Goal: Task Accomplishment & Management: Manage account settings

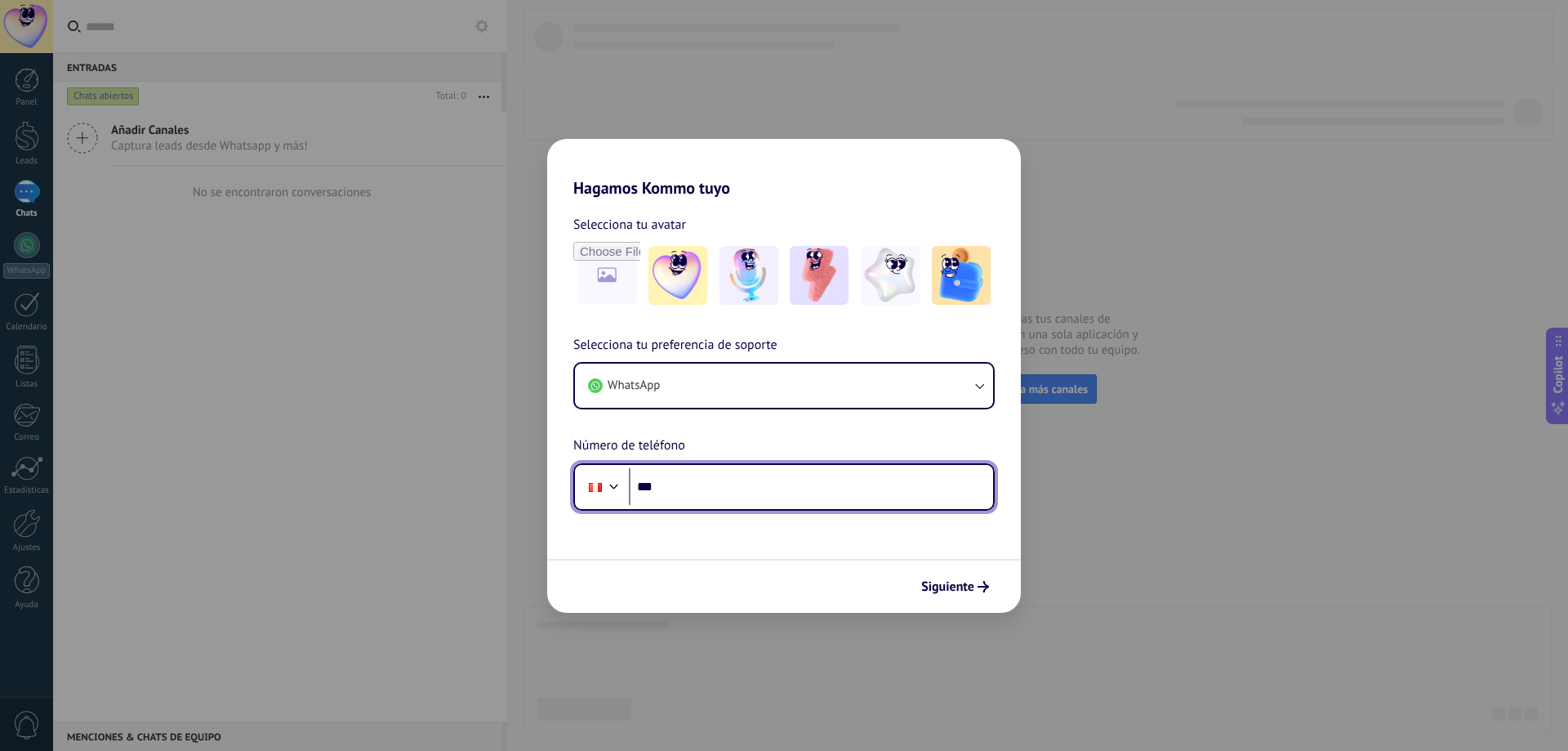
click at [743, 485] on input "***" at bounding box center [810, 487] width 364 height 38
drag, startPoint x: 774, startPoint y: 499, endPoint x: 620, endPoint y: 507, distance: 154.2
click at [620, 507] on div "**********" at bounding box center [784, 487] width 421 height 48
type input "**"
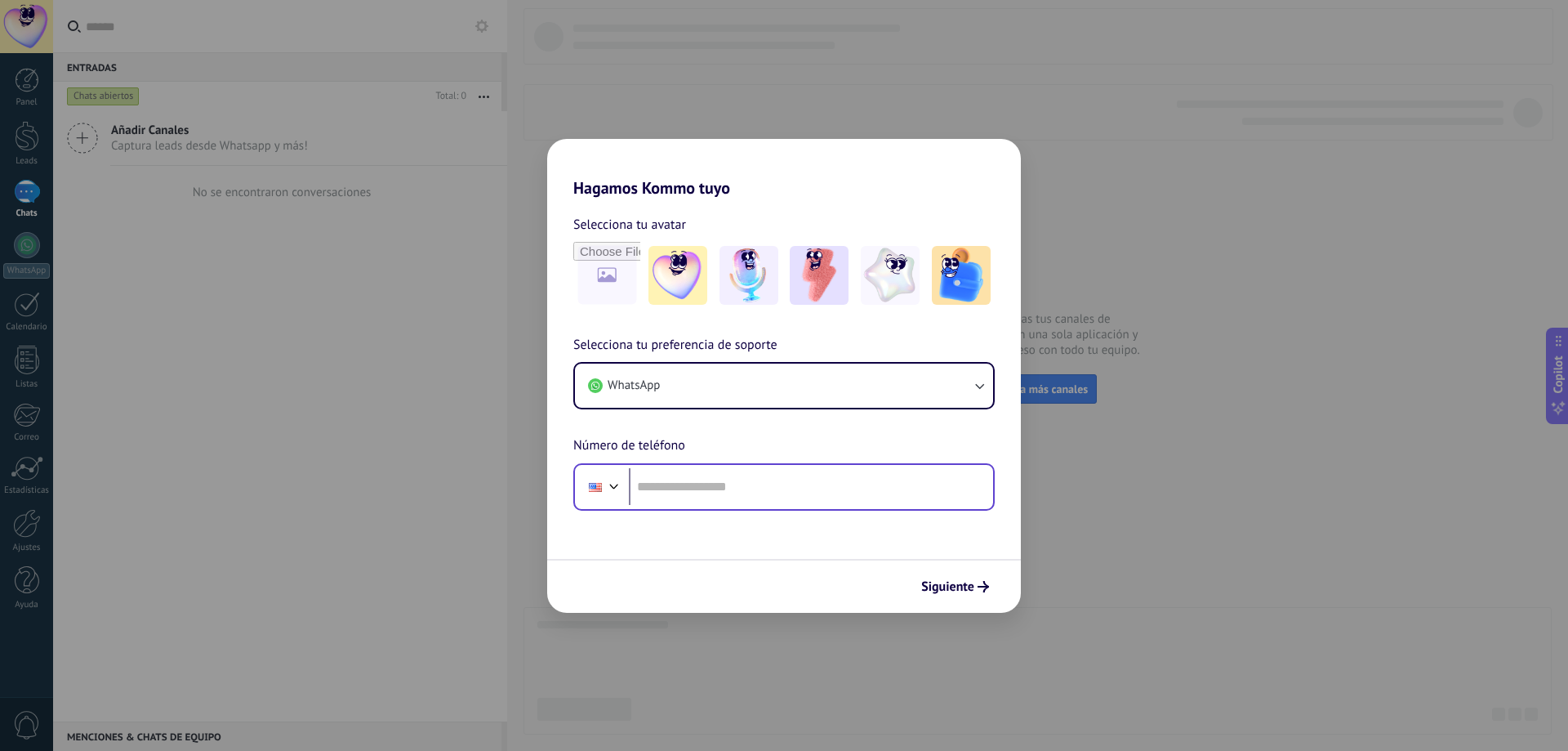
click at [617, 494] on div at bounding box center [602, 486] width 44 height 34
click at [603, 487] on div at bounding box center [596, 486] width 31 height 34
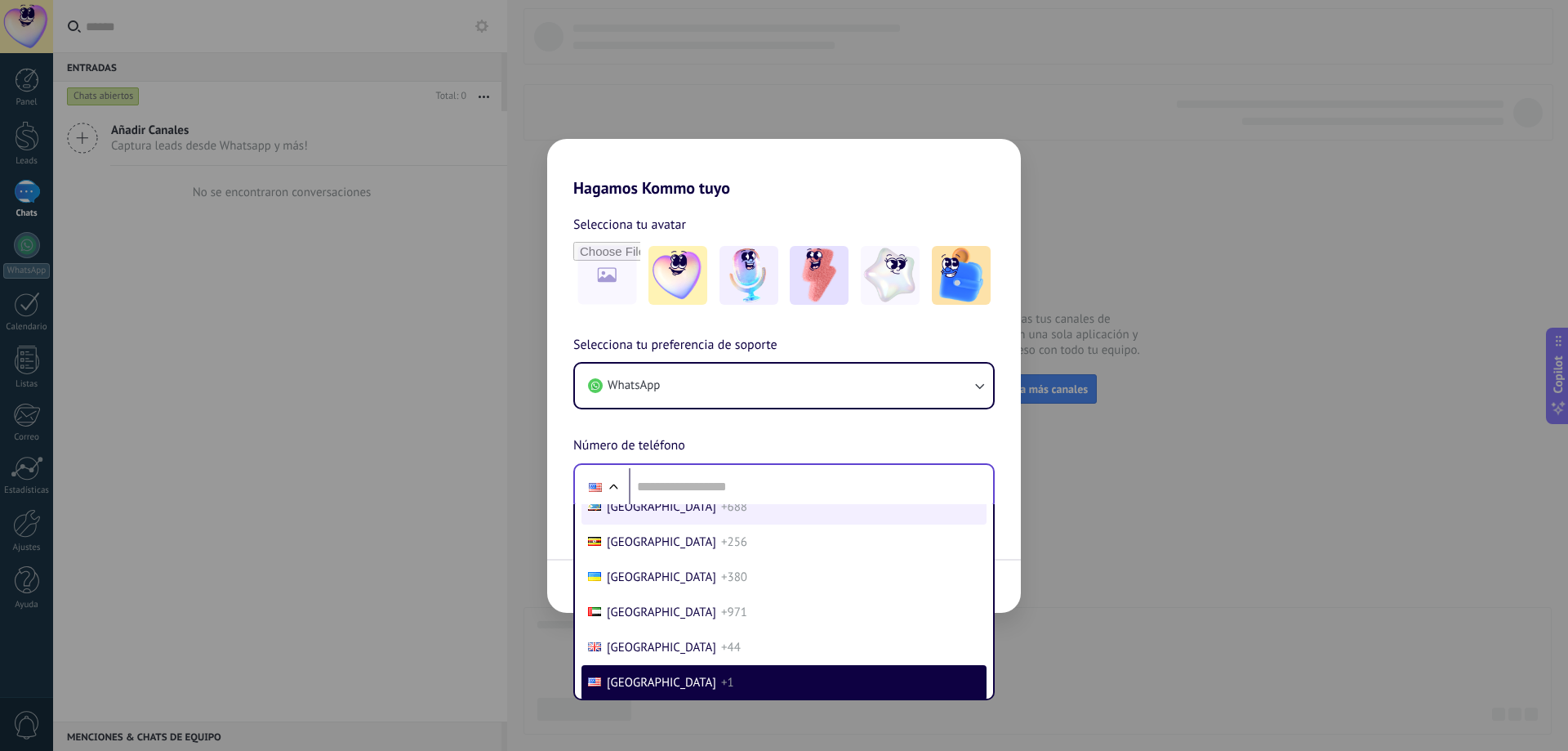
scroll to position [5118, 0]
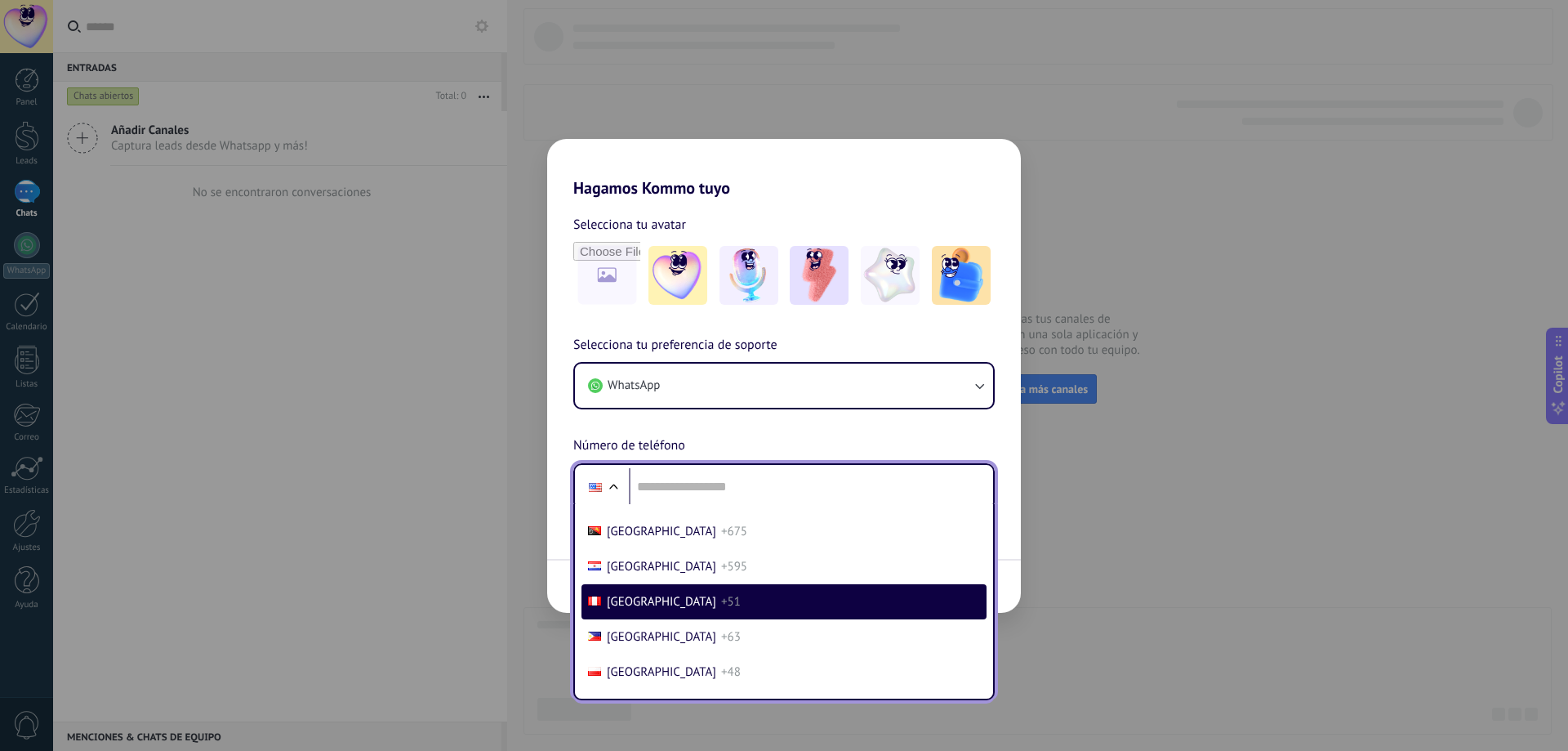
click at [664, 600] on li "Peru +51" at bounding box center [783, 602] width 405 height 35
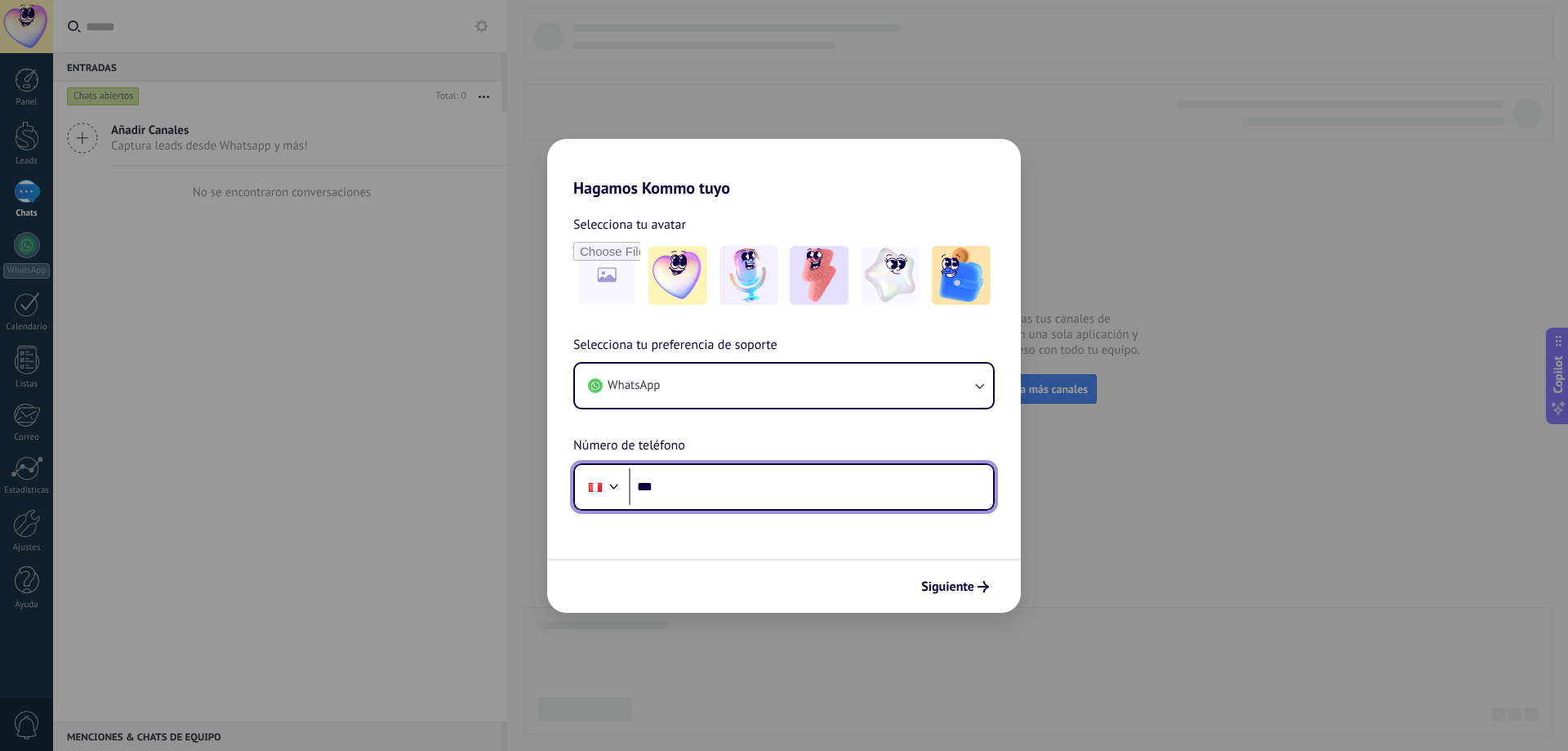
click at [721, 493] on input "***" at bounding box center [810, 487] width 364 height 38
click at [709, 485] on input "**********" at bounding box center [810, 487] width 364 height 38
type input "**********"
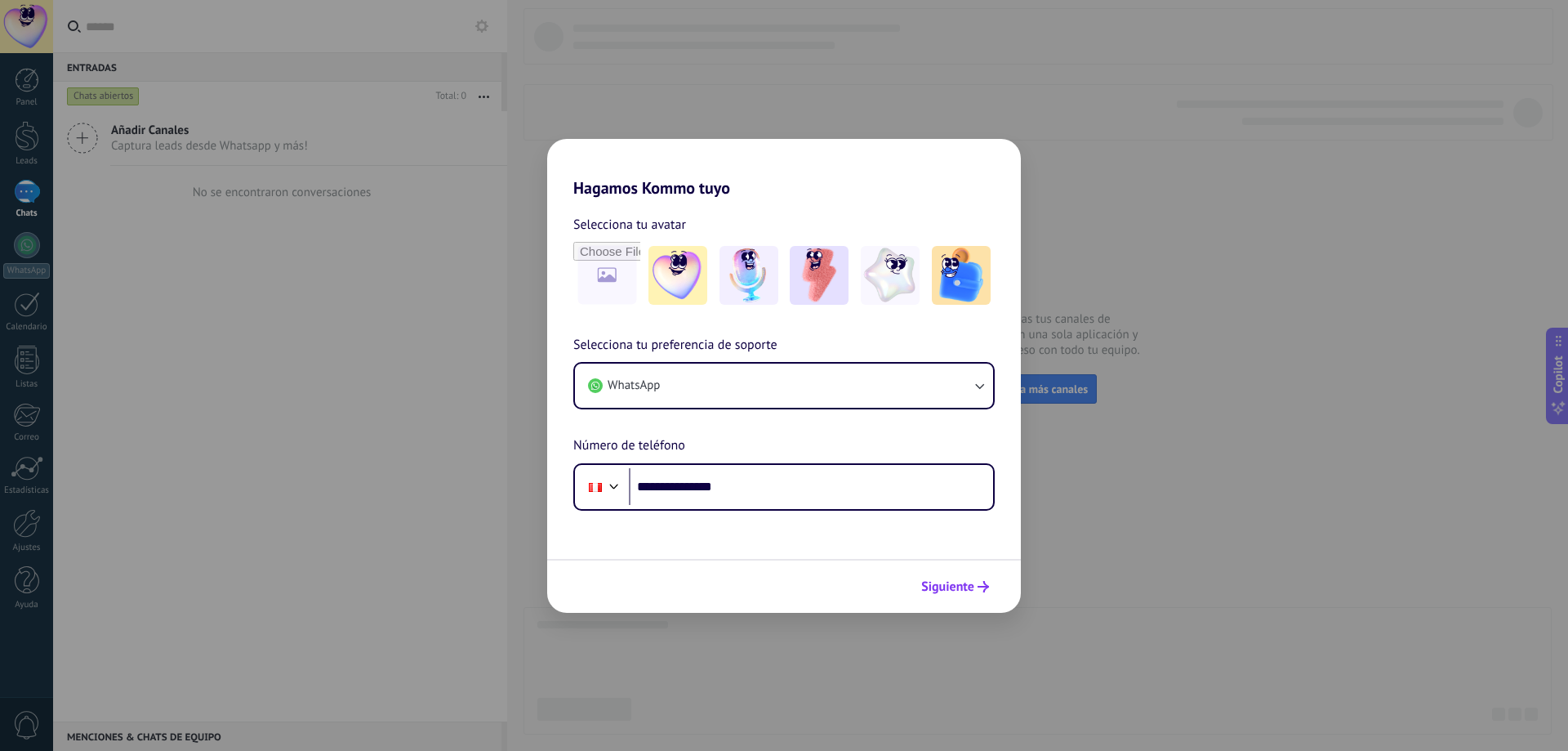
click at [986, 583] on icon "submit" at bounding box center [983, 586] width 12 height 12
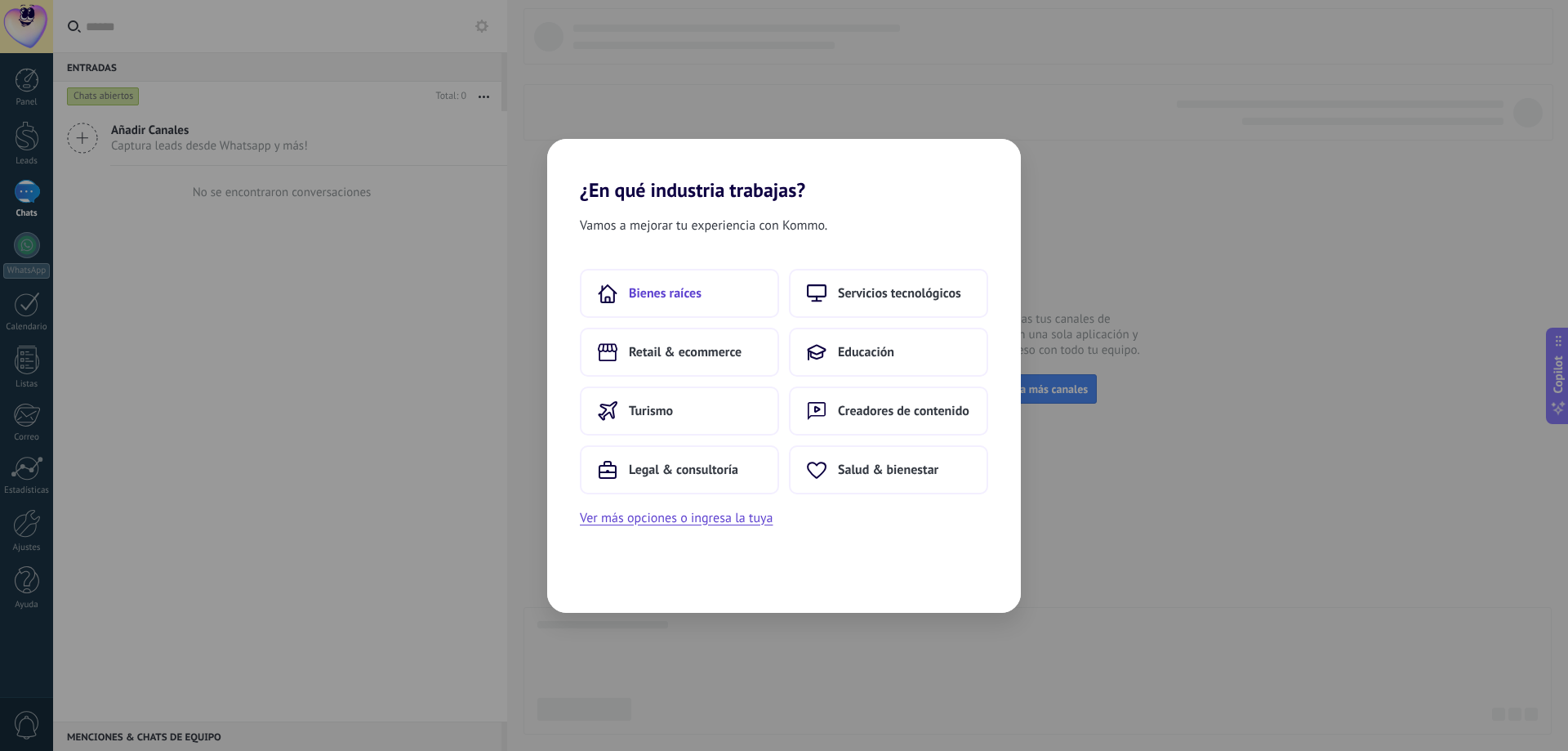
click at [693, 293] on span "Bienes raíces" at bounding box center [665, 293] width 73 height 17
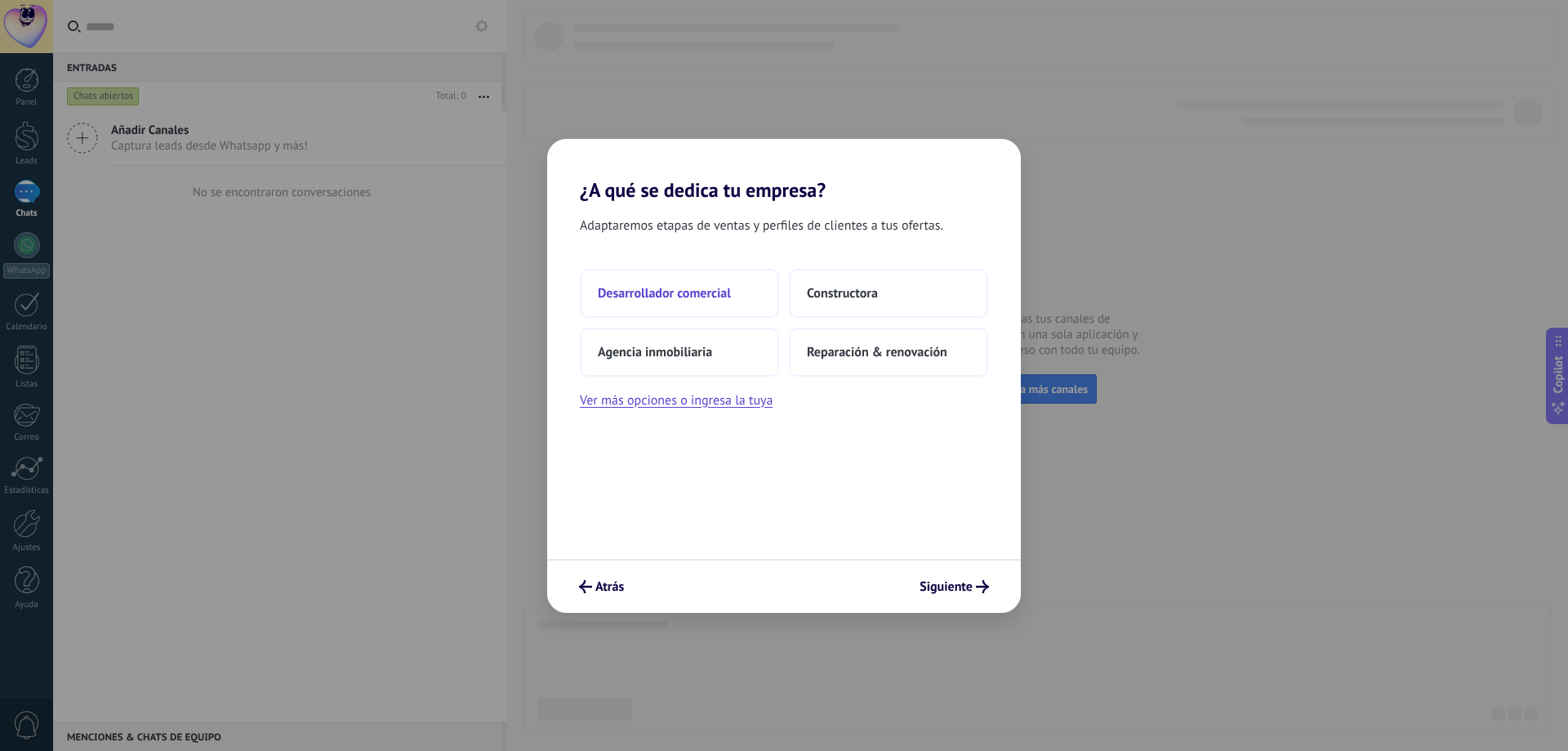
click at [690, 296] on span "Desarrollador comercial" at bounding box center [664, 293] width 133 height 17
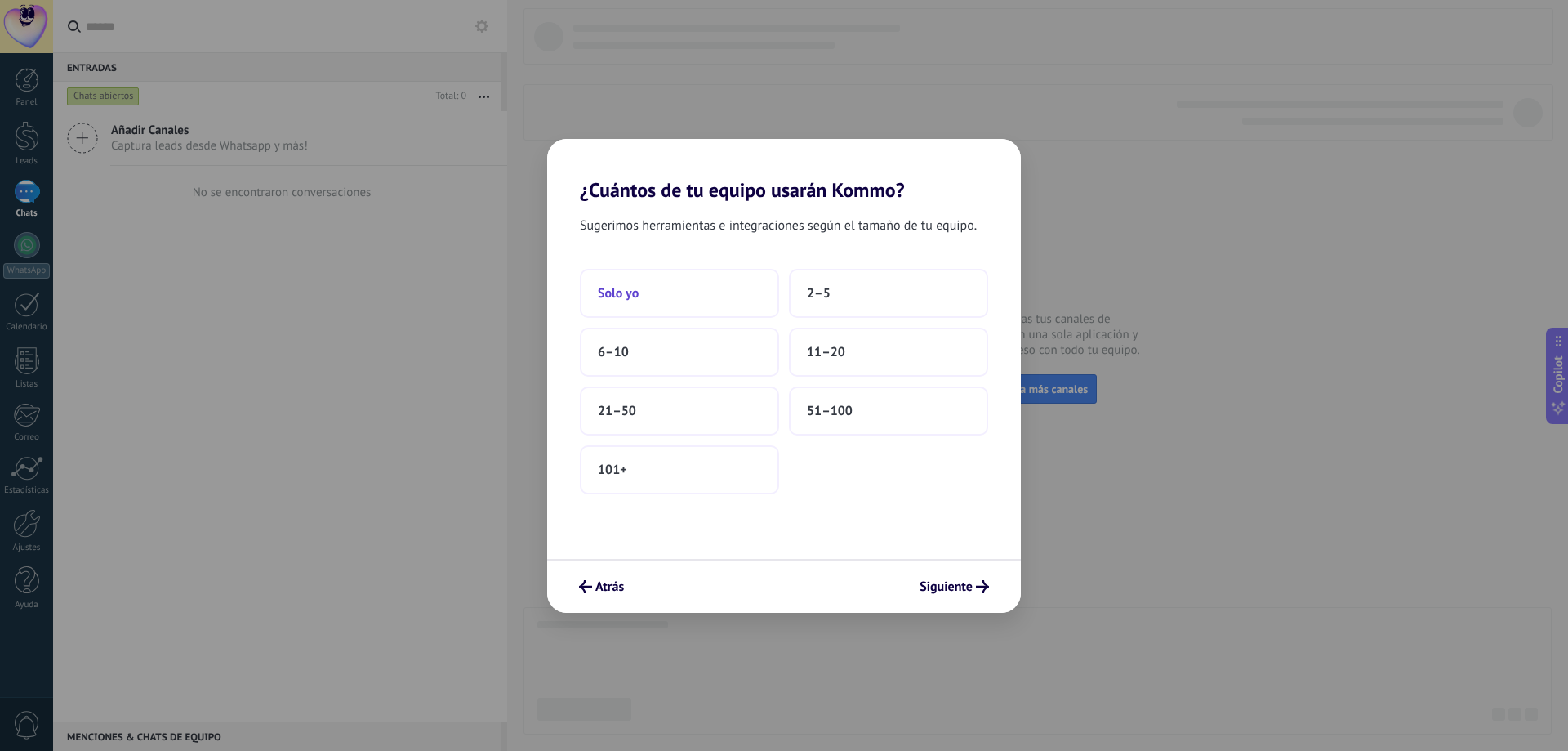
click at [686, 296] on button "Solo yo" at bounding box center [680, 293] width 199 height 49
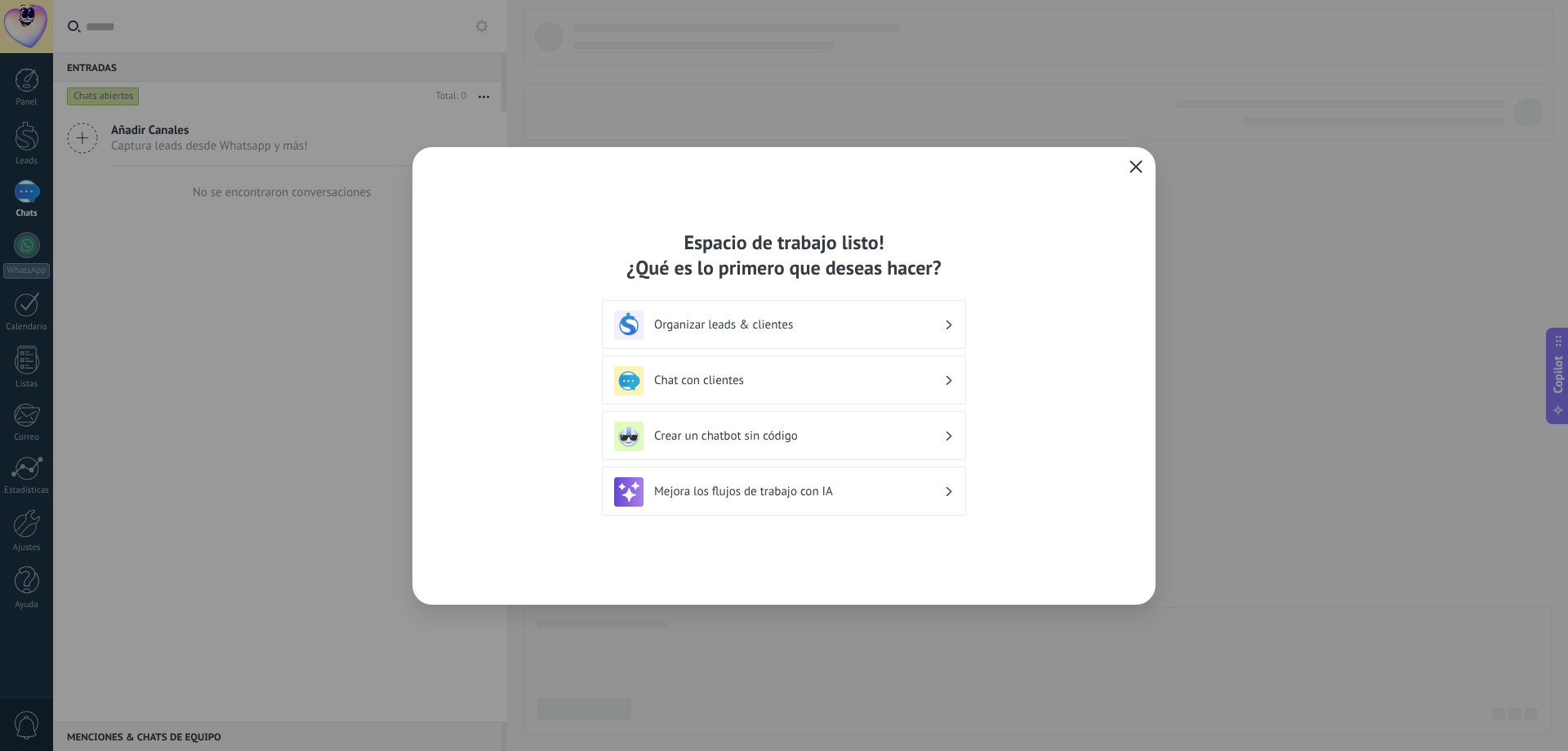
click at [1135, 167] on use "button" at bounding box center [1136, 166] width 13 height 13
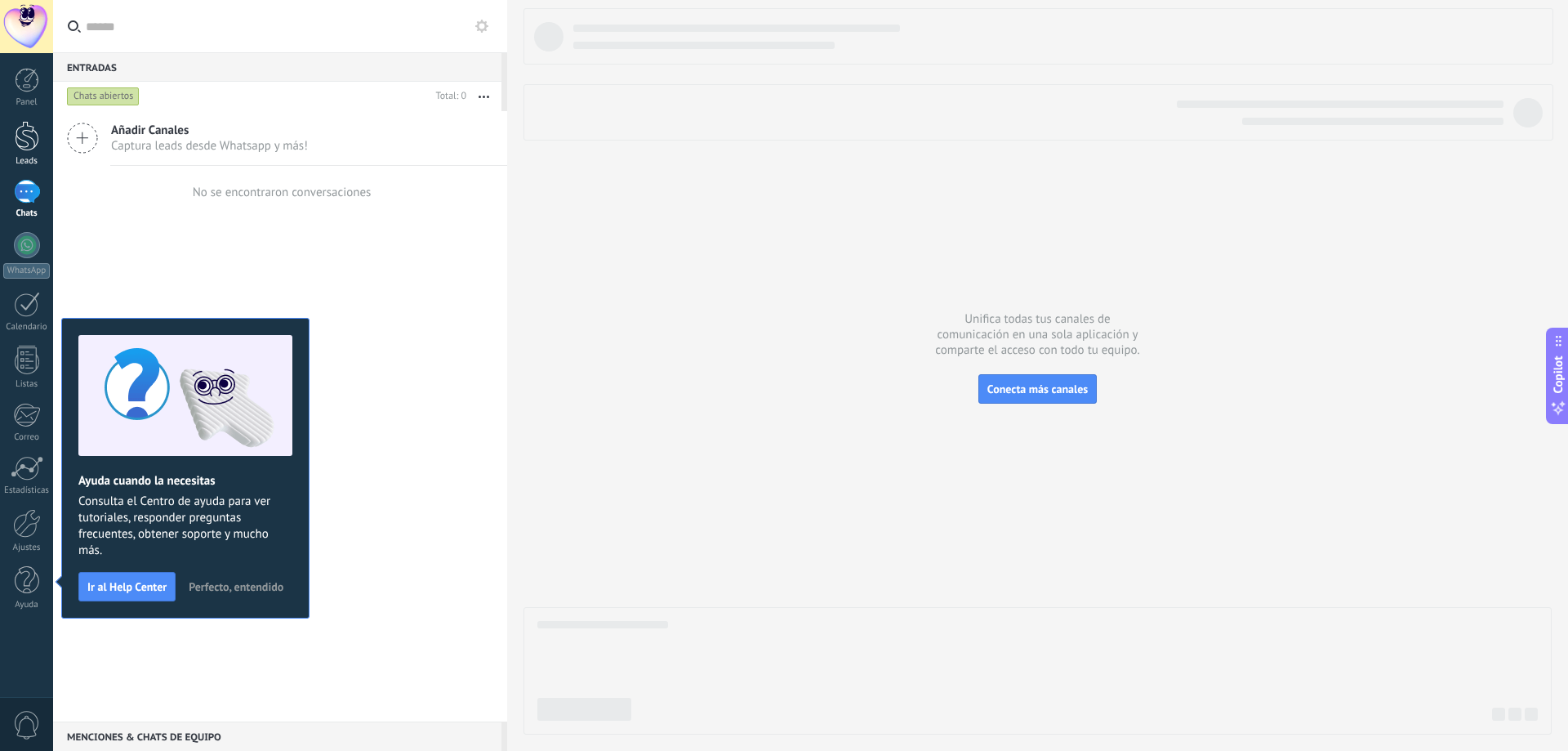
click at [28, 149] on div at bounding box center [26, 136] width 24 height 30
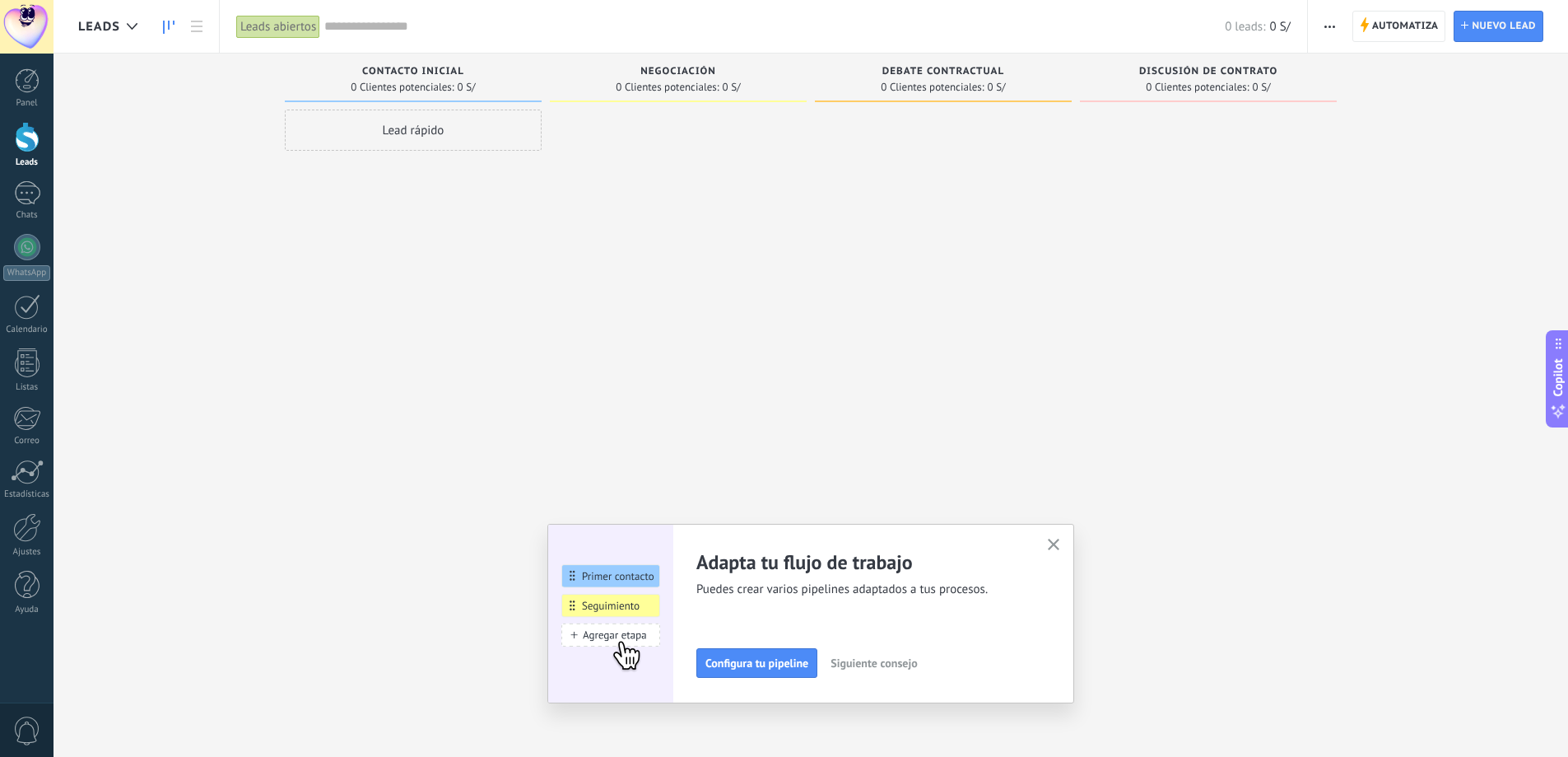
click at [1324, 28] on button "button" at bounding box center [1330, 27] width 24 height 31
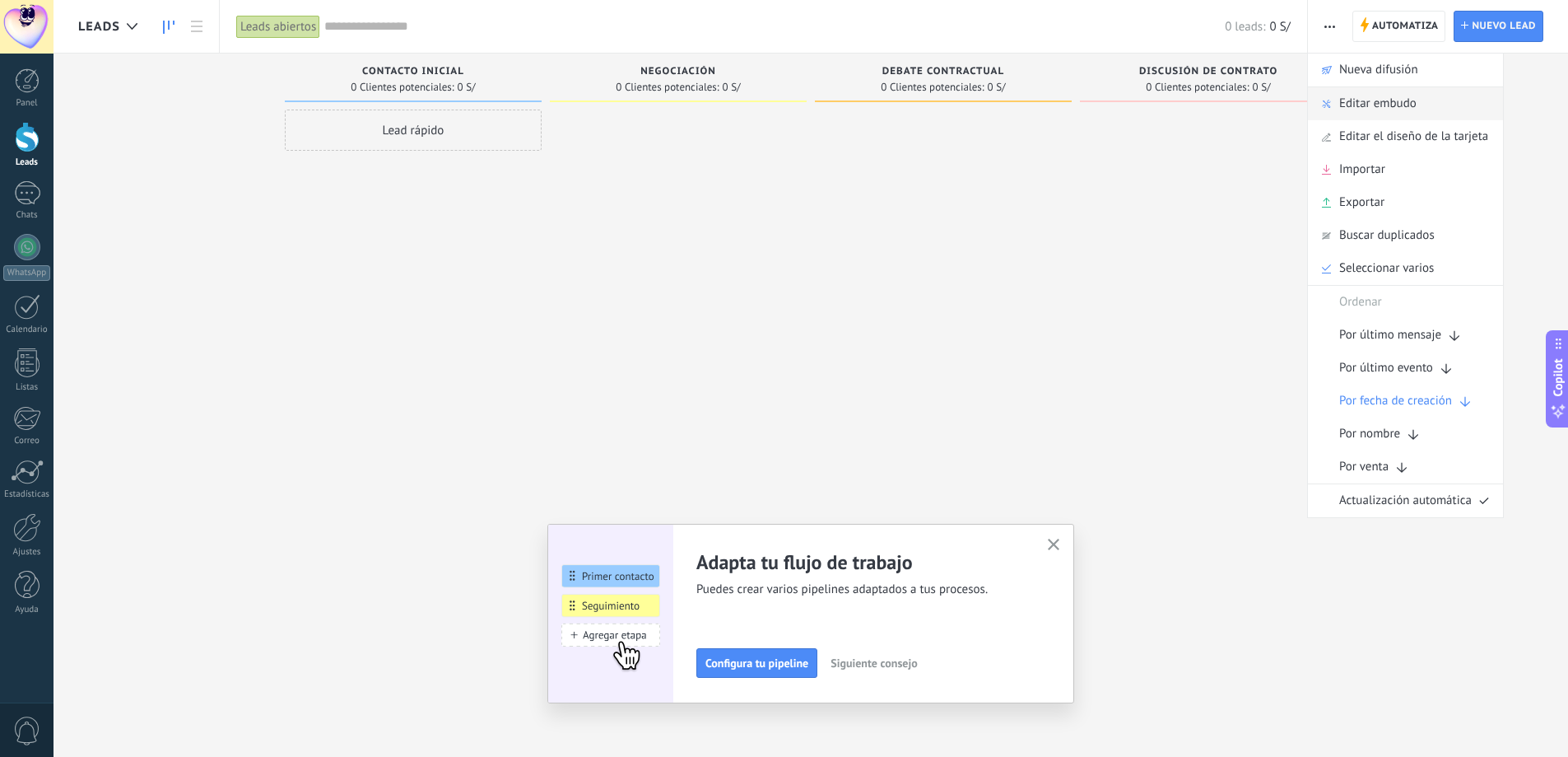
click at [1413, 106] on span "Editar embudo" at bounding box center [1377, 103] width 78 height 32
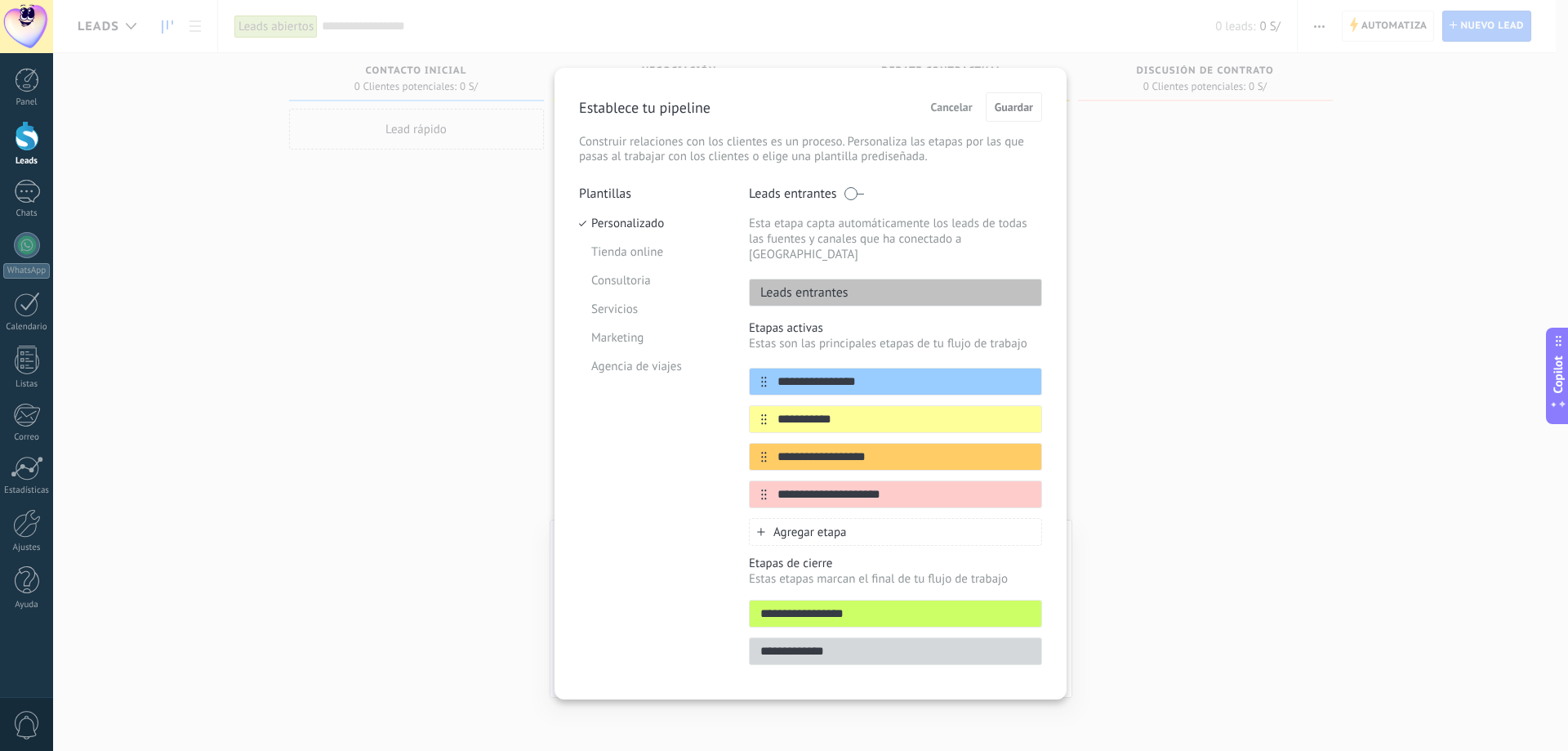
drag, startPoint x: 880, startPoint y: 399, endPoint x: 685, endPoint y: 398, distance: 195.0
click at [686, 397] on div "**********" at bounding box center [810, 430] width 463 height 490
type input "**********"
drag, startPoint x: 882, startPoint y: 447, endPoint x: 686, endPoint y: 450, distance: 196.0
click at [686, 450] on div "**********" at bounding box center [810, 430] width 463 height 490
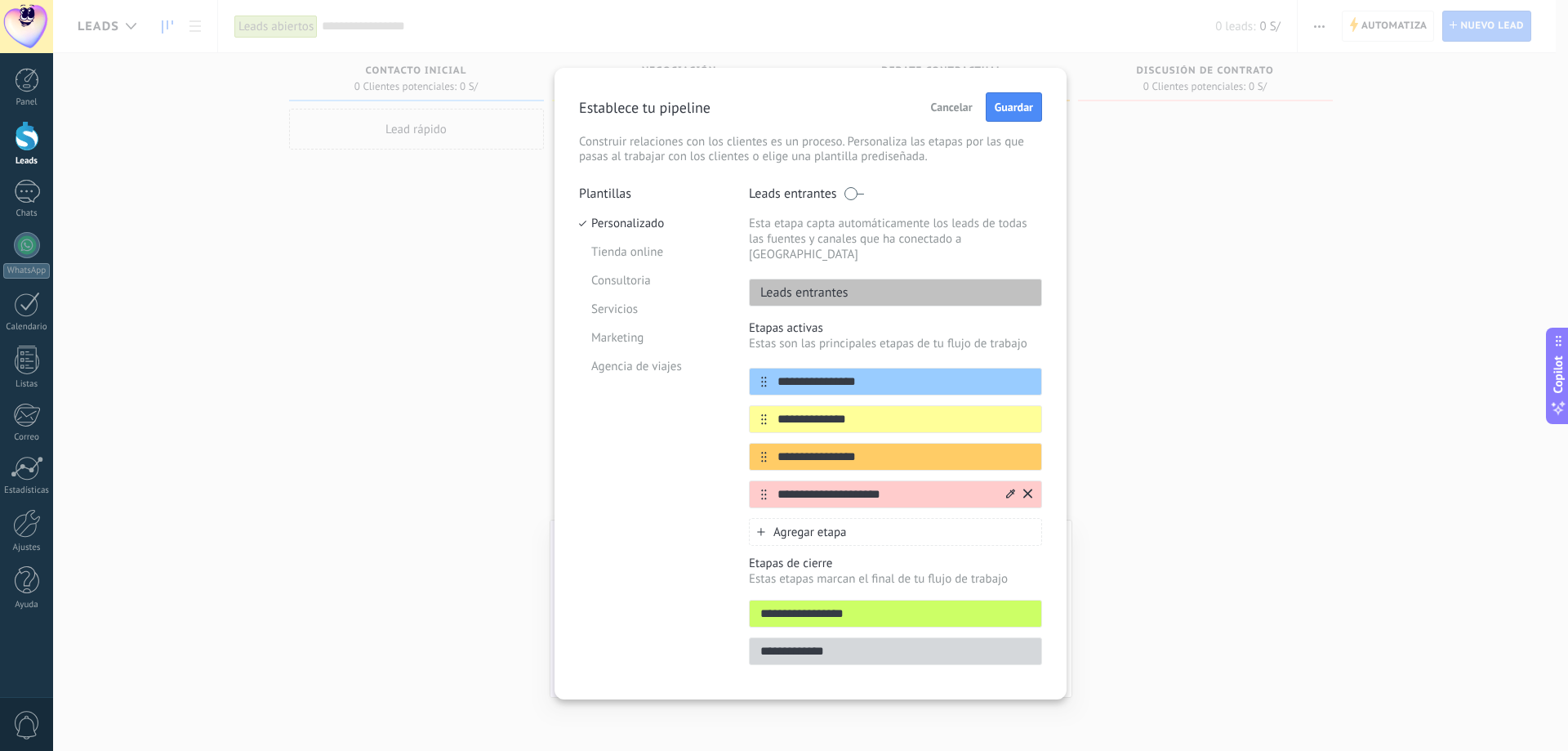
type input "**********"
drag, startPoint x: 907, startPoint y: 473, endPoint x: 745, endPoint y: 469, distance: 162.0
click at [745, 469] on div "**********" at bounding box center [810, 430] width 463 height 490
type input "******"
click at [860, 518] on div "Agregar etapa" at bounding box center [895, 532] width 294 height 27
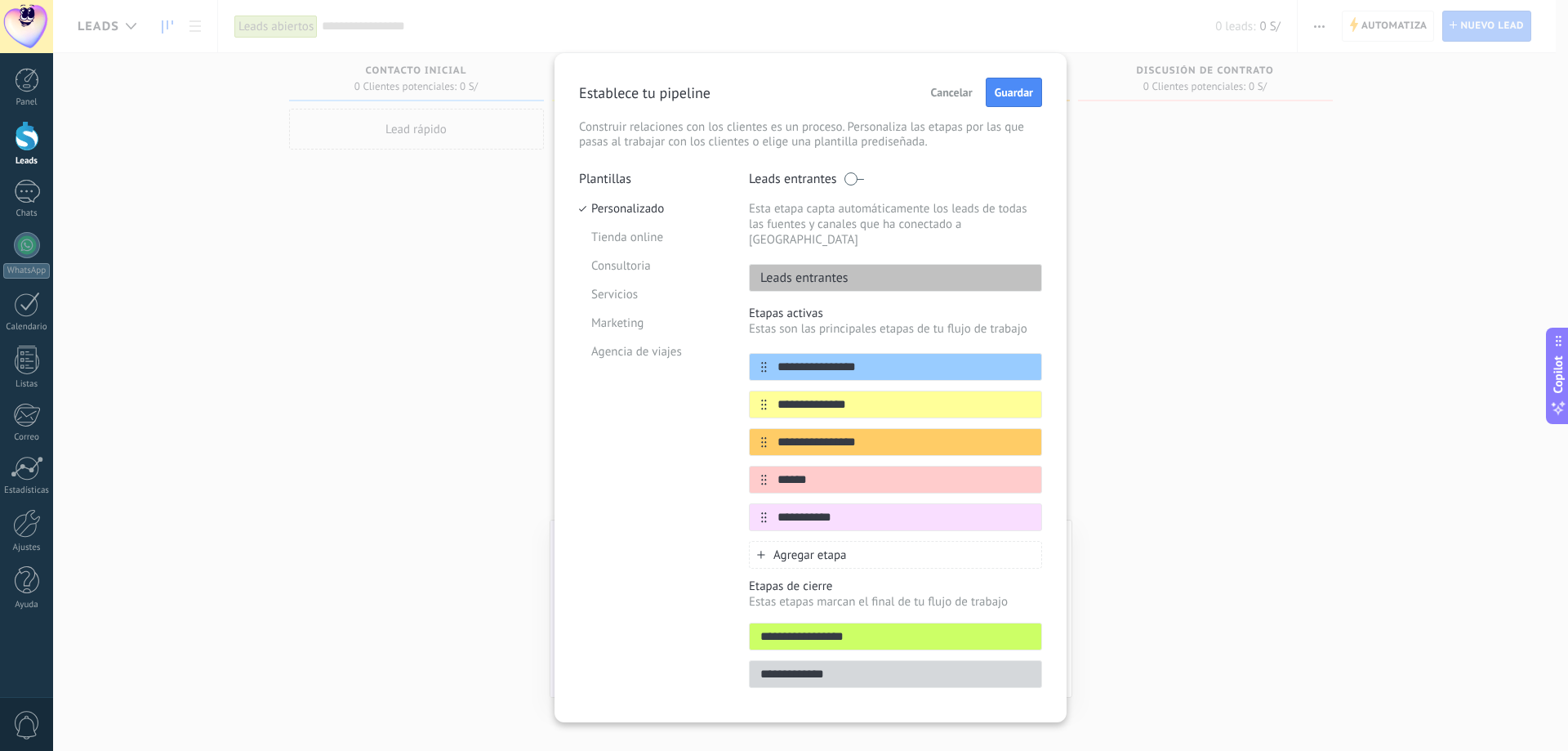
type input "**********"
click at [868, 544] on div "Agregar etapa" at bounding box center [895, 554] width 294 height 27
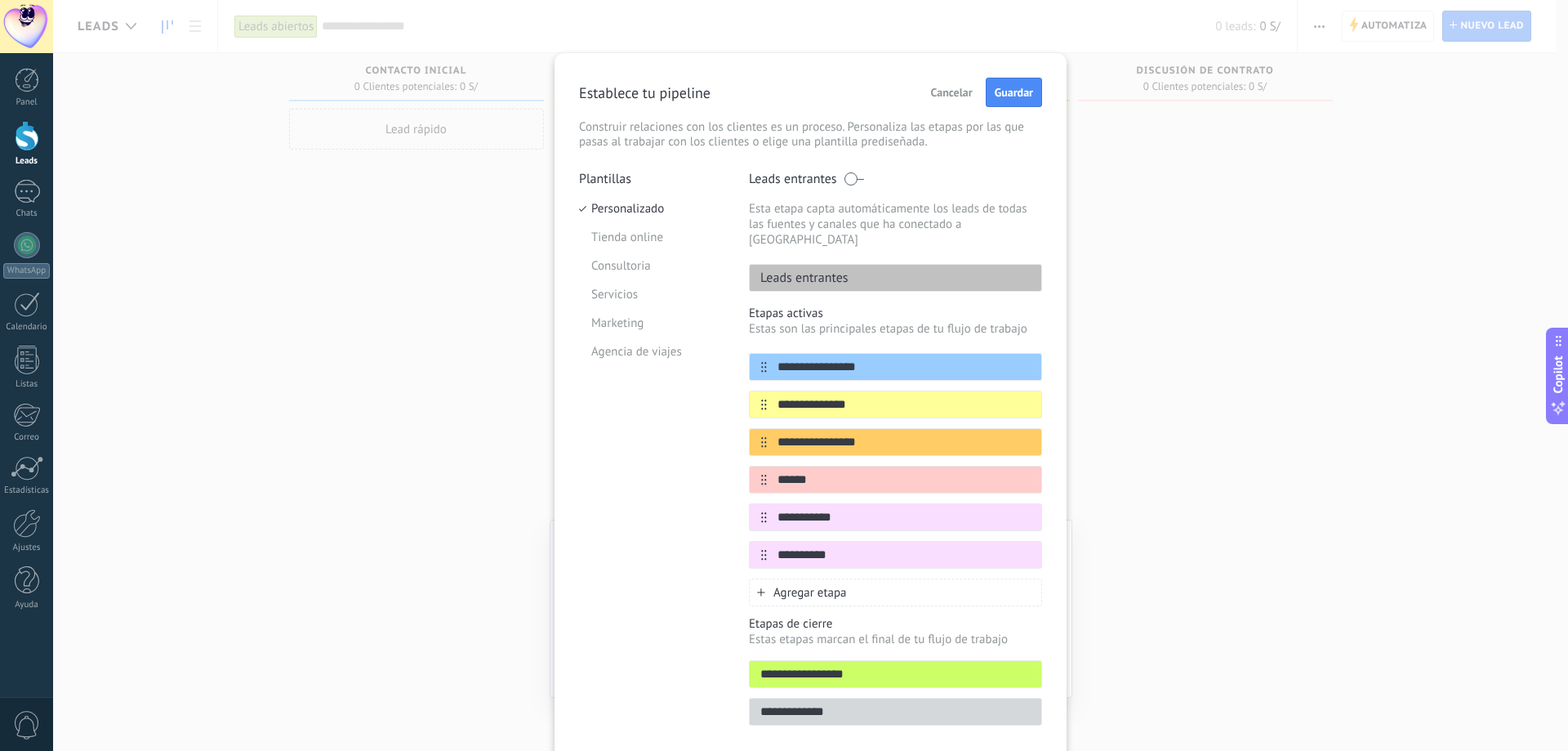
type input "**********"
click at [866, 582] on div "Agregar etapa" at bounding box center [895, 592] width 294 height 27
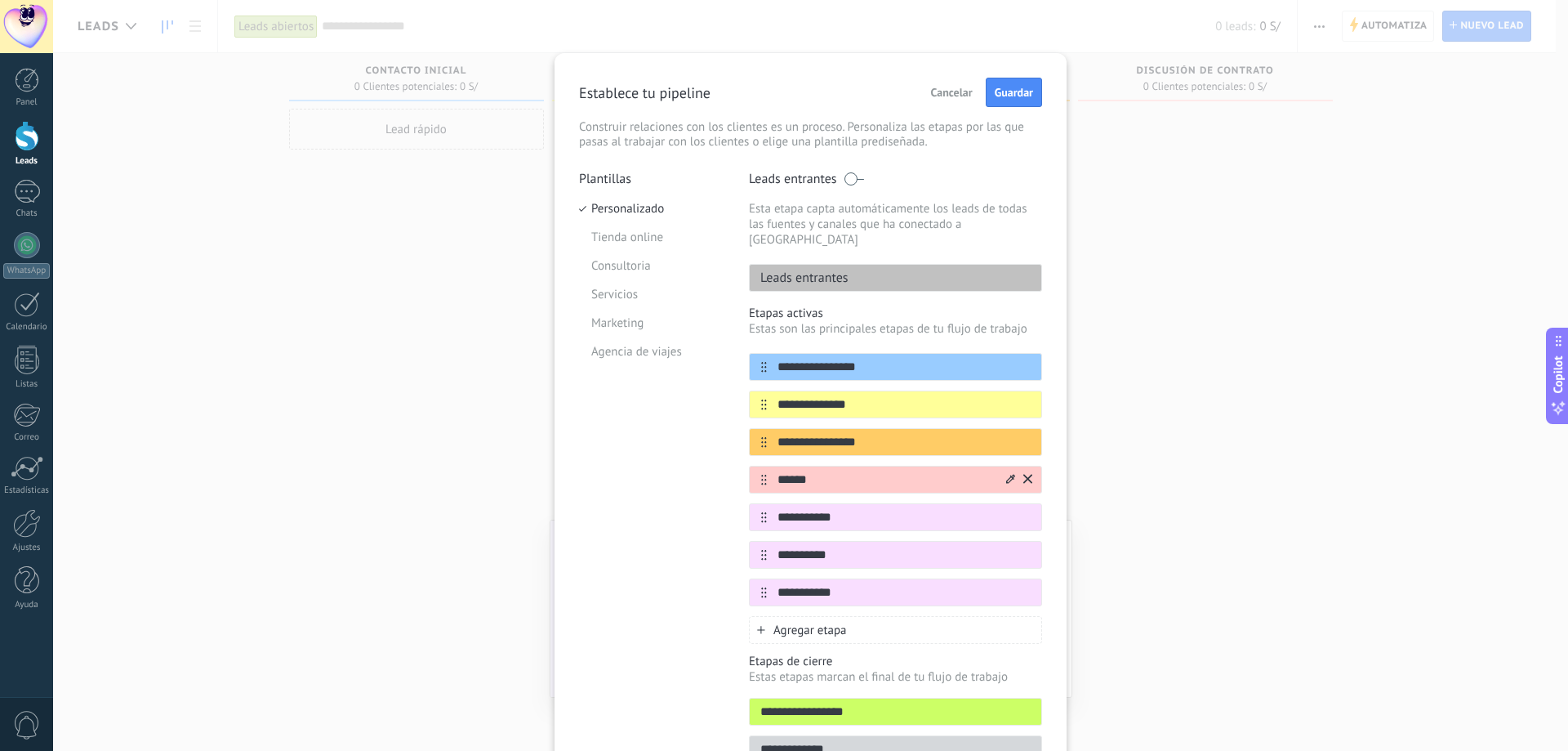
type input "**********"
click at [1006, 474] on icon at bounding box center [1010, 479] width 9 height 10
click at [951, 553] on span at bounding box center [958, 561] width 16 height 16
click at [1011, 511] on icon at bounding box center [1010, 516] width 9 height 10
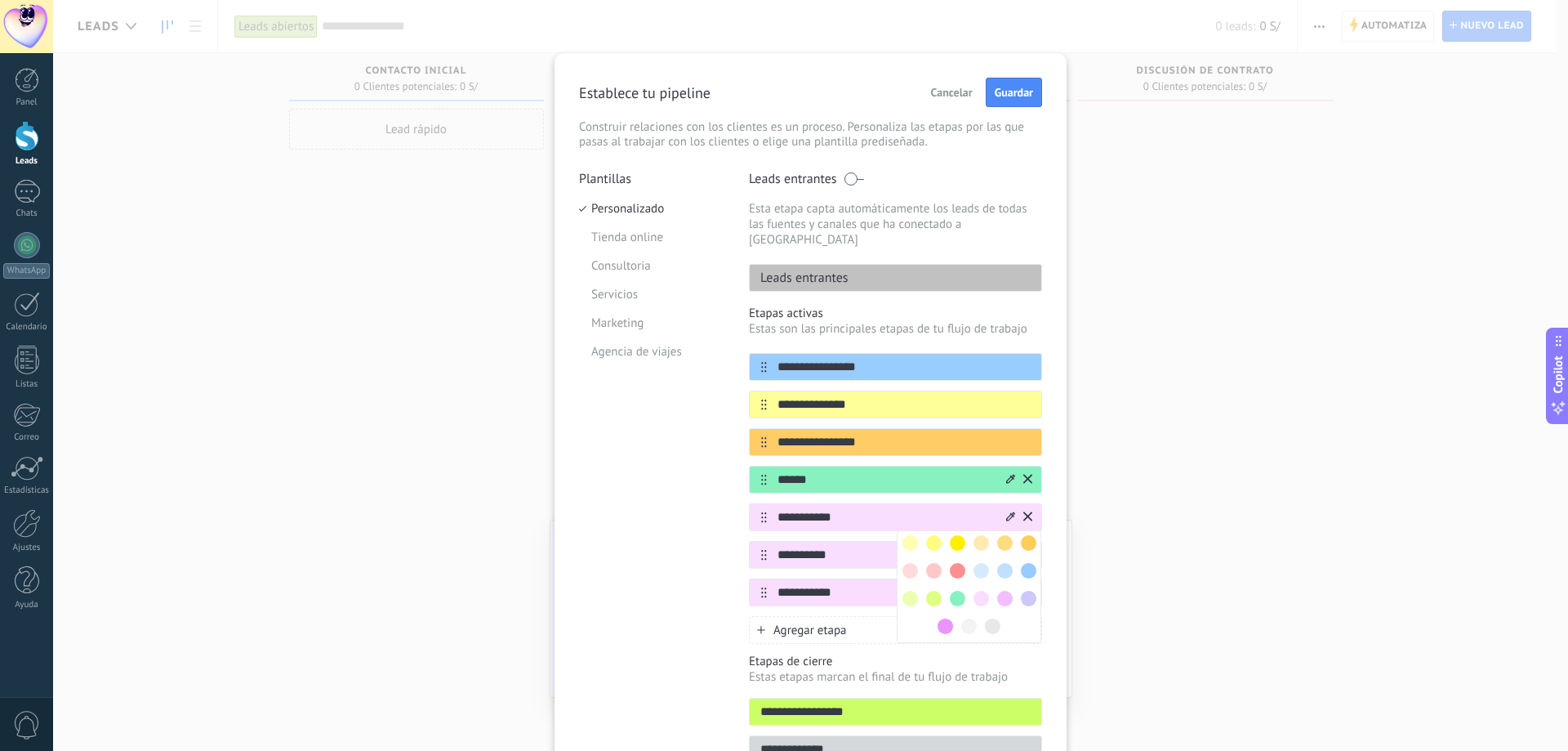
click at [902, 563] on span at bounding box center [910, 571] width 16 height 16
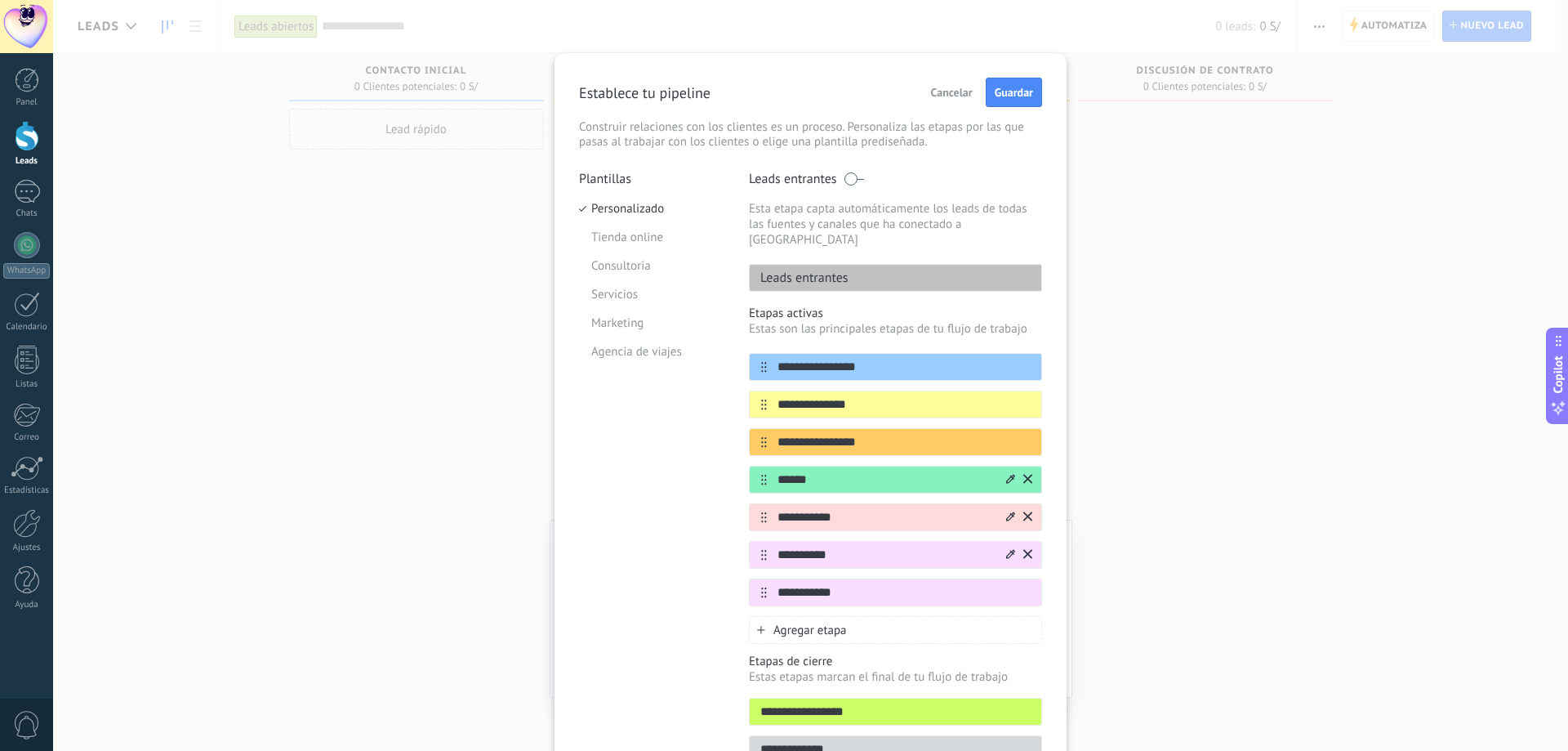
click at [1006, 549] on icon at bounding box center [1010, 554] width 9 height 10
click at [945, 655] on span at bounding box center [945, 663] width 16 height 16
click at [1006, 586] on icon at bounding box center [1010, 590] width 9 height 9
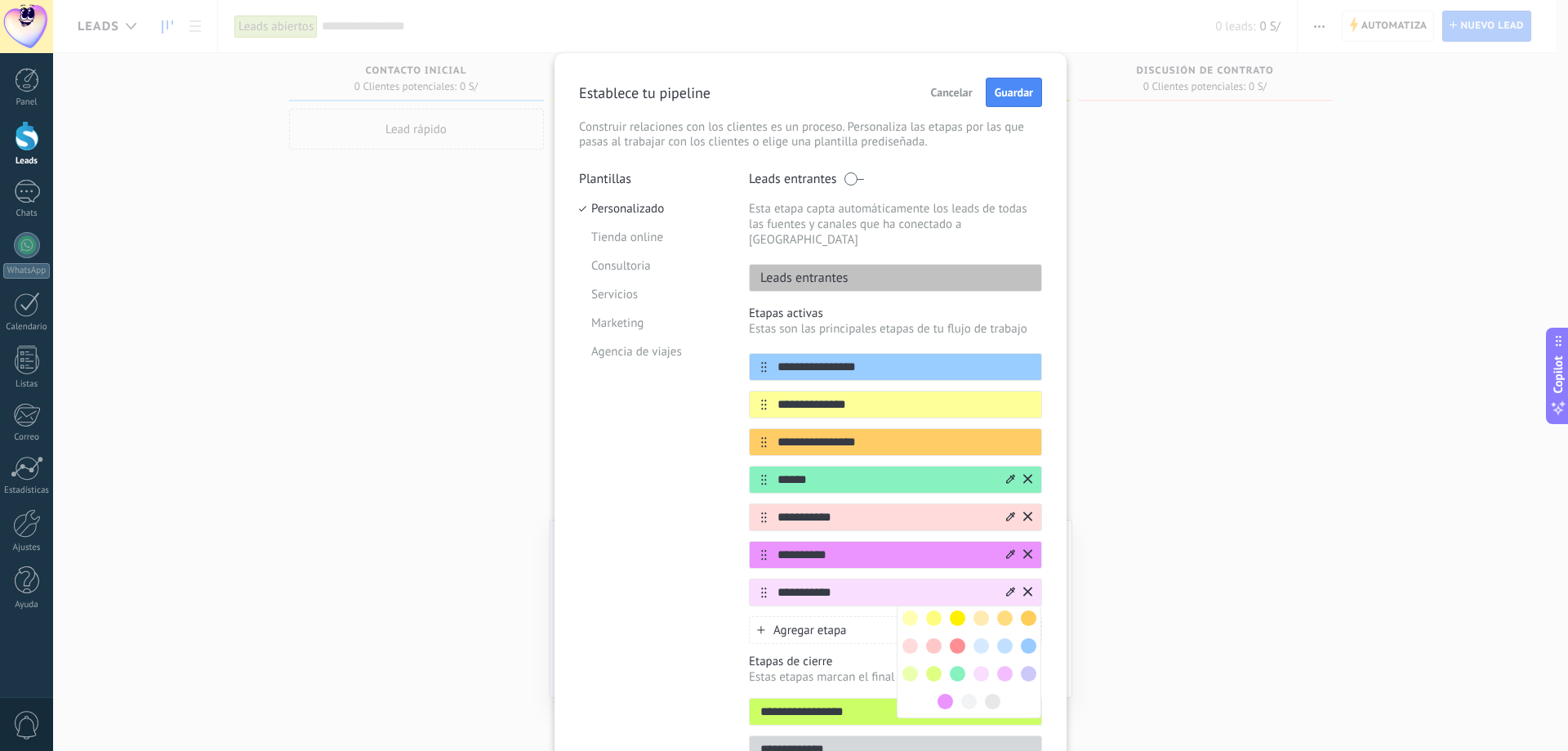
click at [957, 638] on span at bounding box center [958, 646] width 16 height 16
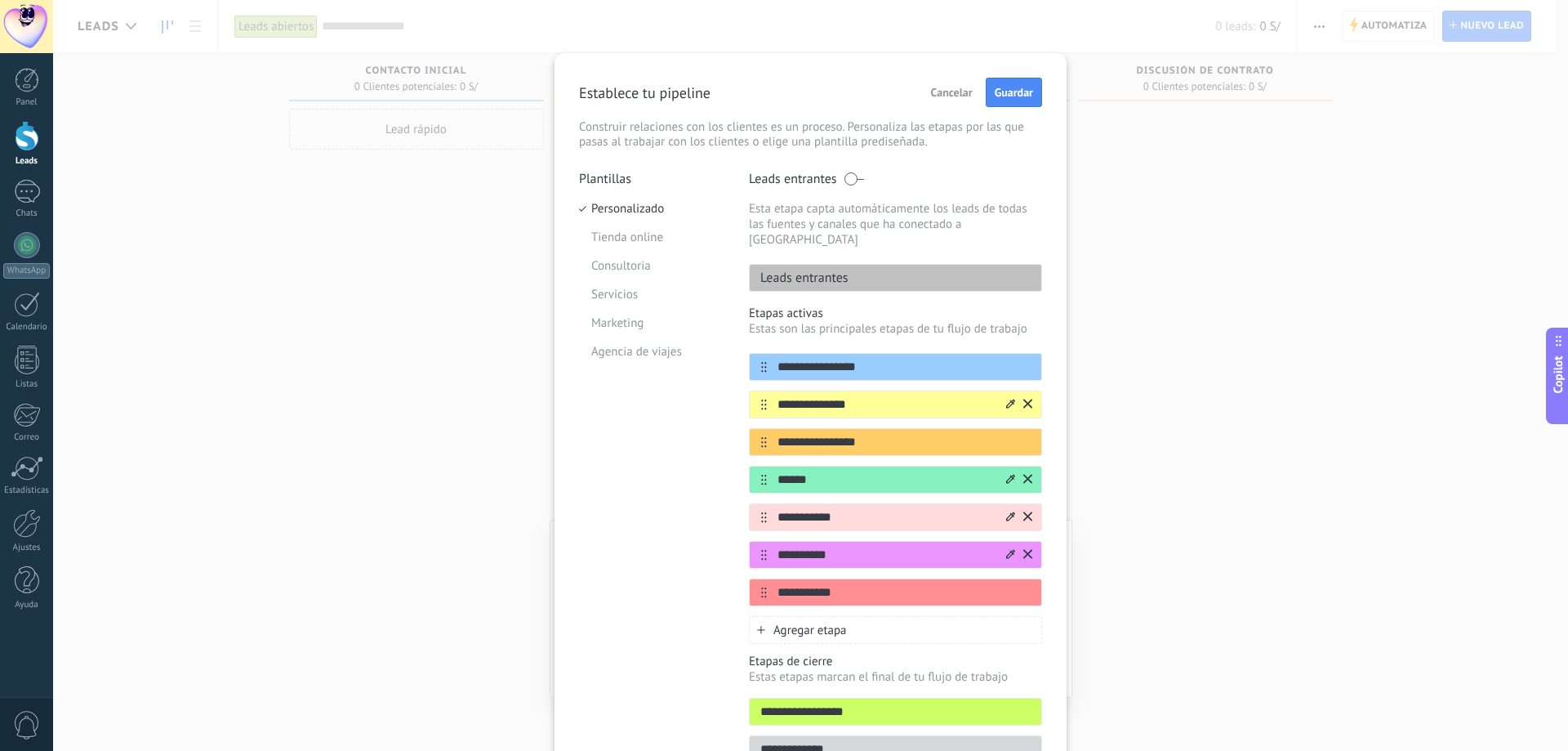
click at [1007, 399] on icon at bounding box center [1010, 404] width 9 height 10
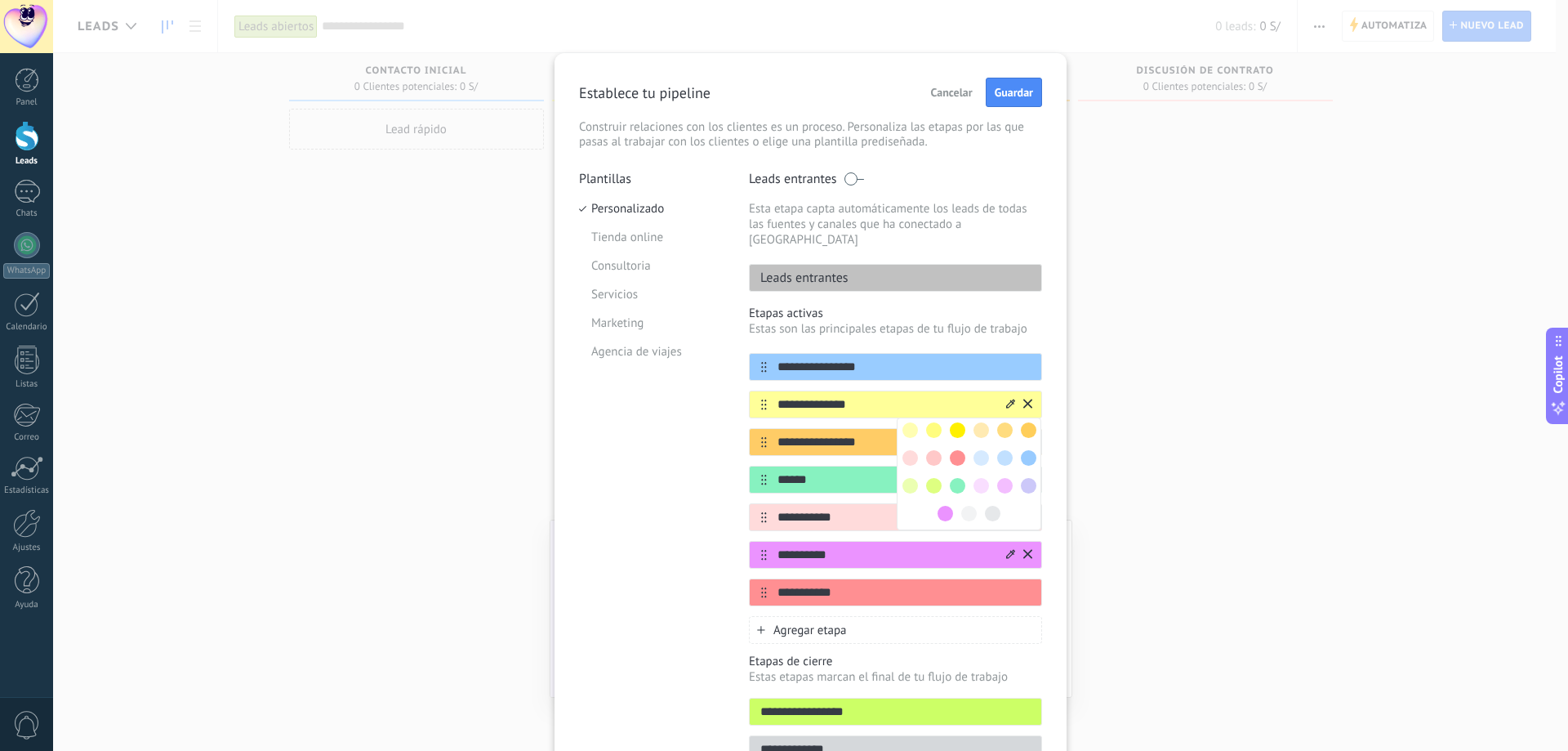
click at [956, 422] on span at bounding box center [958, 430] width 16 height 16
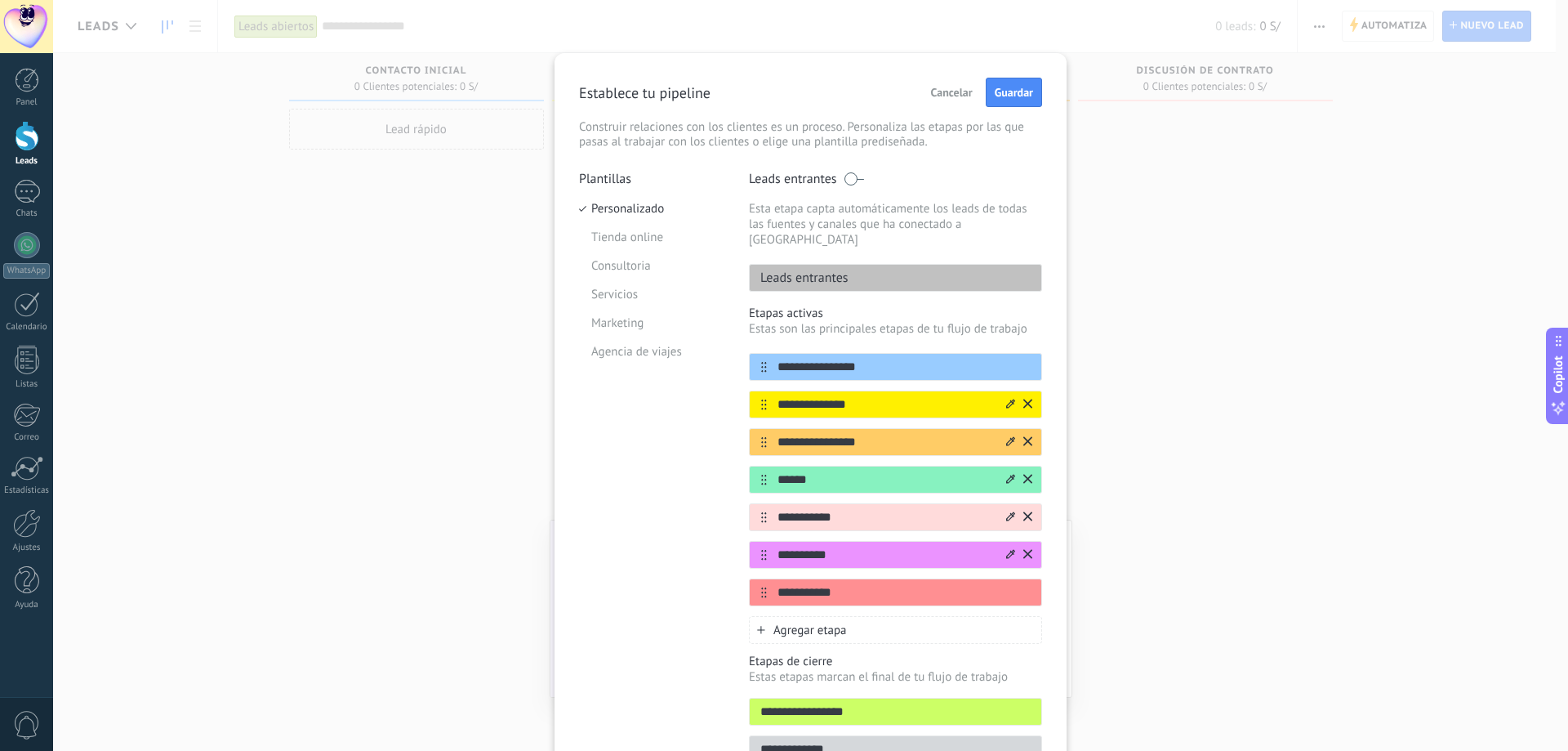
click at [1011, 436] on icon at bounding box center [1010, 441] width 9 height 10
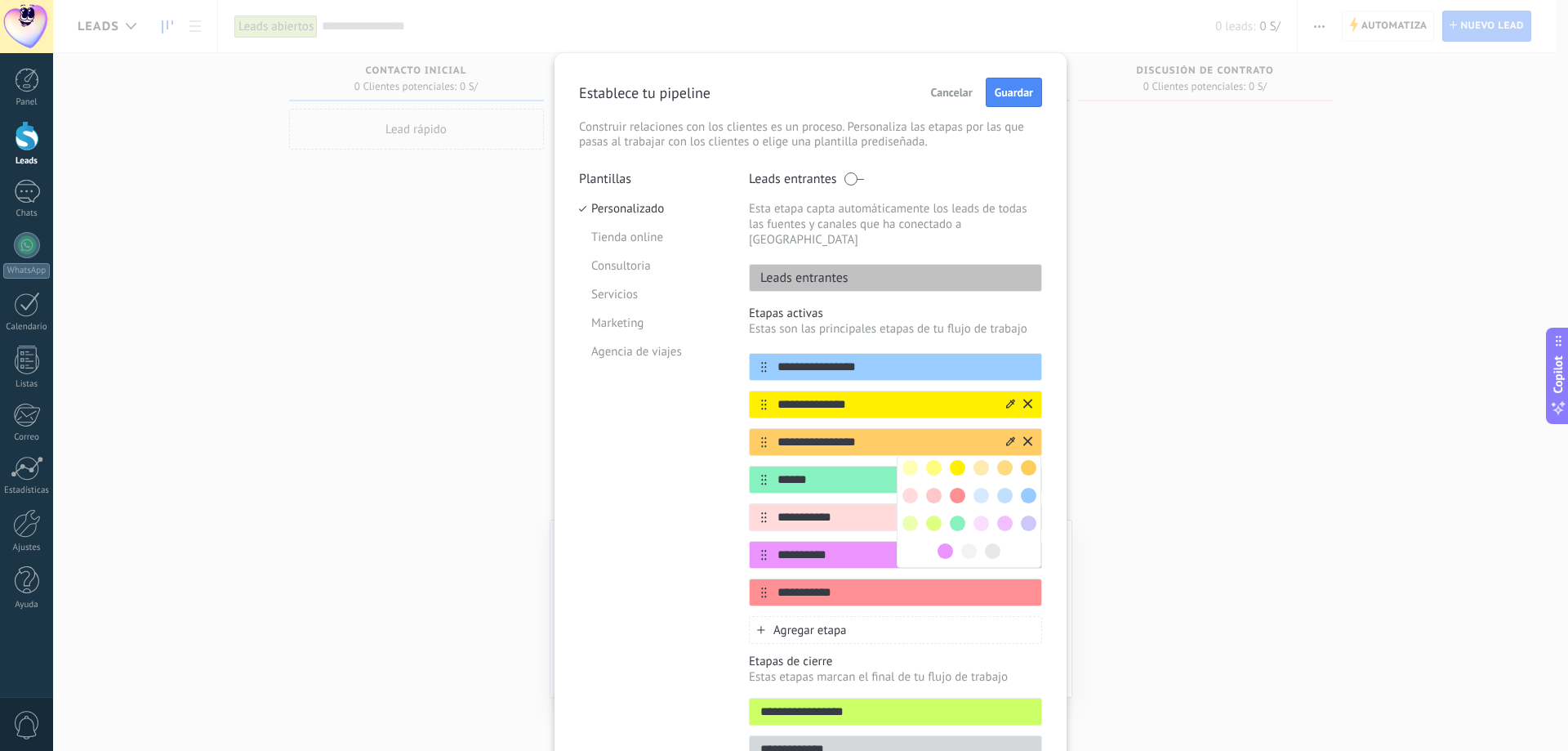
click at [1027, 459] on span at bounding box center [1029, 467] width 16 height 16
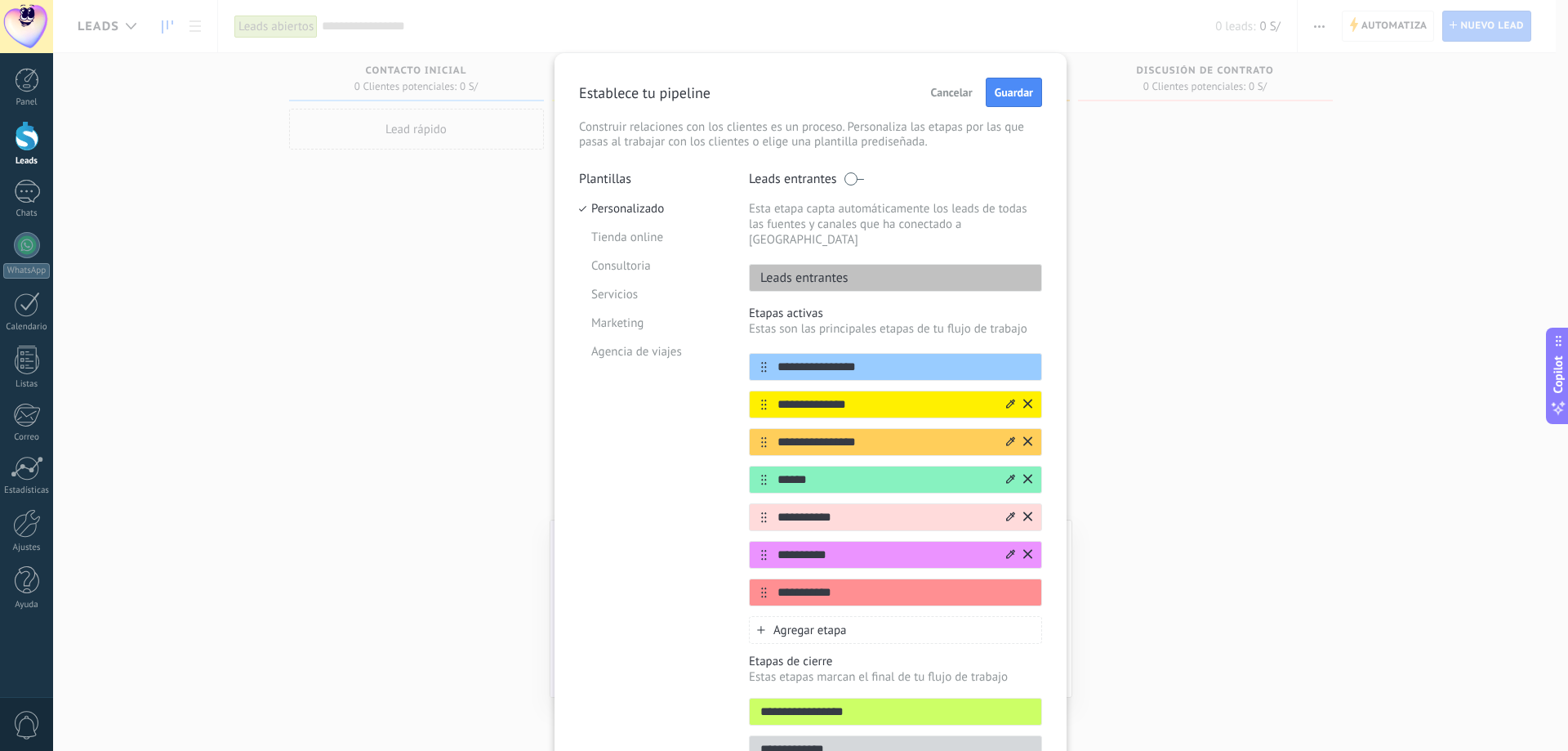
click at [1006, 98] on span "Guardar" at bounding box center [1013, 93] width 38 height 12
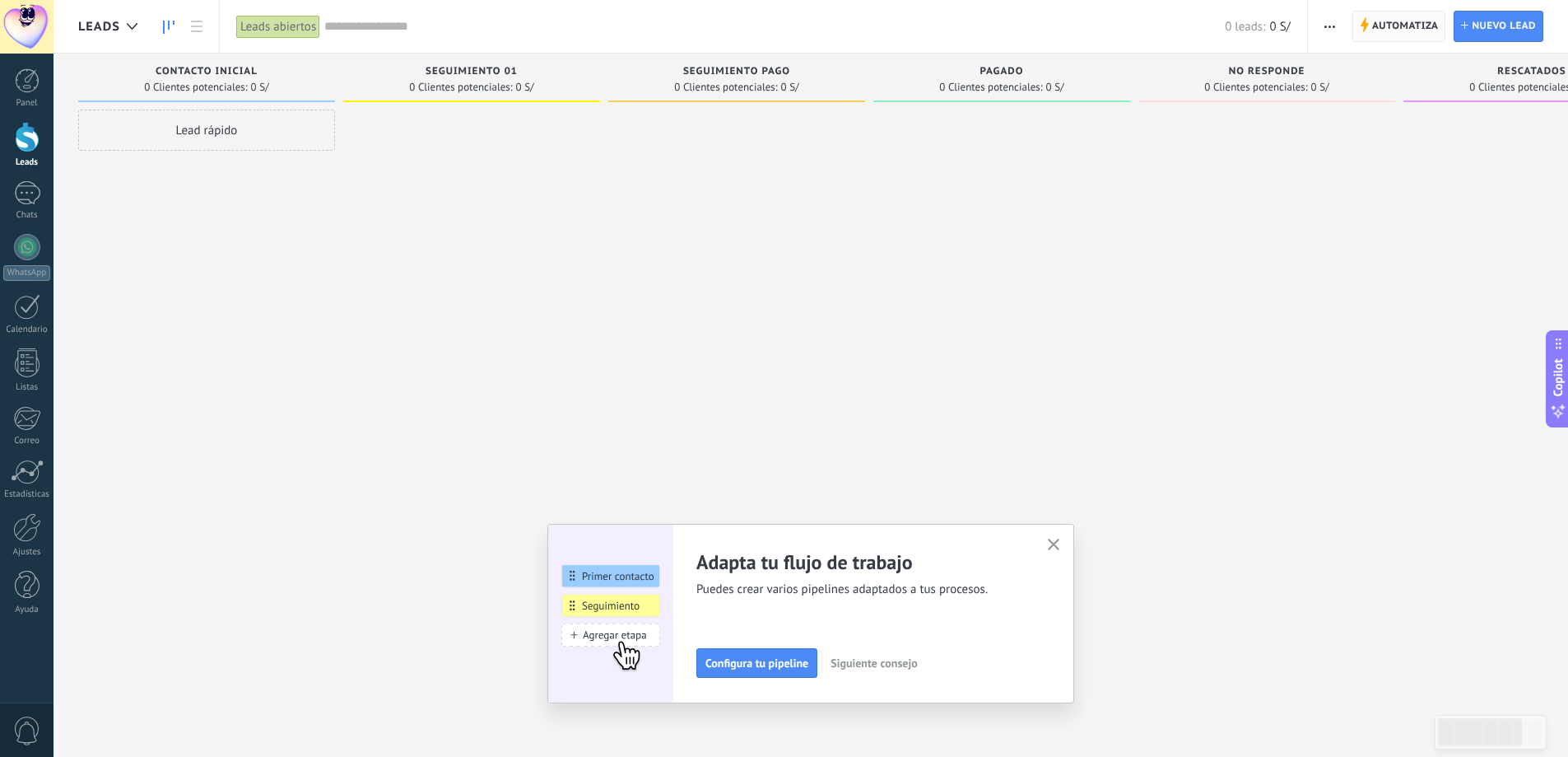
click at [1361, 29] on icon at bounding box center [1364, 25] width 9 height 15
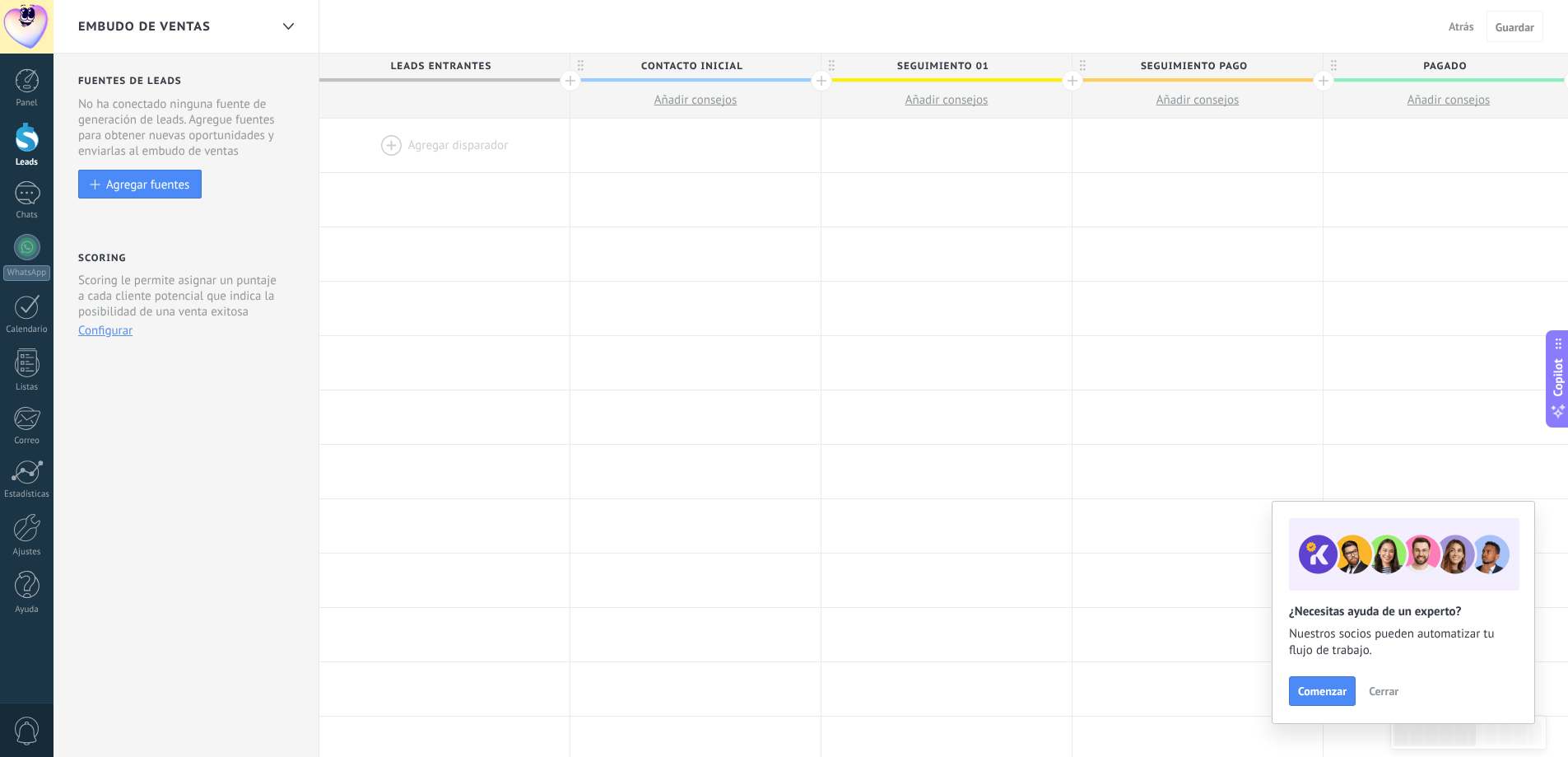
click at [452, 145] on div at bounding box center [444, 146] width 251 height 53
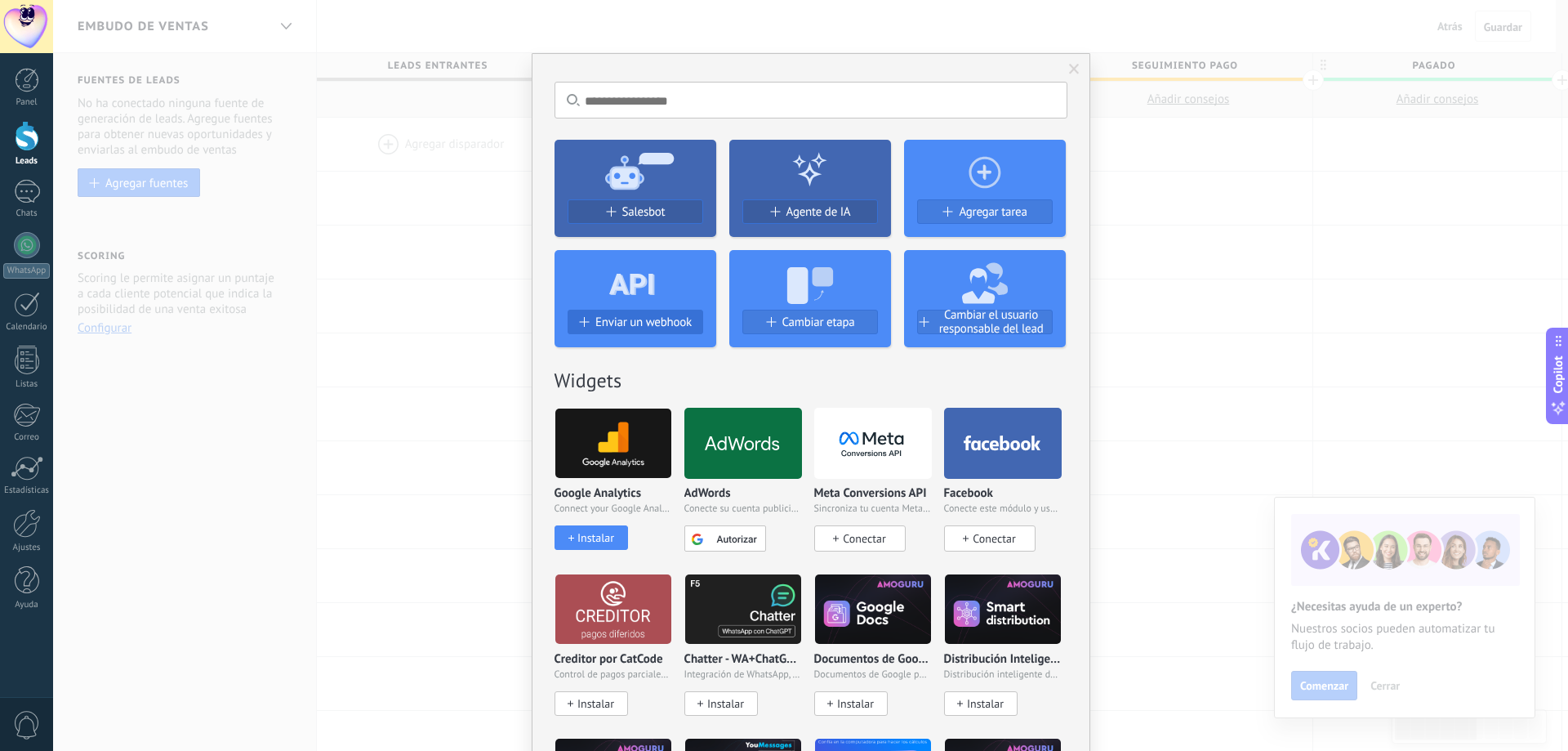
click at [648, 330] on button "Enviar un webhook" at bounding box center [635, 321] width 136 height 24
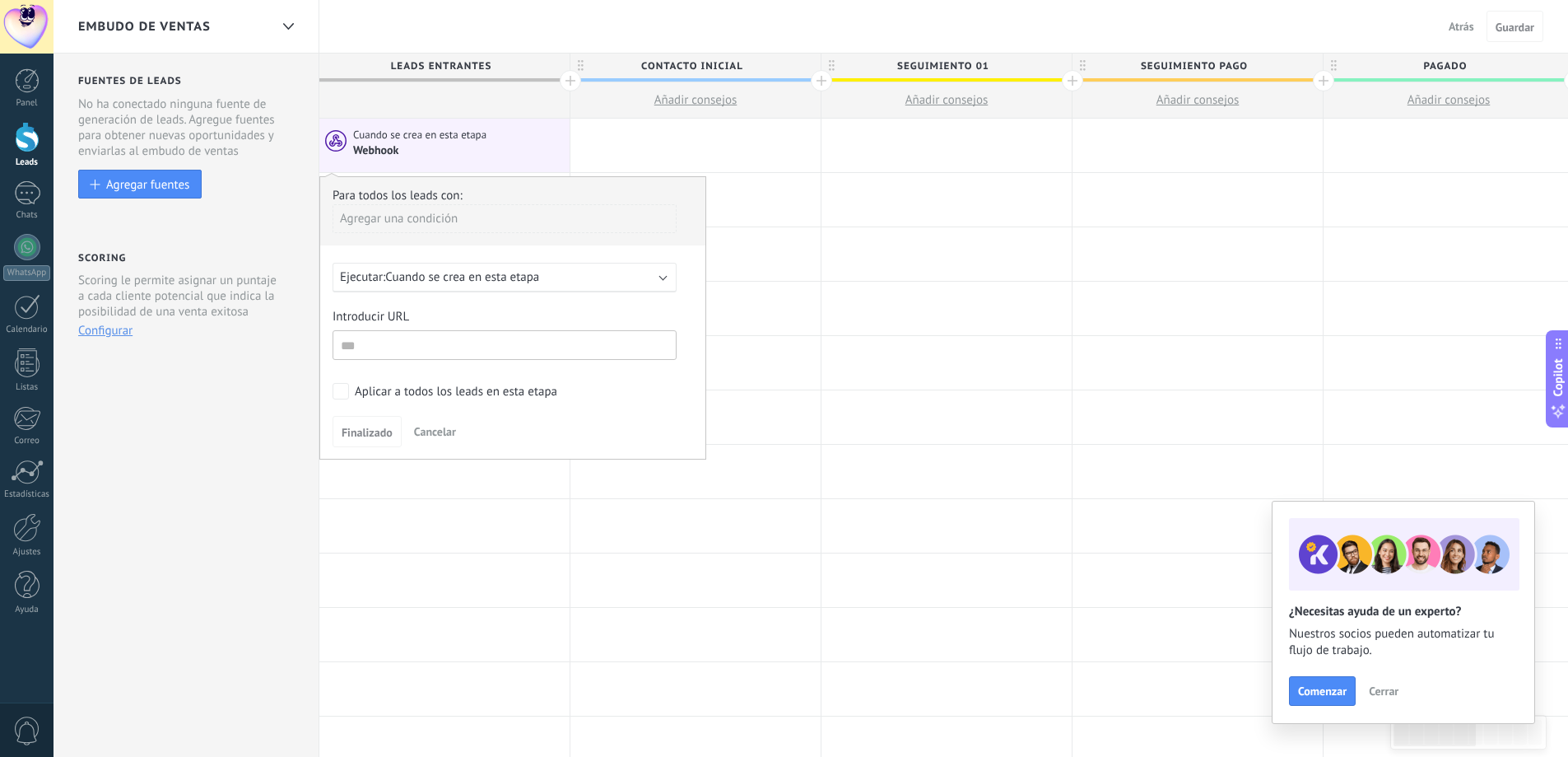
click at [438, 428] on span "Cancelar" at bounding box center [435, 431] width 42 height 15
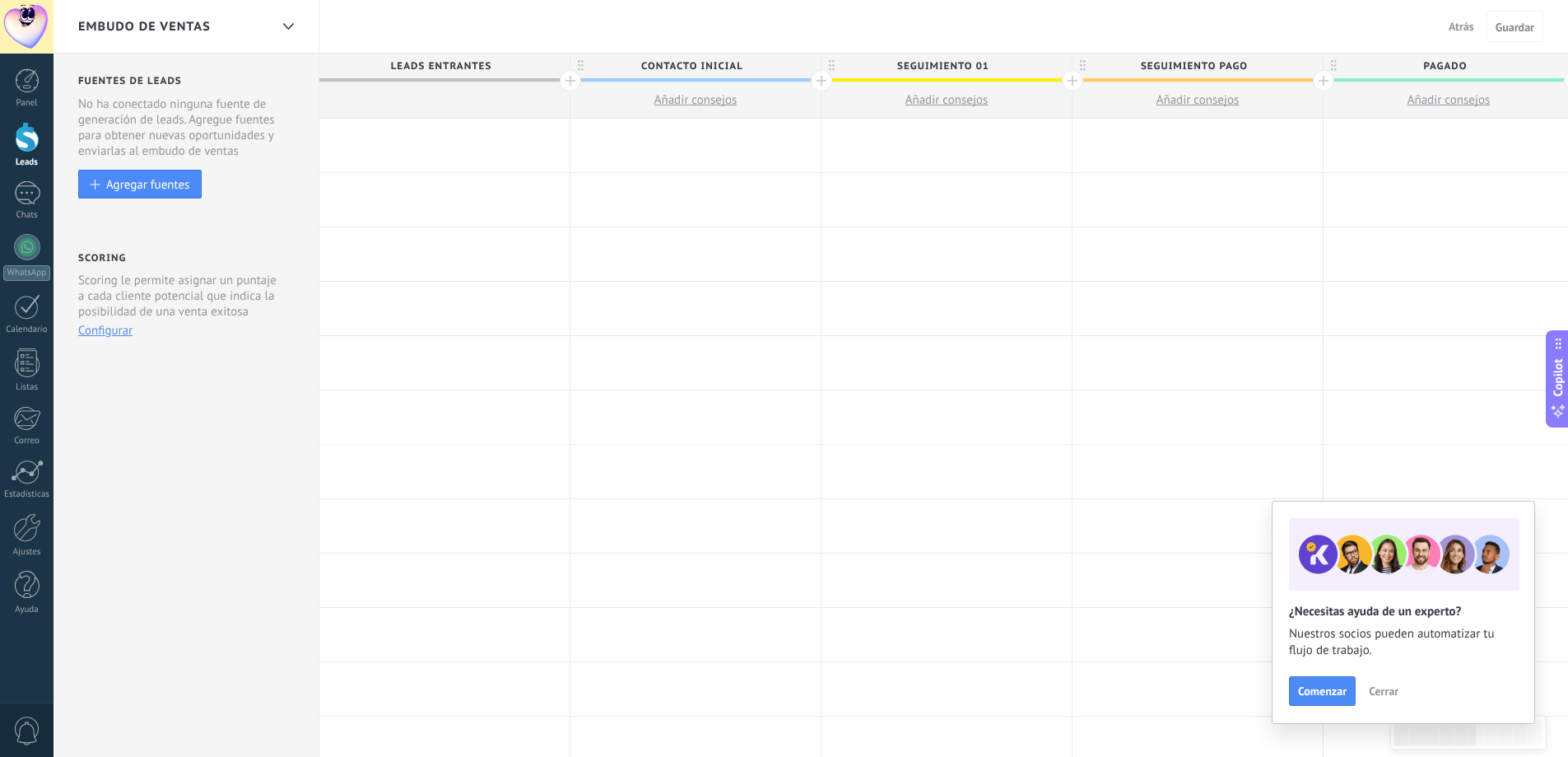
click at [429, 145] on div at bounding box center [444, 146] width 251 height 53
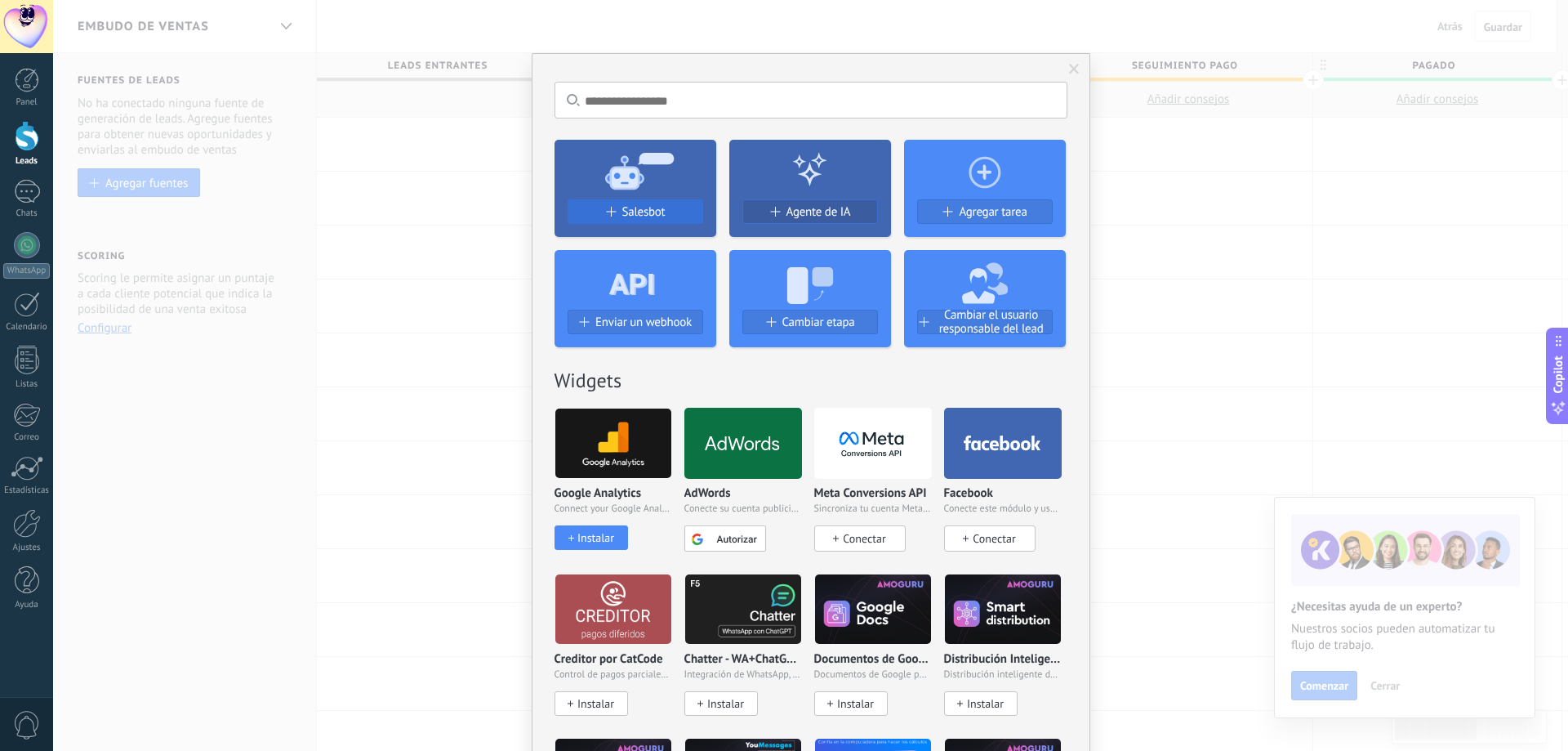
click at [634, 217] on span "Salesbot" at bounding box center [644, 212] width 43 height 14
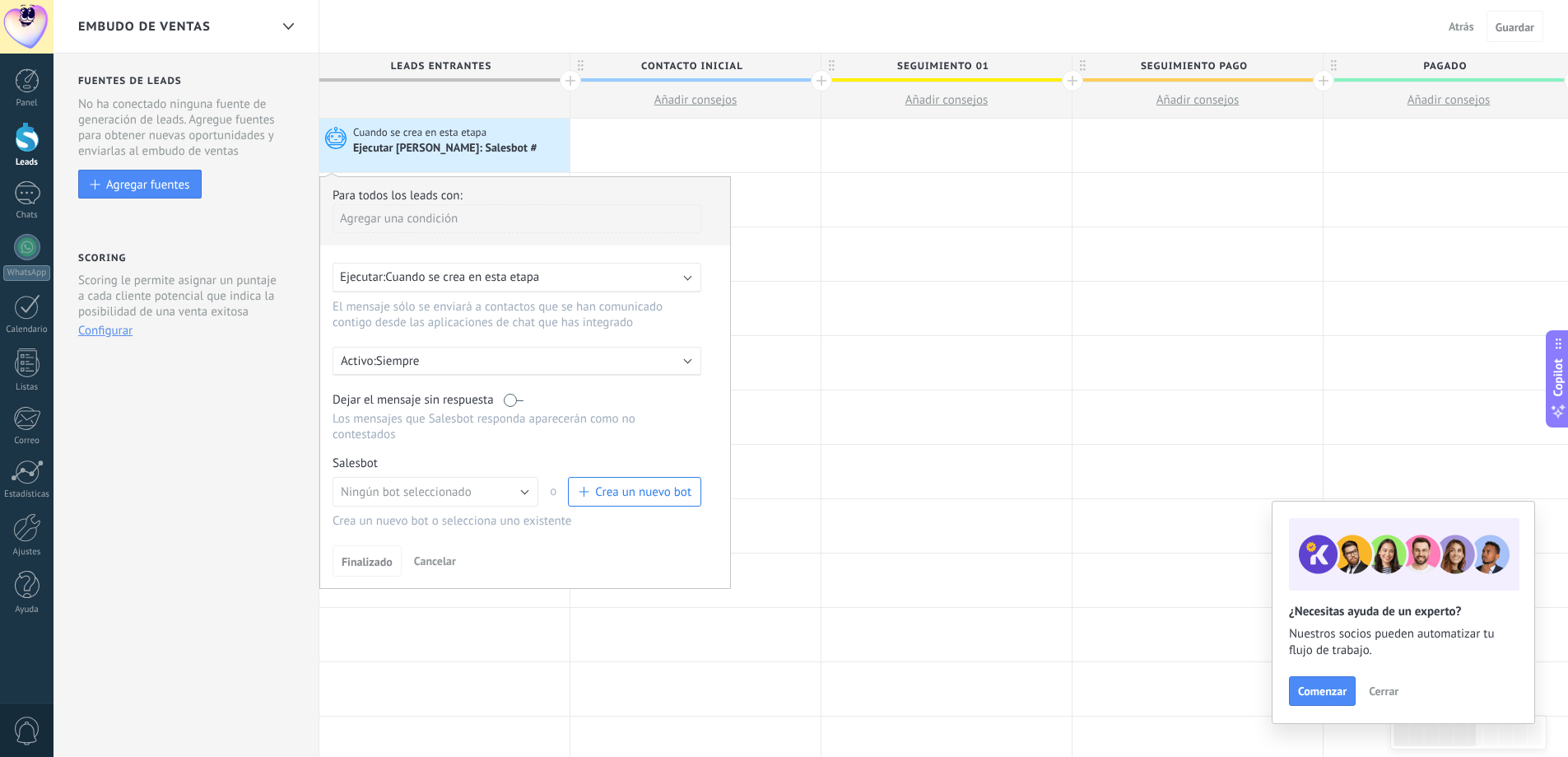
click at [642, 495] on span "Crea un nuevo bot" at bounding box center [643, 492] width 96 height 16
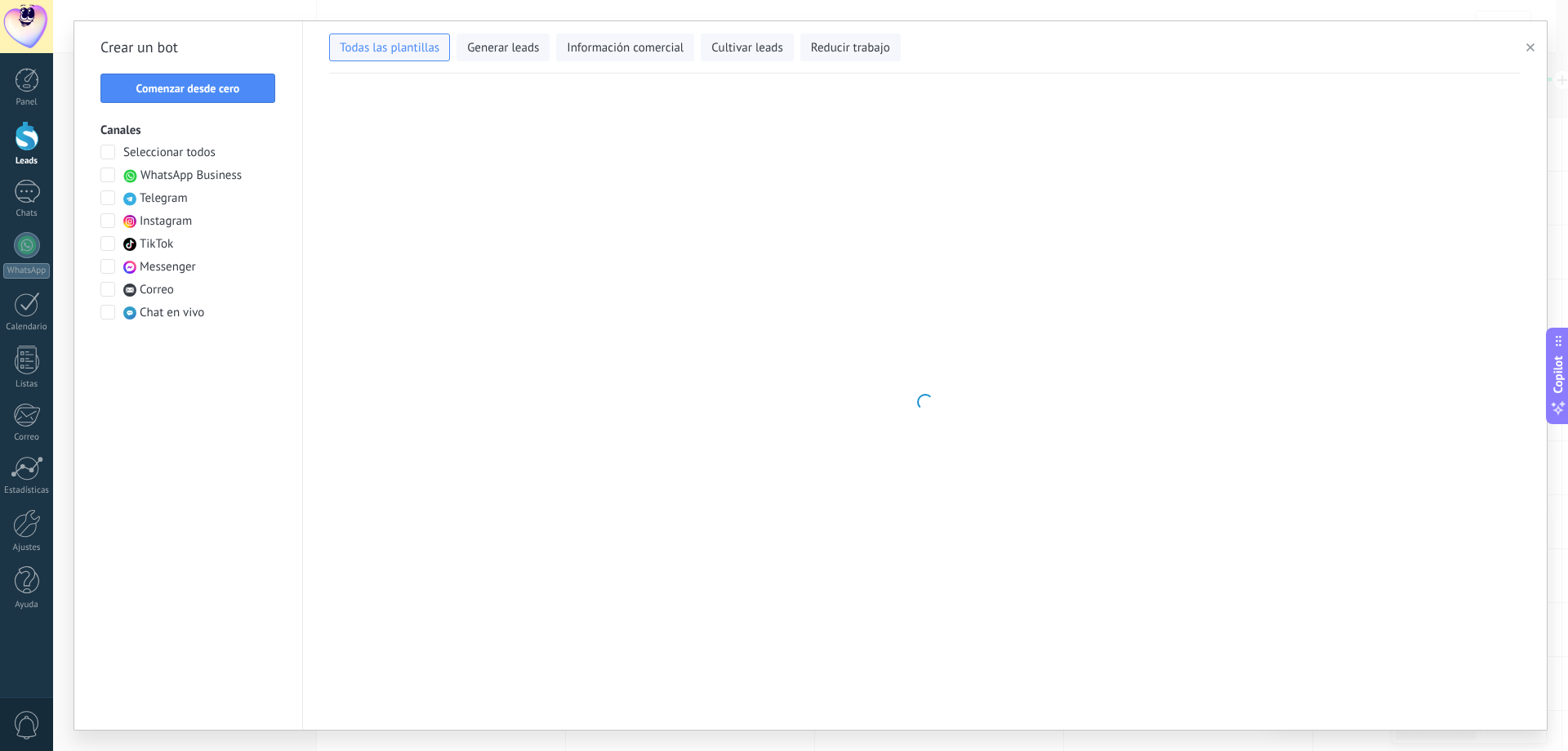
type input "**********"
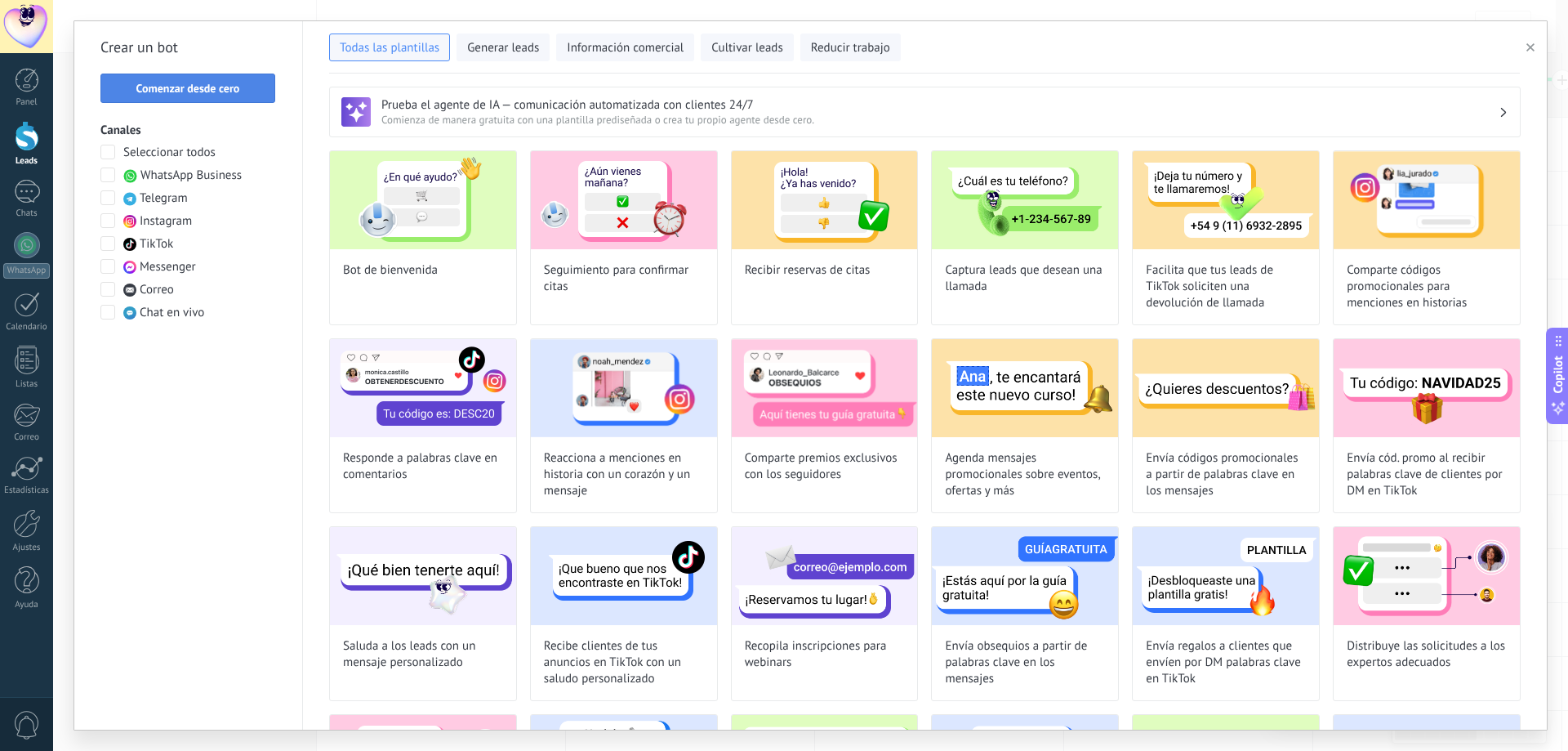
click at [199, 91] on span "Comenzar desde cero" at bounding box center [188, 89] width 103 height 12
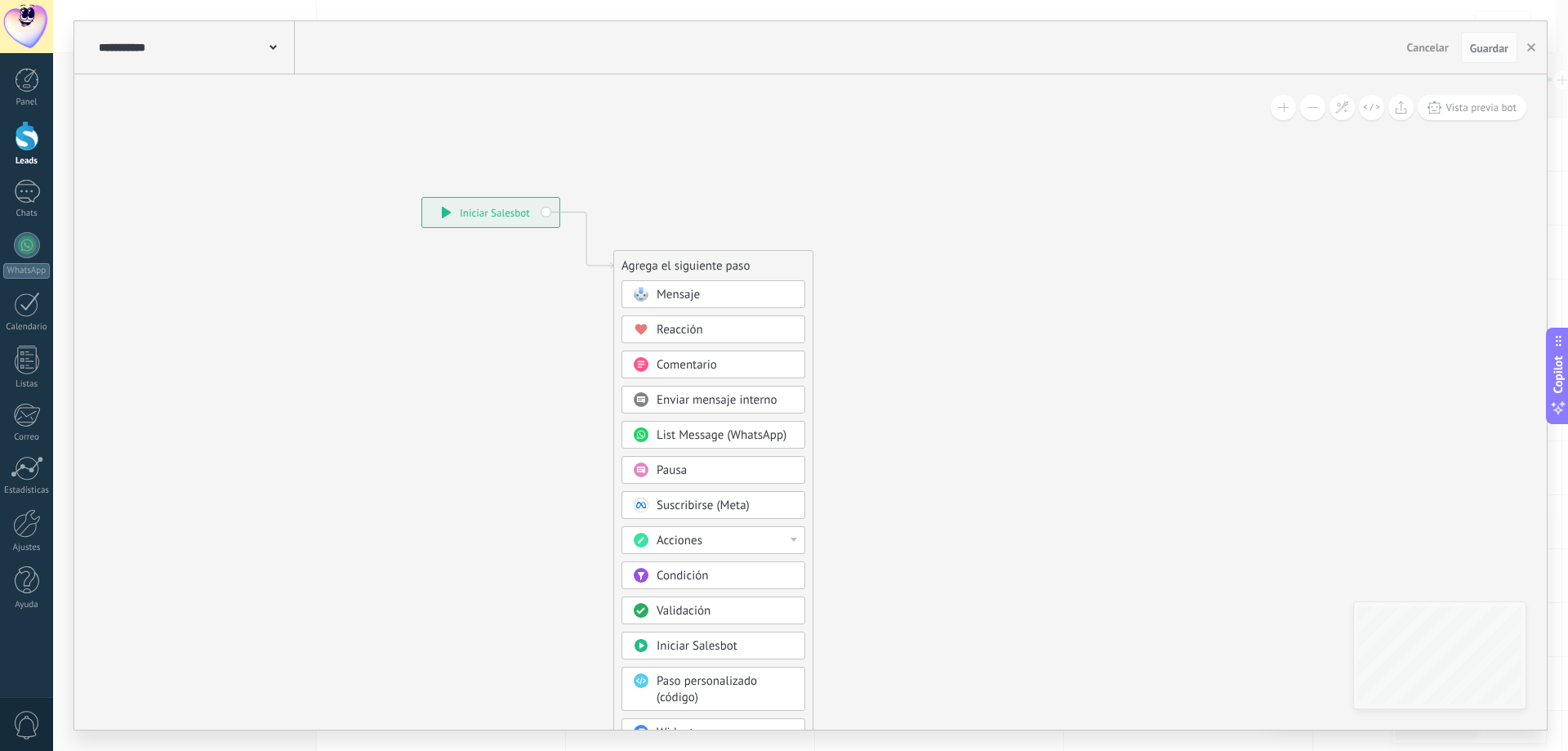
click at [740, 287] on div "Mensaje" at bounding box center [713, 294] width 183 height 27
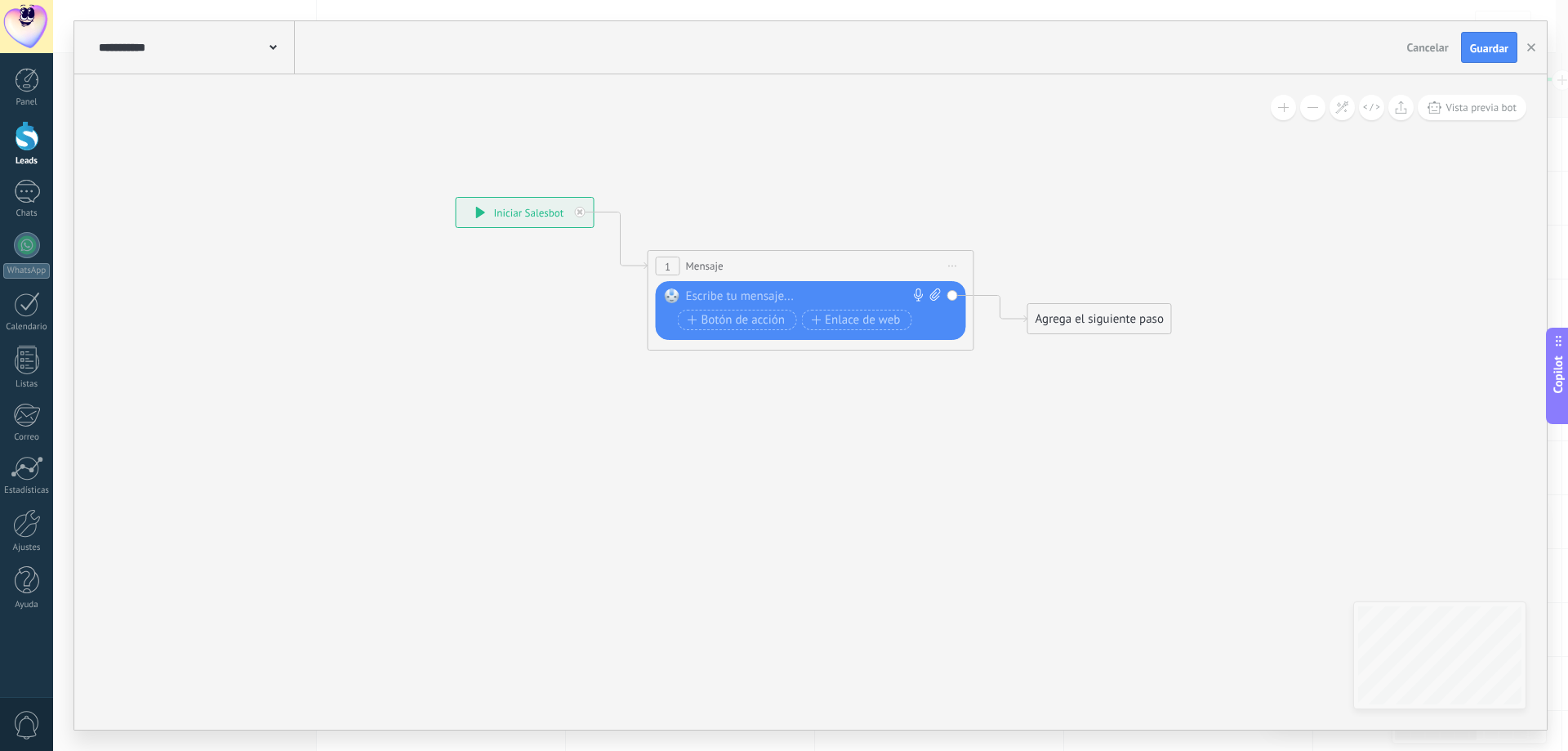
click at [729, 294] on div at bounding box center [806, 296] width 243 height 17
paste div
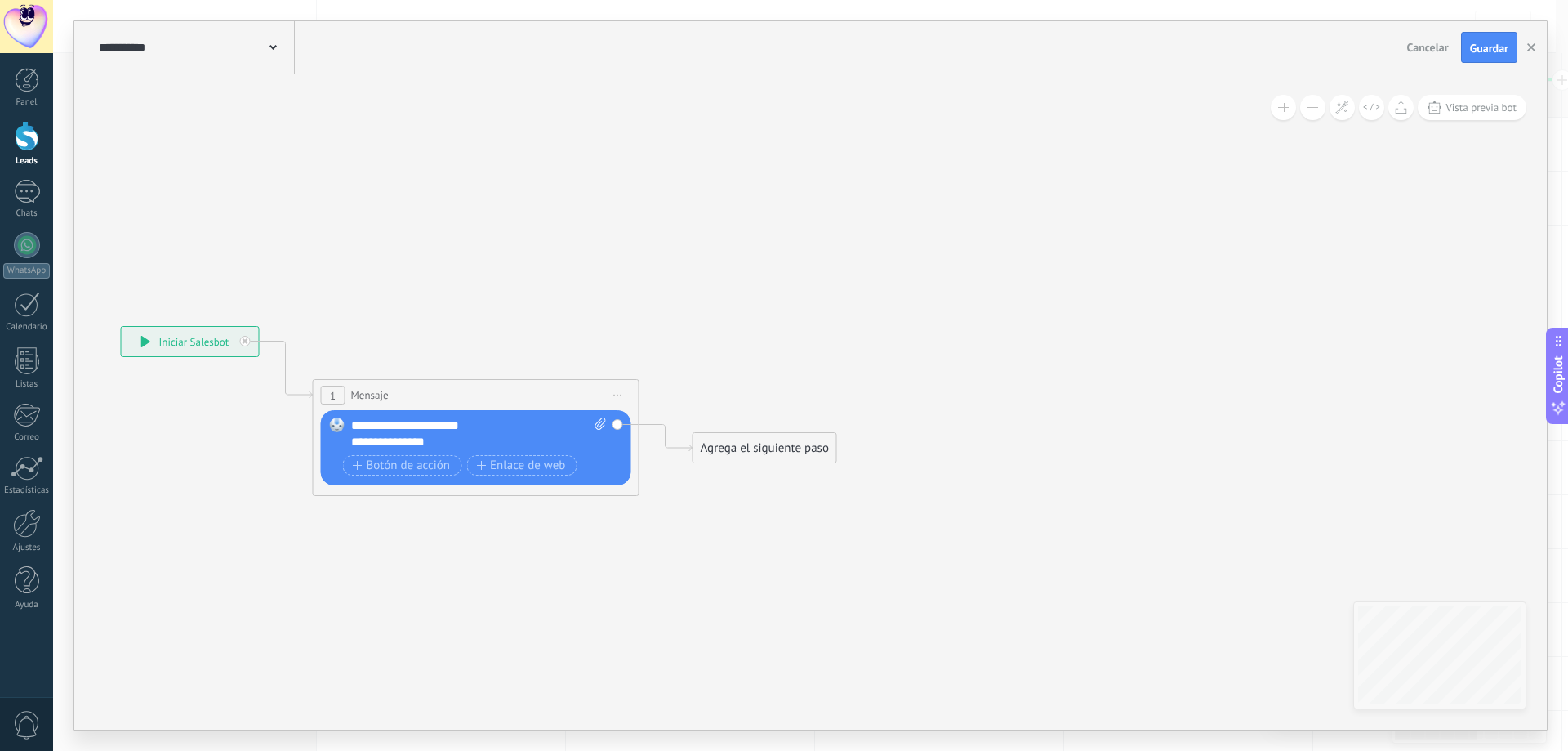
drag, startPoint x: 1017, startPoint y: 449, endPoint x: 682, endPoint y: 574, distance: 357.6
click at [682, 574] on icon at bounding box center [451, 402] width 1477 height 970
drag, startPoint x: 751, startPoint y: 440, endPoint x: 799, endPoint y: 162, distance: 282.1
click at [799, 162] on div "Agrega el siguiente paso" at bounding box center [814, 170] width 143 height 27
click at [801, 158] on div "Agrega el siguiente paso" at bounding box center [814, 170] width 143 height 27
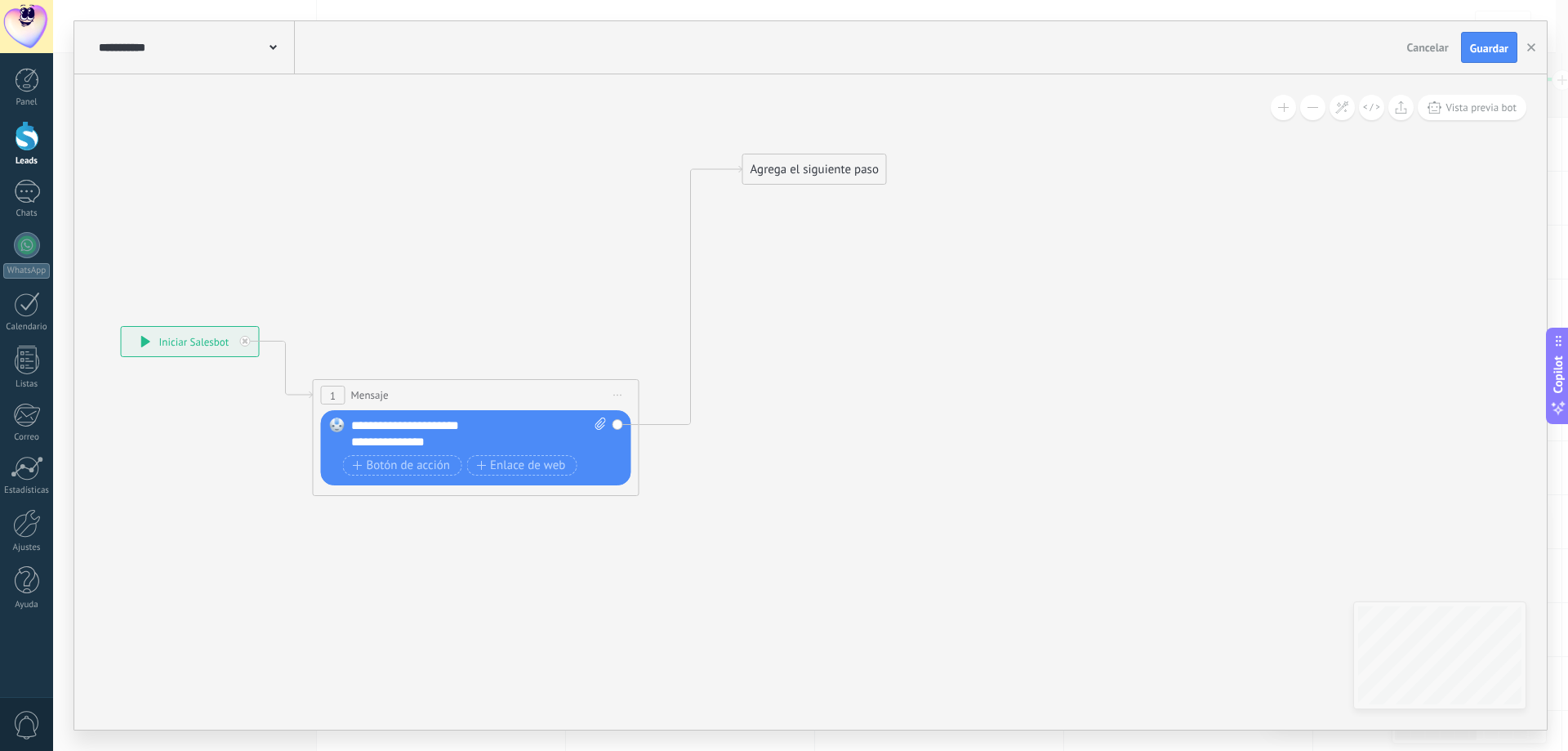
click at [800, 164] on div "Agrega el siguiente paso" at bounding box center [814, 170] width 143 height 27
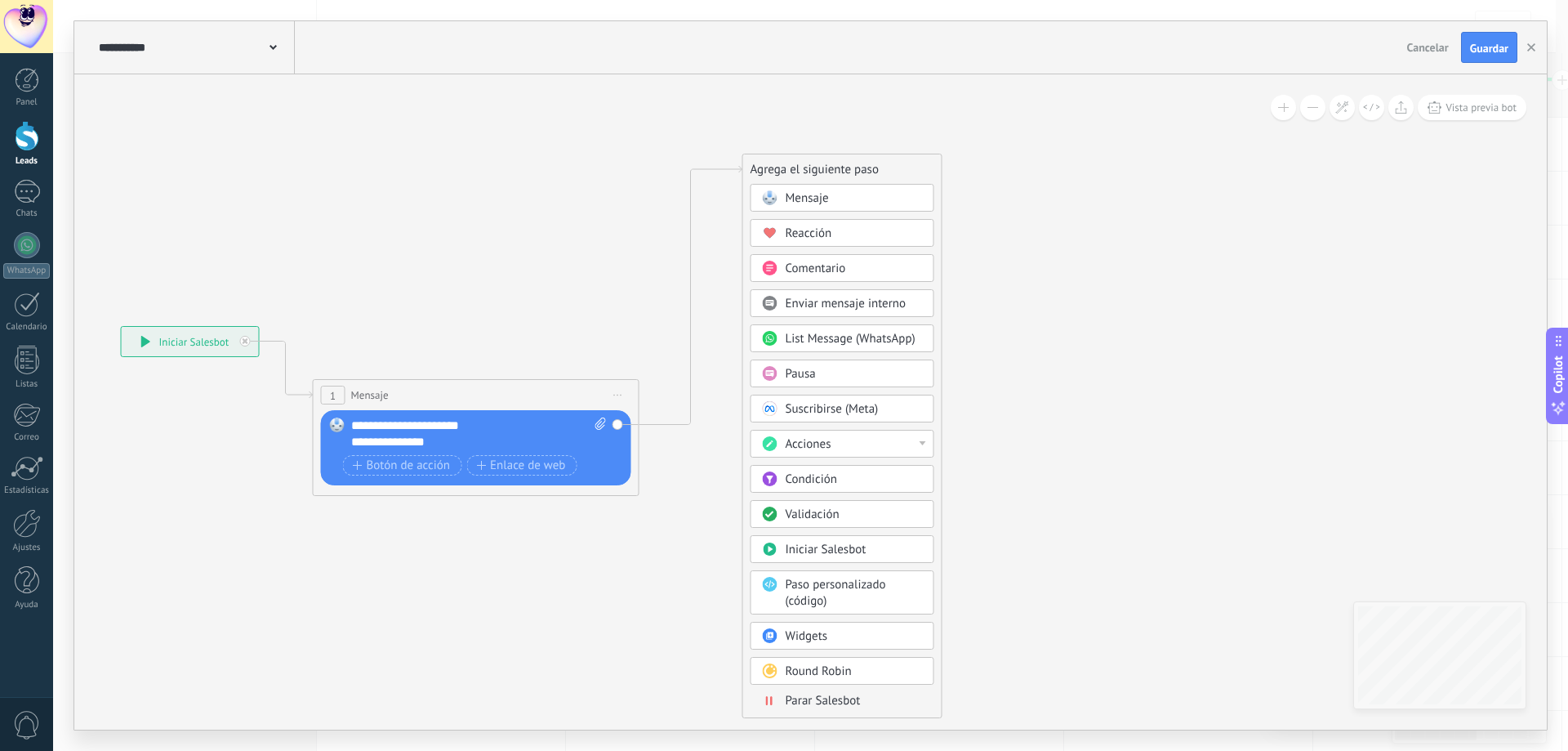
click at [827, 364] on div "Pausa" at bounding box center [843, 373] width 183 height 27
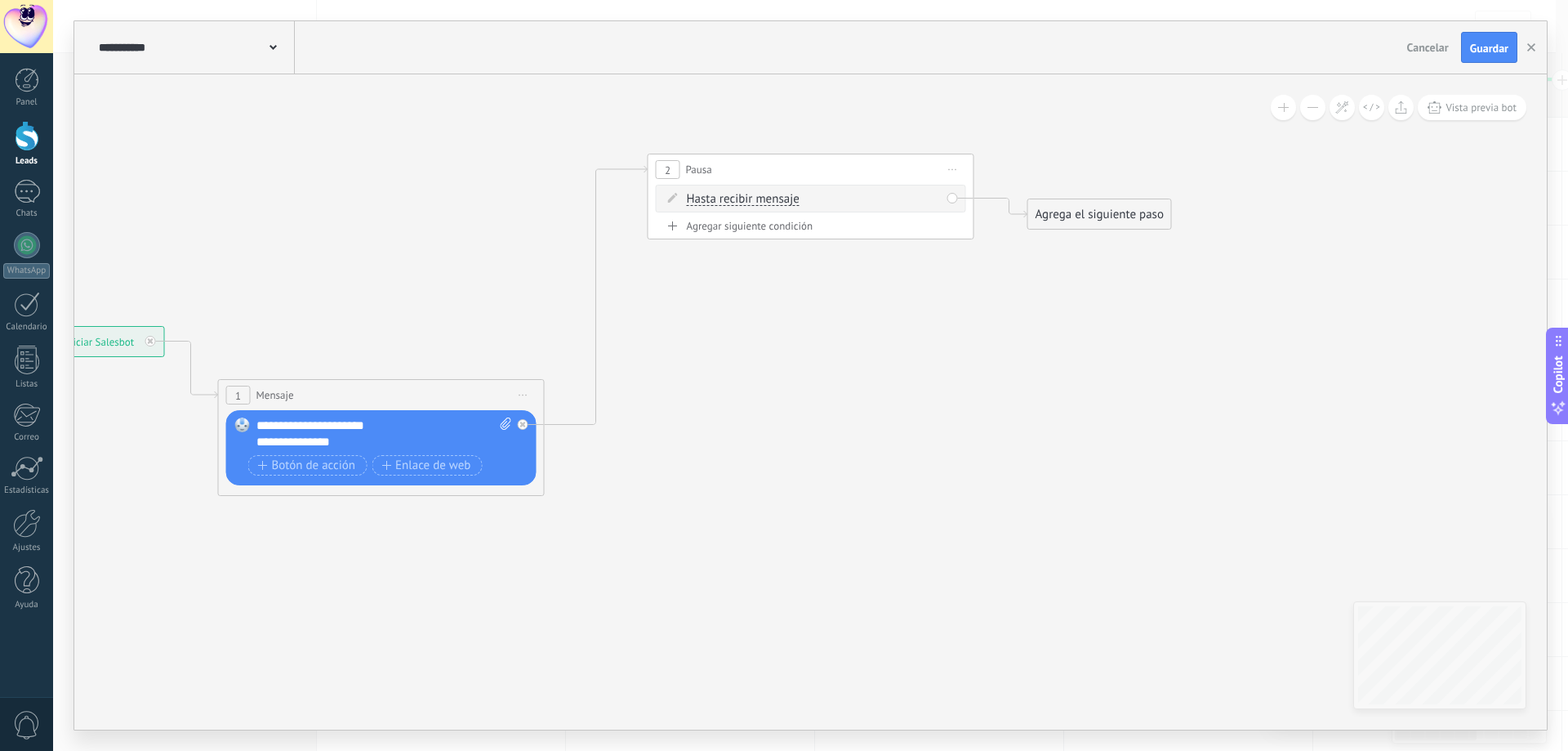
click at [744, 228] on div "Agregar siguiente condición" at bounding box center [810, 225] width 310 height 14
click at [931, 200] on div "Borrar" at bounding box center [935, 198] width 18 height 23
click at [941, 197] on div "Borrar" at bounding box center [935, 198] width 18 height 23
click at [956, 217] on div "Borrar" at bounding box center [960, 221] width 73 height 27
click at [811, 200] on input "*" at bounding box center [808, 199] width 8 height 13
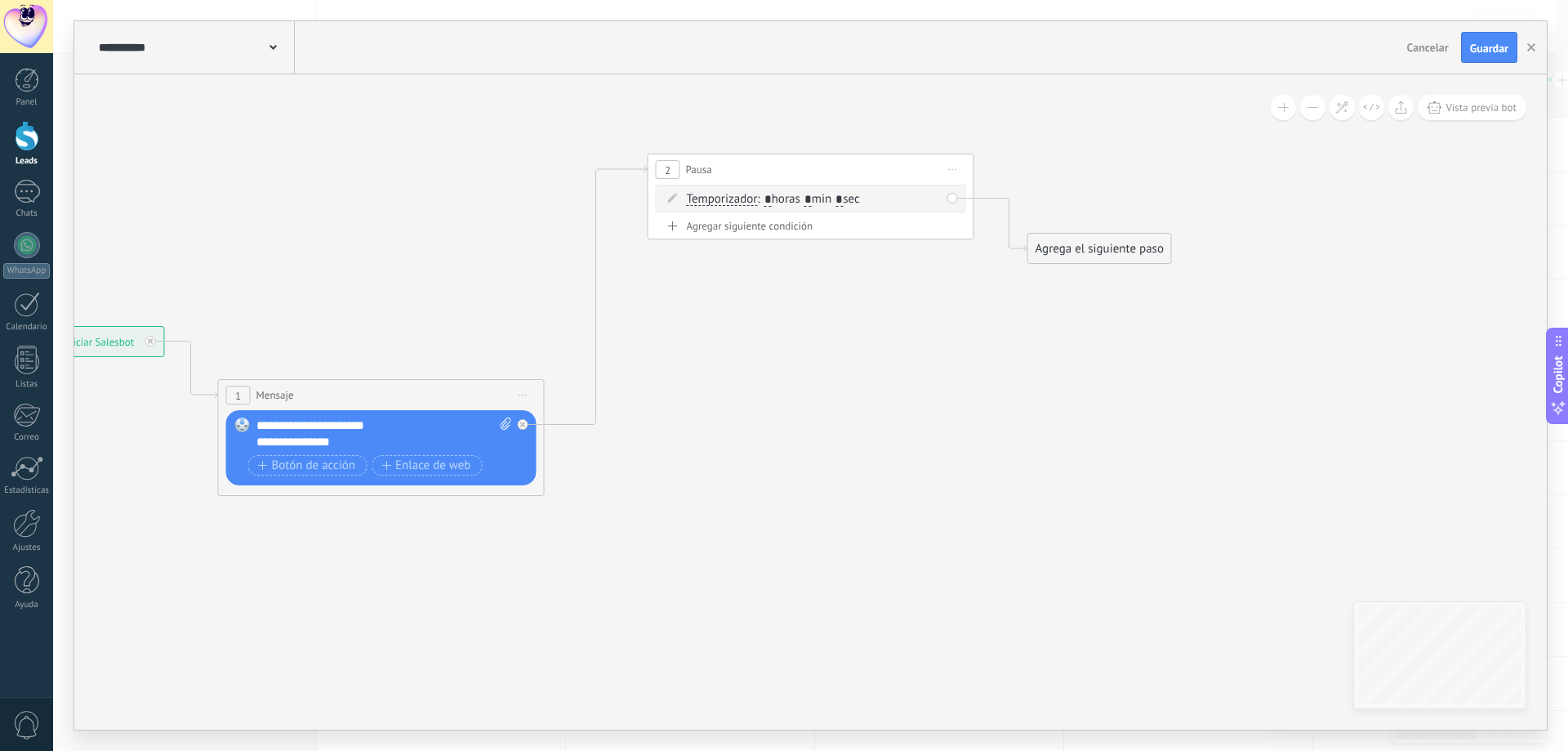
type input "*"
click at [843, 204] on input "*" at bounding box center [840, 199] width 8 height 13
type input "**"
drag, startPoint x: 1119, startPoint y: 254, endPoint x: 762, endPoint y: 308, distance: 361.1
click at [762, 308] on div "Agrega el siguiente paso" at bounding box center [741, 302] width 143 height 27
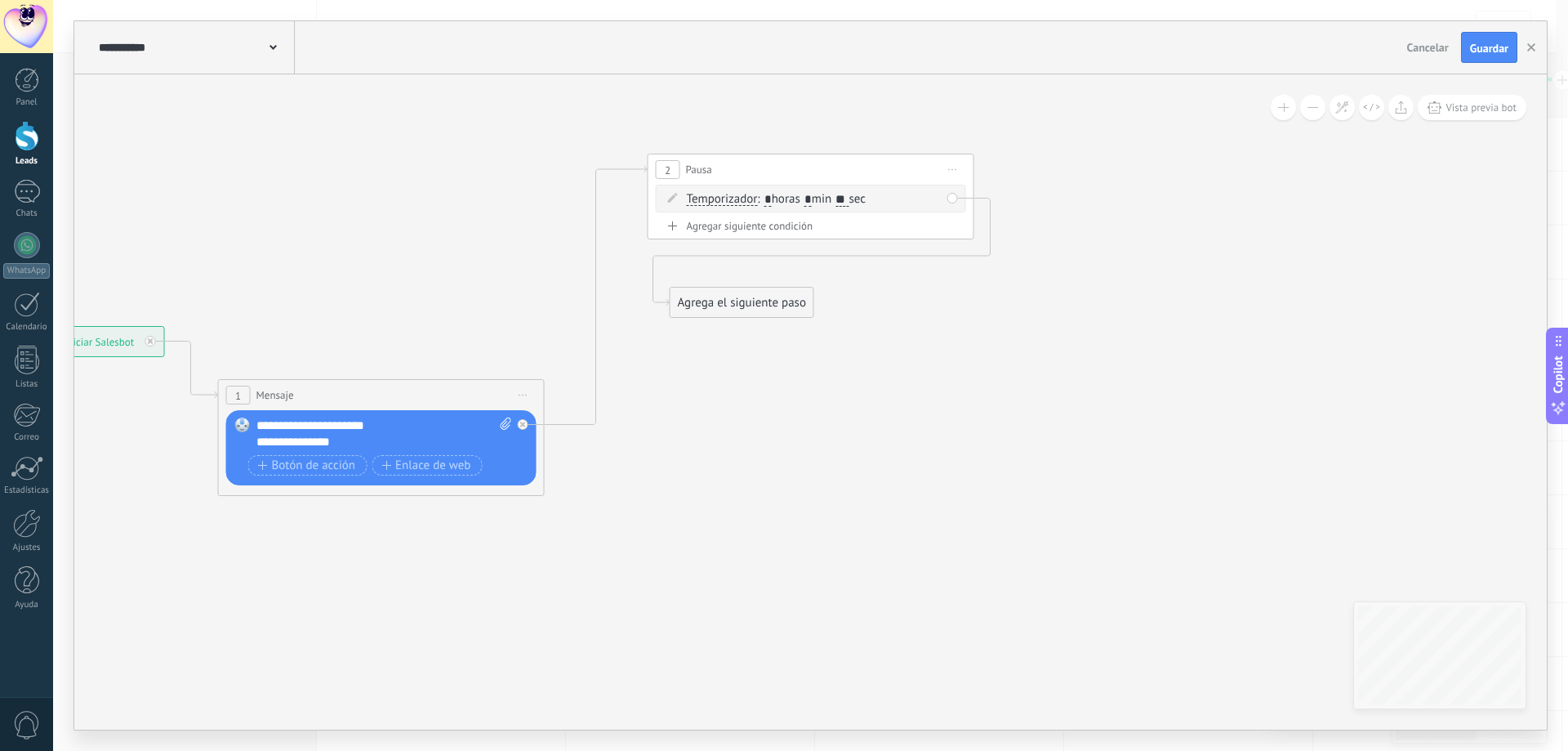
click at [762, 308] on div "Agrega el siguiente paso" at bounding box center [741, 302] width 143 height 27
click at [756, 314] on div "Agrega el siguiente paso" at bounding box center [741, 302] width 143 height 27
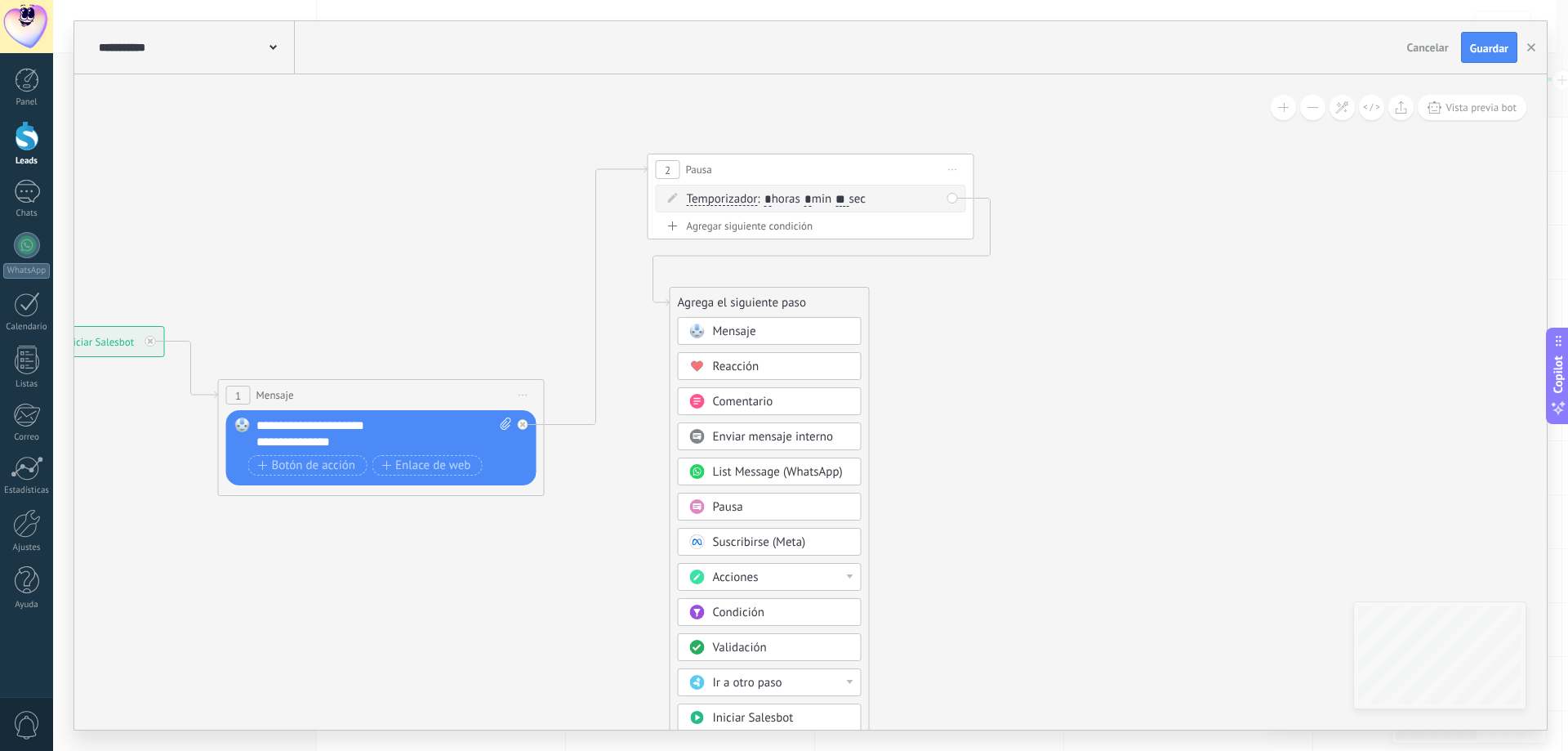
click at [811, 579] on div "Acciones" at bounding box center [781, 577] width 137 height 17
click at [777, 663] on div "Cambiar etapa del lead" at bounding box center [769, 660] width 182 height 27
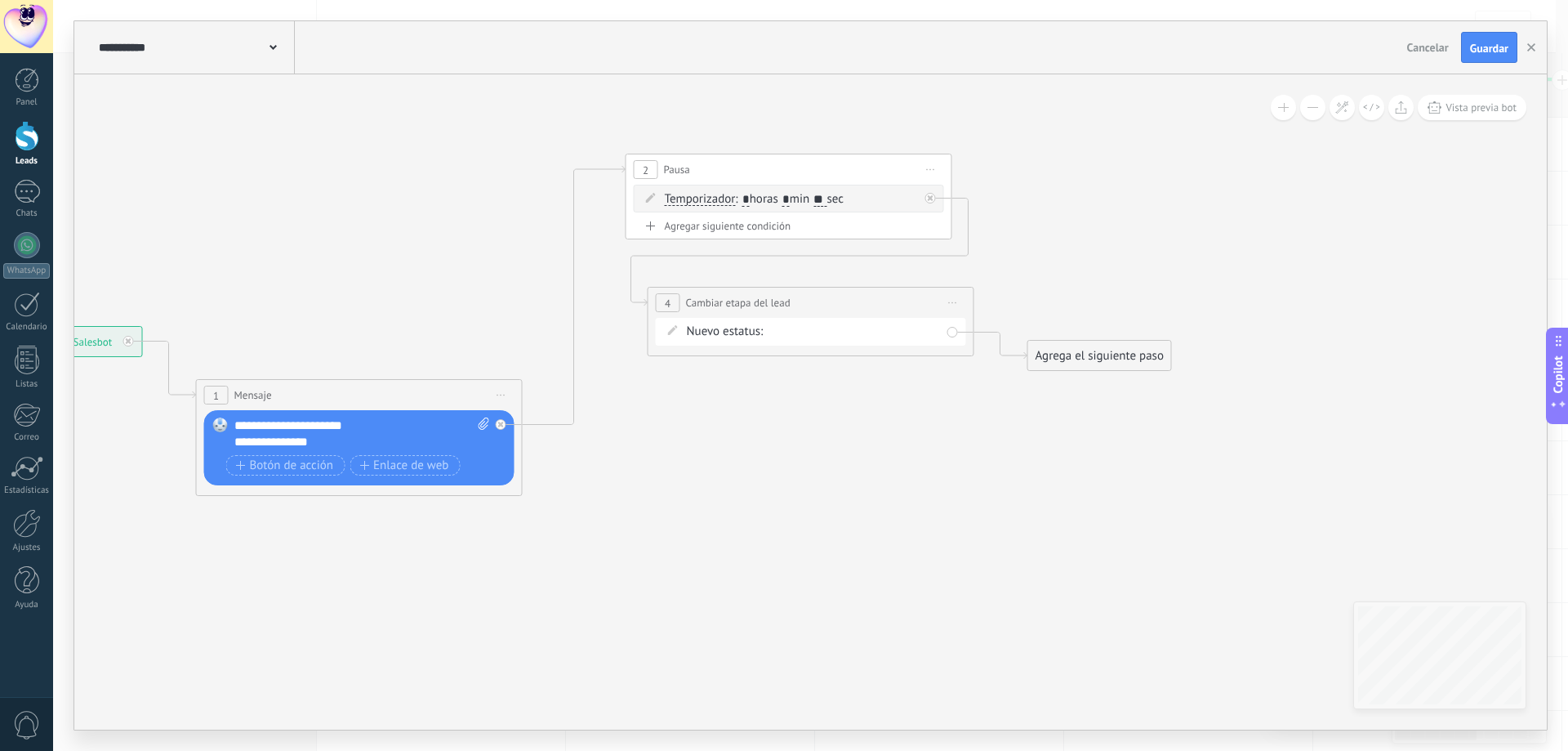
click at [0, 0] on div "Contacto inicial seguimiento 01 seguimiento pago pagado no responde rescatados …" at bounding box center [0, 0] width 0 height 0
click at [0, 0] on label "Contacto inicial" at bounding box center [0, 0] width 0 height 0
drag, startPoint x: 1072, startPoint y: 379, endPoint x: 711, endPoint y: 445, distance: 367.0
click at [711, 445] on div "Agrega el siguiente paso" at bounding box center [720, 440] width 143 height 27
click at [710, 445] on div "Agrega el siguiente paso" at bounding box center [720, 438] width 143 height 27
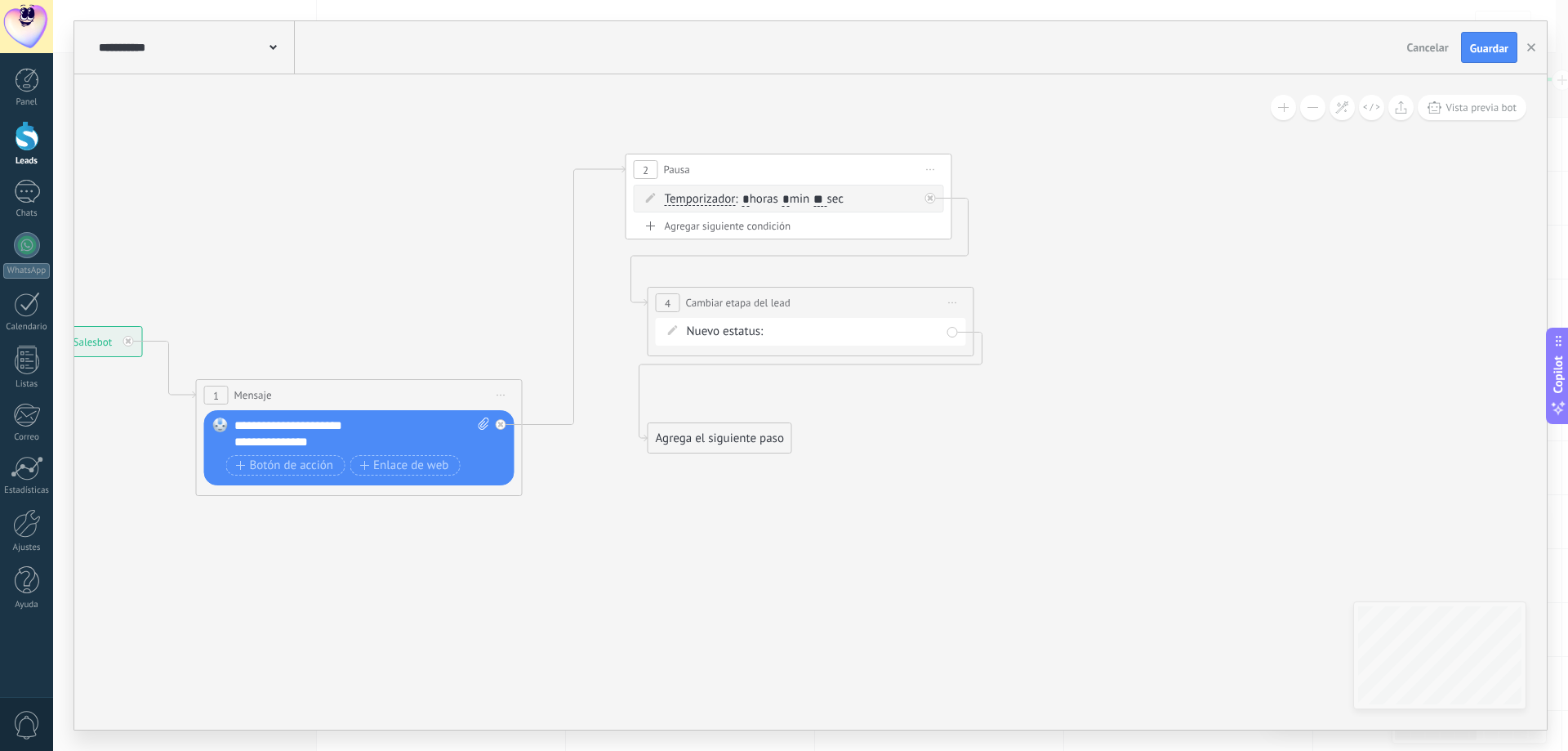
click at [746, 439] on div "Agrega el siguiente paso" at bounding box center [720, 438] width 143 height 27
click at [737, 464] on div "Mensaje" at bounding box center [759, 467] width 137 height 17
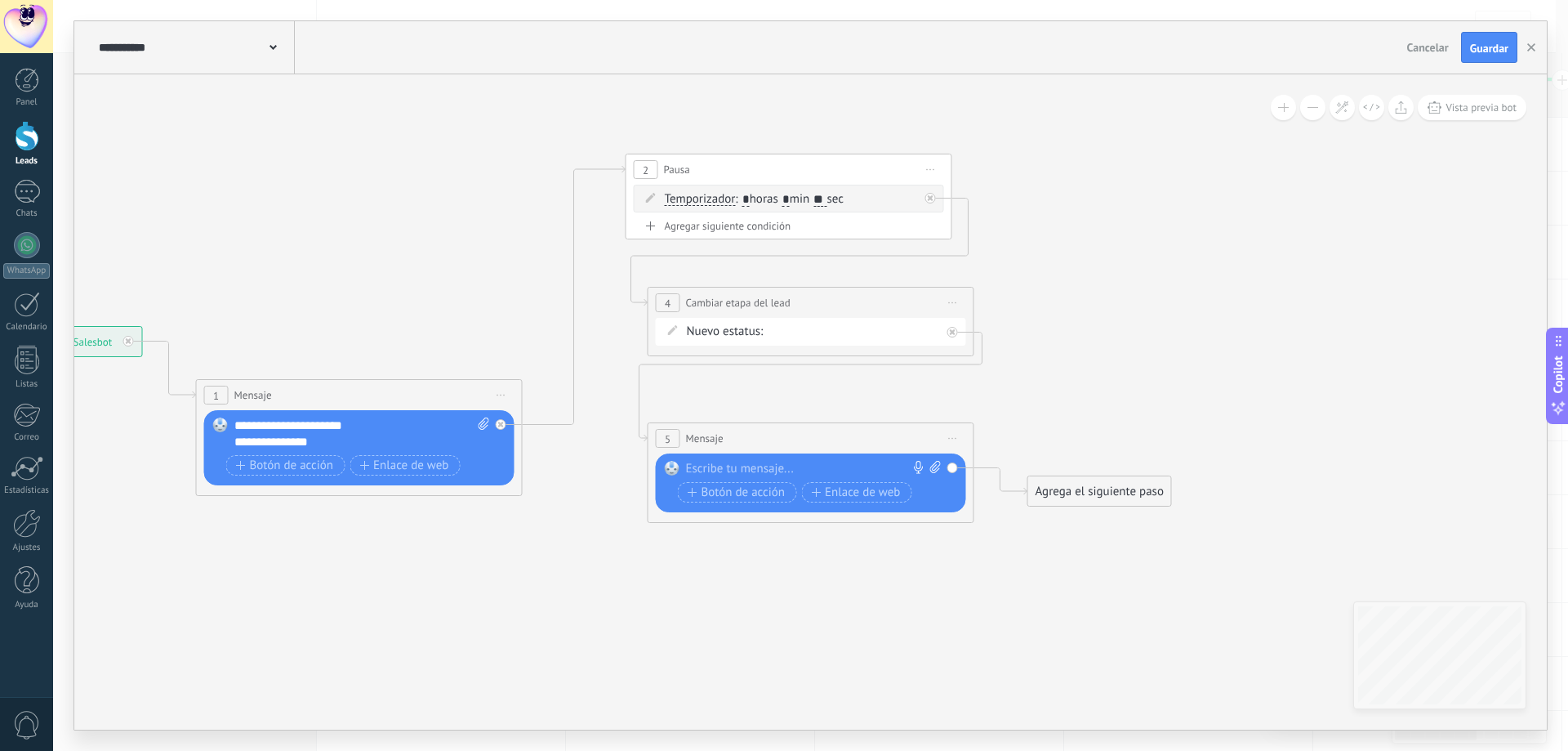
click at [931, 467] on icon at bounding box center [934, 466] width 11 height 13
click input "Subir" at bounding box center [0, 0] width 0 height 0
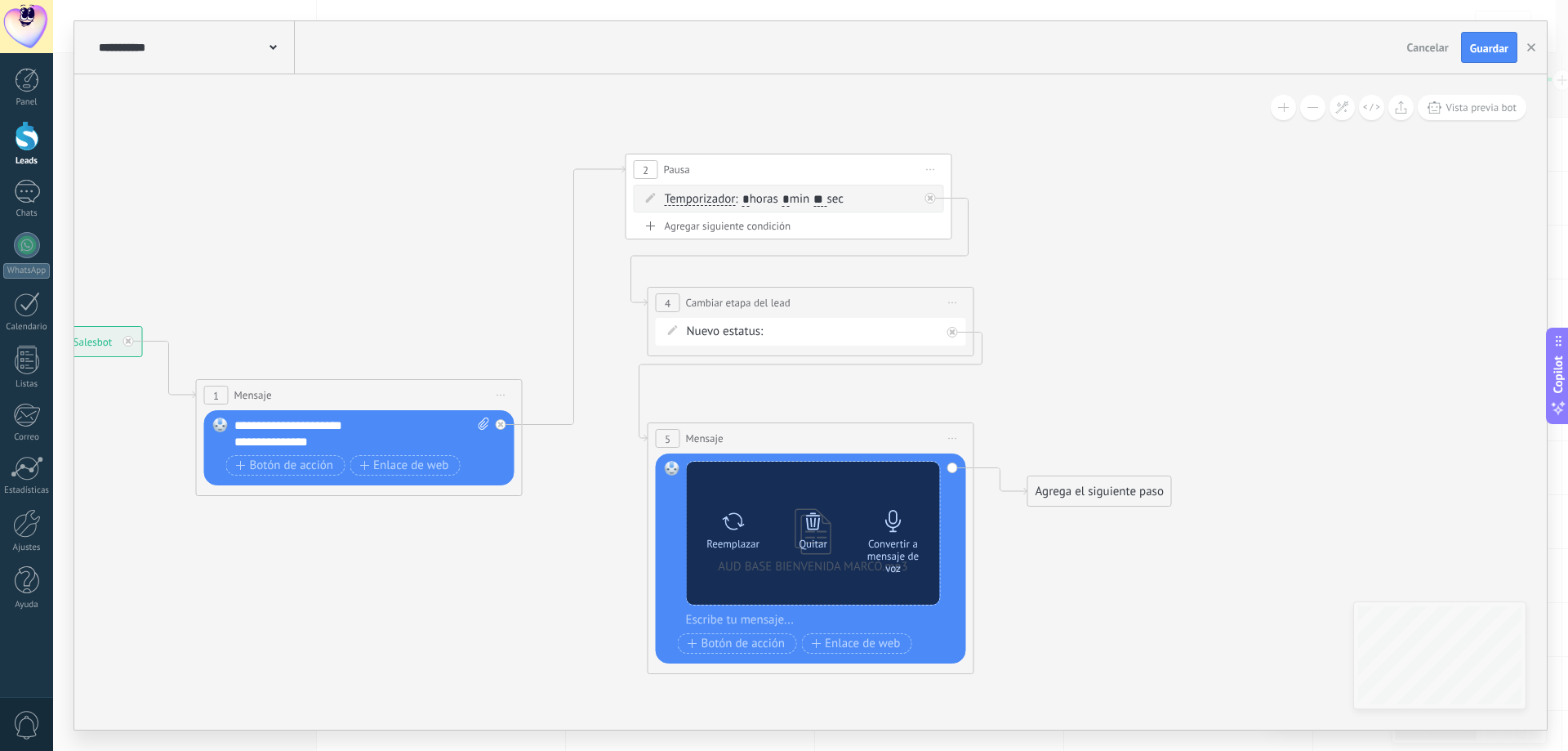
click at [893, 535] on div at bounding box center [892, 520] width 22 height 32
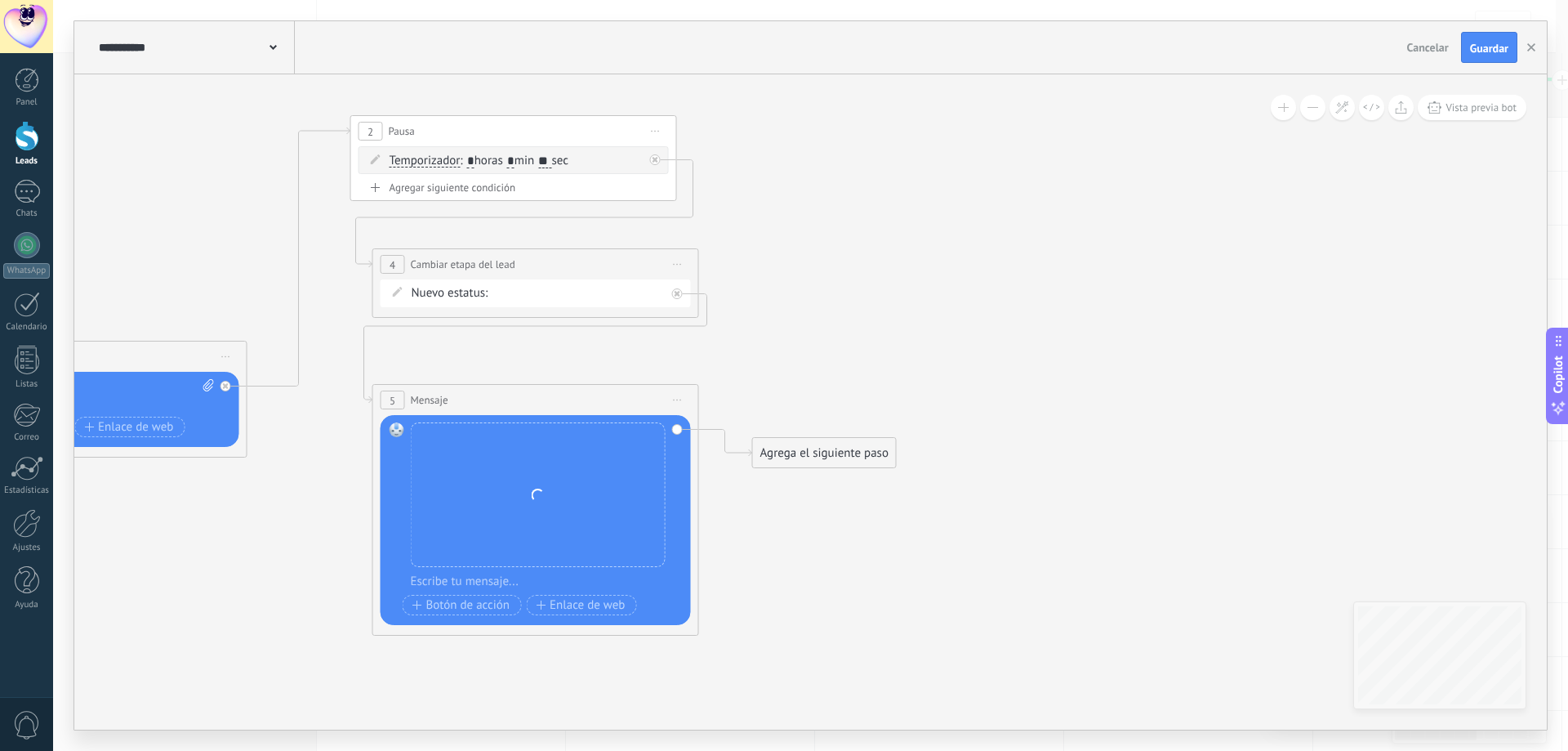
drag, startPoint x: 1112, startPoint y: 659, endPoint x: 859, endPoint y: 615, distance: 256.8
click at [861, 615] on icon at bounding box center [285, 299] width 1929 height 1186
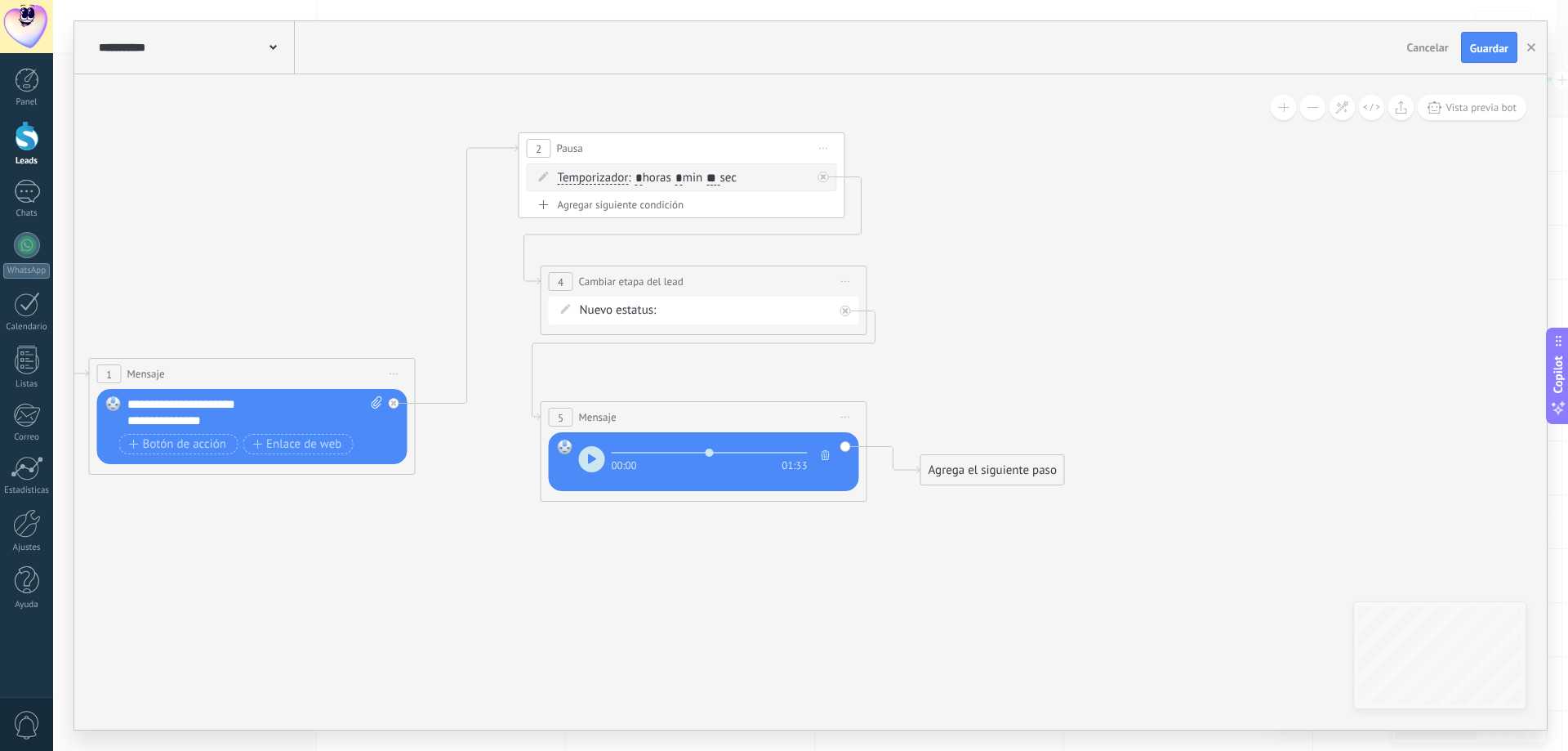
drag, startPoint x: 699, startPoint y: 378, endPoint x: 869, endPoint y: 394, distance: 170.8
click at [869, 394] on icon at bounding box center [453, 317] width 1929 height 1186
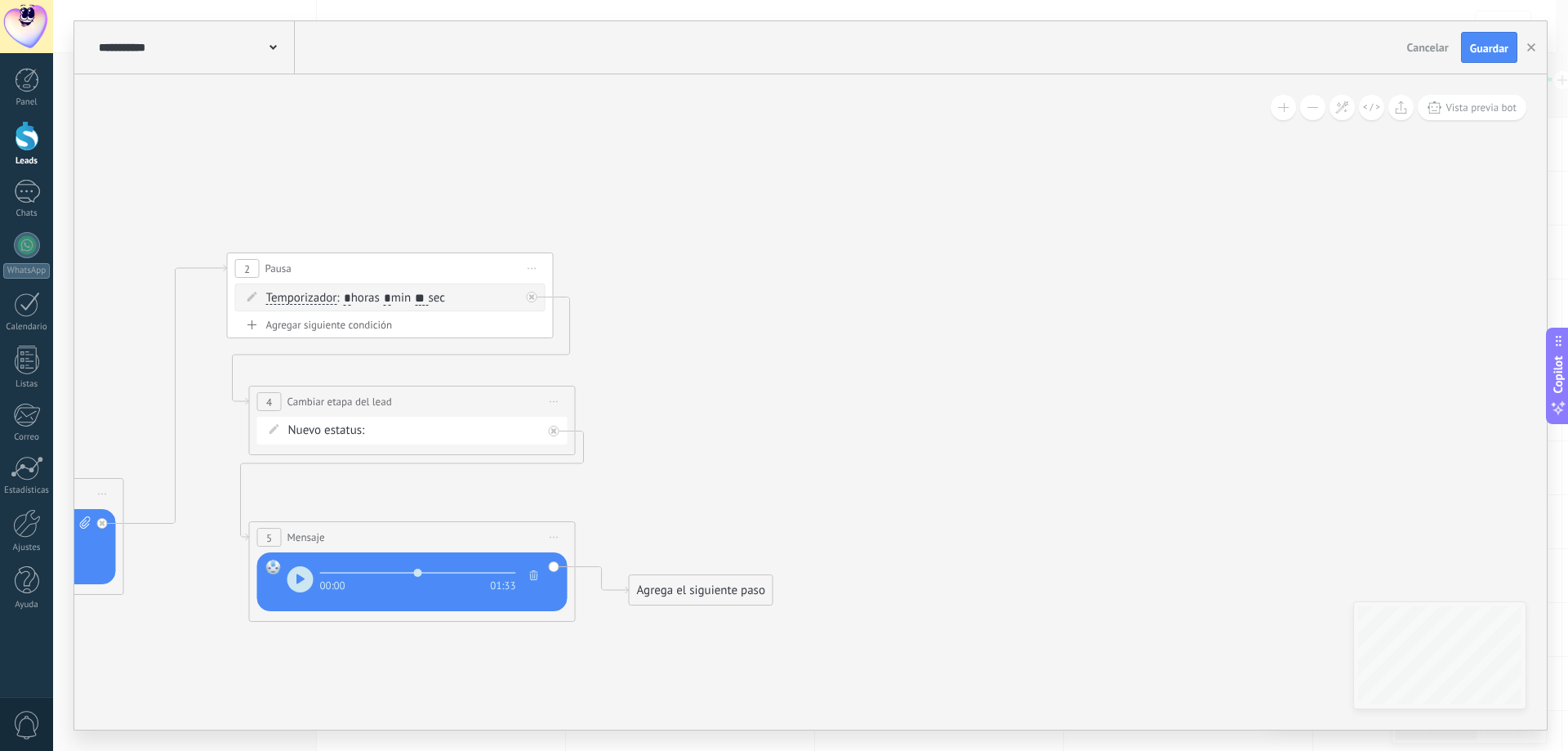
drag, startPoint x: 1101, startPoint y: 382, endPoint x: 728, endPoint y: 415, distance: 374.5
click at [801, 504] on icon at bounding box center [162, 437] width 1929 height 1186
click at [520, 269] on icon at bounding box center [524, 270] width 8 height 2
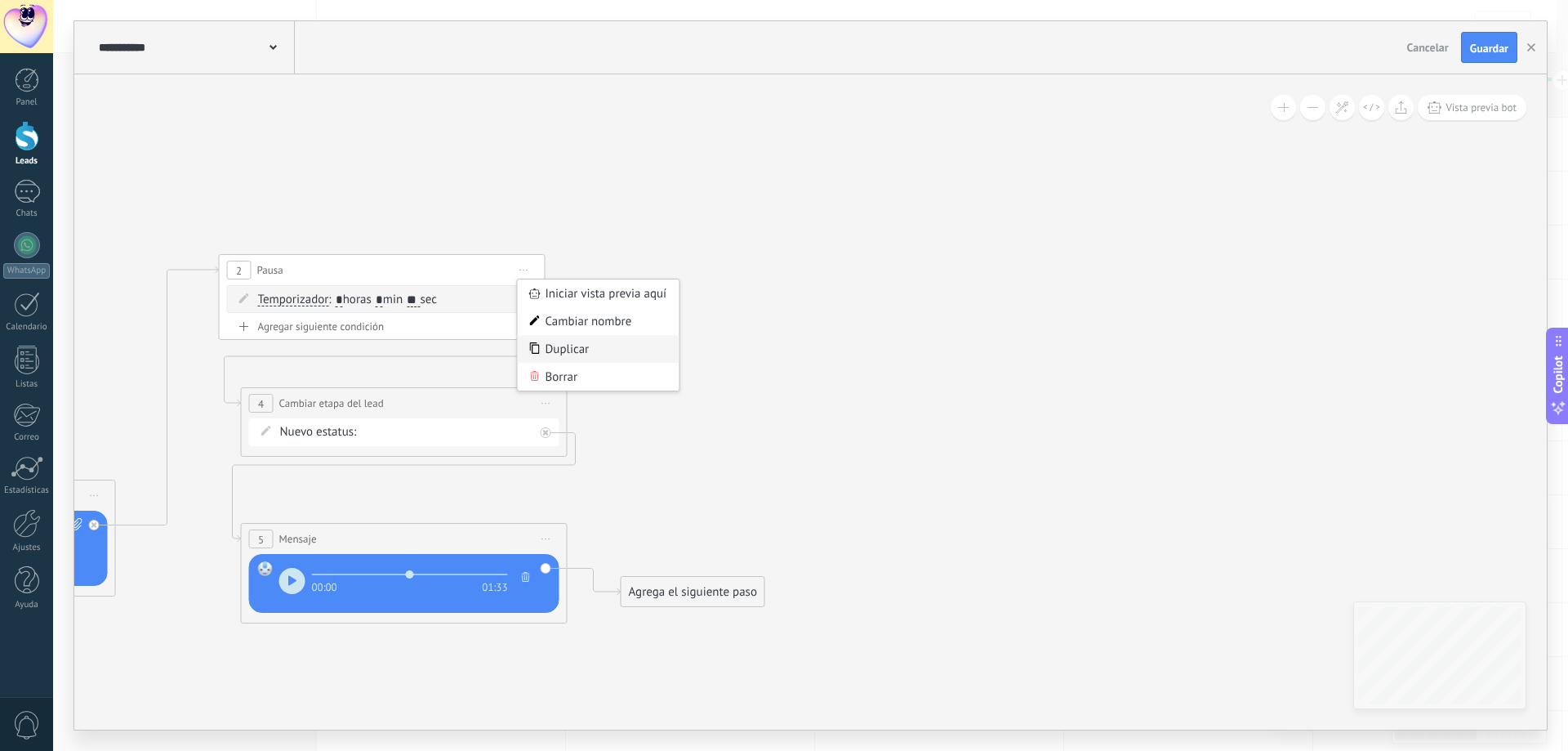
click at [620, 355] on div "Duplicar" at bounding box center [599, 348] width 162 height 27
drag, startPoint x: 445, startPoint y: 415, endPoint x: 965, endPoint y: 262, distance: 542.0
click at [965, 262] on div "7 Pausa ***** Iniciar vista previa aquí Cambiar nombre Duplicar [GEOGRAPHIC_DAT…" at bounding box center [902, 255] width 325 height 30
drag, startPoint x: 691, startPoint y: 458, endPoint x: 838, endPoint y: 477, distance: 148.2
click at [838, 477] on div "Agrega el siguiente paso" at bounding box center [833, 473] width 143 height 27
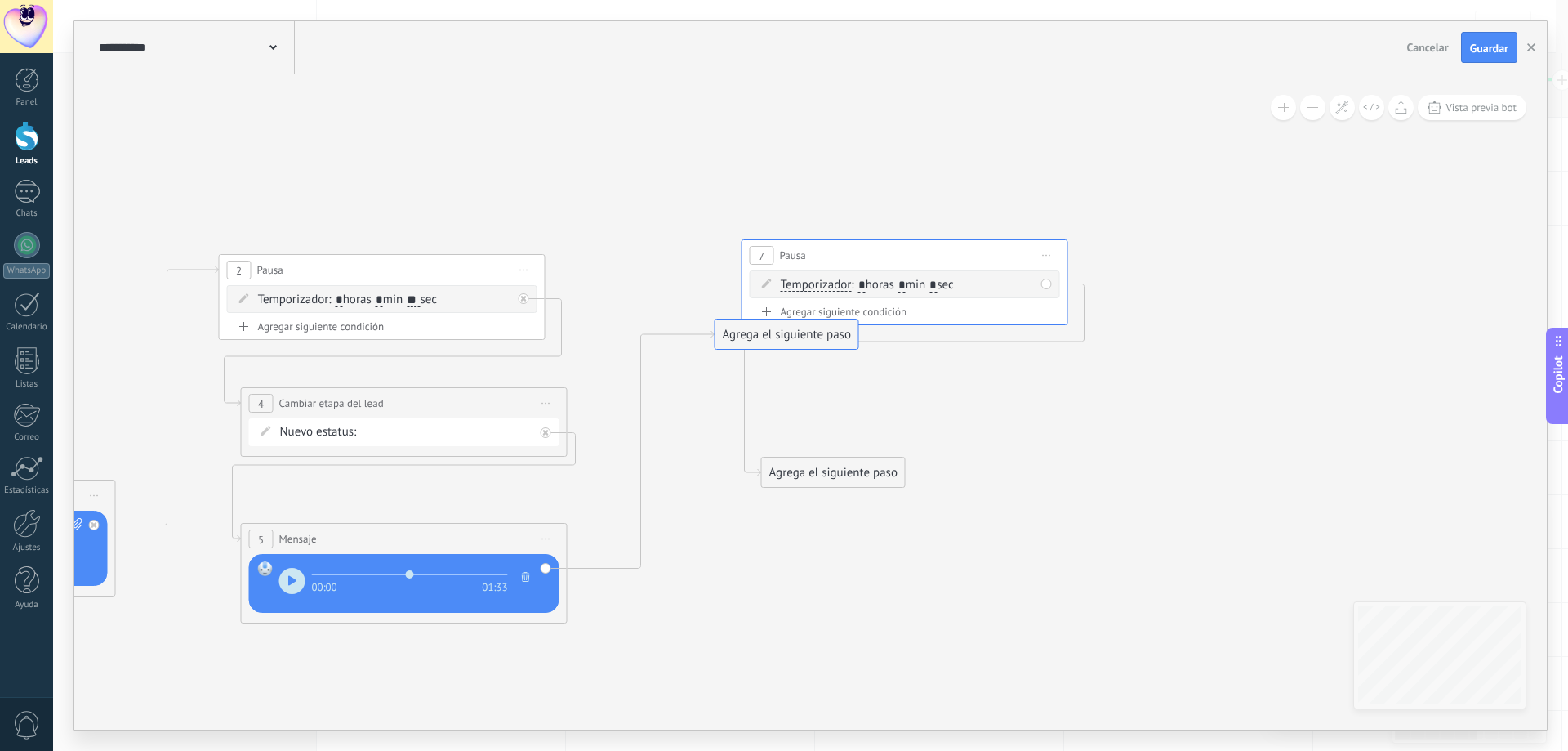
drag, startPoint x: 692, startPoint y: 586, endPoint x: 907, endPoint y: 284, distance: 370.7
click at [936, 283] on input "*" at bounding box center [933, 285] width 8 height 13
type input "**"
drag, startPoint x: 945, startPoint y: 249, endPoint x: 894, endPoint y: 257, distance: 51.6
click at [894, 257] on div "7 Pausa ***** Iniciar vista previa aquí Cambiar nombre Duplicar [GEOGRAPHIC_DAT…" at bounding box center [861, 269] width 325 height 30
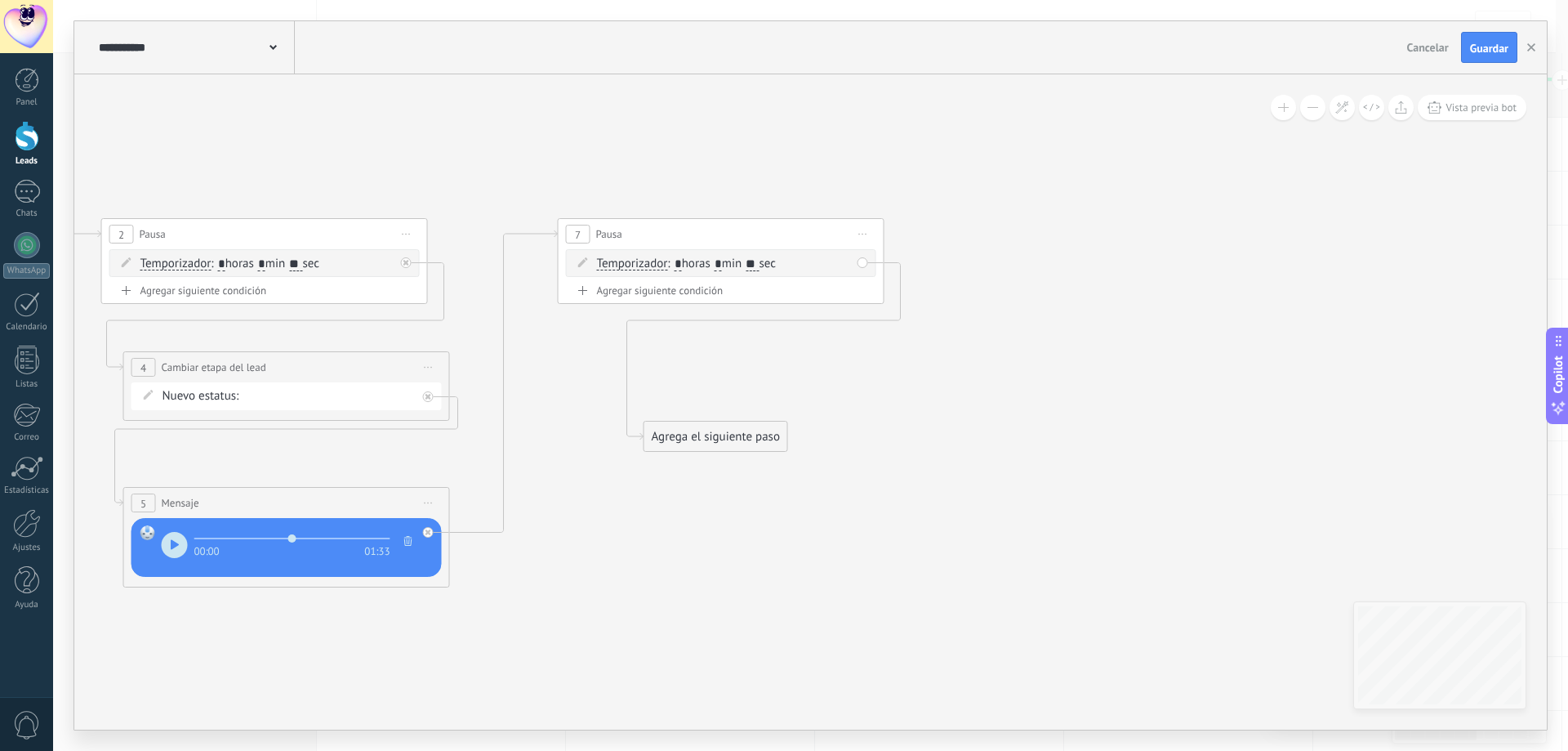
drag, startPoint x: 842, startPoint y: 488, endPoint x: 721, endPoint y: 453, distance: 126.0
click at [722, 453] on icon at bounding box center [183, 403] width 2223 height 1186
drag, startPoint x: 690, startPoint y: 447, endPoint x: 621, endPoint y: 455, distance: 69.5
click at [615, 455] on div "Agrega el siguiente paso" at bounding box center [616, 443] width 143 height 27
click at [623, 455] on div "Agrega el siguiente paso" at bounding box center [617, 453] width 143 height 27
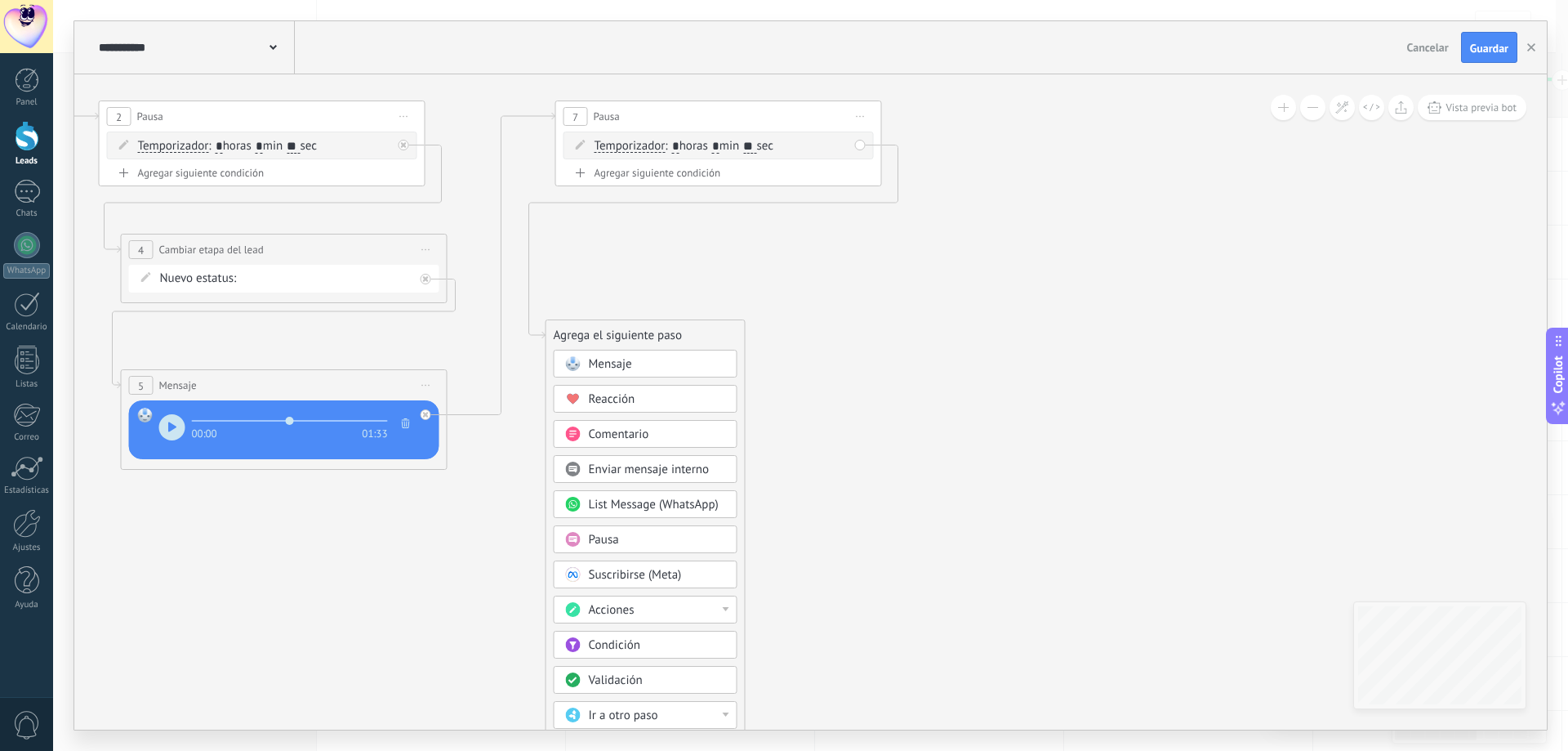
click at [646, 359] on div "Mensaje" at bounding box center [657, 364] width 137 height 17
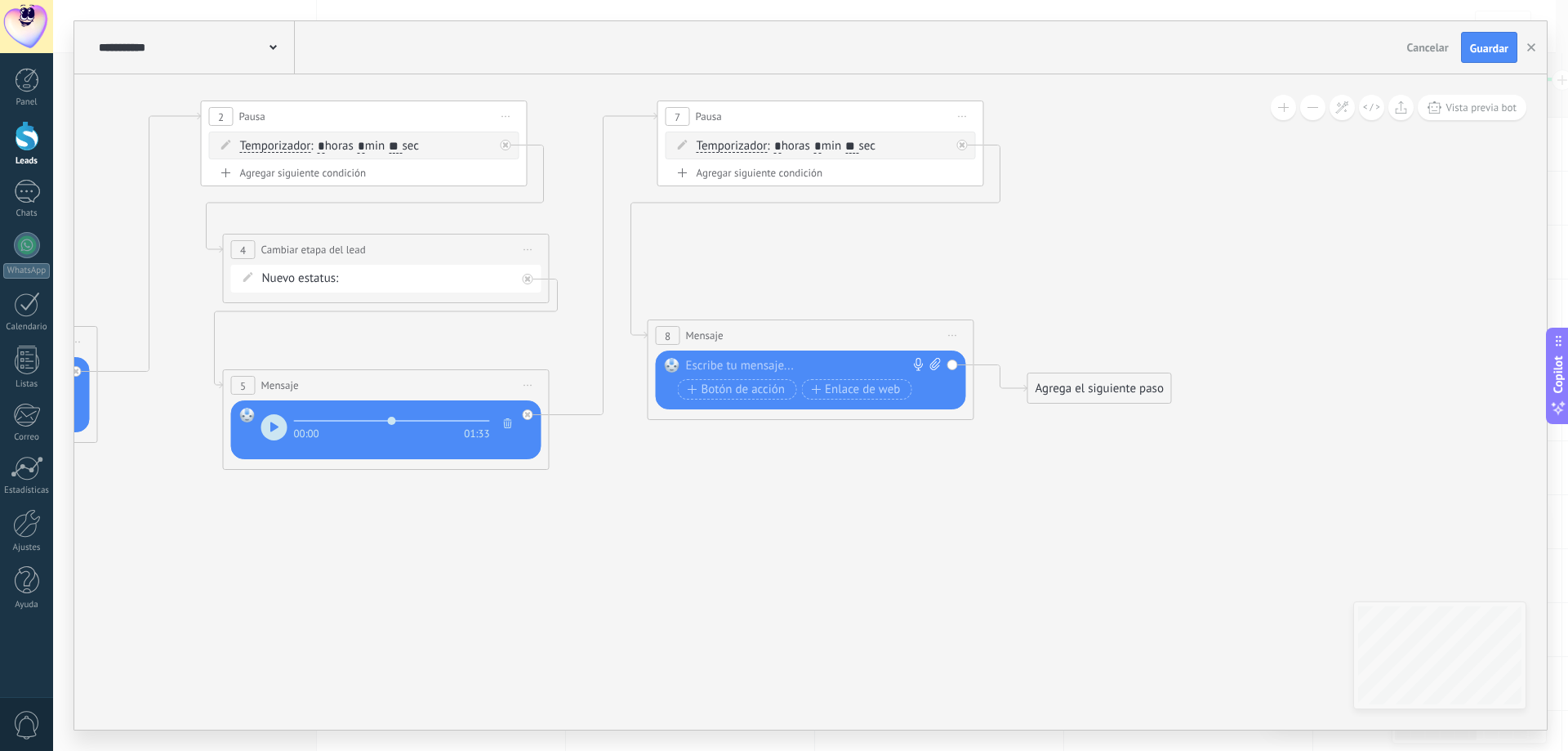
click at [939, 368] on icon at bounding box center [935, 364] width 11 height 13
click input "Subir" at bounding box center [0, 0] width 0 height 0
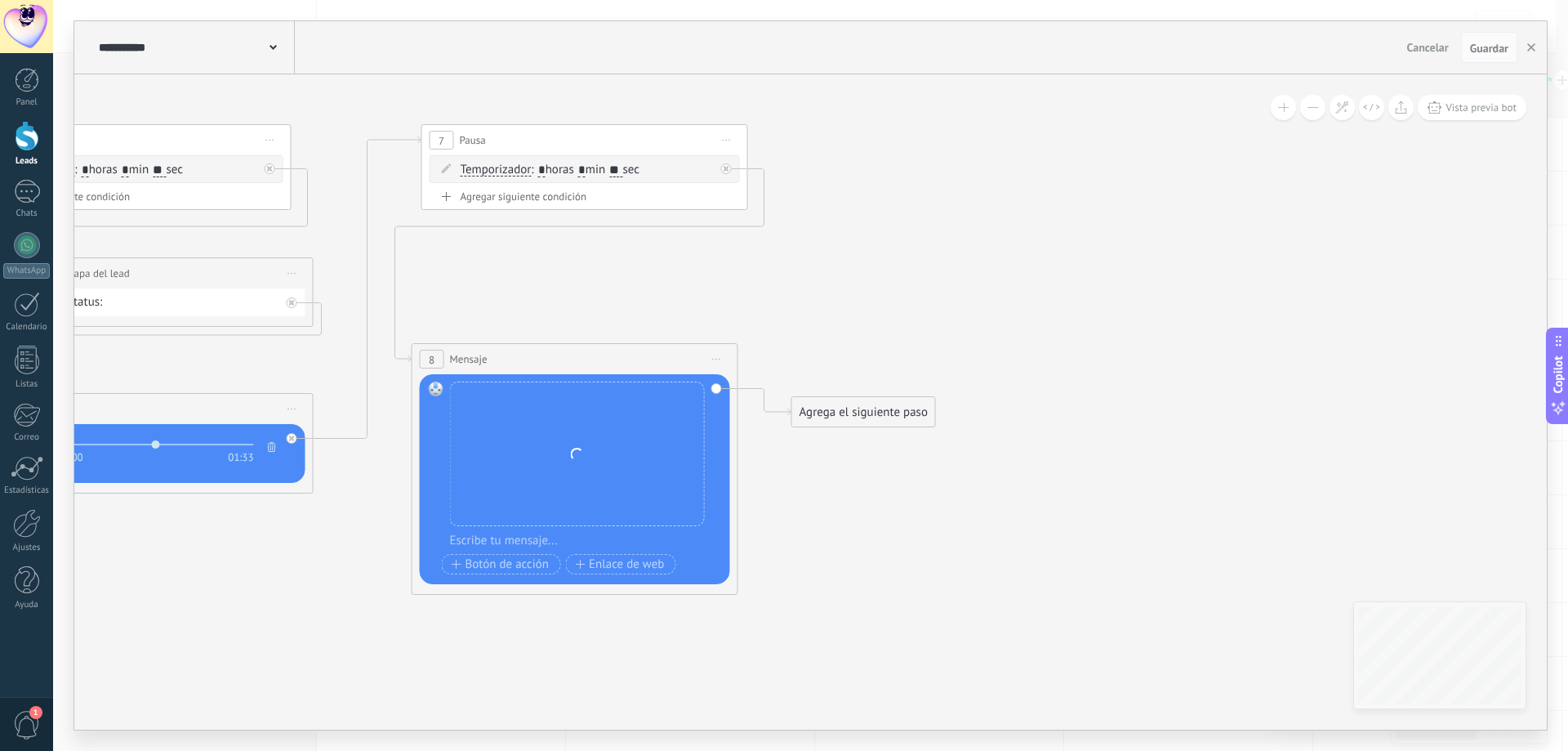
drag, startPoint x: 1037, startPoint y: 289, endPoint x: 851, endPoint y: 296, distance: 186.1
click at [851, 296] on icon at bounding box center [111, 309] width 2353 height 1186
click at [729, 138] on span "Iniciar vista previa aquí Cambiar nombre Duplicar [GEOGRAPHIC_DATA]" at bounding box center [725, 140] width 26 height 23
click at [786, 226] on div "Duplicar" at bounding box center [801, 219] width 162 height 27
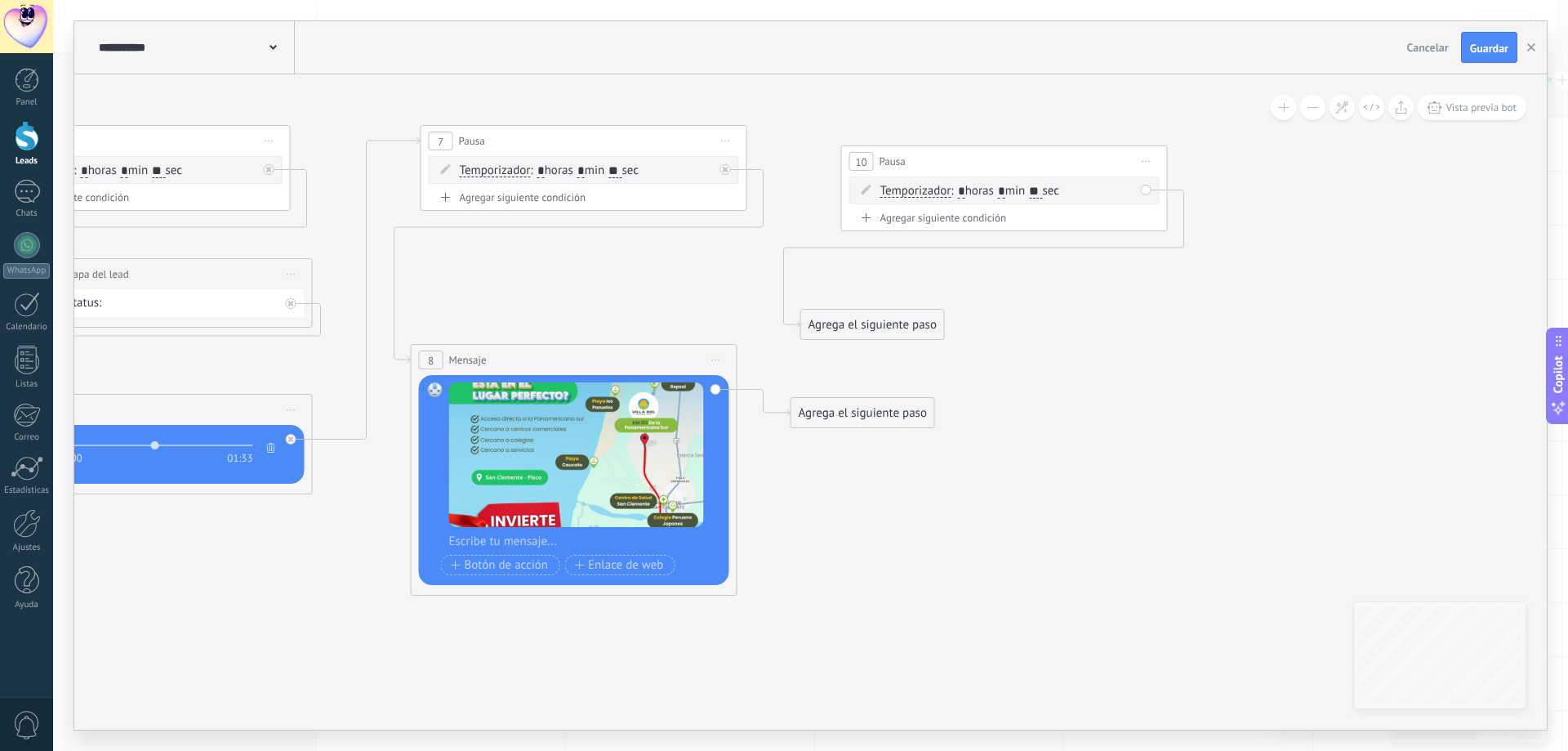
drag, startPoint x: 611, startPoint y: 271, endPoint x: 1031, endPoint y: 151, distance: 436.8
click at [1031, 151] on div "10 Pausa ***** Iniciar vista previa aquí Cambiar nombre Duplicar [GEOGRAPHIC_DA…" at bounding box center [1003, 161] width 325 height 30
click at [1058, 190] on span ": * horas * min ** sec" at bounding box center [1004, 191] width 108 height 16
click at [1058, 192] on span ": * horas * min ** sec" at bounding box center [1004, 191] width 108 height 16
click at [1058, 187] on span ": * horas * min ** sec" at bounding box center [1004, 191] width 108 height 16
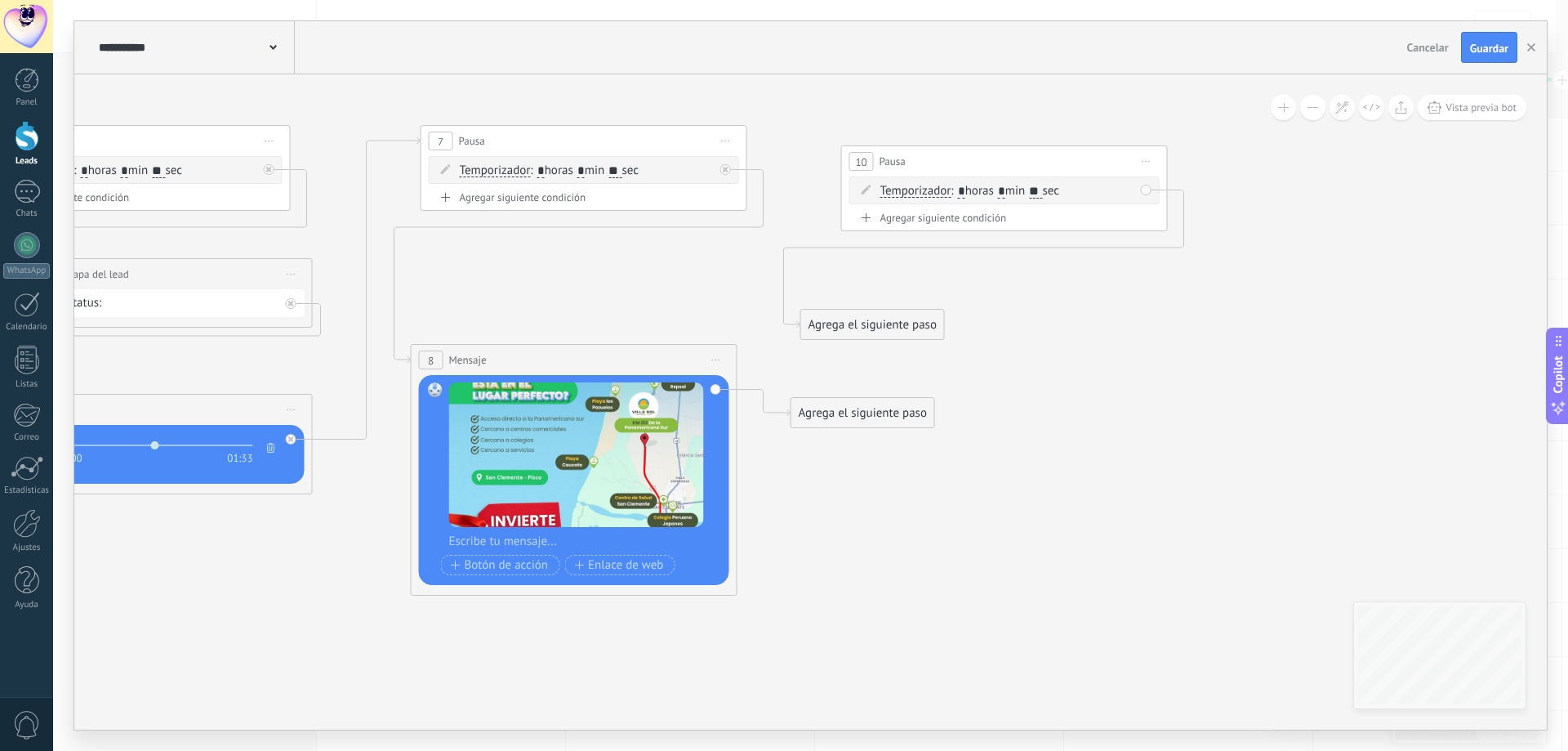
click at [1041, 188] on input "**" at bounding box center [1035, 191] width 13 height 13
type input "*"
type input "**"
drag, startPoint x: 908, startPoint y: 384, endPoint x: 951, endPoint y: 206, distance: 183.1
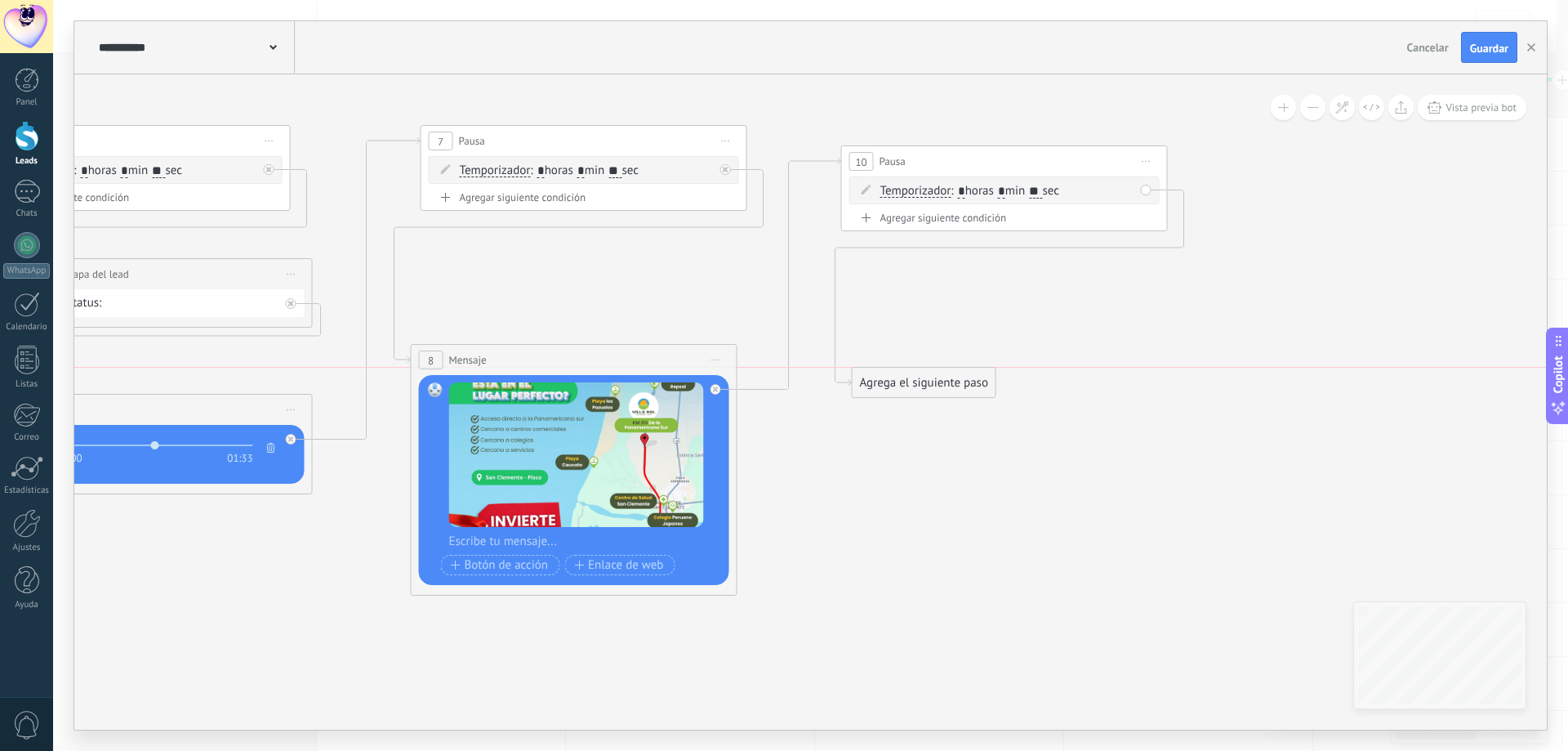
drag, startPoint x: 862, startPoint y: 329, endPoint x: 920, endPoint y: 399, distance: 90.9
click at [920, 396] on div "Agrega el siguiente paso" at bounding box center [923, 382] width 143 height 27
click at [917, 393] on div "Agrega el siguiente paso" at bounding box center [929, 396] width 143 height 27
click at [926, 399] on div "Agrega el siguiente paso" at bounding box center [929, 396] width 143 height 27
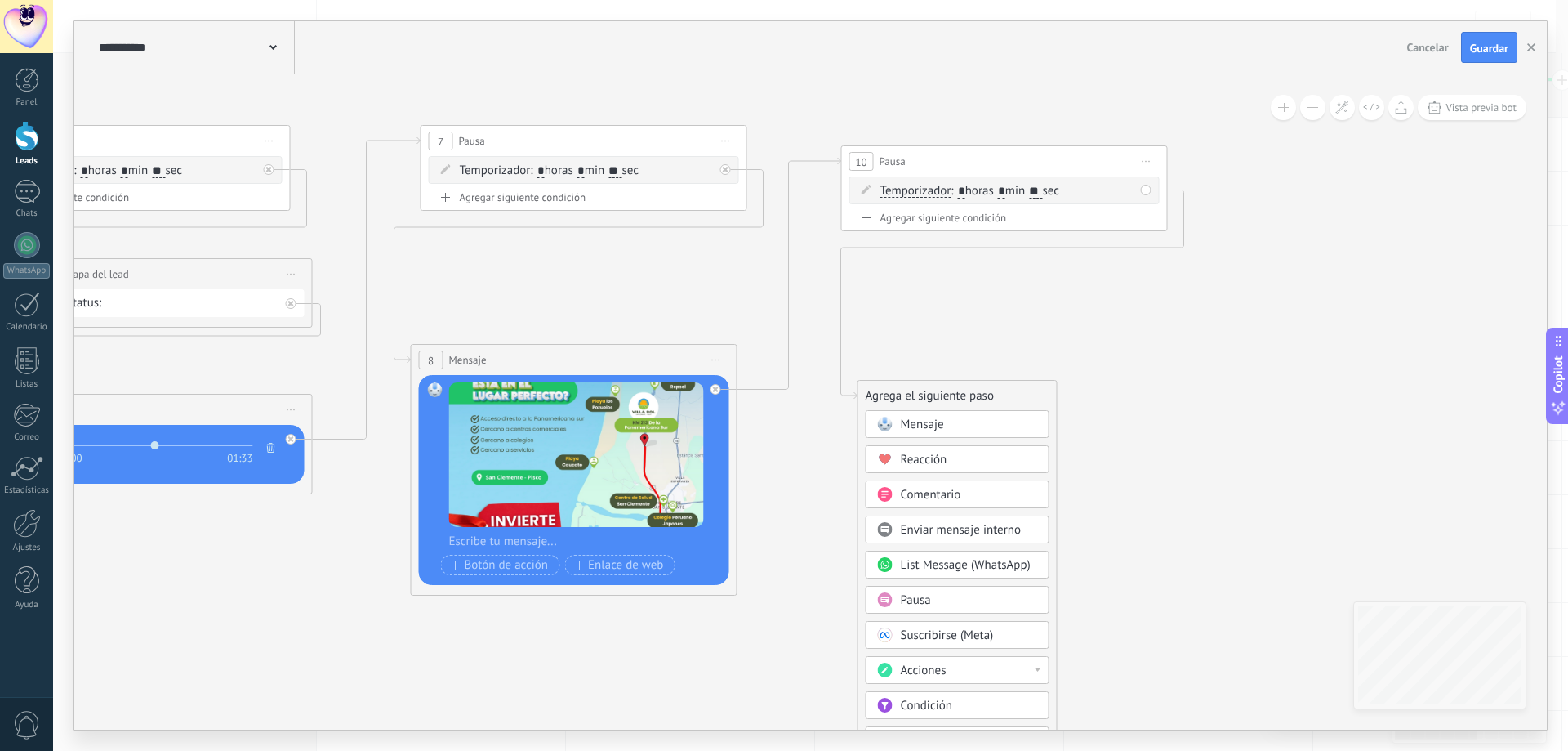
click at [933, 430] on span "Mensaje" at bounding box center [922, 424] width 43 height 16
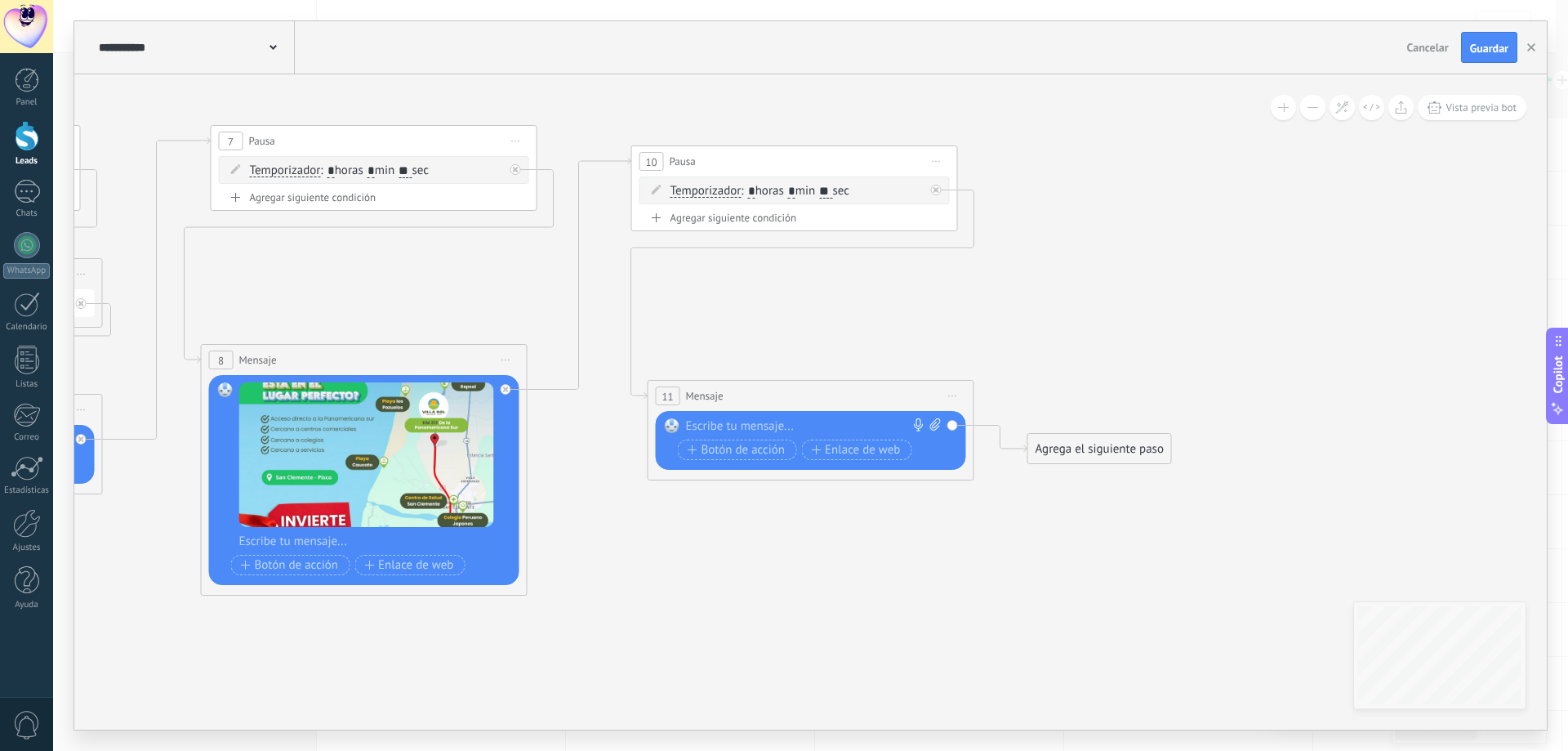
click at [764, 425] on div at bounding box center [806, 426] width 243 height 17
paste div
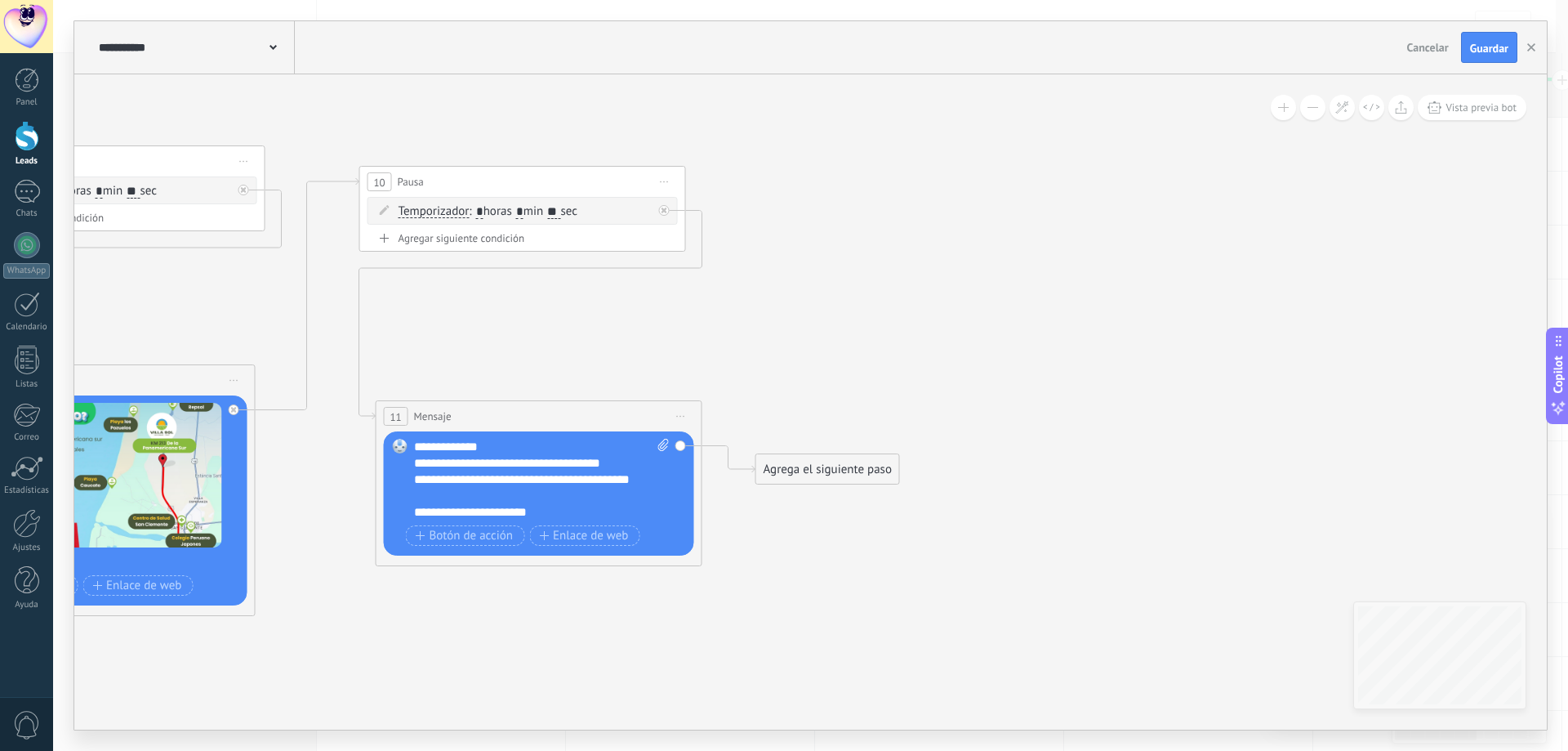
drag, startPoint x: 1041, startPoint y: 327, endPoint x: 769, endPoint y: 347, distance: 272.7
drag, startPoint x: 665, startPoint y: 183, endPoint x: 710, endPoint y: 227, distance: 62.9
click at [663, 183] on span "Iniciar vista previa aquí Cambiar nombre Duplicar [GEOGRAPHIC_DATA]" at bounding box center [664, 181] width 26 height 23
click at [738, 266] on div "Duplicar" at bounding box center [739, 260] width 162 height 27
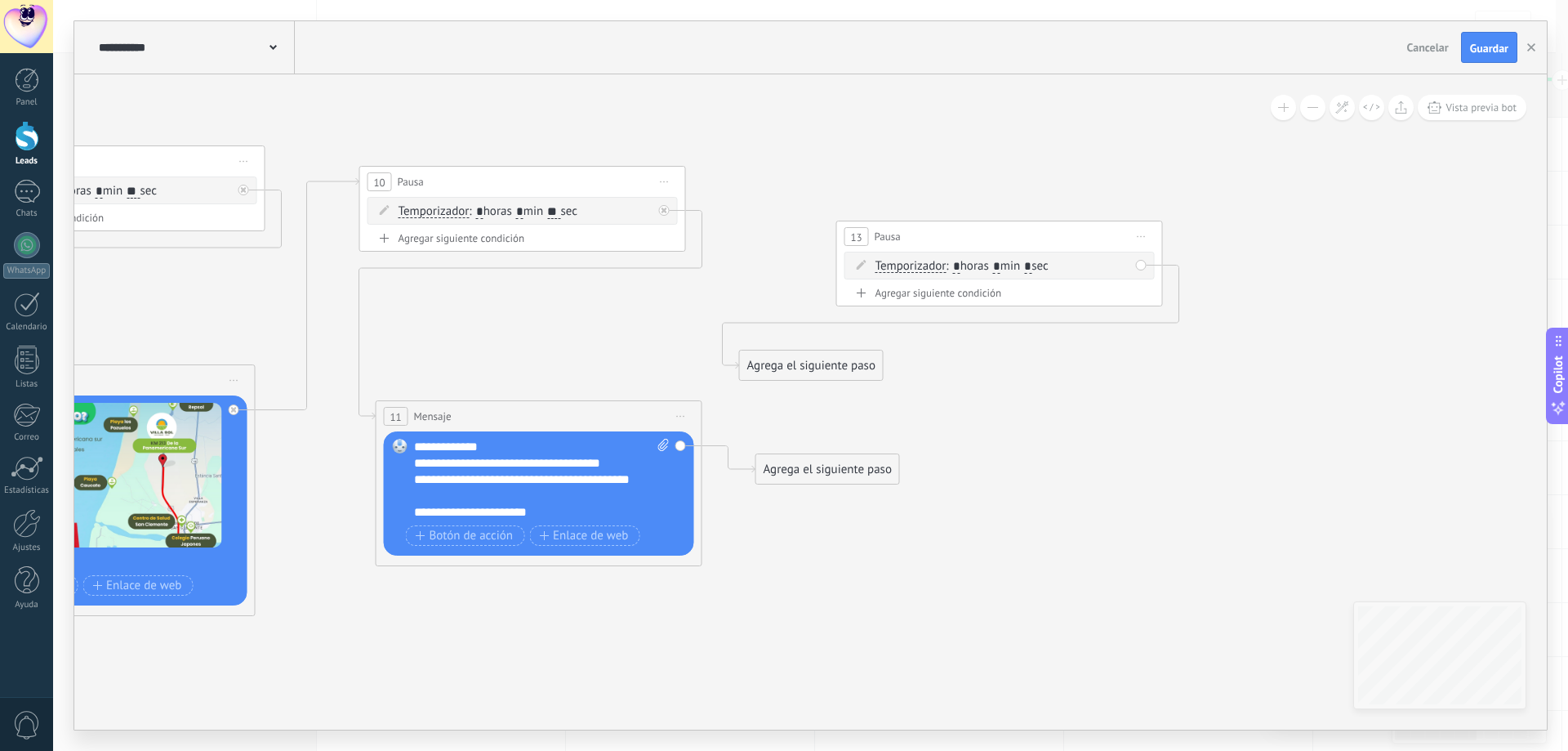
drag, startPoint x: 720, startPoint y: 316, endPoint x: 1072, endPoint y: 232, distance: 361.9
click at [1072, 232] on div "13 Pausa ***** Iniciar vista previa aquí Cambiar nombre Duplicar [GEOGRAPHIC_DA…" at bounding box center [999, 236] width 325 height 30
drag, startPoint x: 826, startPoint y: 456, endPoint x: 887, endPoint y: 286, distance: 180.6
drag, startPoint x: 848, startPoint y: 366, endPoint x: 931, endPoint y: 434, distance: 107.3
click at [931, 434] on div "Agrega el siguiente paso" at bounding box center [893, 430] width 143 height 27
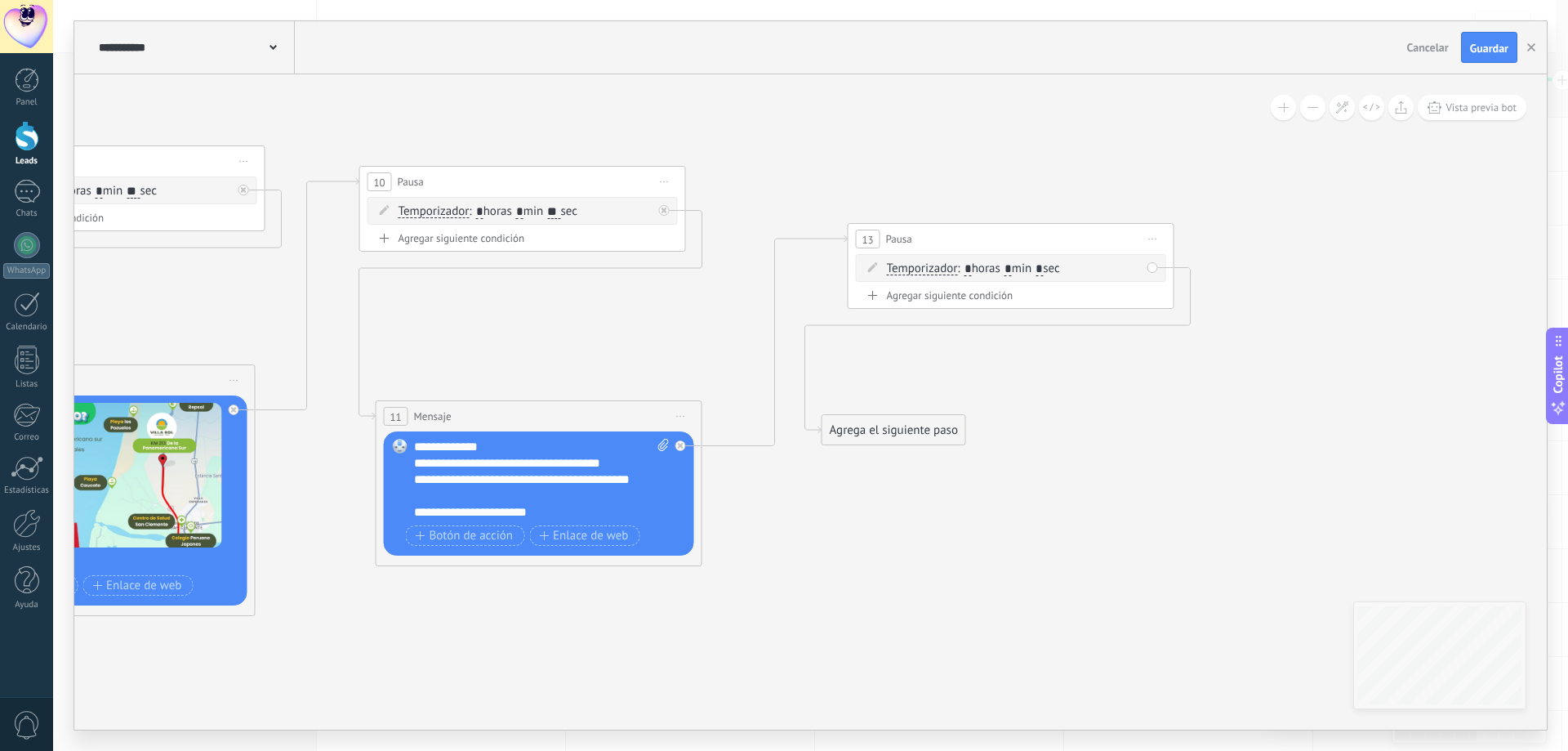
drag, startPoint x: 917, startPoint y: 430, endPoint x: 931, endPoint y: 450, distance: 24.4
click at [915, 430] on div "Agrega el siguiente paso" at bounding box center [893, 430] width 143 height 27
click at [928, 460] on div "Mensaje" at bounding box center [933, 458] width 137 height 17
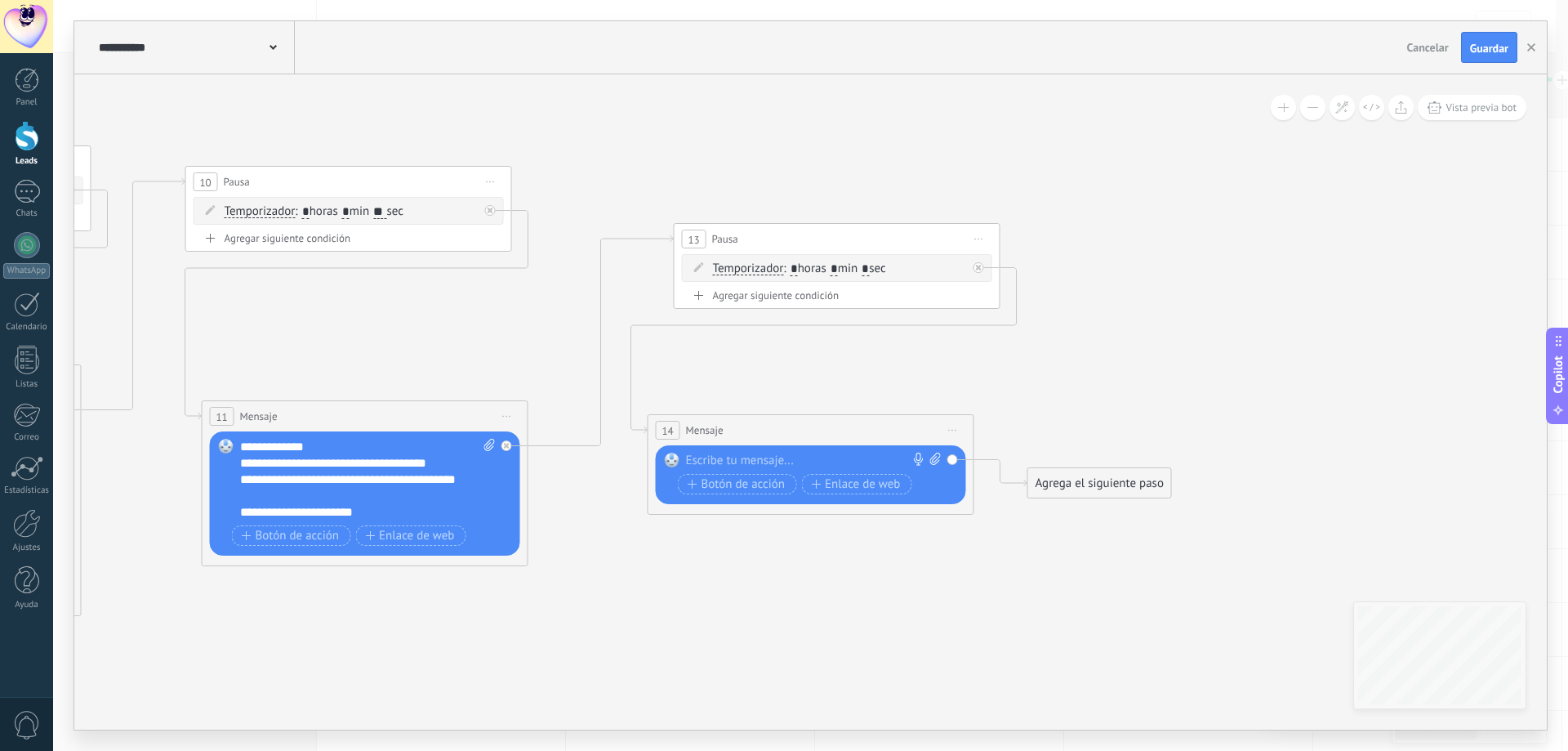
click at [755, 460] on div at bounding box center [806, 460] width 243 height 17
paste div
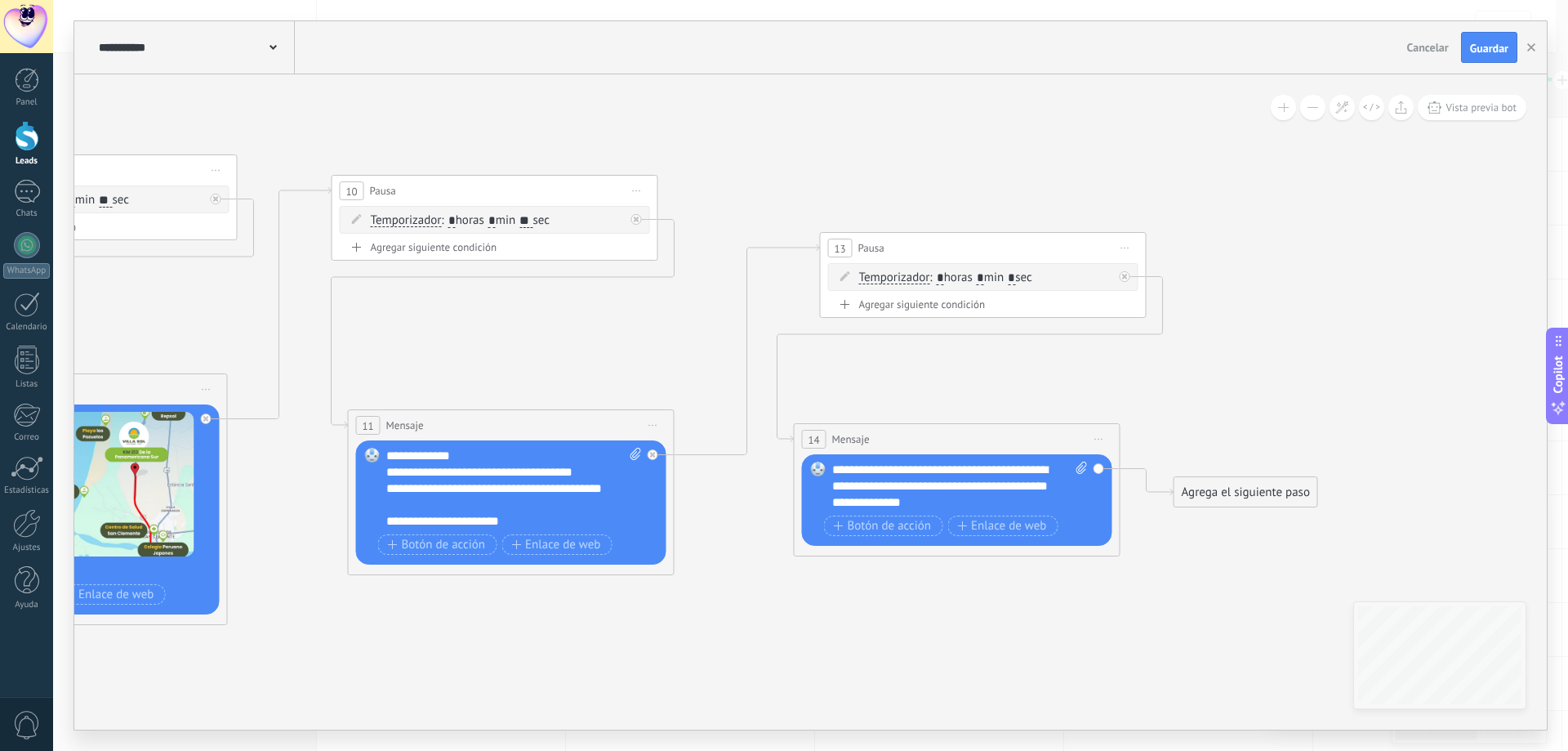
drag, startPoint x: 711, startPoint y: 648, endPoint x: 939, endPoint y: 611, distance: 231.0
click at [938, 611] on icon at bounding box center [48, 390] width 3245 height 1287
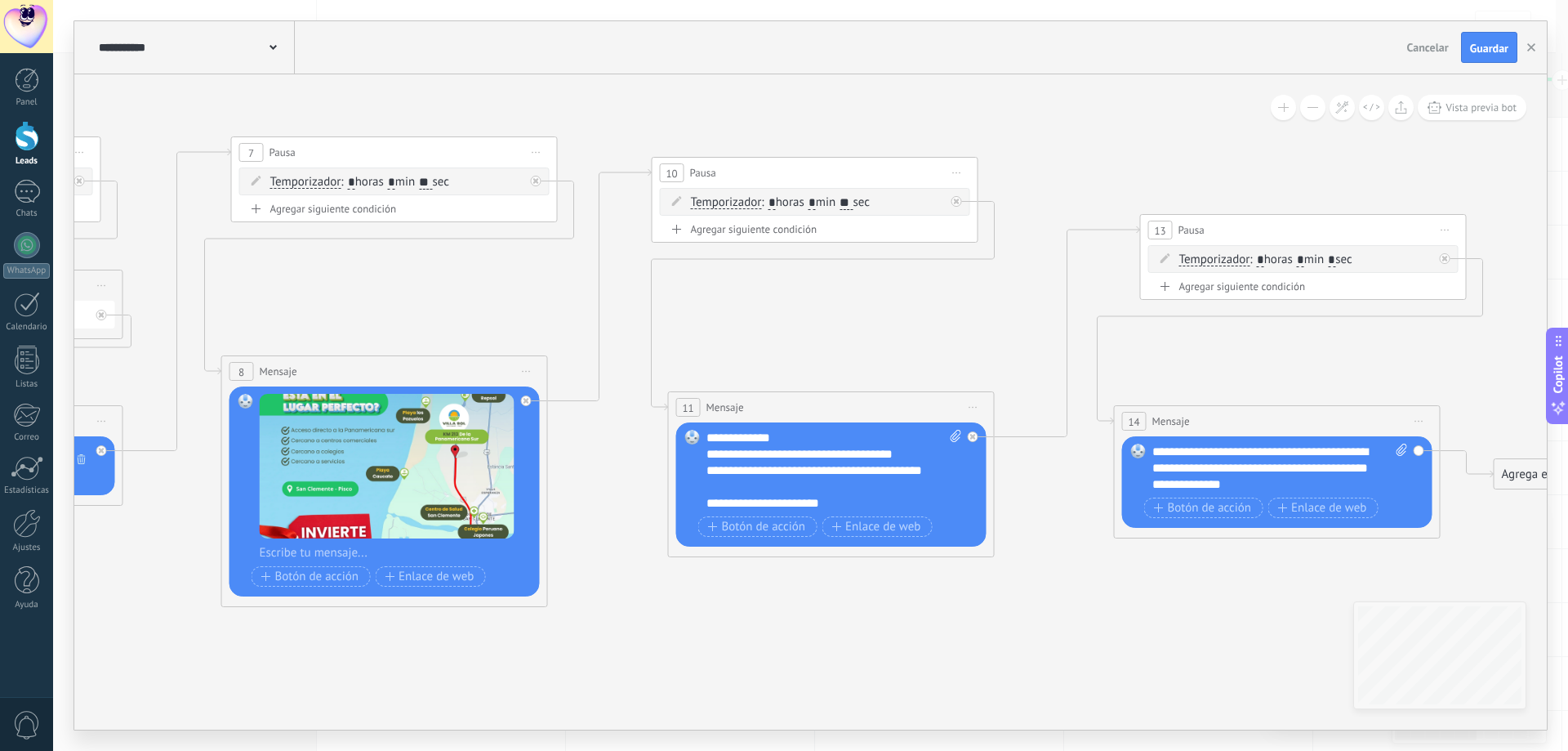
drag, startPoint x: 630, startPoint y: 665, endPoint x: 791, endPoint y: 677, distance: 161.4
click at [791, 677] on icon at bounding box center [368, 372] width 3245 height 1287
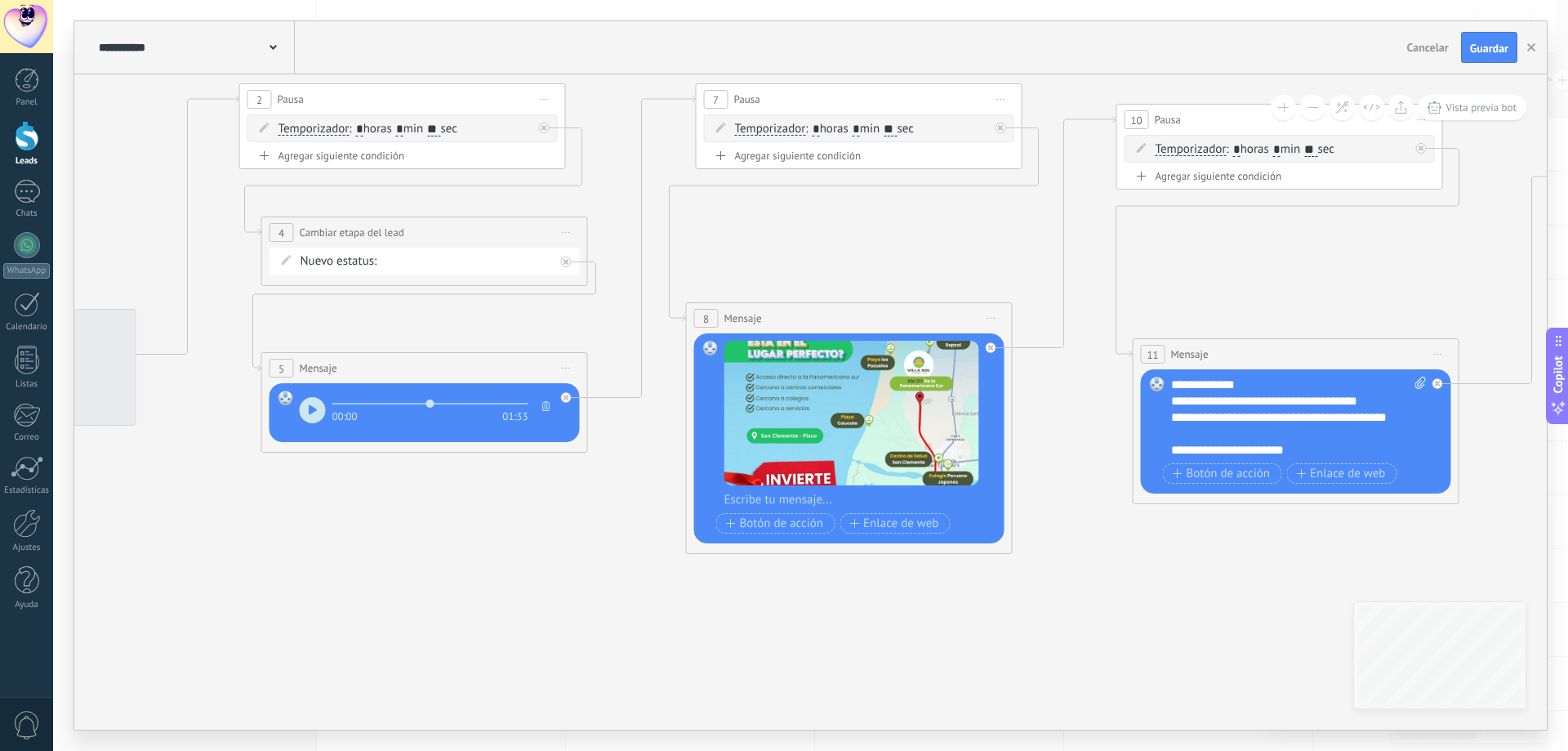
drag, startPoint x: 312, startPoint y: 675, endPoint x: 585, endPoint y: 627, distance: 277.2
click at [735, 620] on icon at bounding box center [832, 319] width 3245 height 1287
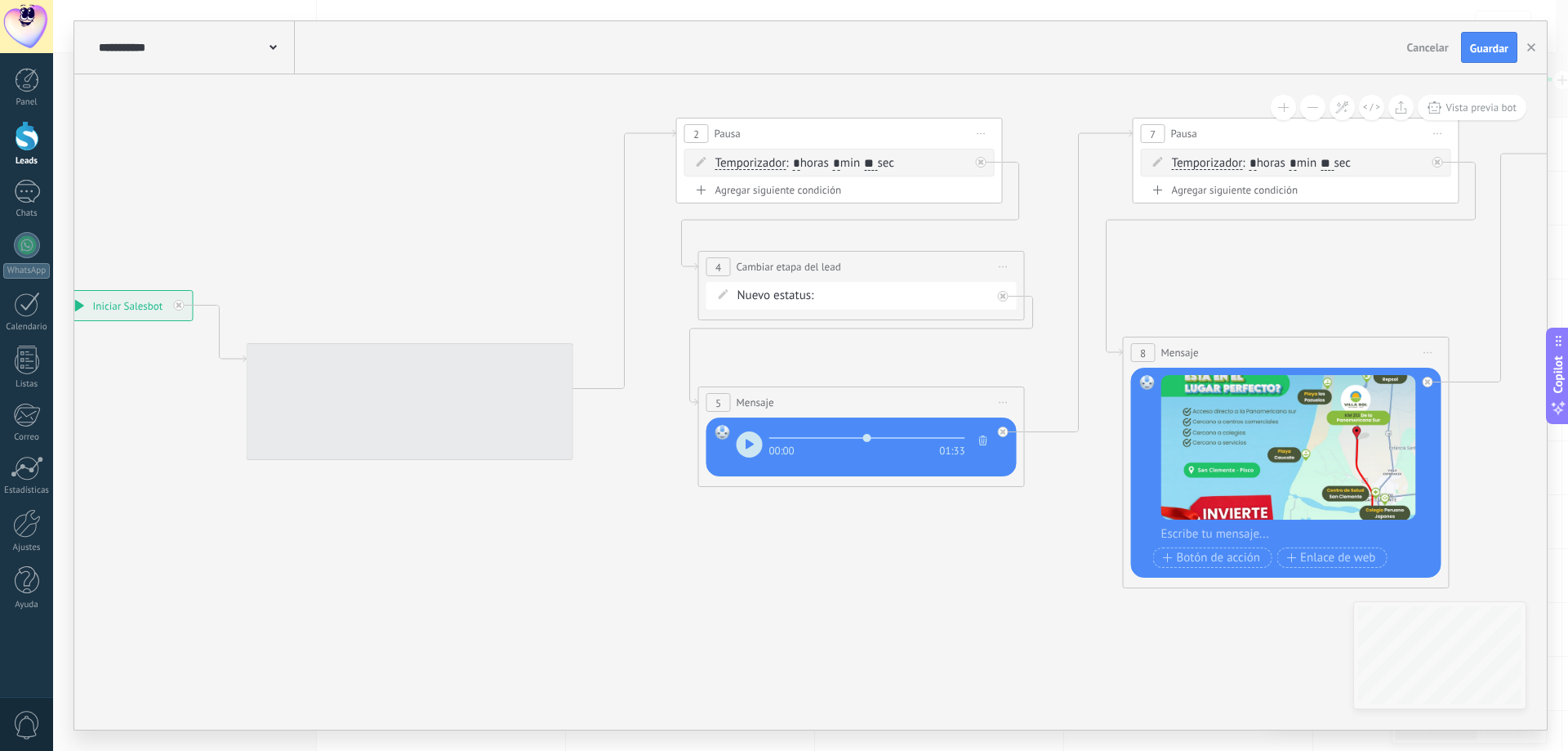
drag, startPoint x: 559, startPoint y: 618, endPoint x: 1002, endPoint y: 653, distance: 444.4
click at [1002, 653] on icon at bounding box center [1269, 353] width 3245 height 1287
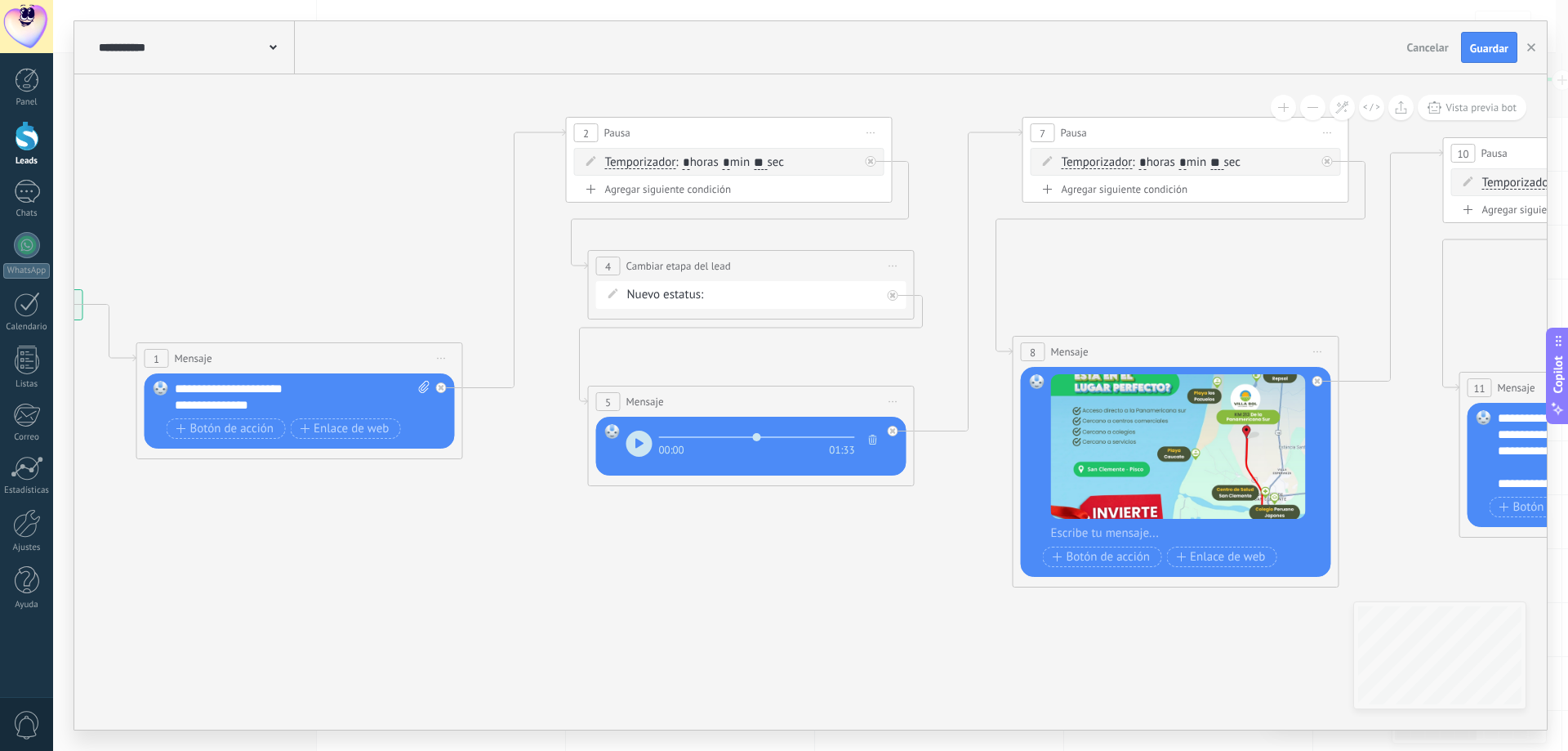
drag, startPoint x: 875, startPoint y: 643, endPoint x: 525, endPoint y: 563, distance: 359.0
click at [369, 563] on icon at bounding box center [1158, 352] width 3245 height 1287
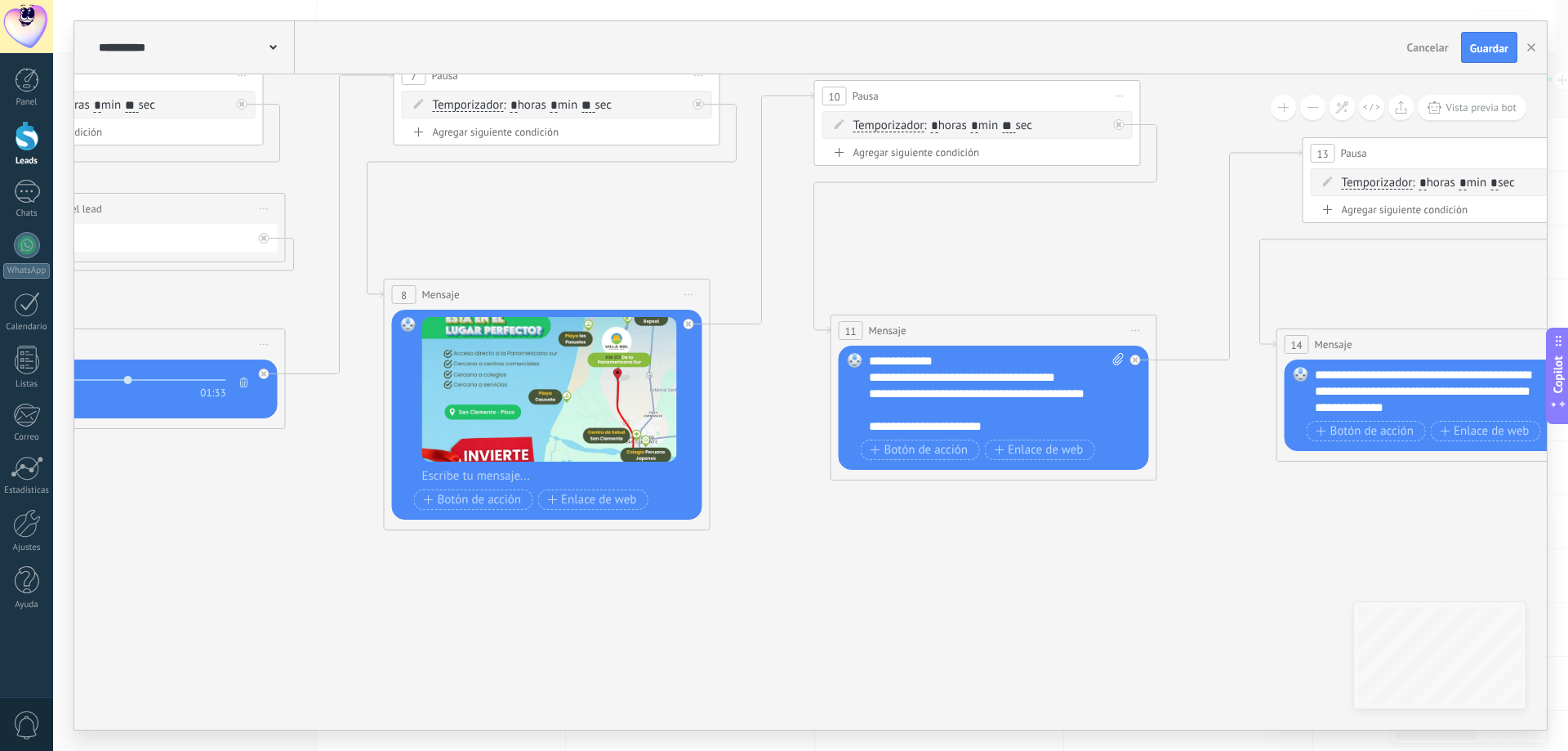
drag, startPoint x: 916, startPoint y: 644, endPoint x: 626, endPoint y: 658, distance: 290.3
click at [626, 660] on icon at bounding box center [530, 295] width 3245 height 1287
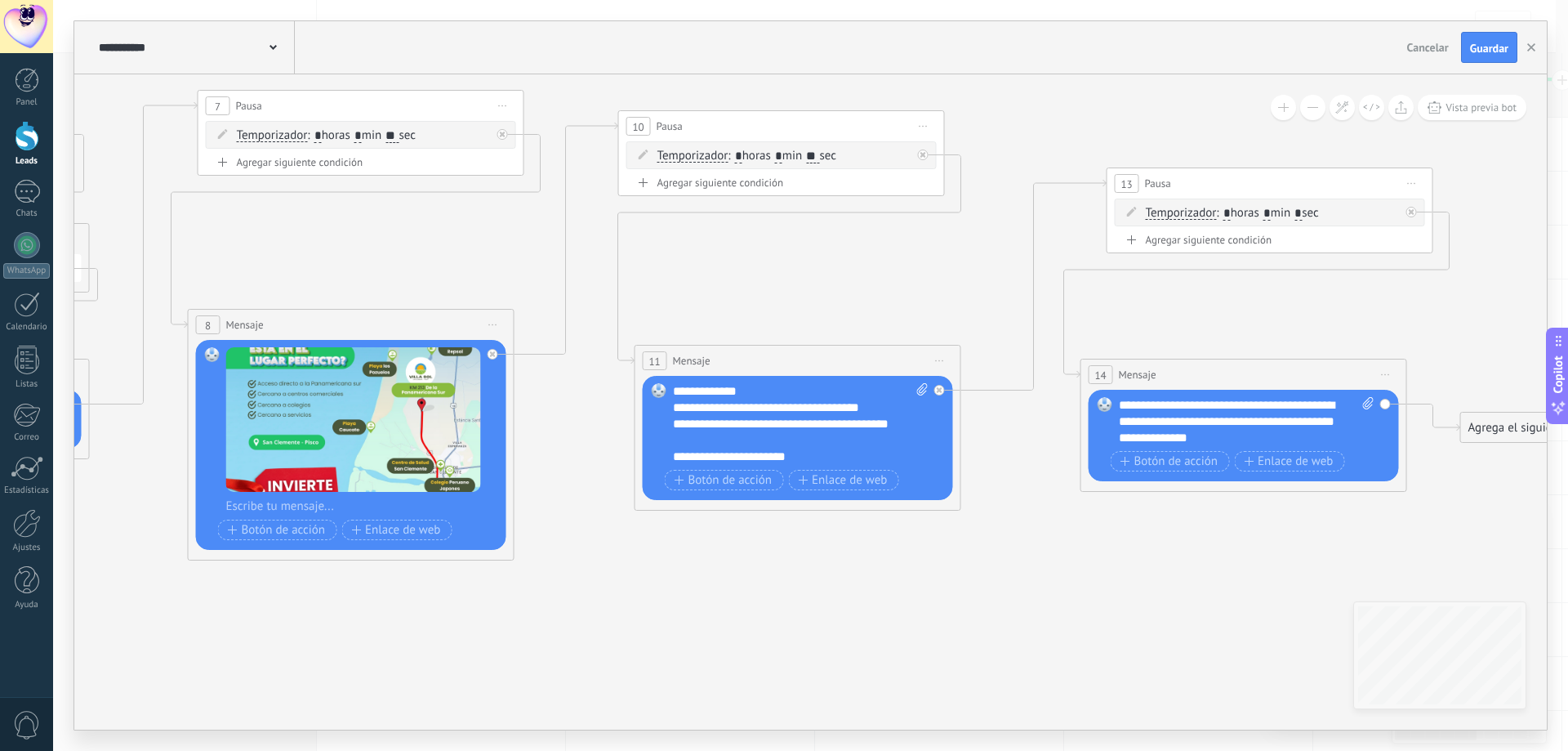
drag, startPoint x: 959, startPoint y: 646, endPoint x: 743, endPoint y: 681, distance: 218.8
click at [743, 681] on icon at bounding box center [334, 325] width 3245 height 1287
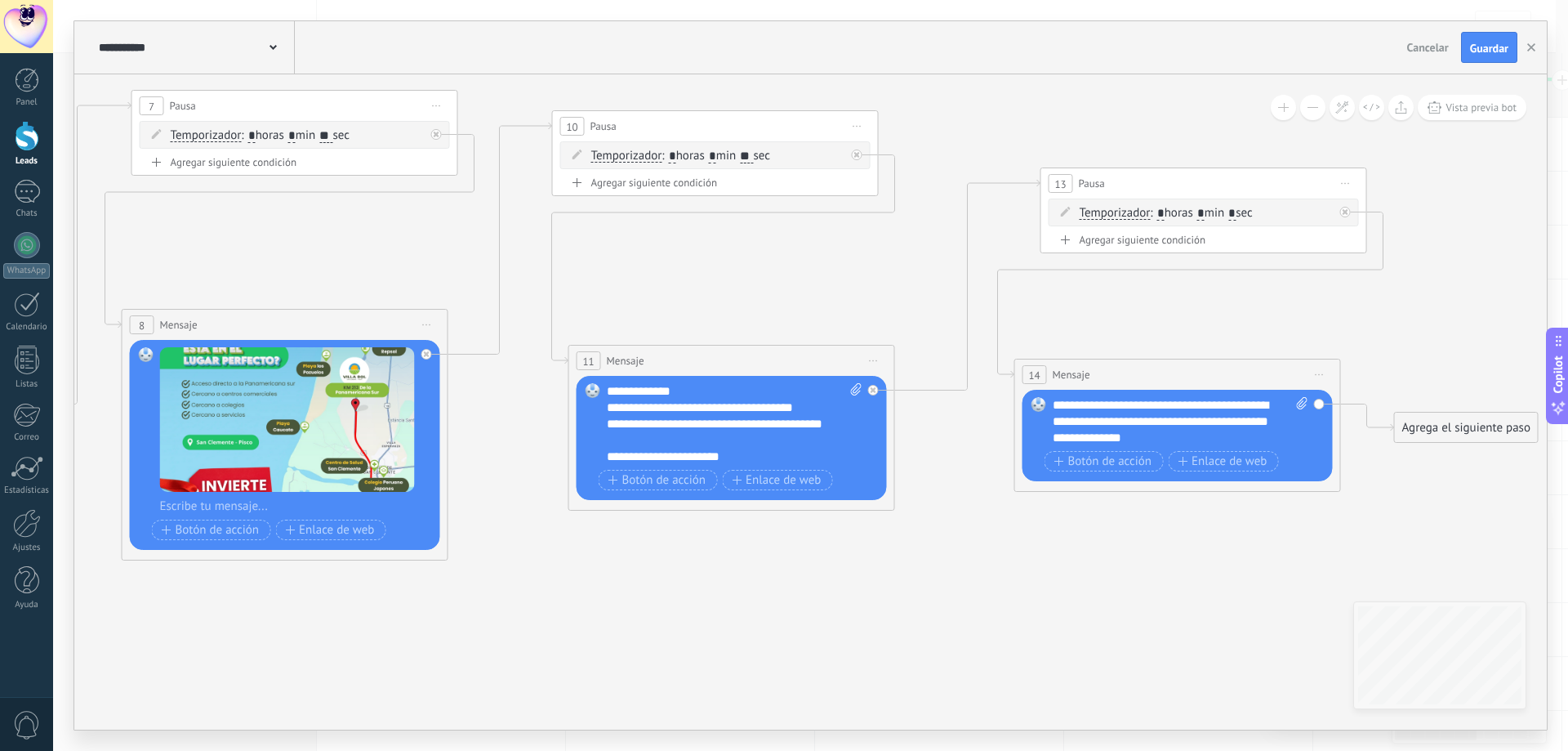
click at [737, 441] on div "**********" at bounding box center [720, 431] width 227 height 32
click at [747, 456] on div "**********" at bounding box center [720, 456] width 227 height 17
click at [715, 472] on div "**********" at bounding box center [720, 464] width 227 height 32
click at [711, 472] on div "**********" at bounding box center [720, 464] width 227 height 32
click at [786, 475] on div "**********" at bounding box center [720, 464] width 227 height 32
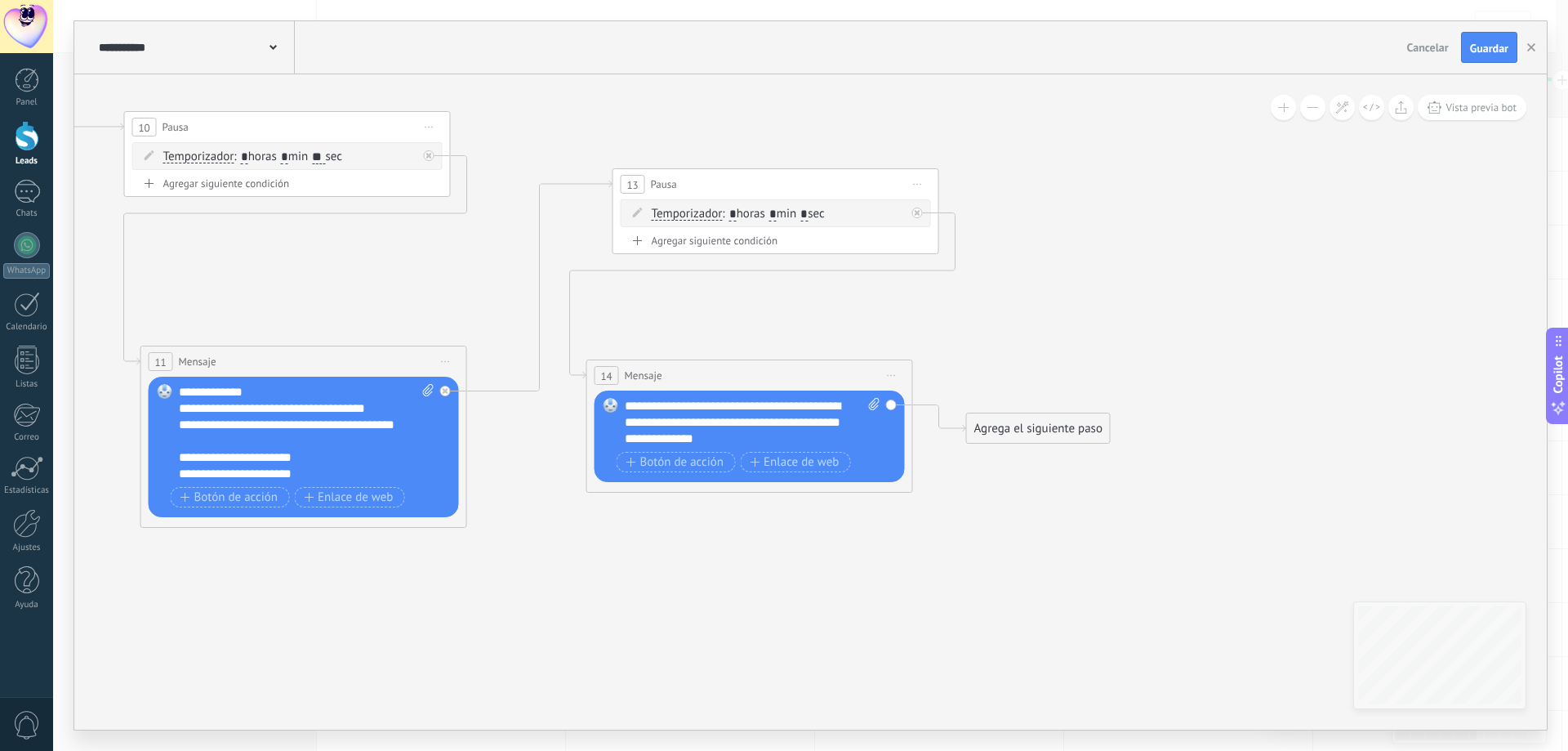
drag, startPoint x: 1087, startPoint y: 581, endPoint x: 660, endPoint y: 582, distance: 427.0
click at [682, 461] on span "Botón de acción" at bounding box center [675, 461] width 98 height 13
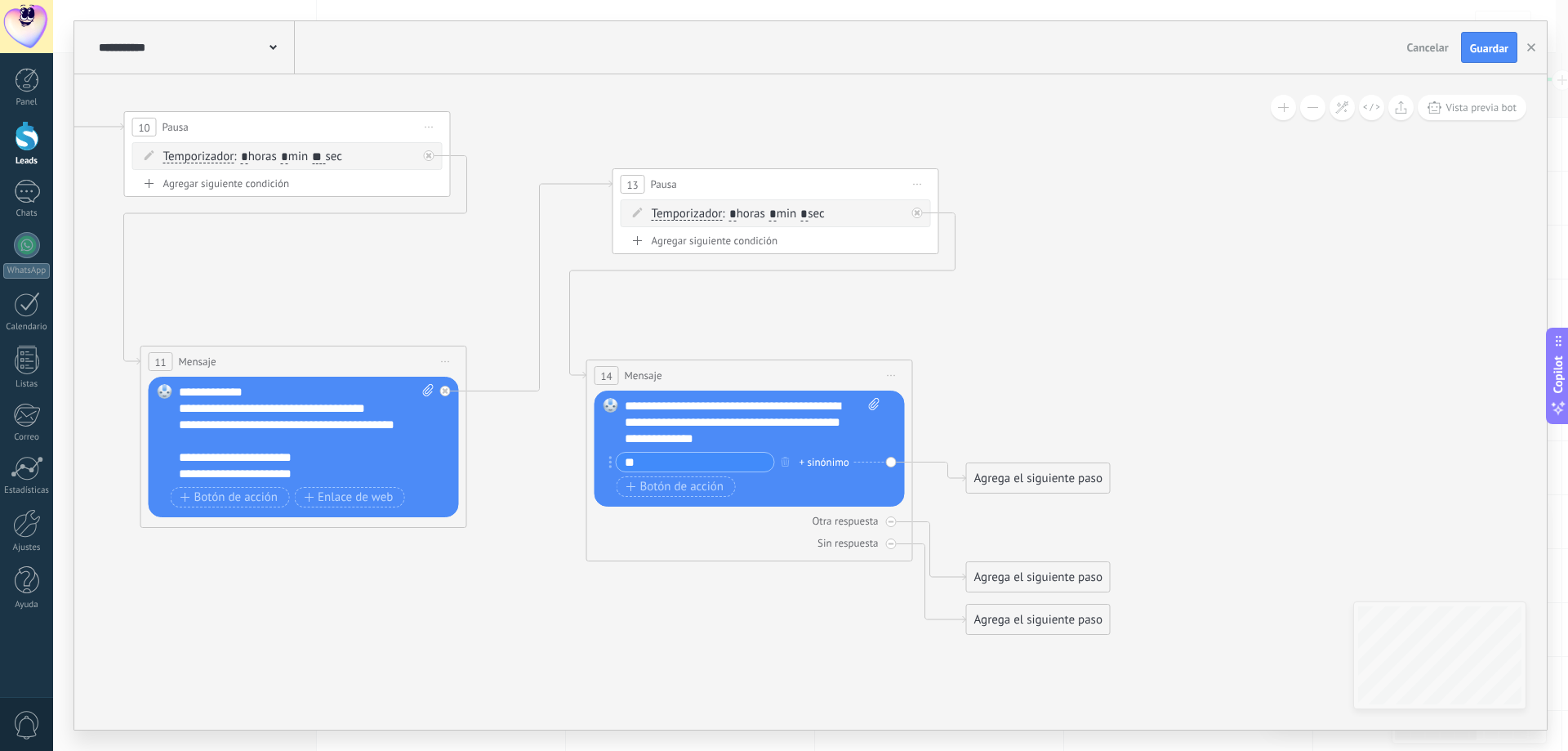
type input "**"
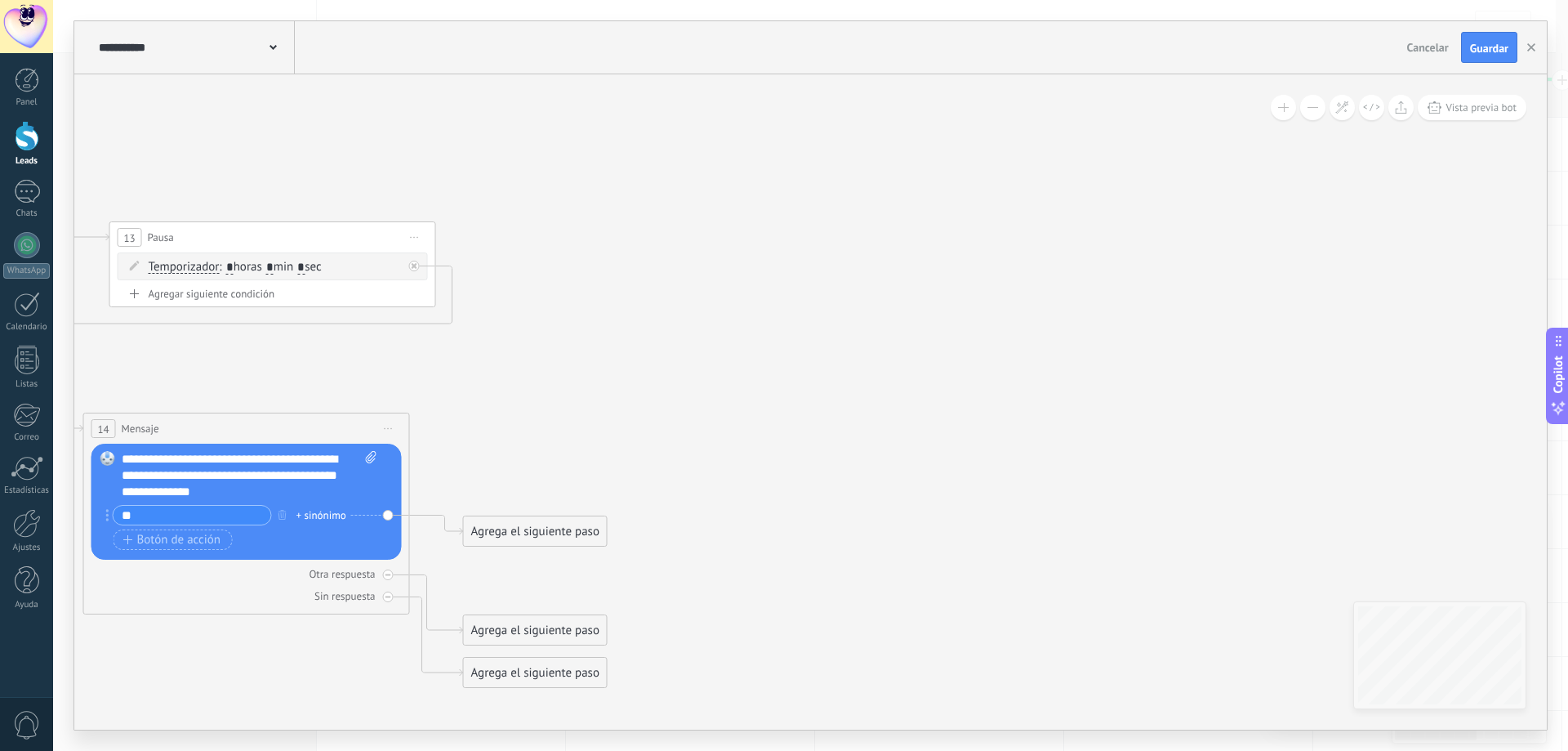
drag, startPoint x: 1039, startPoint y: 505, endPoint x: 670, endPoint y: 533, distance: 370.1
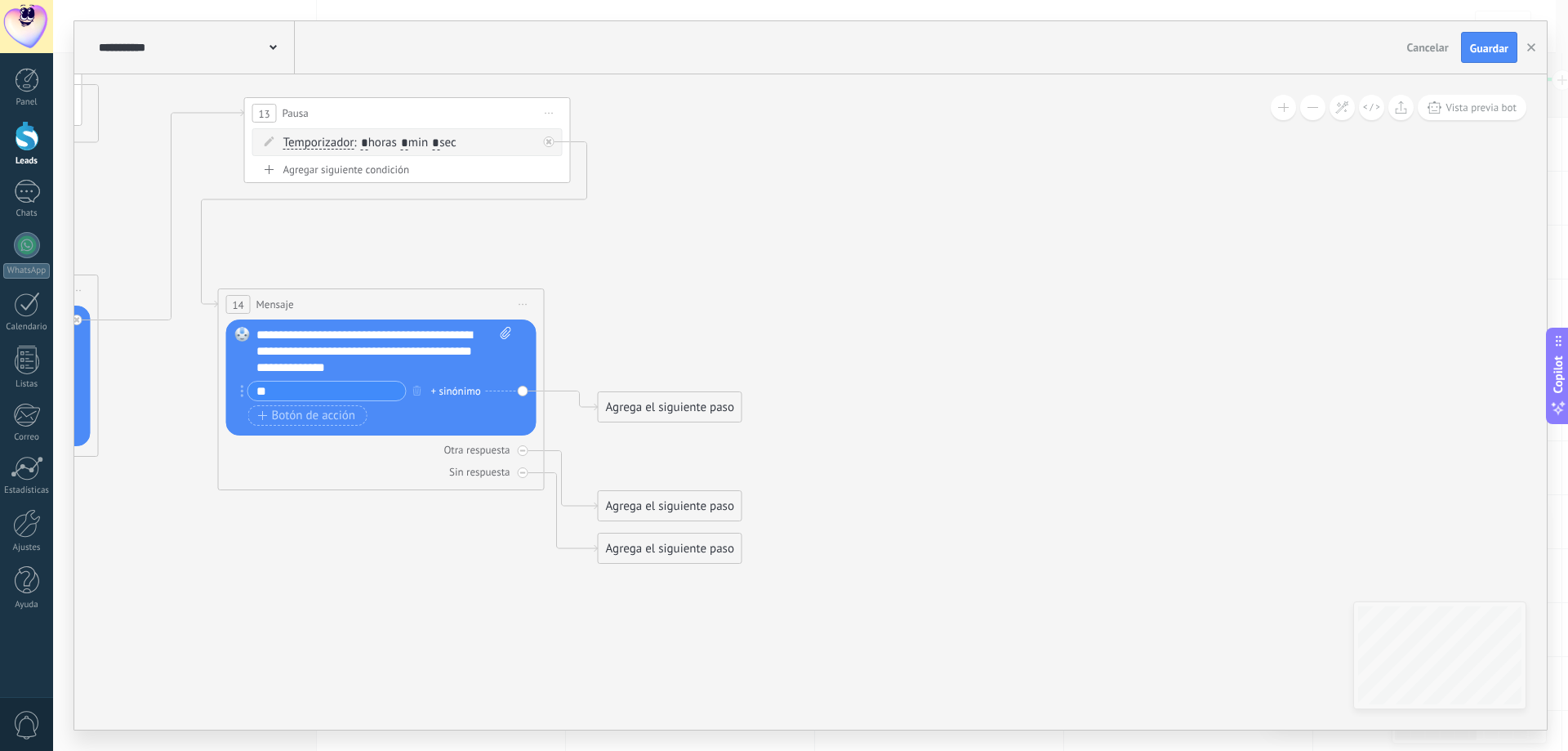
drag, startPoint x: 573, startPoint y: 515, endPoint x: 716, endPoint y: 358, distance: 212.4
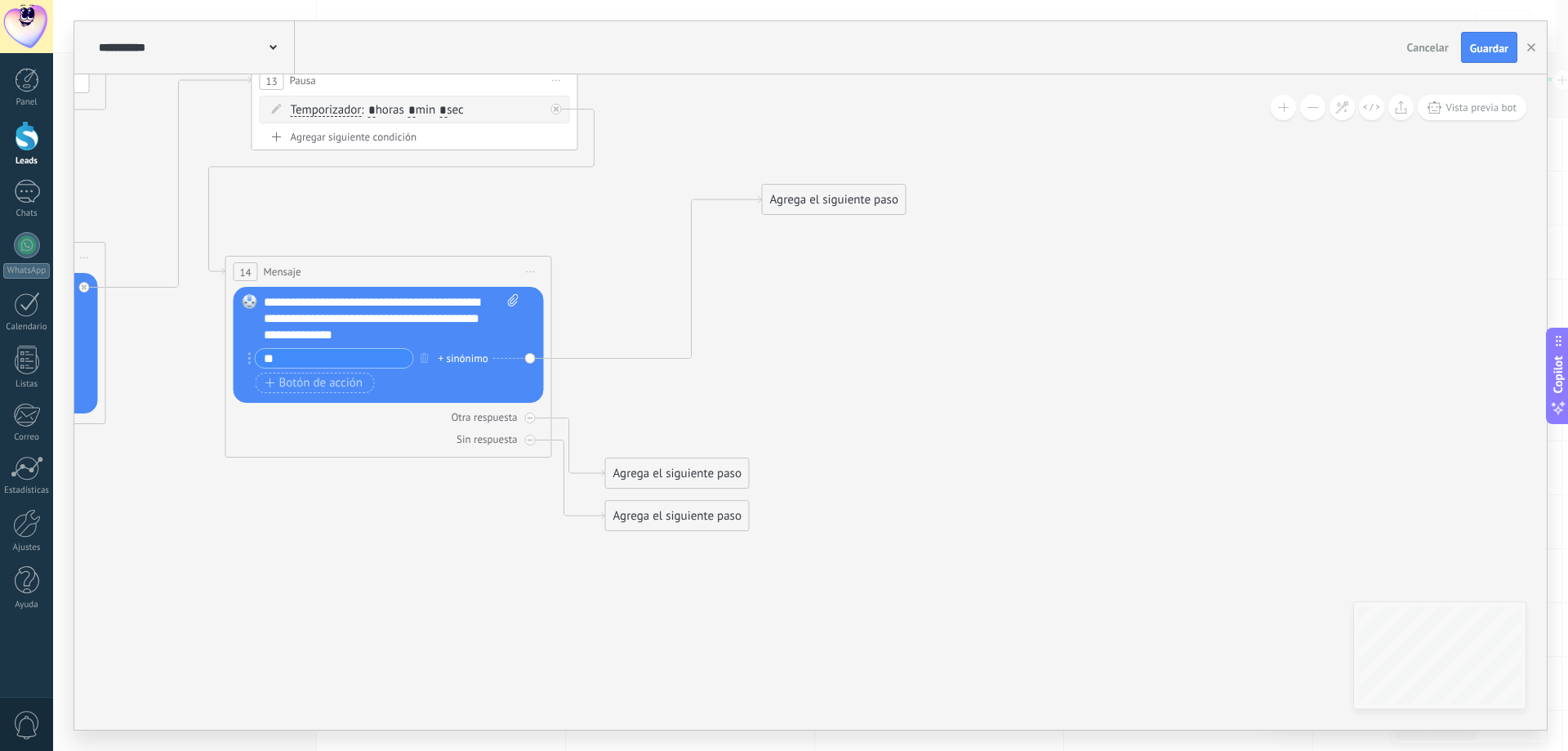
drag, startPoint x: 712, startPoint y: 387, endPoint x: 890, endPoint y: 230, distance: 237.3
click at [880, 193] on div "Agrega el siguiente paso" at bounding box center [834, 200] width 143 height 27
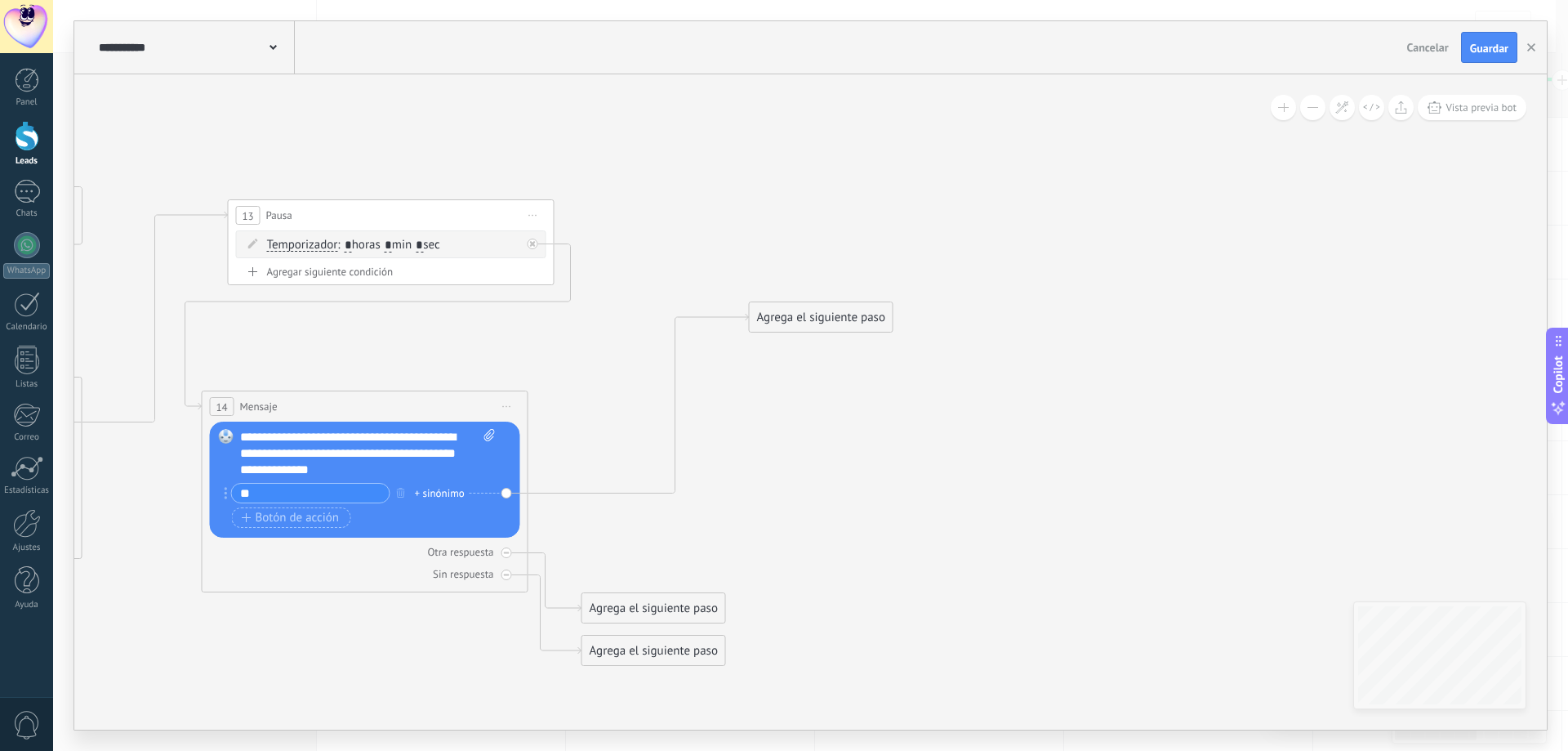
drag, startPoint x: 868, startPoint y: 315, endPoint x: 827, endPoint y: 457, distance: 147.8
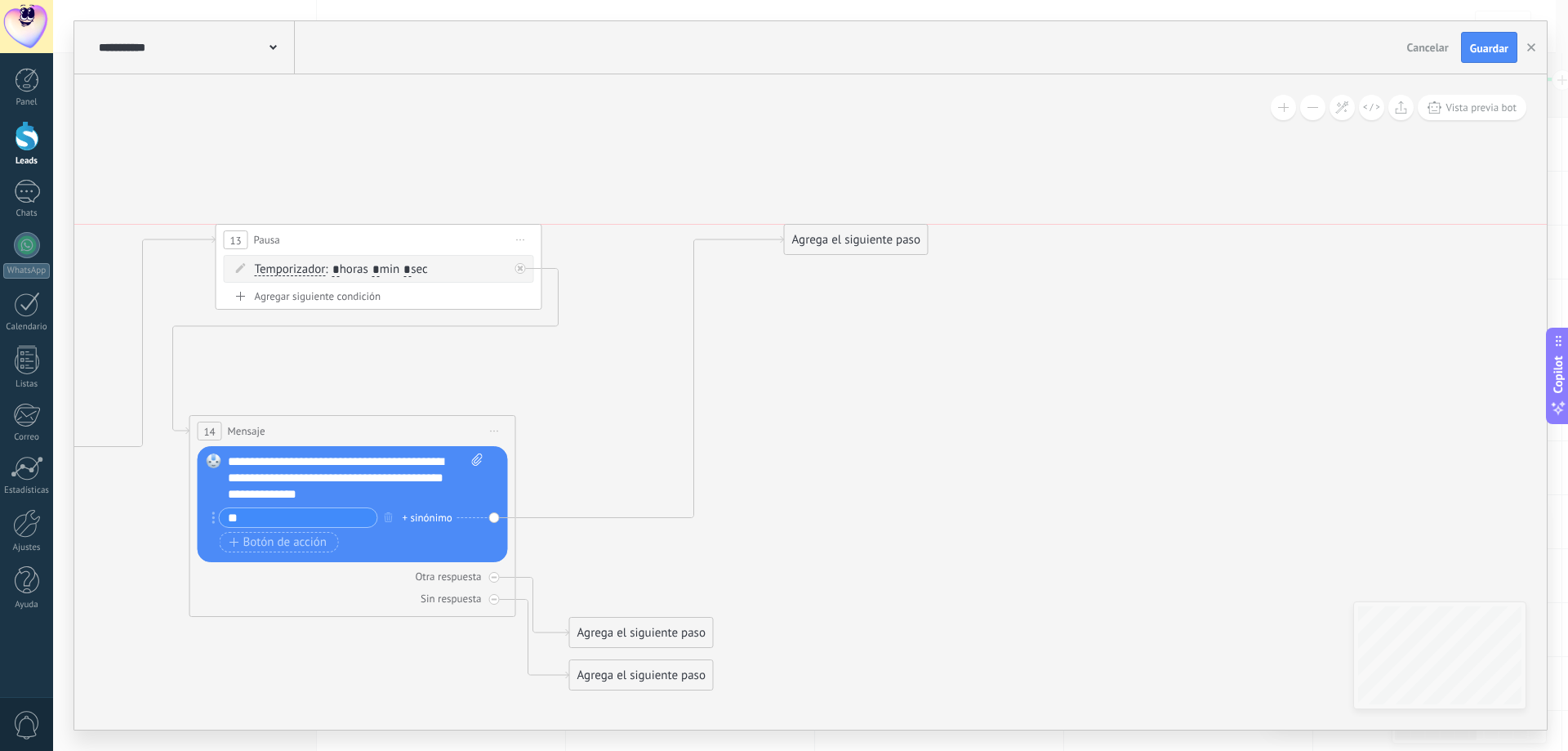
drag, startPoint x: 801, startPoint y: 339, endPoint x: 857, endPoint y: 218, distance: 133.3
click at [857, 226] on div "Agrega el siguiente paso" at bounding box center [856, 240] width 143 height 27
click at [857, 218] on div "Agrega el siguiente paso" at bounding box center [865, 222] width 143 height 27
click at [899, 227] on div "Agrega el siguiente paso" at bounding box center [865, 222] width 143 height 27
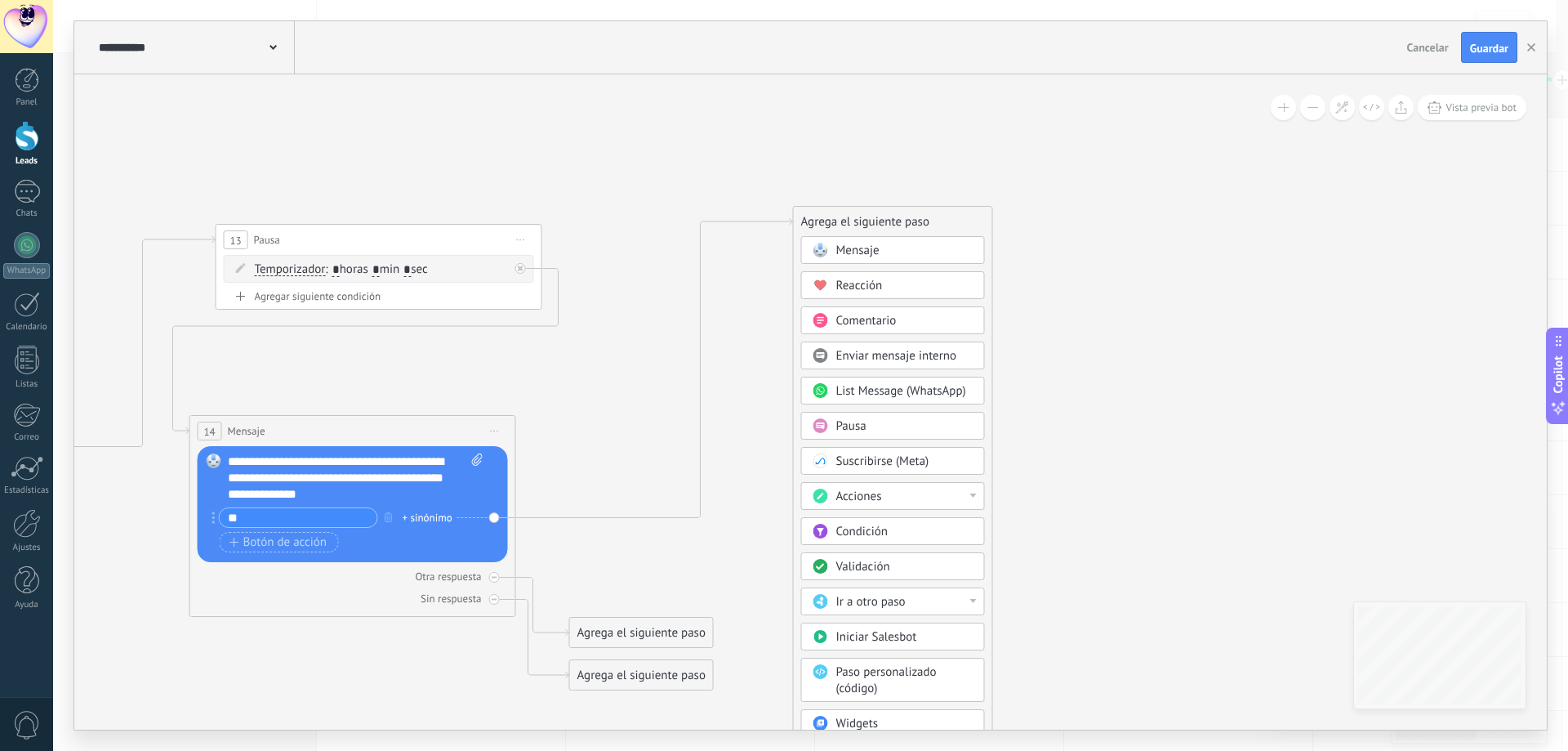
click at [936, 502] on div "Acciones" at bounding box center [904, 496] width 137 height 17
click at [917, 576] on div "Cambiar etapa del lead" at bounding box center [892, 579] width 182 height 27
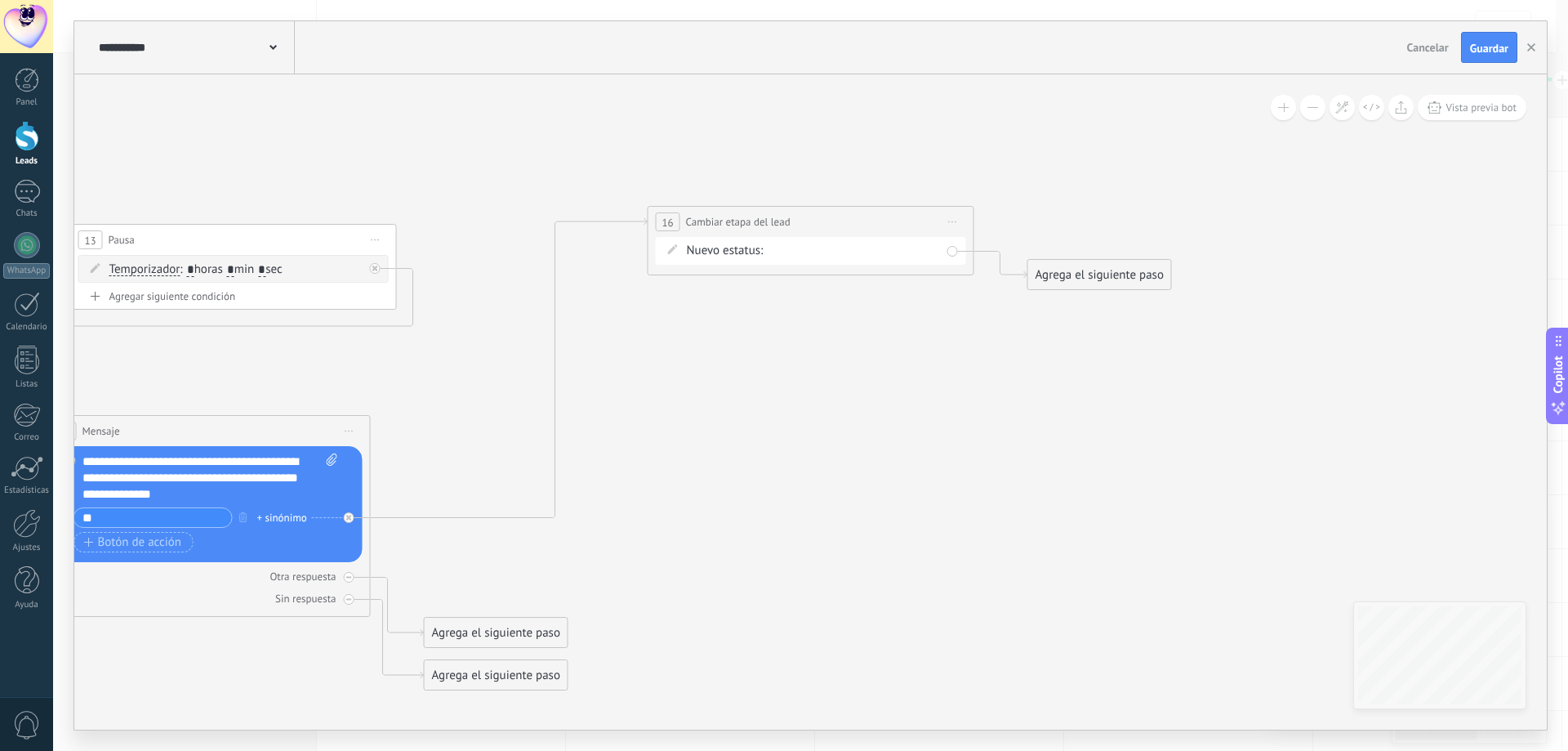
click at [0, 0] on div "Contacto inicial seguimiento 01 seguimiento pago pagado no responde rescatados …" at bounding box center [0, 0] width 0 height 0
click at [0, 0] on label "seguimiento pago" at bounding box center [0, 0] width 0 height 0
drag, startPoint x: 519, startPoint y: 631, endPoint x: 861, endPoint y: 249, distance: 512.7
drag, startPoint x: 1078, startPoint y: 285, endPoint x: 783, endPoint y: 369, distance: 306.7
click at [783, 369] on div "Agrega el siguiente paso" at bounding box center [804, 359] width 143 height 27
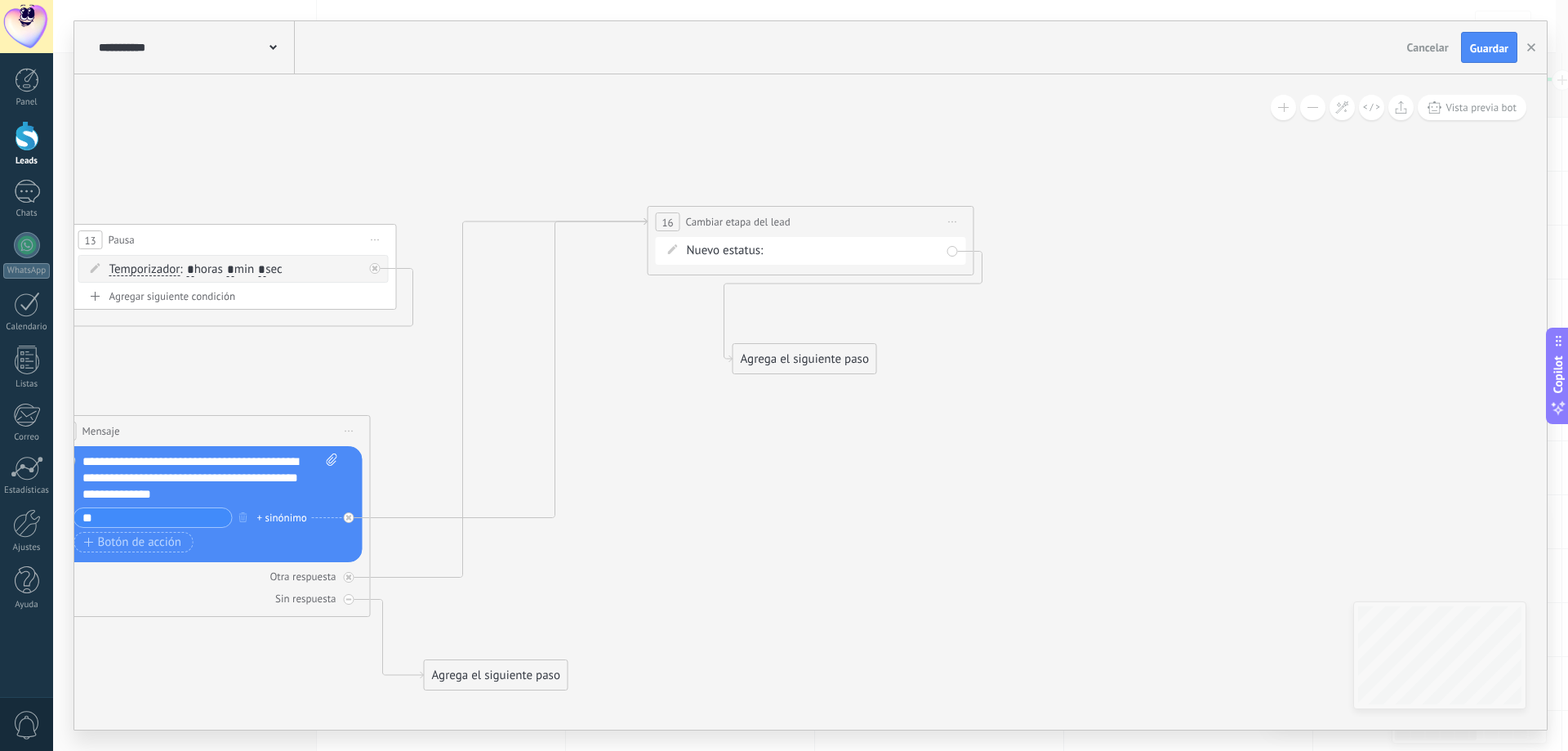
click at [786, 368] on div "Agrega el siguiente paso" at bounding box center [804, 359] width 143 height 27
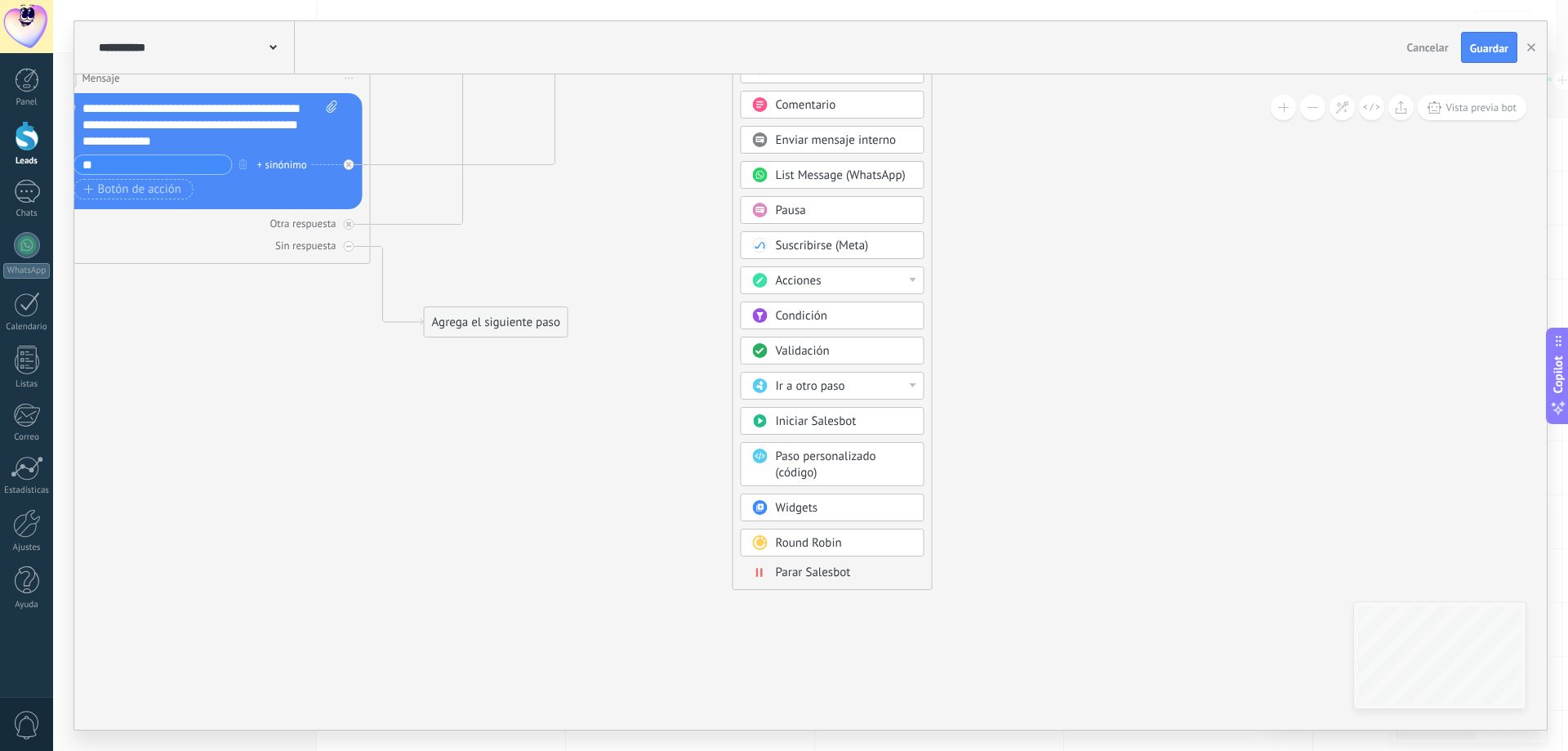
click at [821, 575] on span "Parar Salesbot" at bounding box center [812, 573] width 75 height 16
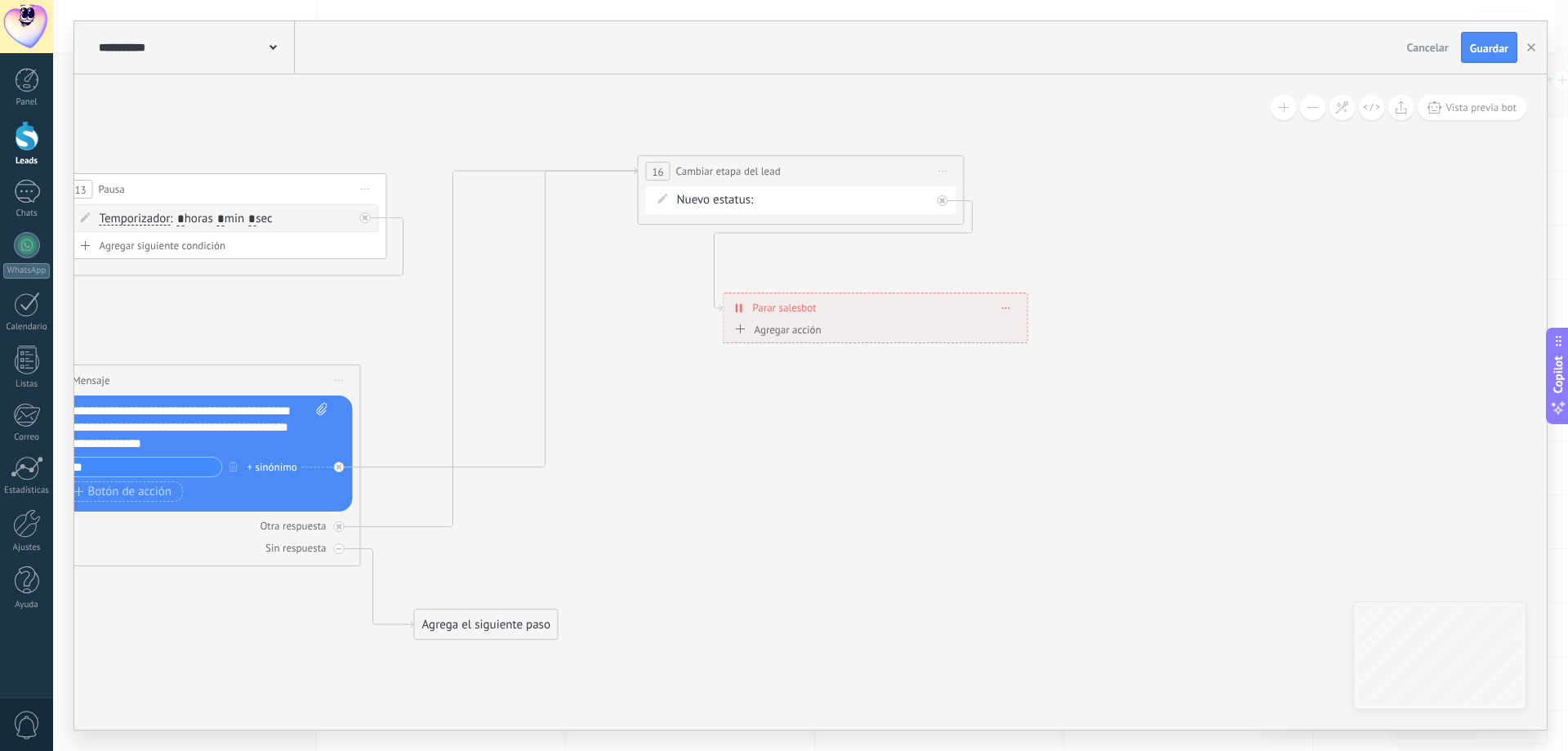
drag, startPoint x: 821, startPoint y: 595, endPoint x: 990, endPoint y: 714, distance: 206.7
click at [973, 741] on div "**********" at bounding box center [809, 376] width 1514 height 751
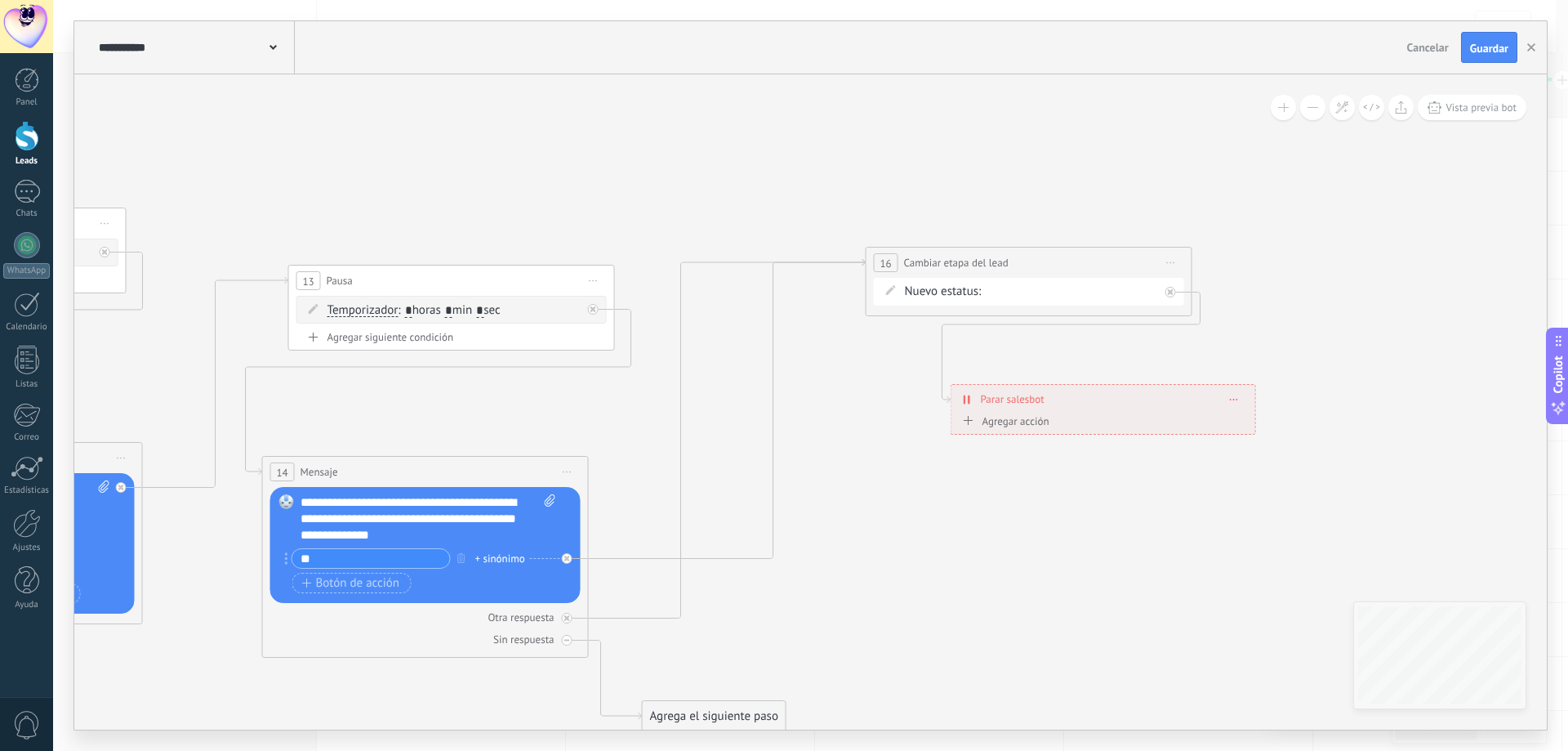
drag, startPoint x: 797, startPoint y: 605, endPoint x: 967, endPoint y: 504, distance: 197.7
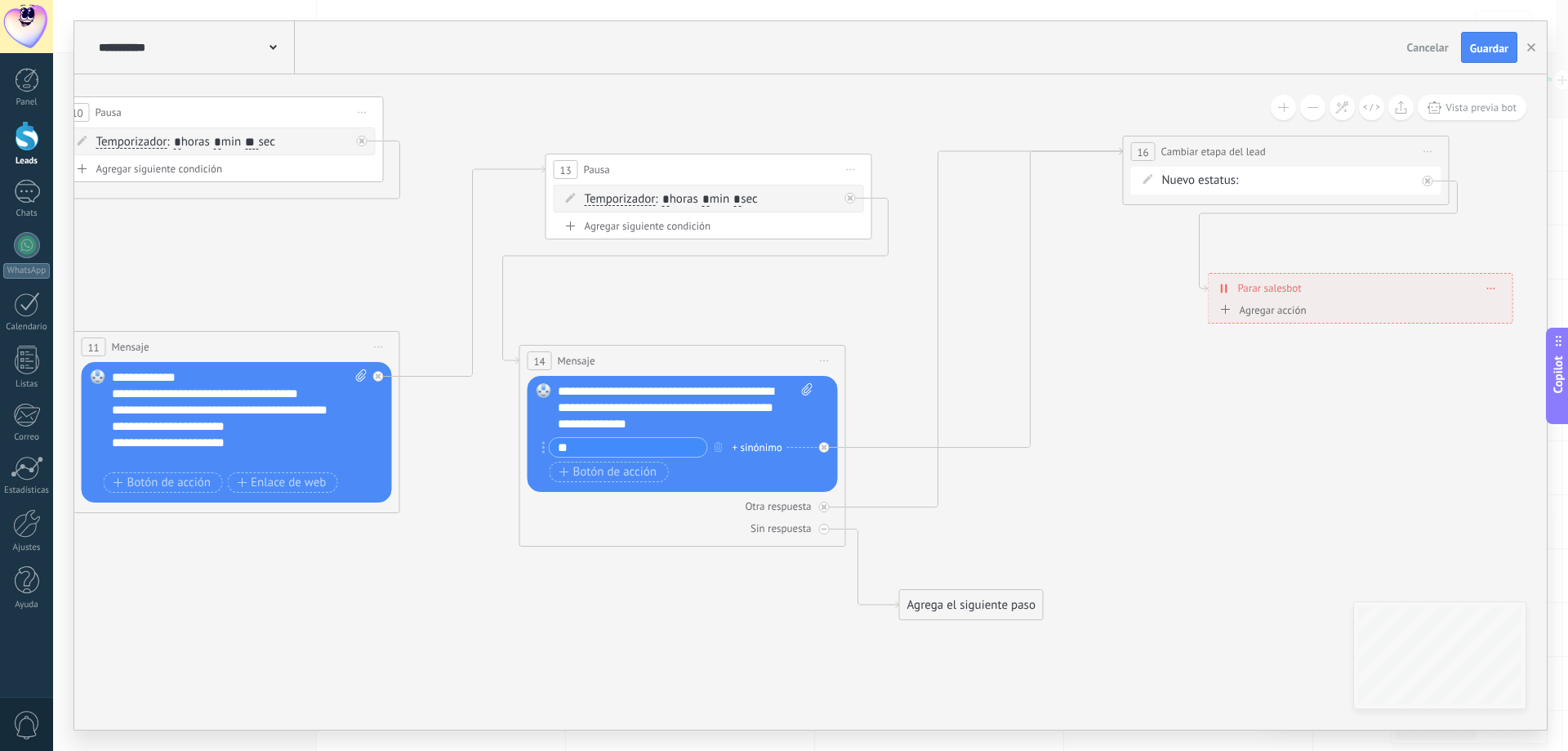
drag, startPoint x: 879, startPoint y: 570, endPoint x: 1073, endPoint y: 518, distance: 200.8
click at [1080, 511] on icon at bounding box center [4, 347] width 3707 height 1361
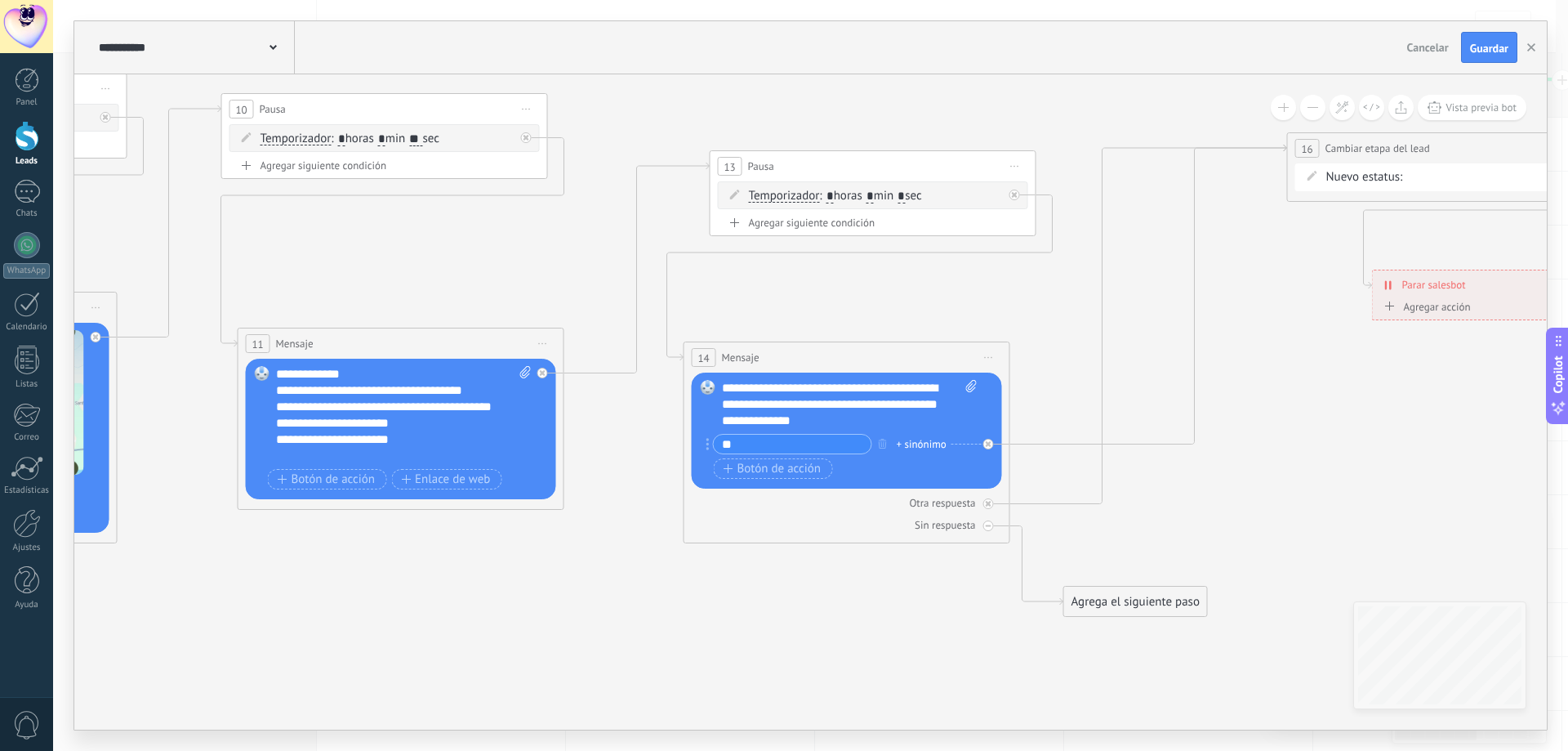
drag, startPoint x: 752, startPoint y: 620, endPoint x: 1205, endPoint y: 552, distance: 458.1
click at [1205, 553] on icon at bounding box center [169, 344] width 3707 height 1361
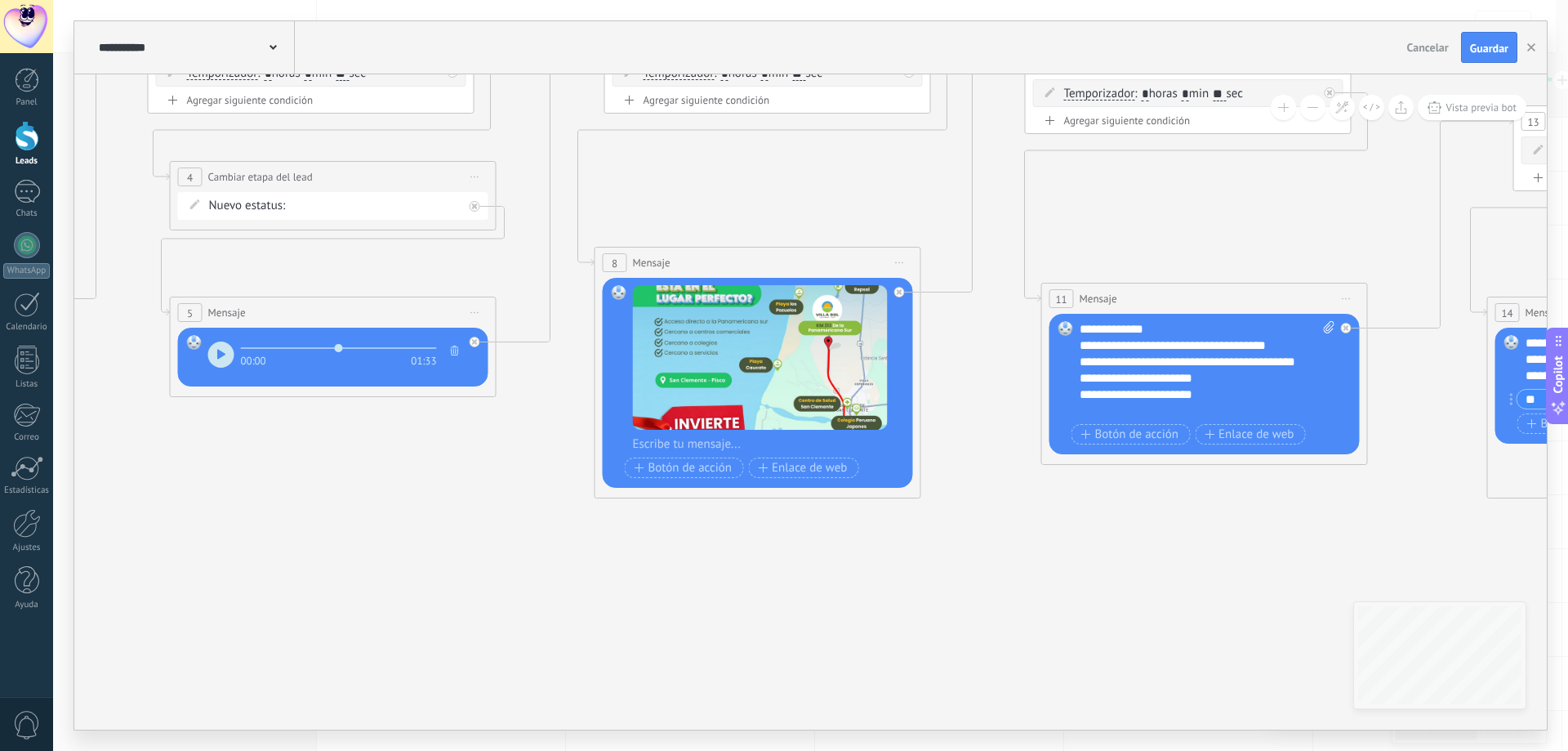
drag, startPoint x: 748, startPoint y: 619, endPoint x: 1260, endPoint y: 608, distance: 512.1
click at [1258, 611] on icon at bounding box center [972, 299] width 3707 height 1361
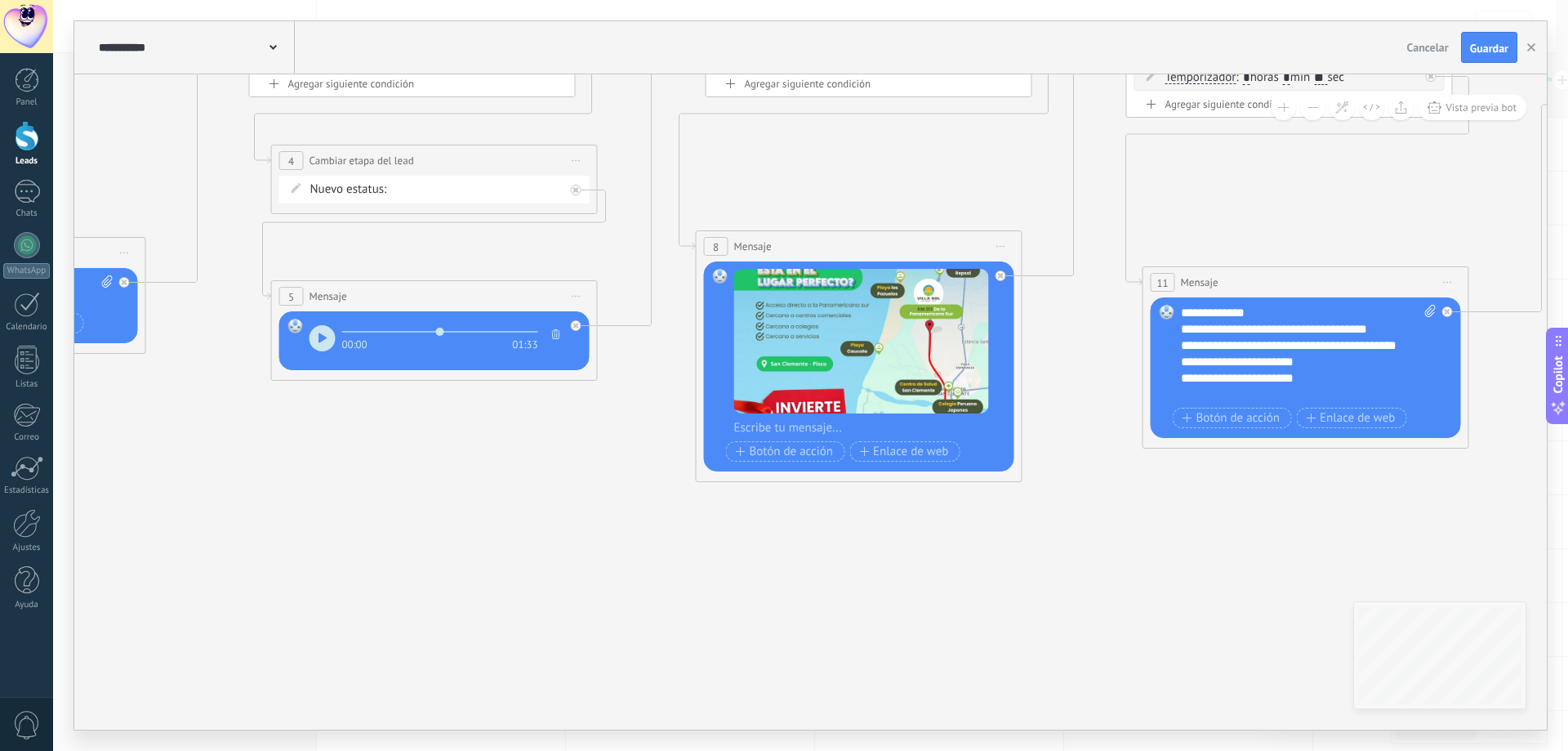
drag, startPoint x: 833, startPoint y: 669, endPoint x: 1100, endPoint y: 625, distance: 270.6
click at [1202, 660] on icon at bounding box center [1073, 283] width 3707 height 1361
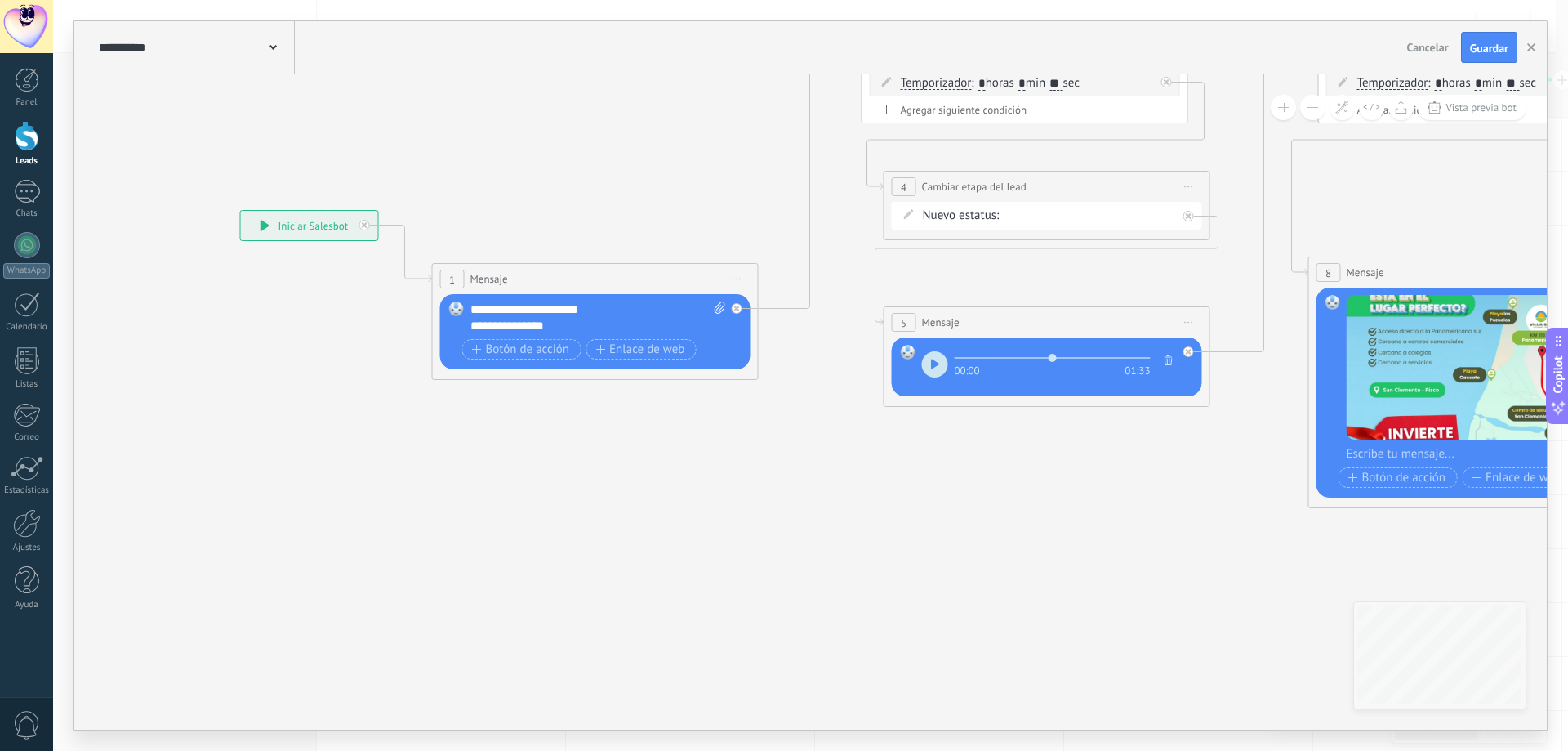
drag, startPoint x: 998, startPoint y: 700, endPoint x: 1066, endPoint y: 689, distance: 68.9
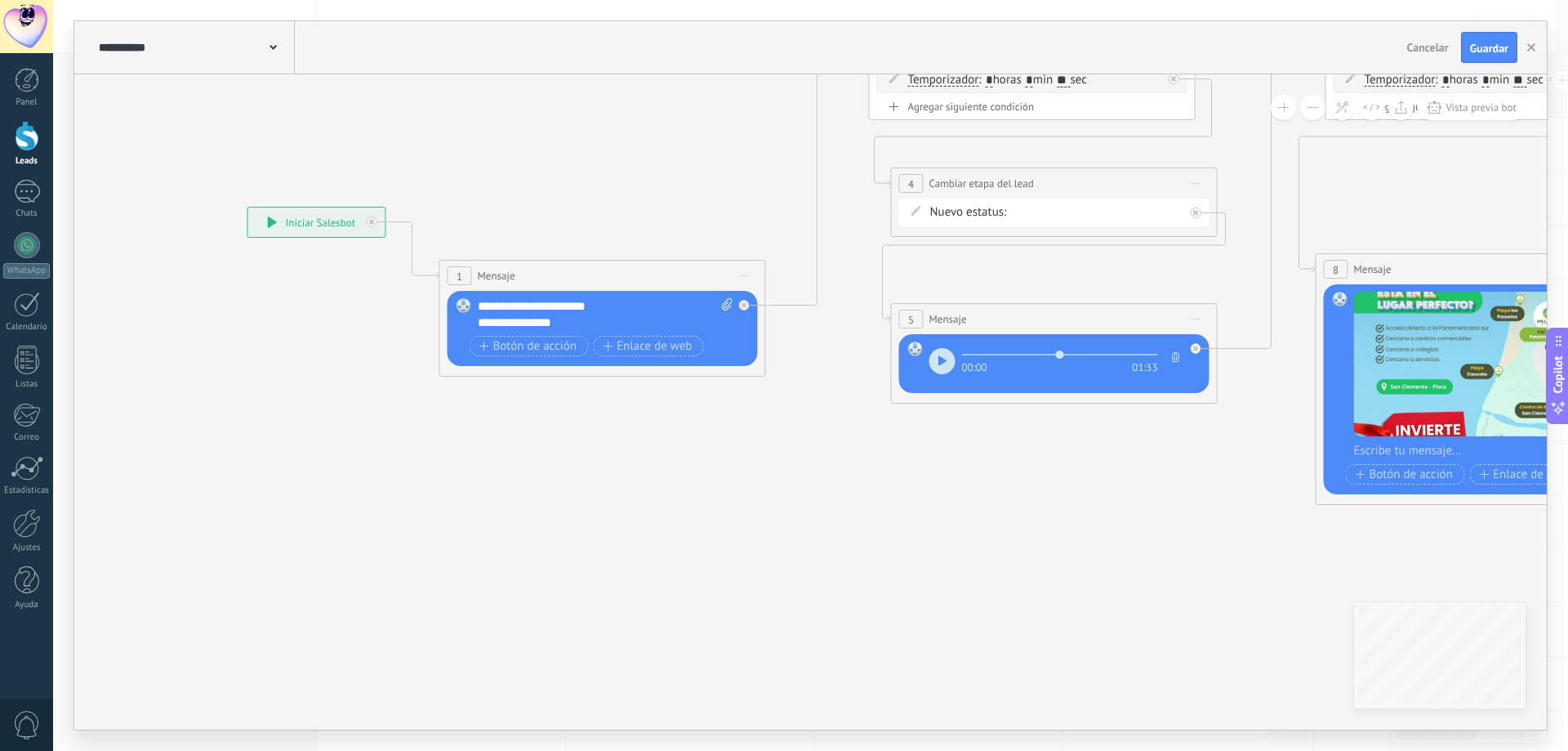
drag, startPoint x: 1135, startPoint y: 678, endPoint x: 725, endPoint y: 631, distance: 412.7
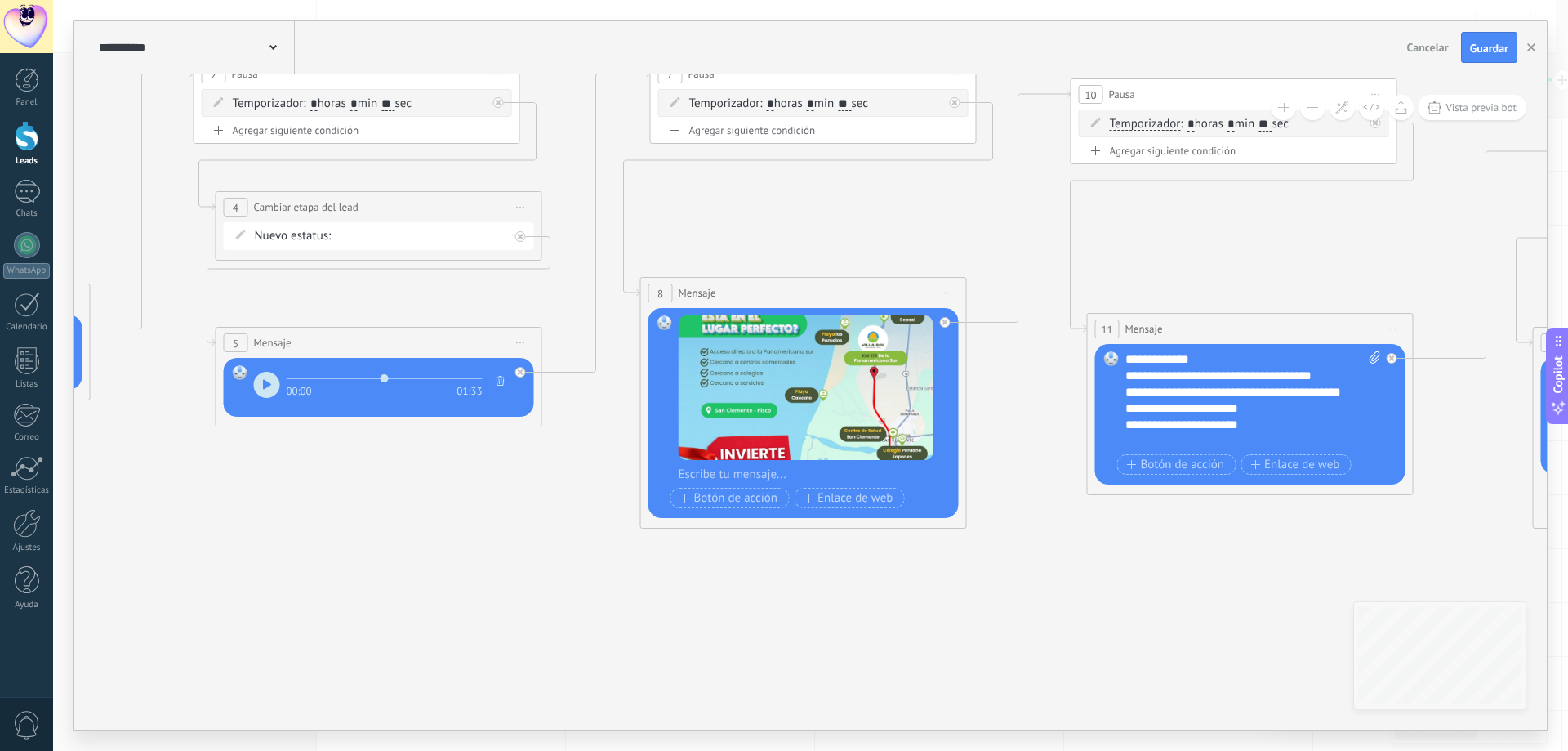
drag, startPoint x: 926, startPoint y: 618, endPoint x: 686, endPoint y: 631, distance: 240.4
click at [549, 652] on icon at bounding box center [1018, 330] width 3707 height 1361
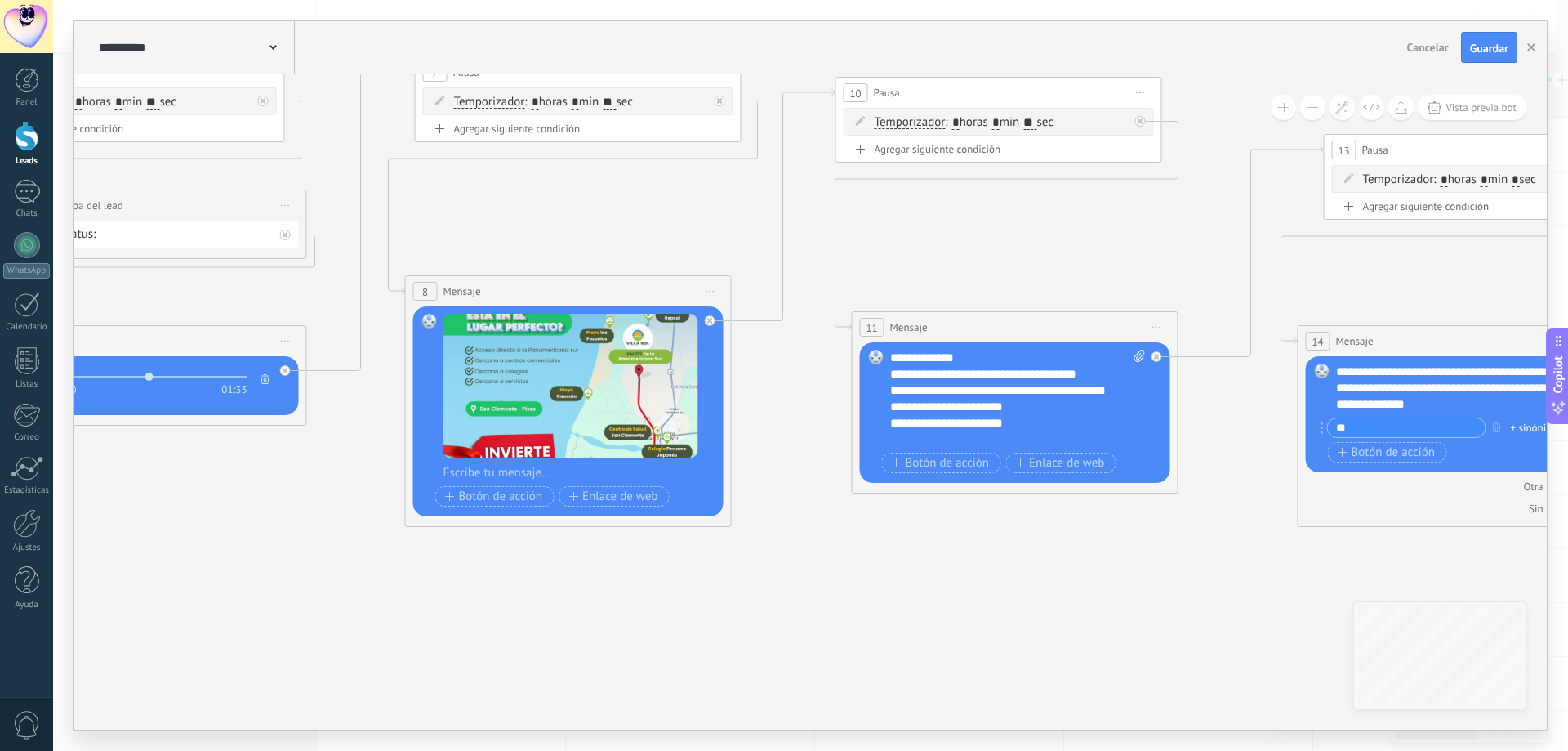
drag, startPoint x: 851, startPoint y: 639, endPoint x: 425, endPoint y: 535, distance: 438.5
click at [344, 538] on icon at bounding box center [782, 328] width 3707 height 1361
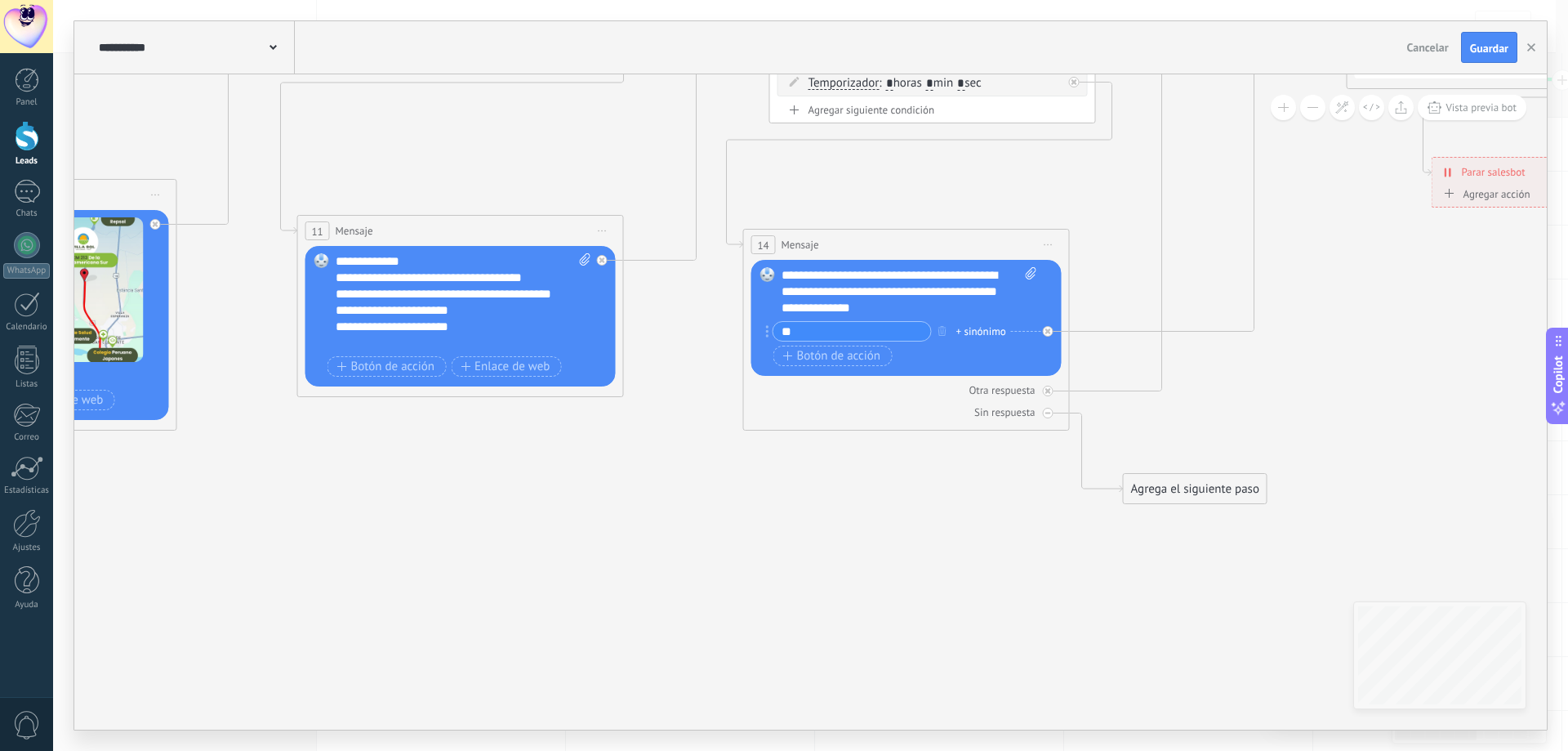
drag, startPoint x: 729, startPoint y: 596, endPoint x: 572, endPoint y: 571, distance: 159.0
click at [334, 566] on icon at bounding box center [228, 231] width 3707 height 1361
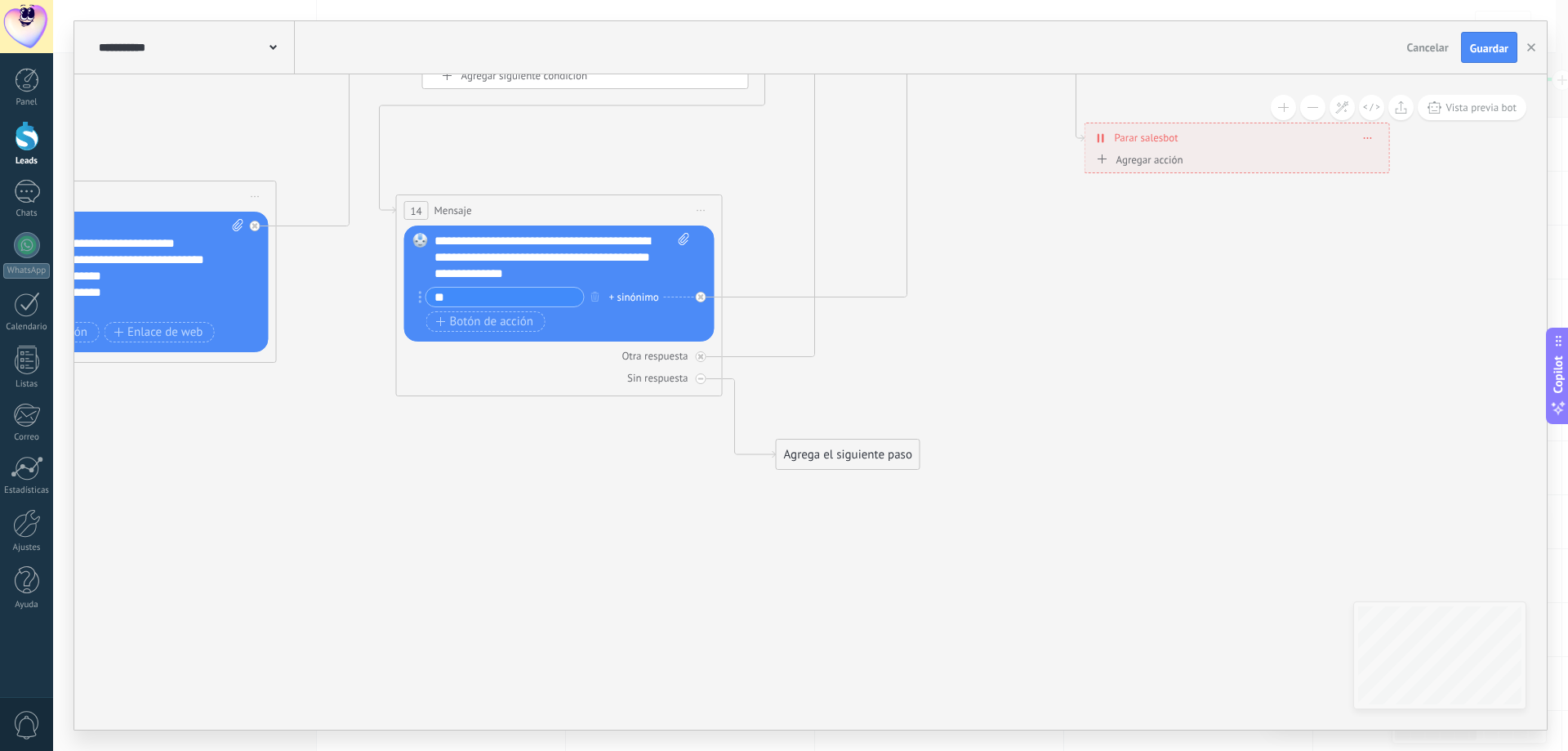
click at [838, 469] on div "Agrega el siguiente paso Mensaje Mensaje Mensaje Reacción Comentario Enviar men…" at bounding box center [847, 455] width 144 height 31
click at [860, 459] on div "Agrega el siguiente paso" at bounding box center [847, 455] width 143 height 27
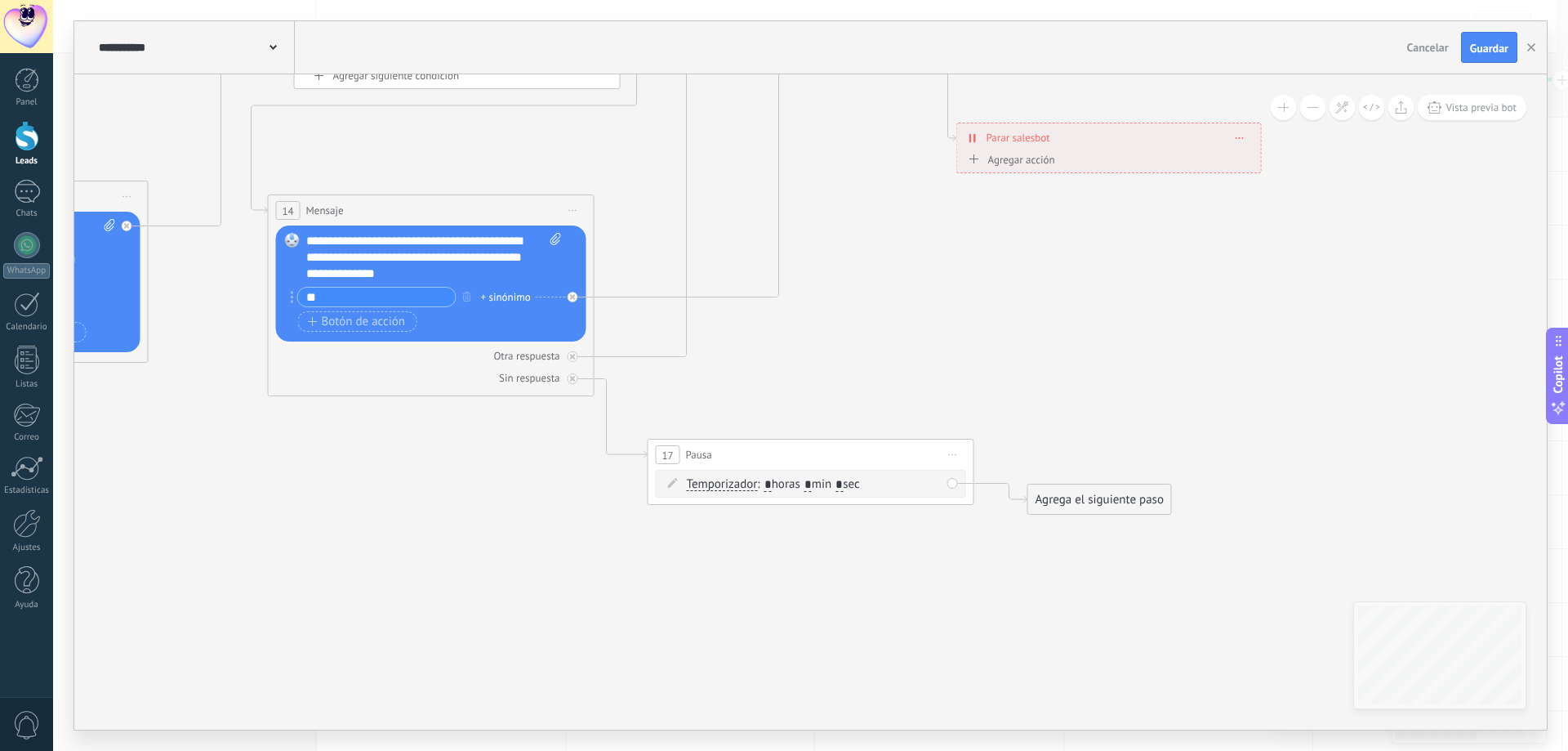
click at [774, 485] on span ": * horas * min * sec" at bounding box center [807, 484] width 102 height 16
click at [771, 487] on input "*" at bounding box center [768, 485] width 8 height 13
type input "**"
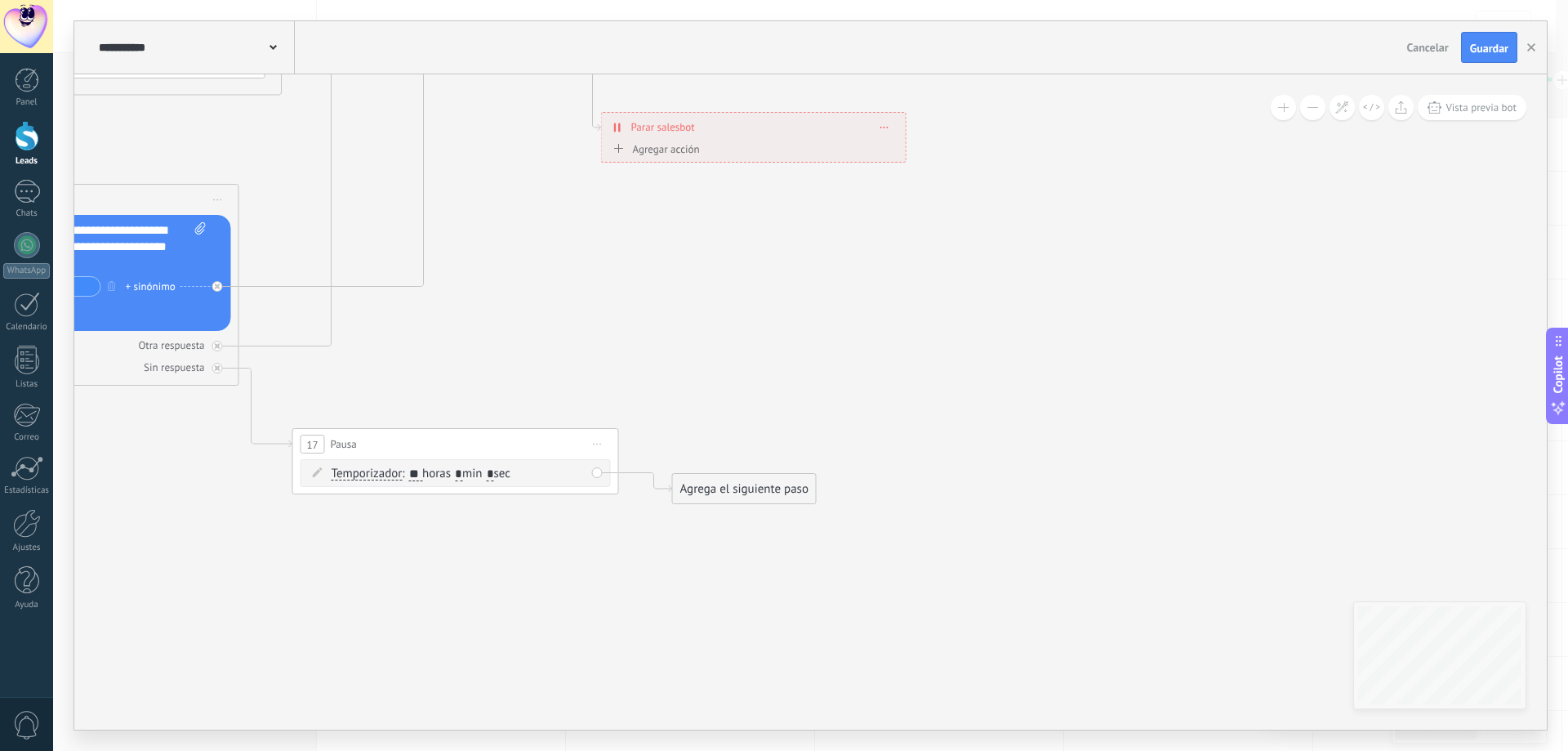
drag, startPoint x: 998, startPoint y: 564, endPoint x: 489, endPoint y: 475, distance: 516.7
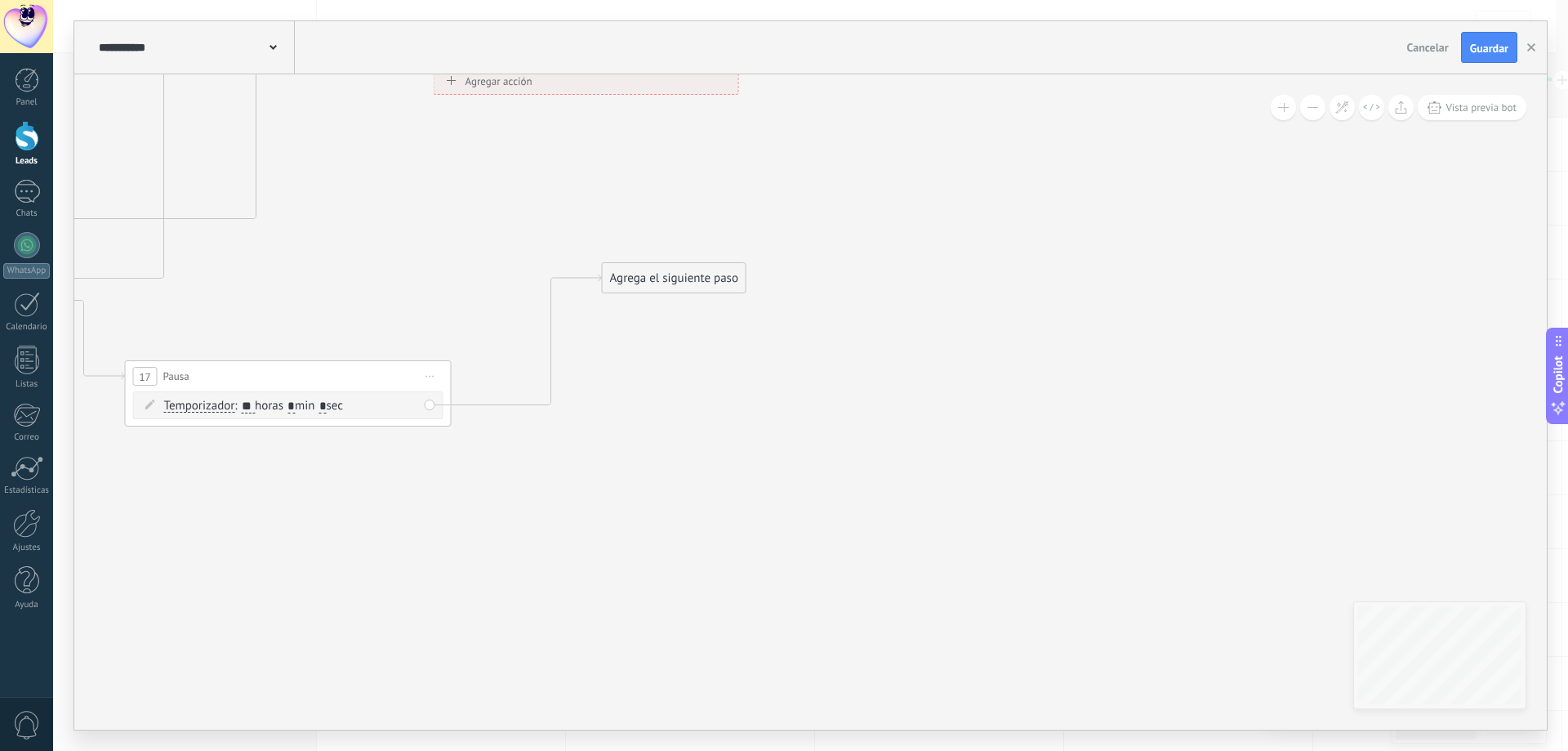
drag, startPoint x: 610, startPoint y: 342, endPoint x: 665, endPoint y: 272, distance: 89.0
click at [665, 272] on div "Agrega el siguiente paso" at bounding box center [674, 278] width 143 height 27
click at [670, 271] on div "Agrega el siguiente paso" at bounding box center [682, 274] width 143 height 27
click at [700, 266] on div "Agrega el siguiente paso" at bounding box center [682, 274] width 143 height 27
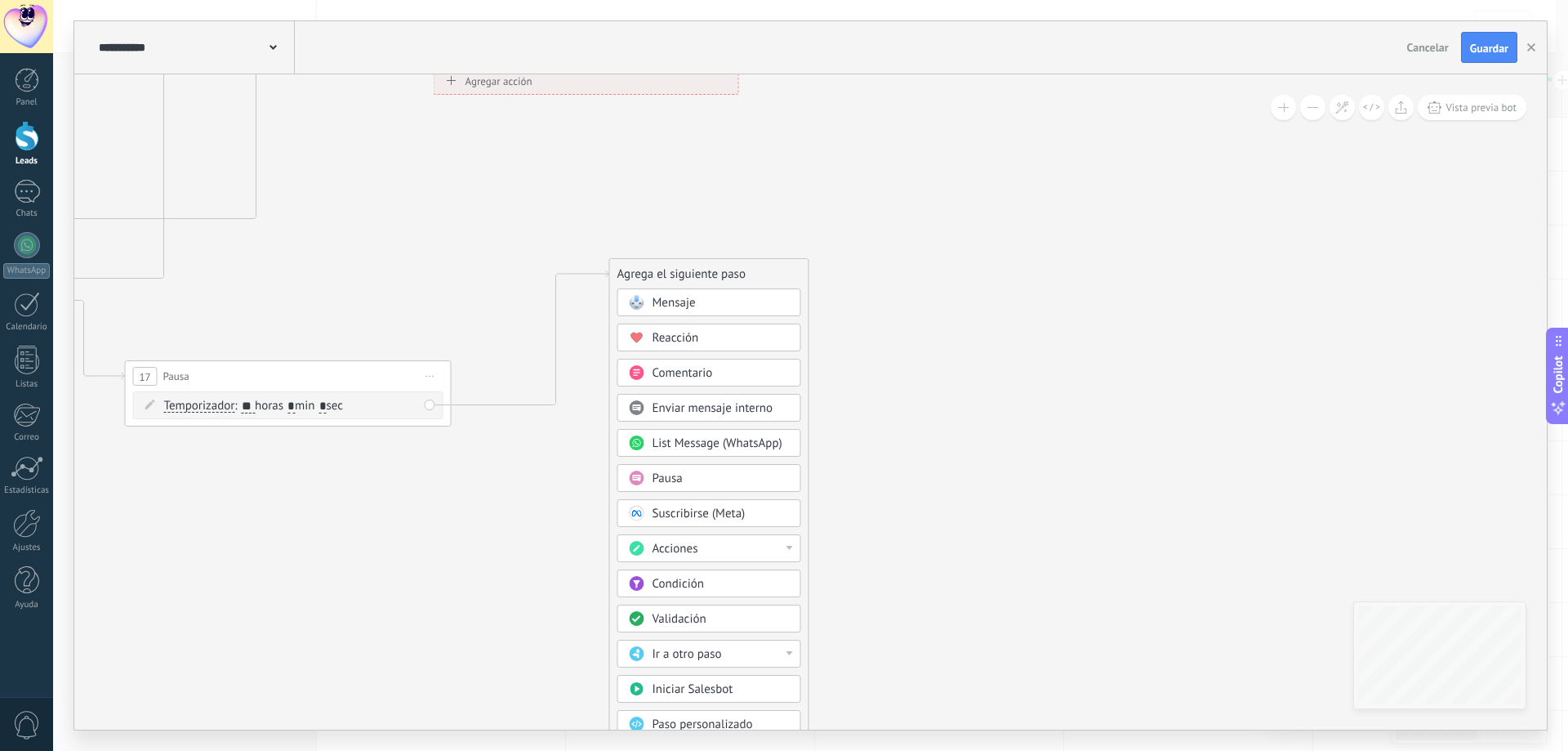
click at [755, 543] on div "Acciones" at bounding box center [721, 548] width 137 height 17
click at [715, 631] on div "Cambiar etapa del lead" at bounding box center [709, 632] width 182 height 27
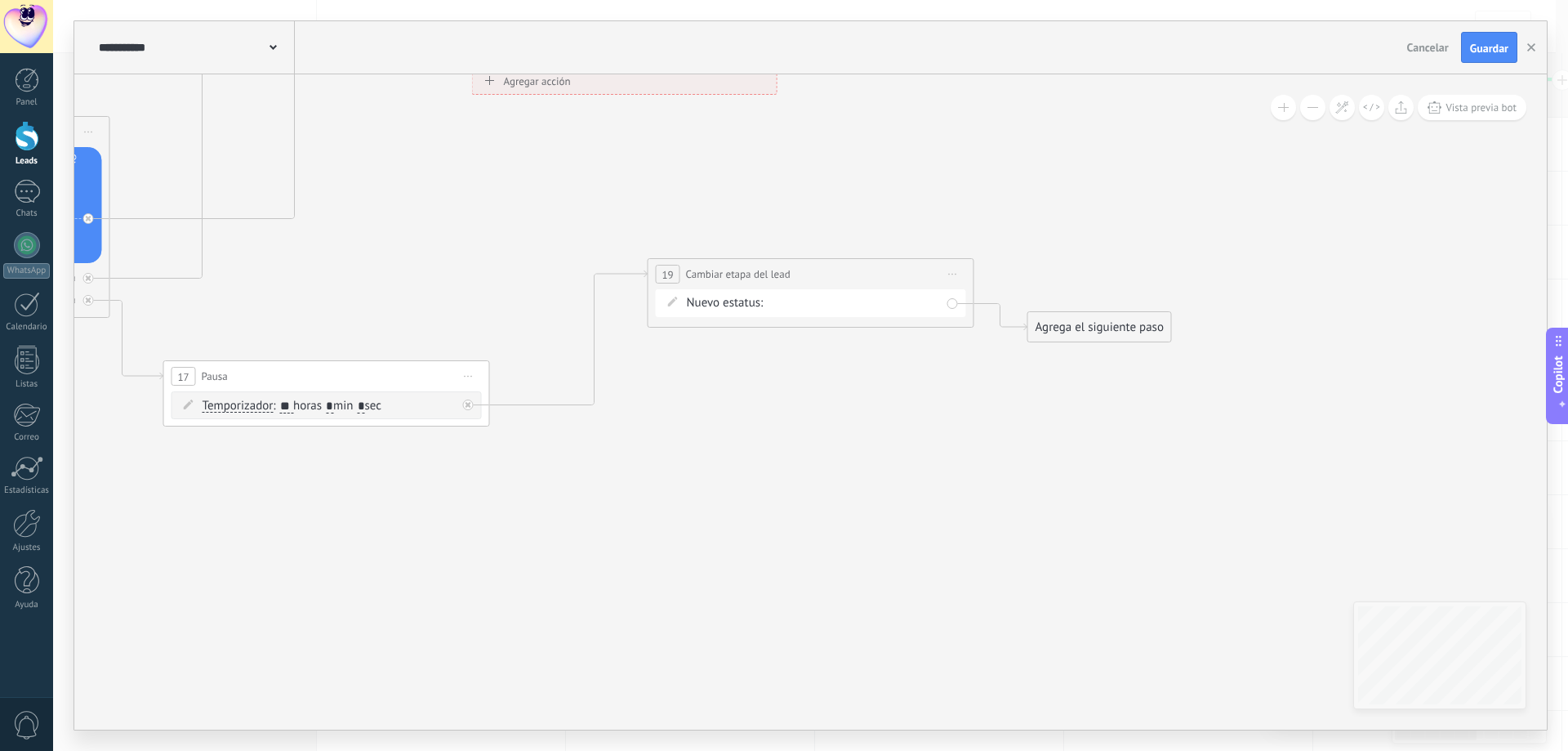
click at [0, 0] on div "Contacto inicial seguimiento 01 seguimiento pago pagado no responde rescatados …" at bounding box center [0, 0] width 0 height 0
click at [0, 0] on label "no responde" at bounding box center [0, 0] width 0 height 0
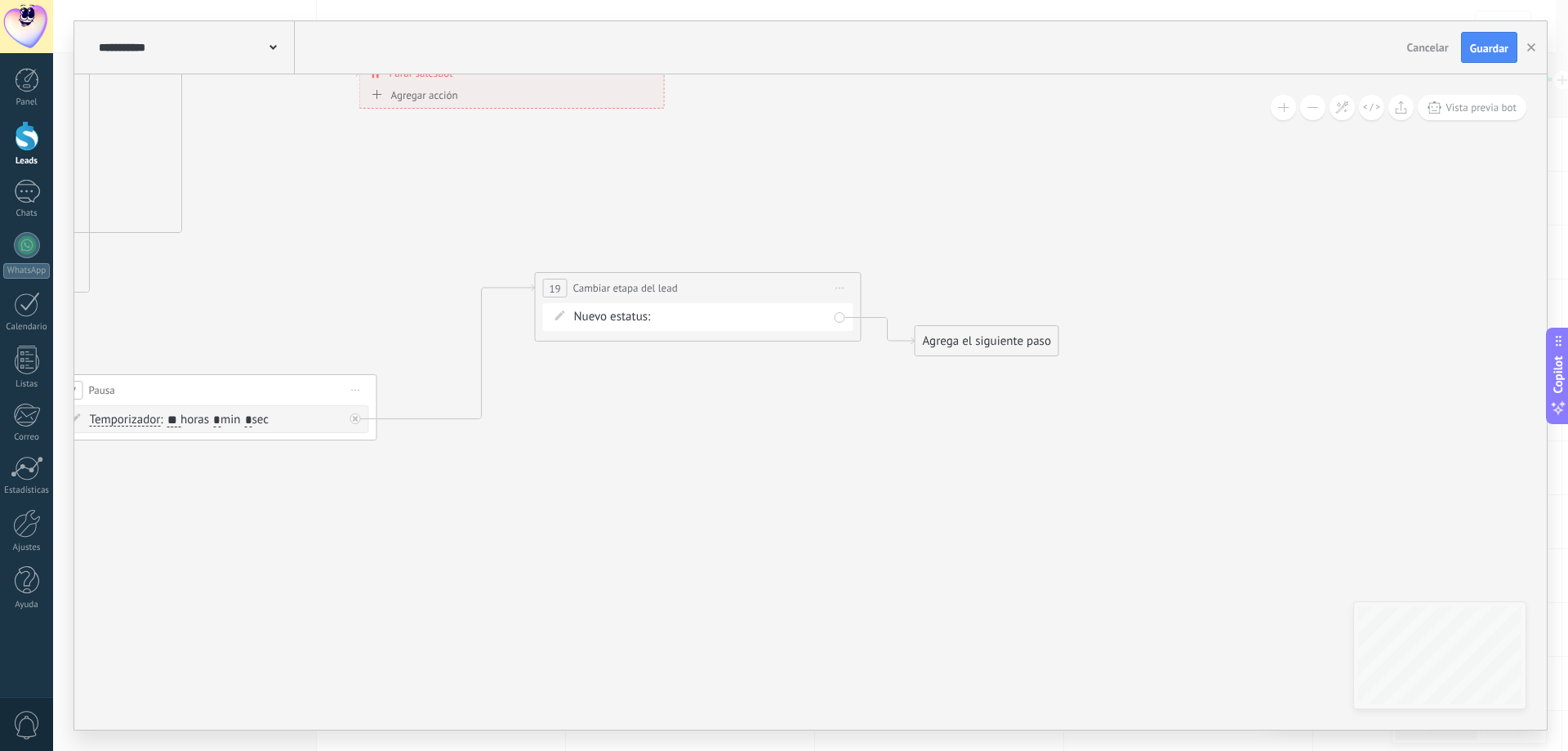
drag, startPoint x: 976, startPoint y: 424, endPoint x: 863, endPoint y: 438, distance: 113.9
drag, startPoint x: 950, startPoint y: 350, endPoint x: 598, endPoint y: 426, distance: 360.1
click at [598, 426] on div "Agrega el siguiente paso" at bounding box center [636, 417] width 143 height 27
click at [598, 426] on div "Agrega el siguiente paso" at bounding box center [635, 417] width 143 height 27
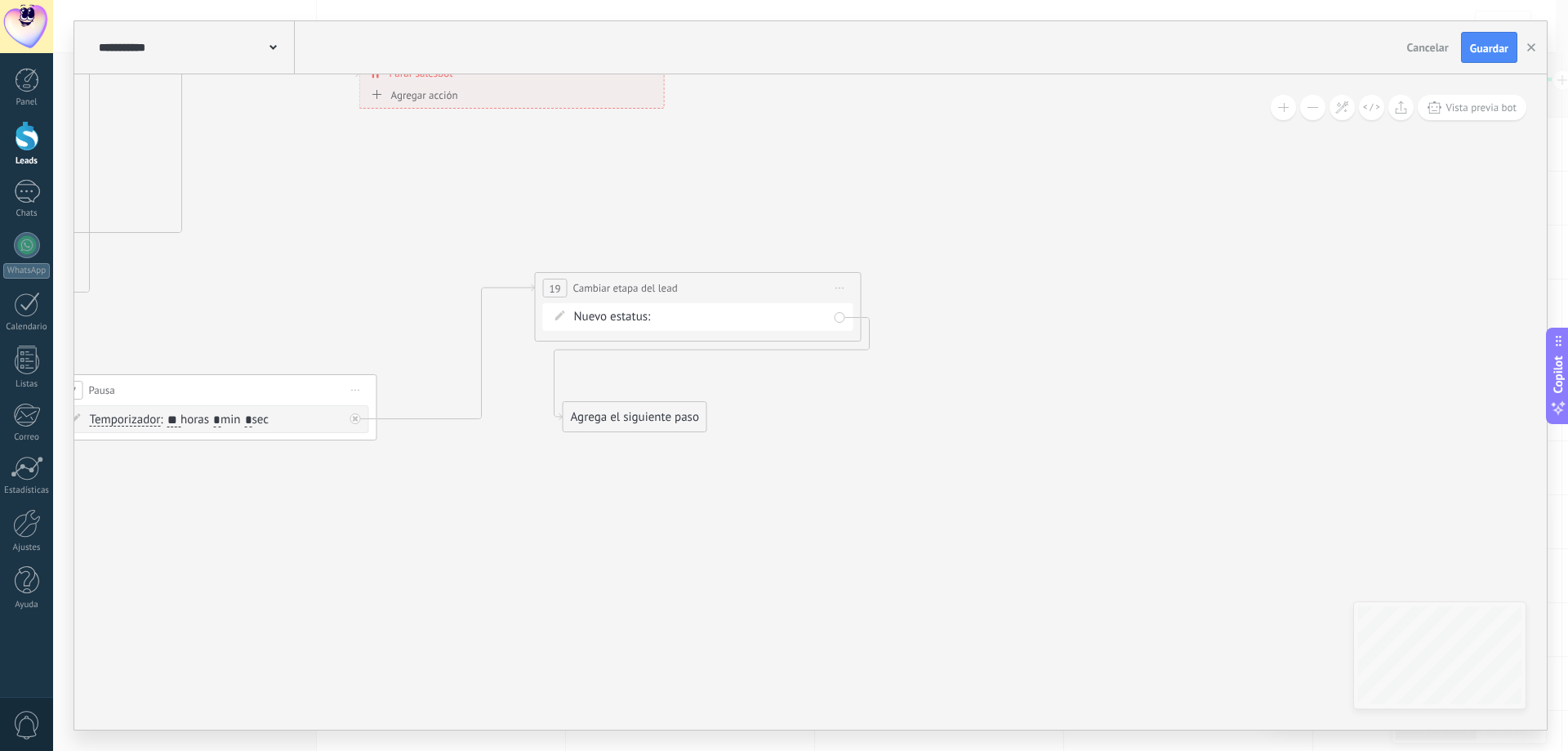
click at [669, 415] on div "Agrega el siguiente paso" at bounding box center [635, 417] width 143 height 27
click at [692, 450] on div "Mensaje" at bounding box center [674, 446] width 137 height 17
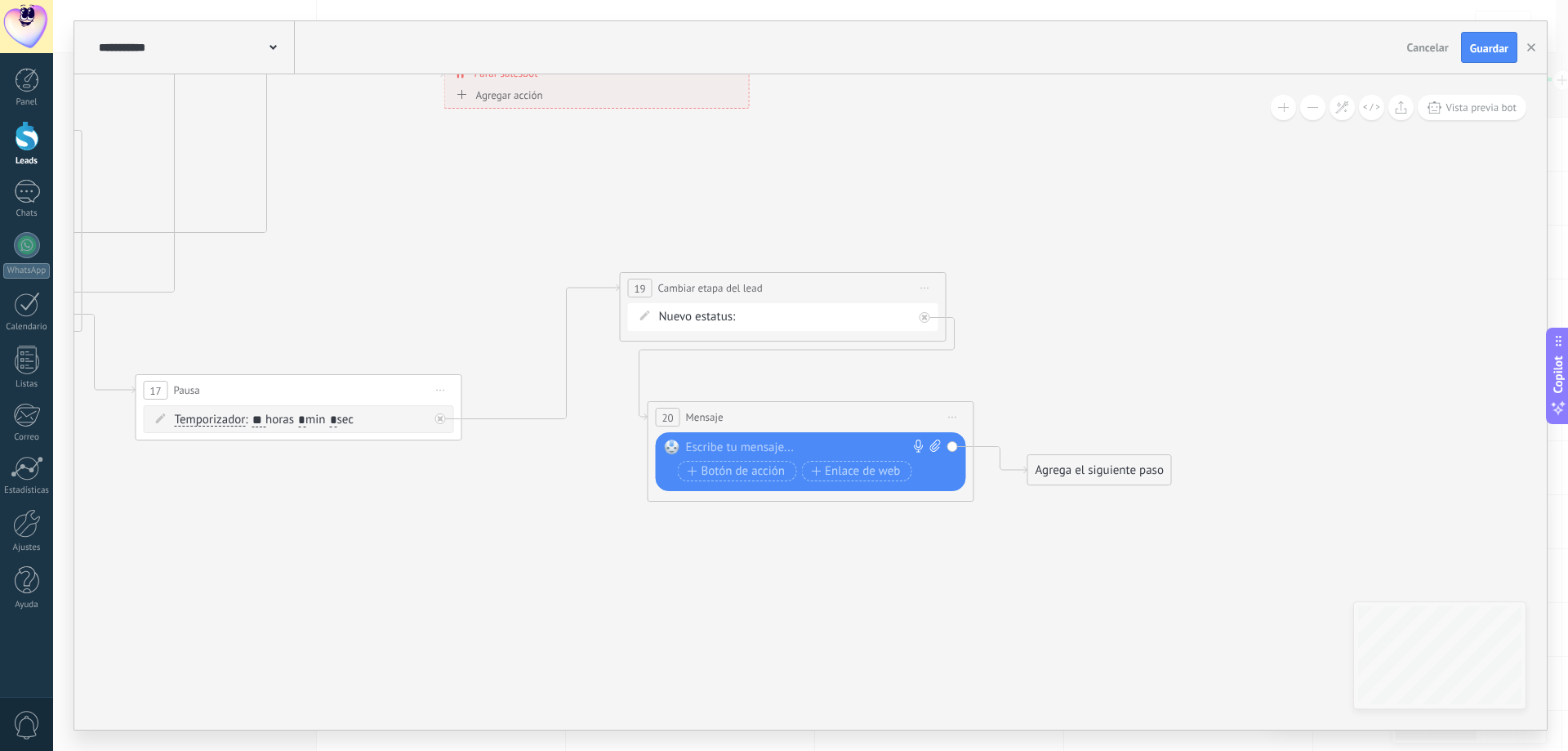
click at [935, 445] on icon at bounding box center [934, 445] width 11 height 13
click input "Subir" at bounding box center [0, 0] width 0 height 0
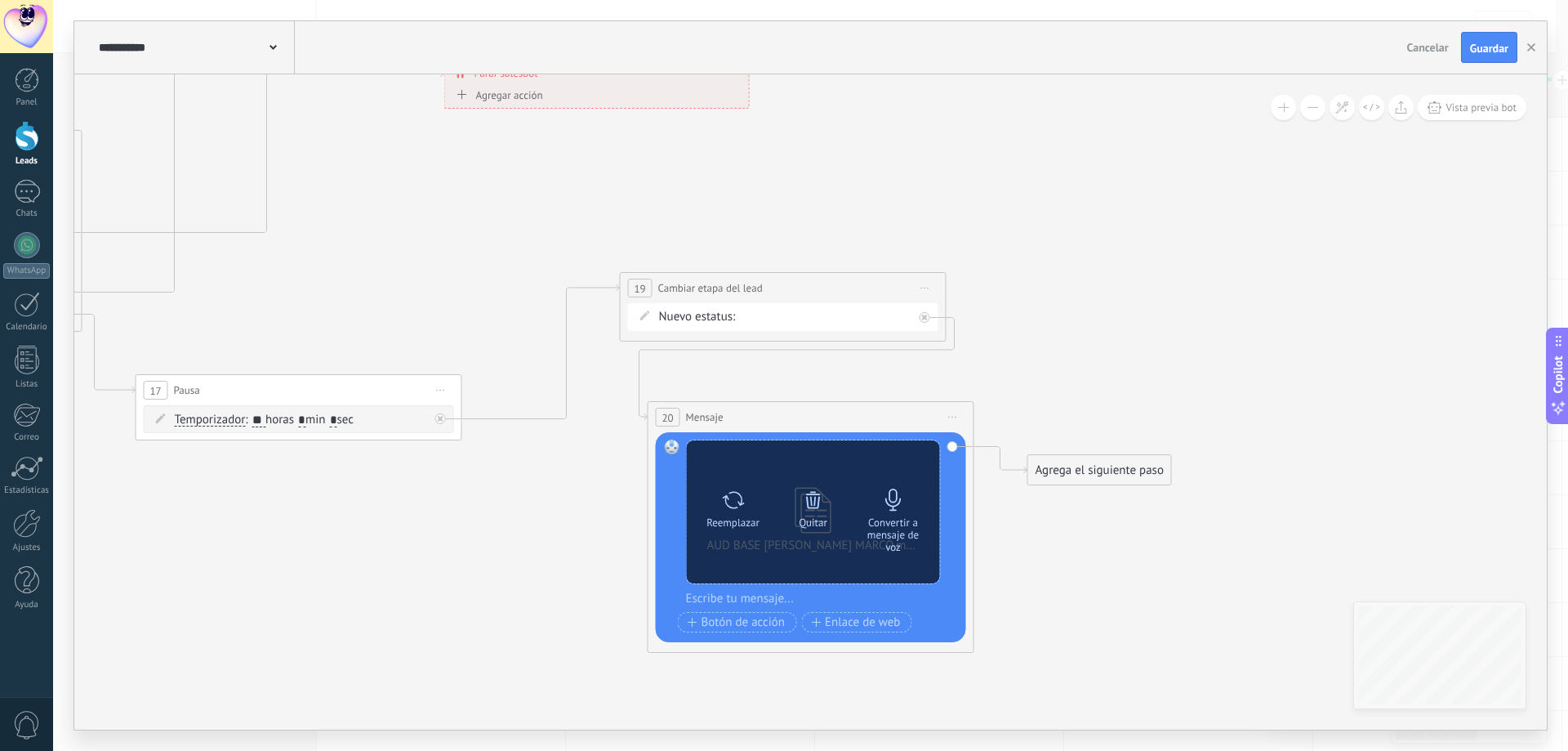
click at [889, 499] on icon at bounding box center [893, 499] width 16 height 22
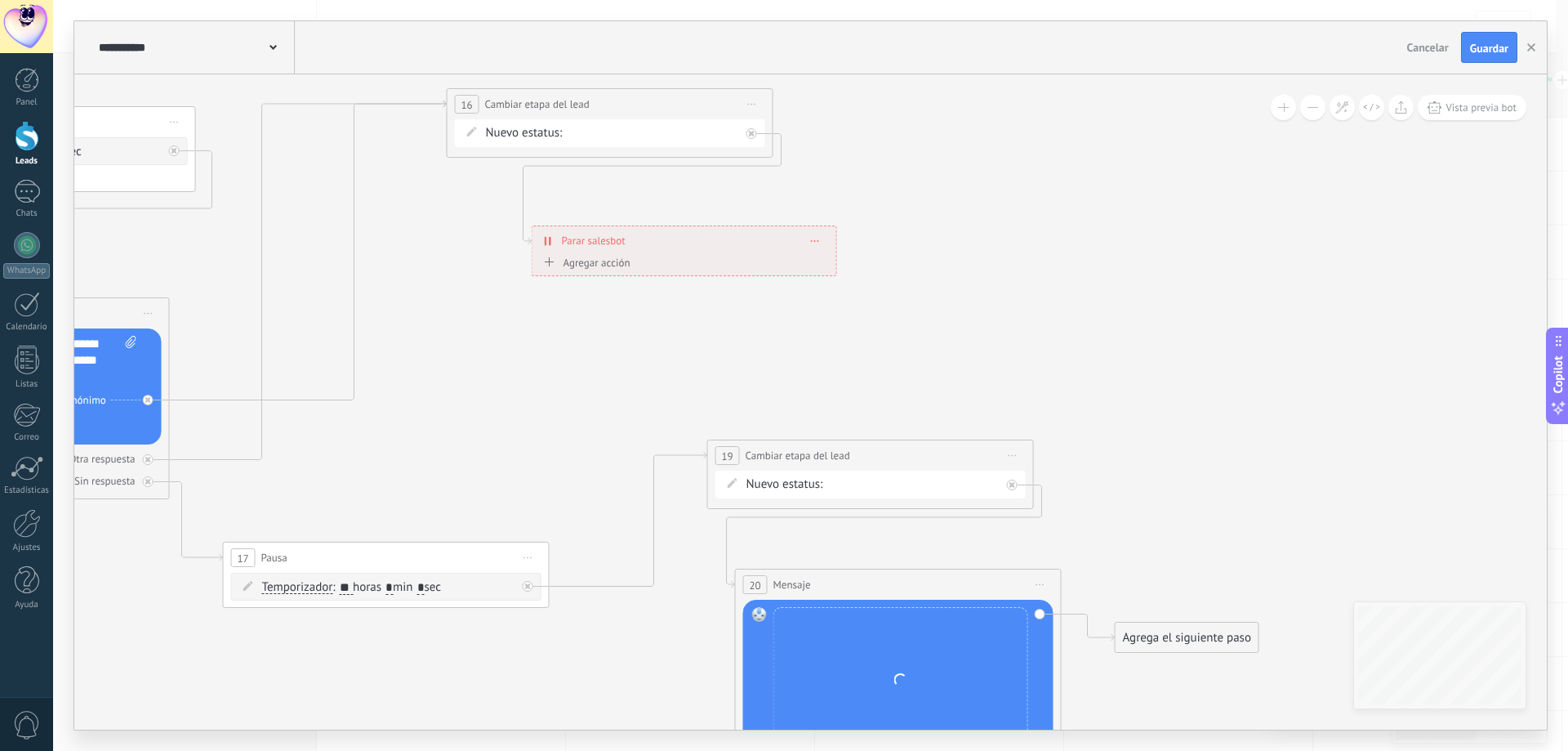
drag, startPoint x: 859, startPoint y: 210, endPoint x: 1064, endPoint y: 574, distance: 417.8
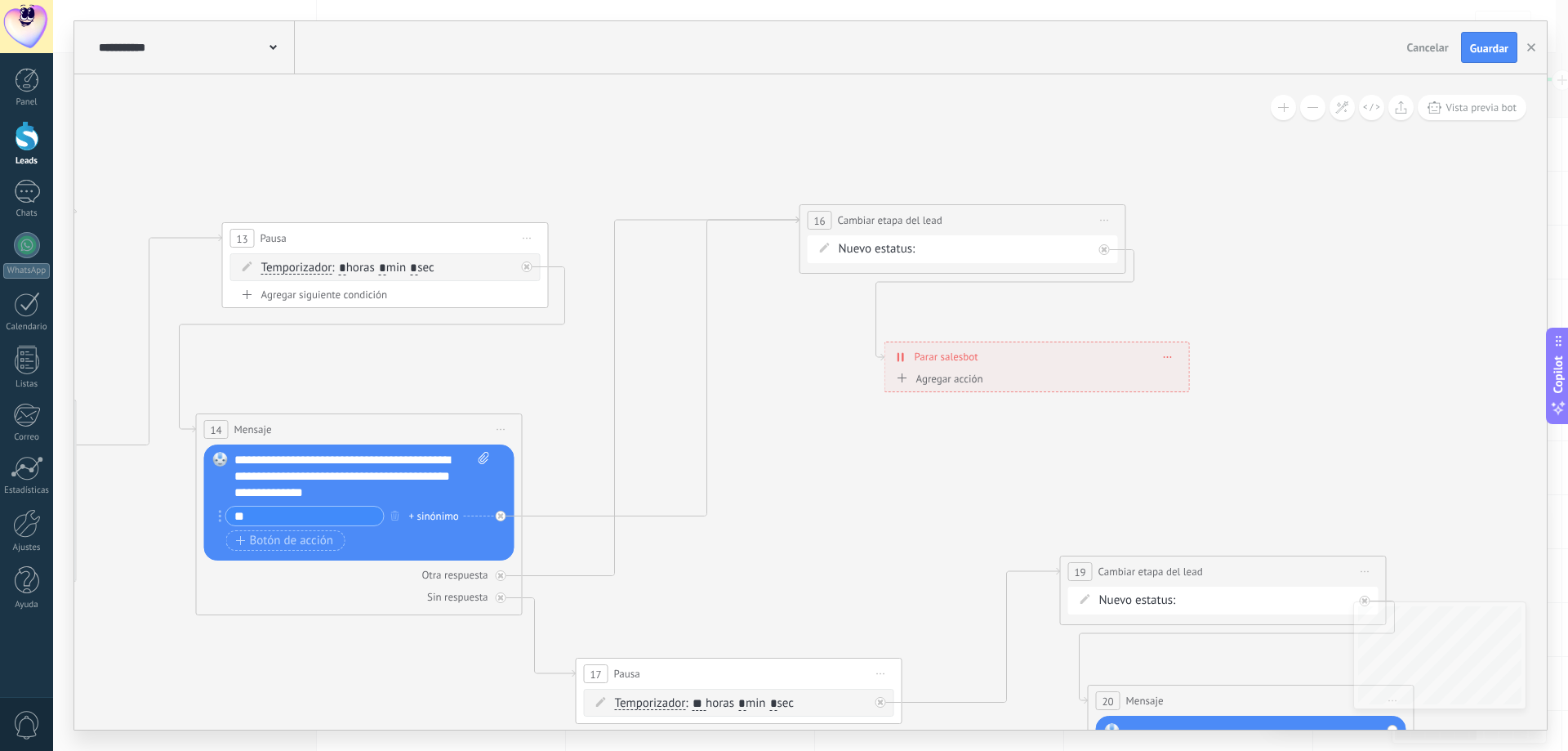
drag, startPoint x: 665, startPoint y: 640, endPoint x: 958, endPoint y: 471, distance: 338.2
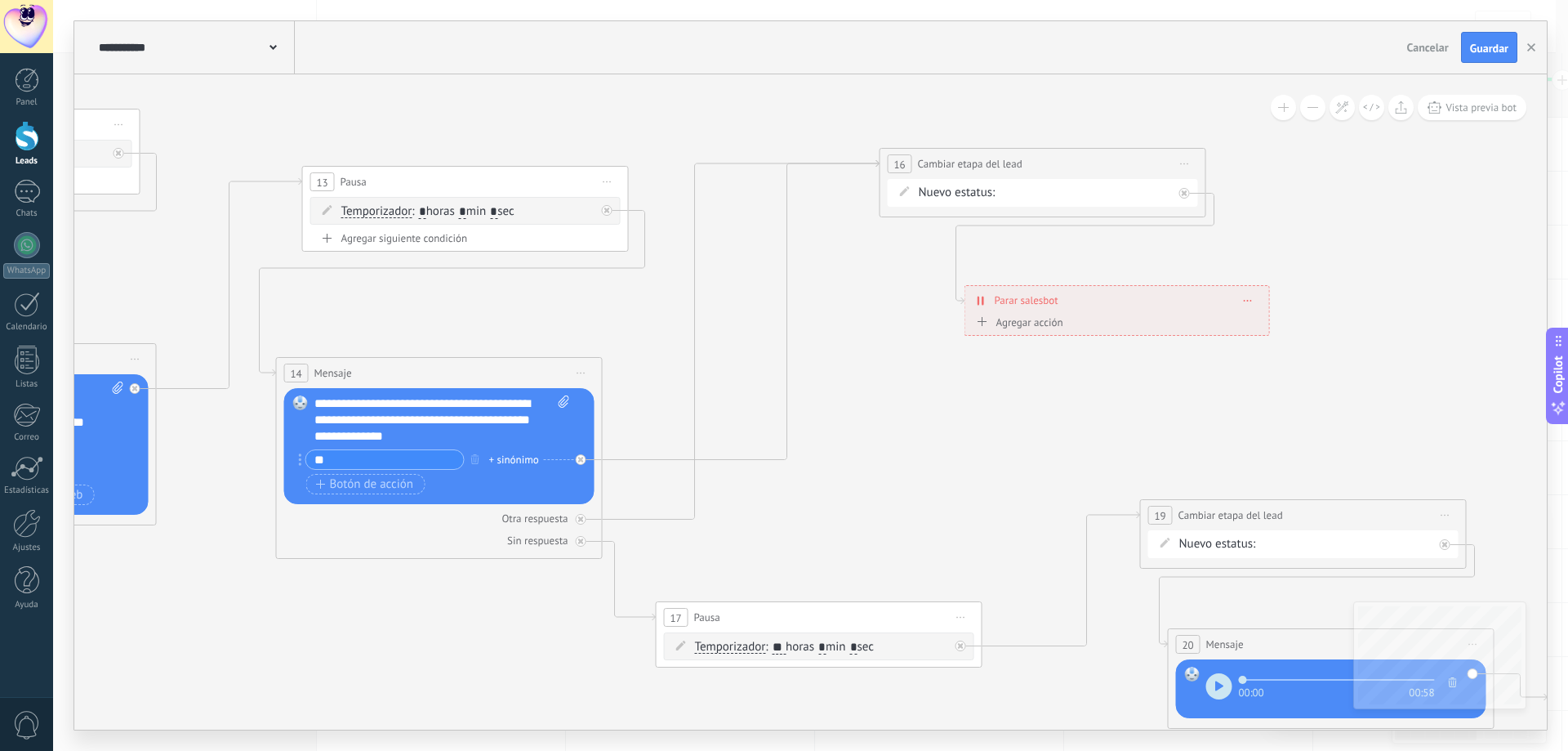
click at [600, 183] on span "Iniciar vista previa aquí Cambiar nombre Duplicar [GEOGRAPHIC_DATA]" at bounding box center [608, 181] width 26 height 23
click at [663, 261] on div "Duplicar" at bounding box center [682, 260] width 162 height 27
drag, startPoint x: 515, startPoint y: 311, endPoint x: 1439, endPoint y: 399, distance: 928.2
click at [1439, 399] on div "22 Pausa ***** Iniciar vista previa aquí Cambiar nombre Duplicar [GEOGRAPHIC_DA…" at bounding box center [1389, 404] width 325 height 30
drag, startPoint x: 795, startPoint y: 370, endPoint x: 1489, endPoint y: 595, distance: 729.6
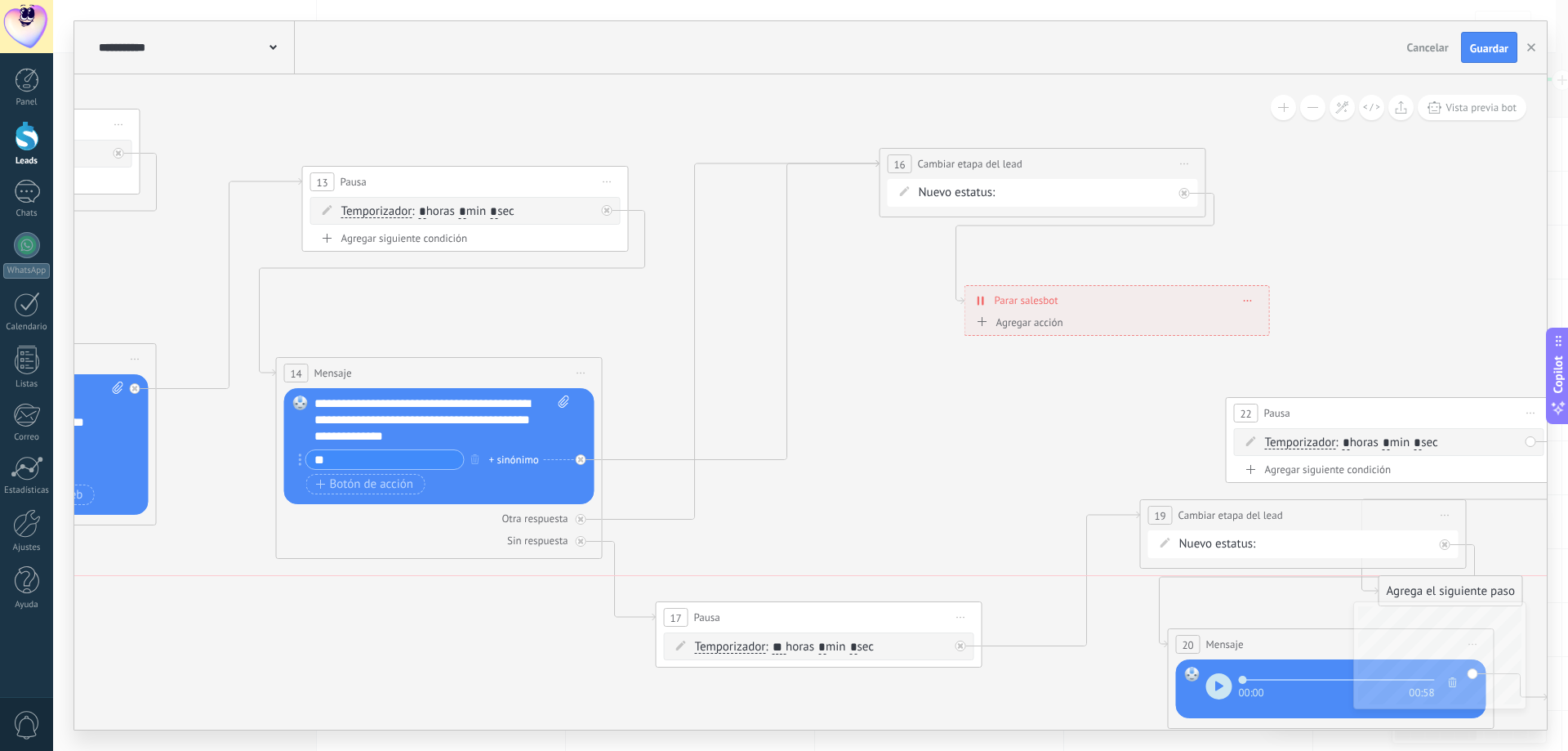
click at [1489, 595] on div "Agrega el siguiente paso" at bounding box center [1450, 591] width 143 height 27
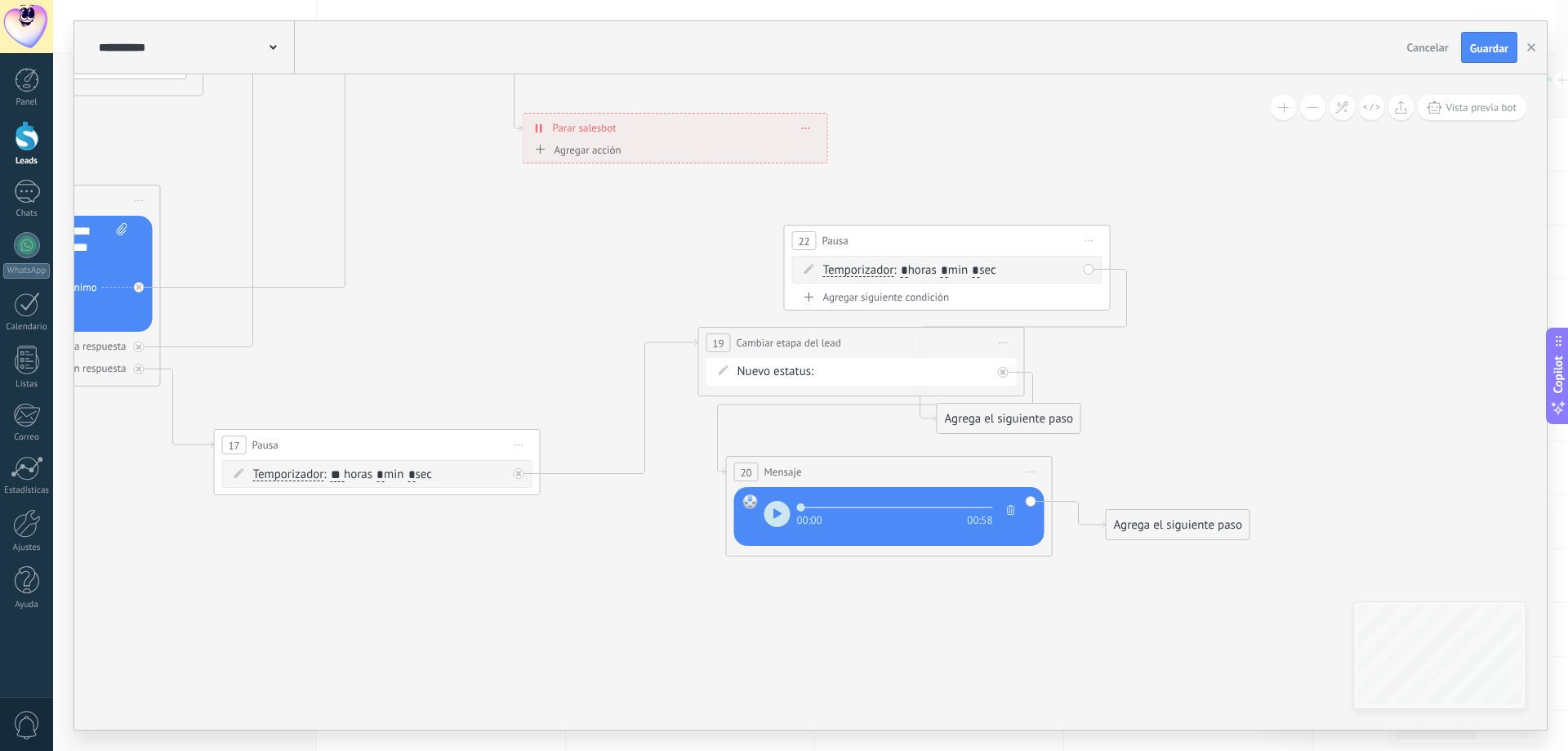
drag, startPoint x: 1122, startPoint y: 462, endPoint x: 484, endPoint y: 228, distance: 679.6
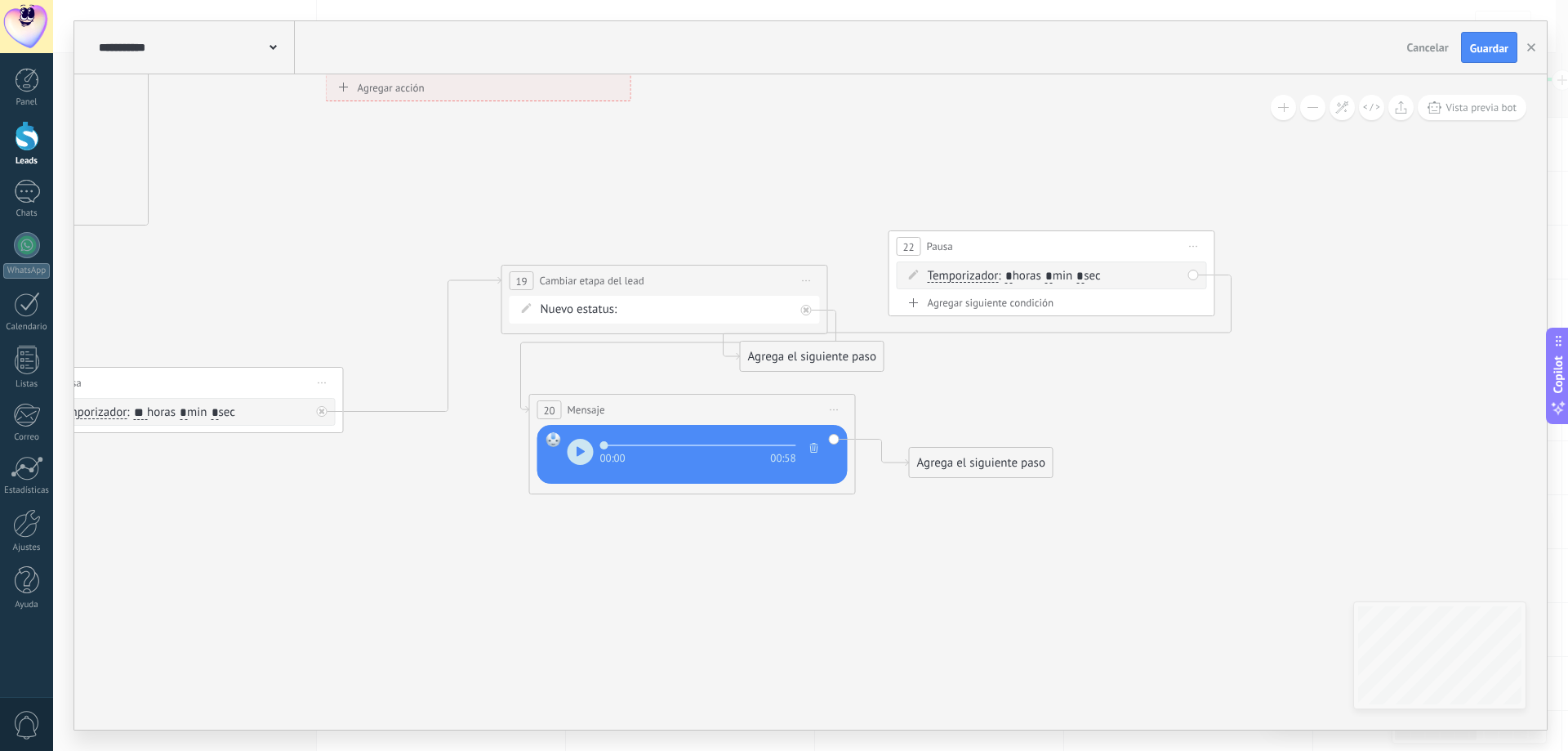
drag, startPoint x: 842, startPoint y: 178, endPoint x: 1143, endPoint y: 246, distance: 308.6
click at [1143, 246] on div "22 Pausa ***** Iniciar vista previa aquí Cambiar nombre Duplicar [GEOGRAPHIC_DA…" at bounding box center [1051, 246] width 325 height 30
drag, startPoint x: 997, startPoint y: 462, endPoint x: 1039, endPoint y: 293, distance: 174.1
drag, startPoint x: 848, startPoint y: 357, endPoint x: 1072, endPoint y: 416, distance: 231.6
click at [1072, 416] on div "Agrega el siguiente paso" at bounding box center [1035, 410] width 143 height 27
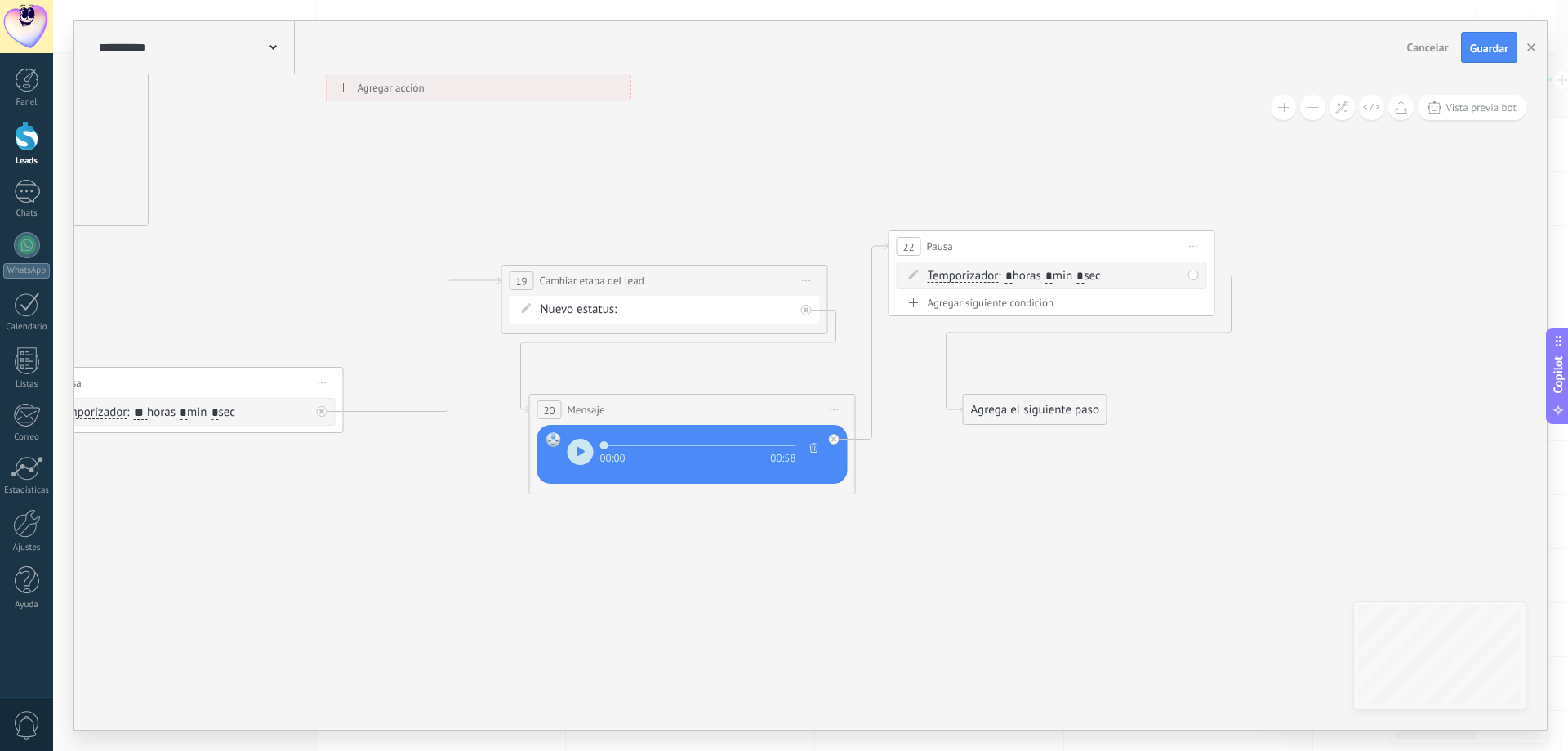
click at [1052, 416] on div "Agrega el siguiente paso" at bounding box center [1035, 410] width 143 height 27
click at [1068, 439] on div "Mensaje" at bounding box center [1075, 438] width 137 height 17
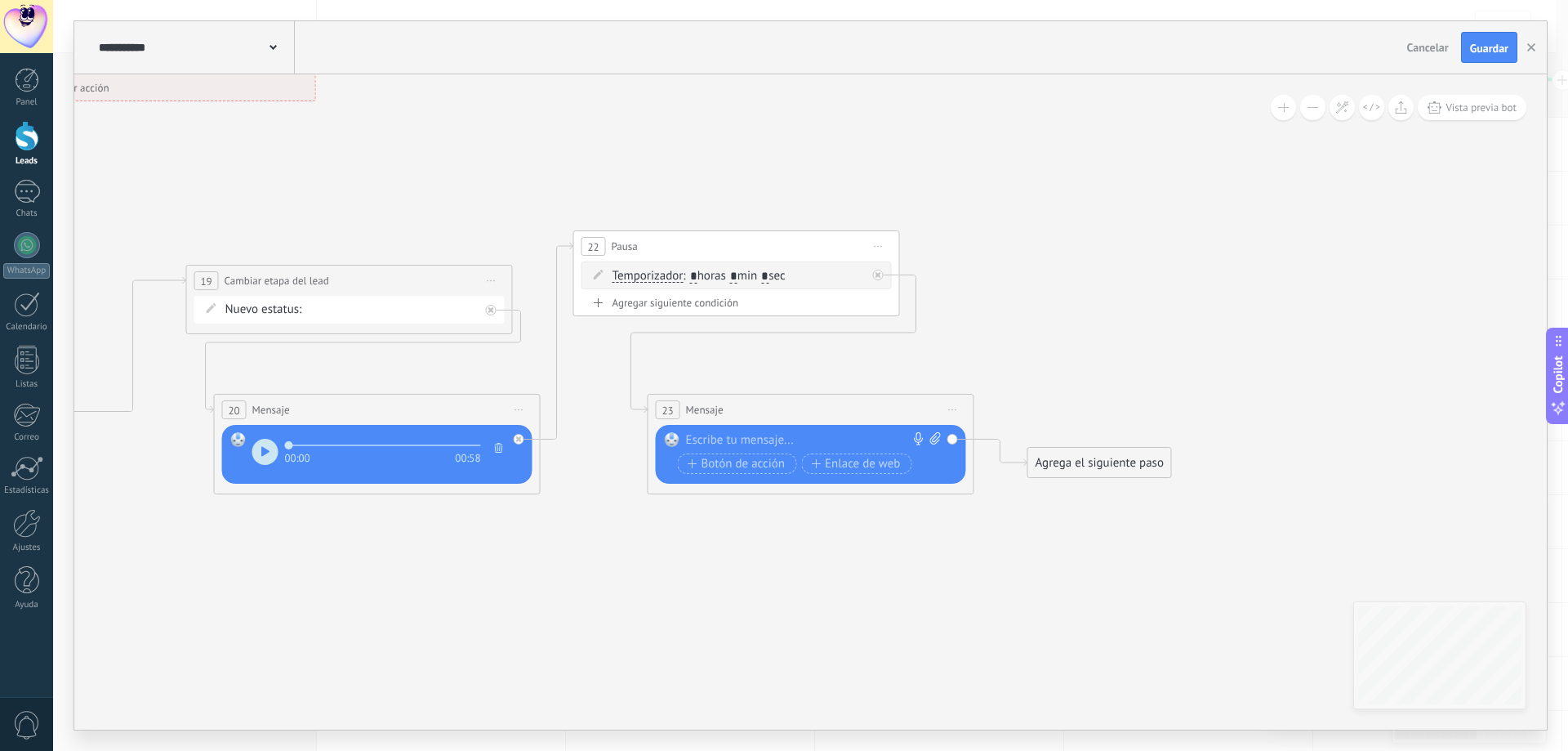
click at [937, 438] on icon at bounding box center [934, 438] width 11 height 13
click input "Subir" at bounding box center [0, 0] width 0 height 0
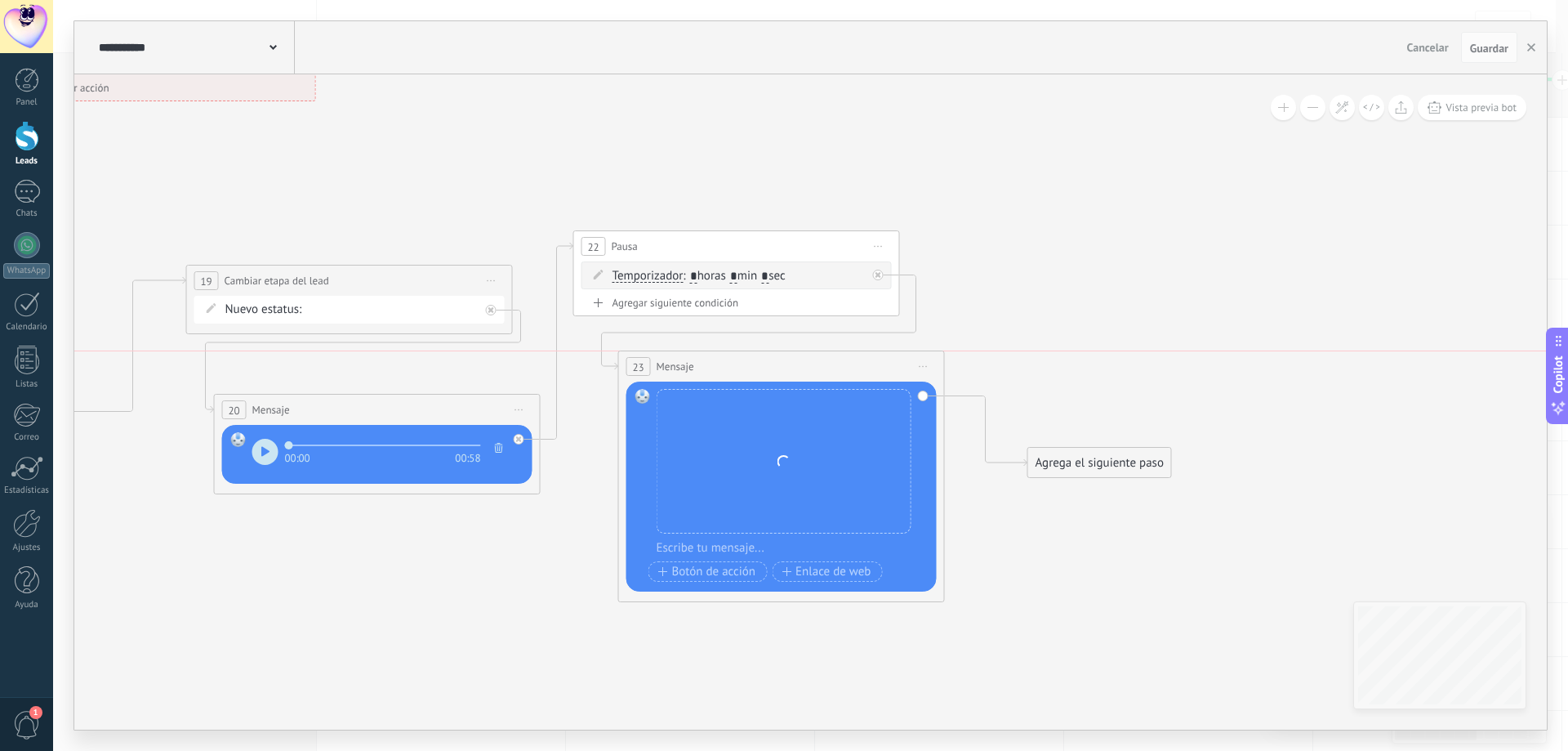
drag, startPoint x: 871, startPoint y: 412, endPoint x: 841, endPoint y: 376, distance: 46.9
click at [841, 376] on div "23 Mensaje ******* (a): Todos los contactos - canales seleccionados Todos los c…" at bounding box center [781, 366] width 325 height 30
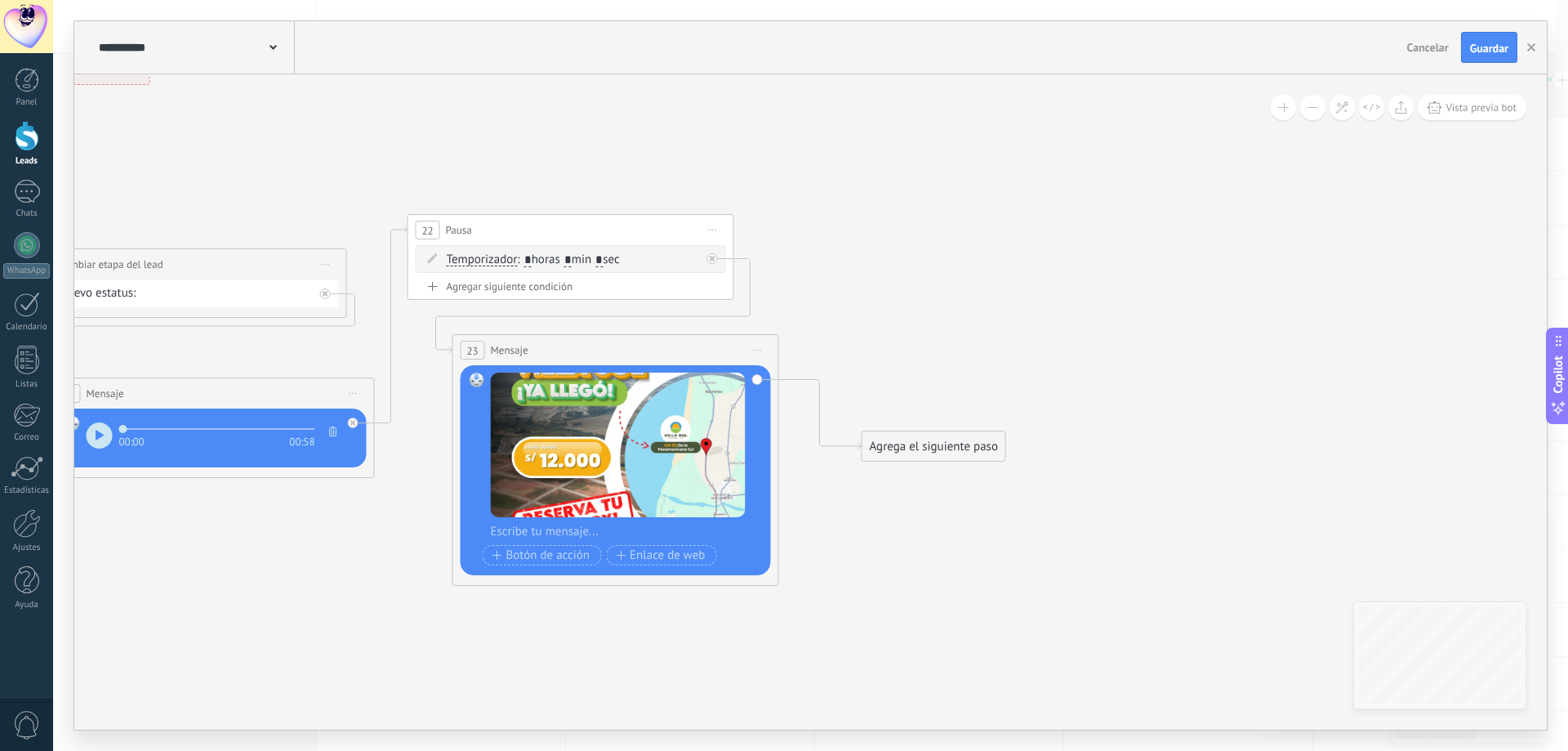
drag, startPoint x: 1078, startPoint y: 386, endPoint x: 913, endPoint y: 370, distance: 165.8
click at [721, 231] on span "Iniciar vista previa aquí Cambiar nombre Duplicar [GEOGRAPHIC_DATA]" at bounding box center [713, 230] width 26 height 23
click at [778, 316] on div "Duplicar" at bounding box center [787, 308] width 162 height 27
drag, startPoint x: 805, startPoint y: 338, endPoint x: 1089, endPoint y: 258, distance: 295.1
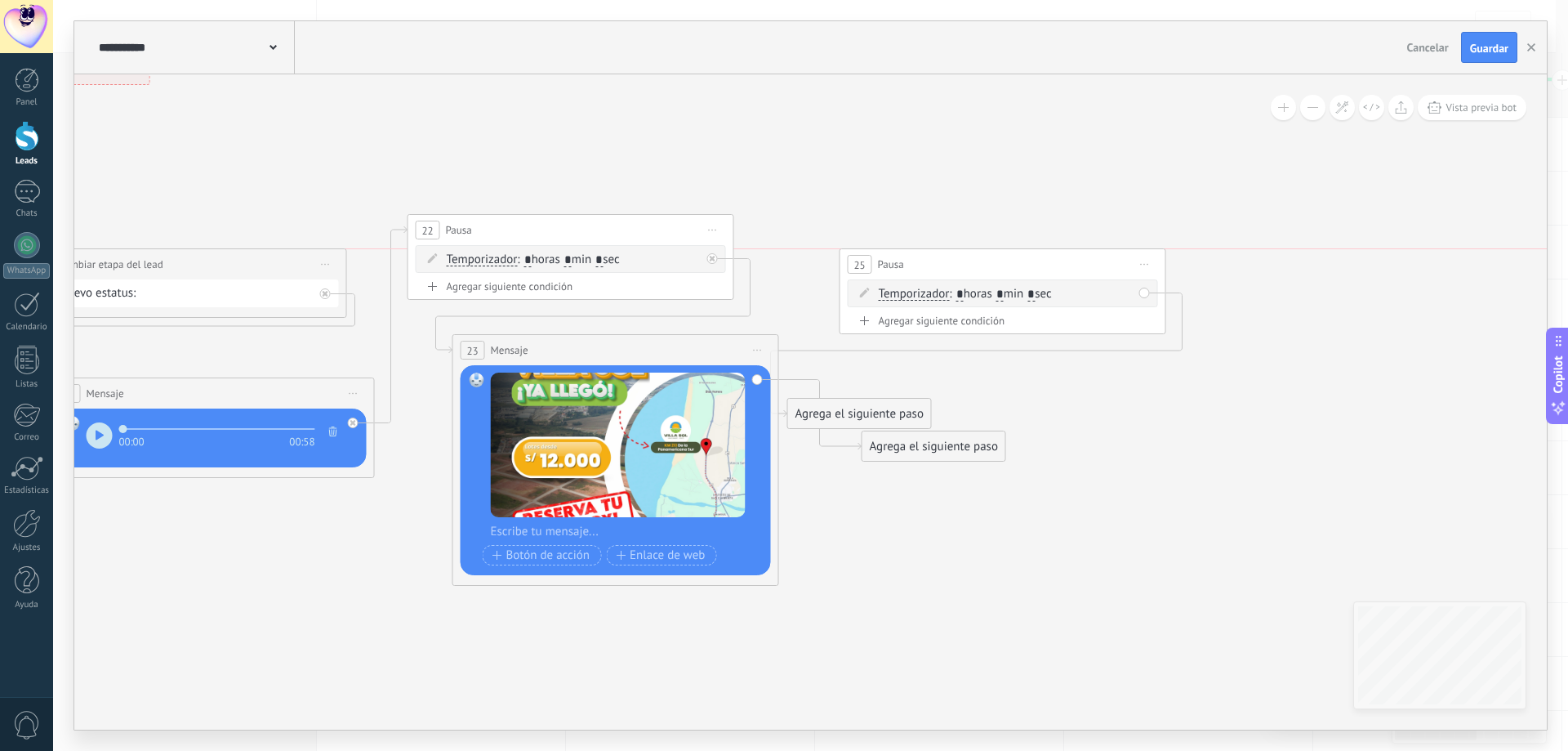
click at [1089, 258] on div "25 Pausa ***** Iniciar vista previa aquí Cambiar nombre Duplicar [GEOGRAPHIC_DA…" at bounding box center [1002, 263] width 325 height 30
drag, startPoint x: 956, startPoint y: 449, endPoint x: 1006, endPoint y: 274, distance: 182.0
drag, startPoint x: 906, startPoint y: 405, endPoint x: 1015, endPoint y: 398, distance: 109.2
click at [1015, 398] on div "Agrega el siguiente paso" at bounding box center [950, 410] width 143 height 27
click at [976, 420] on div "Agrega el siguiente paso Mensaje Mensaje Mensaje Reacción Comentario Enviar men…" at bounding box center [968, 406] width 144 height 31
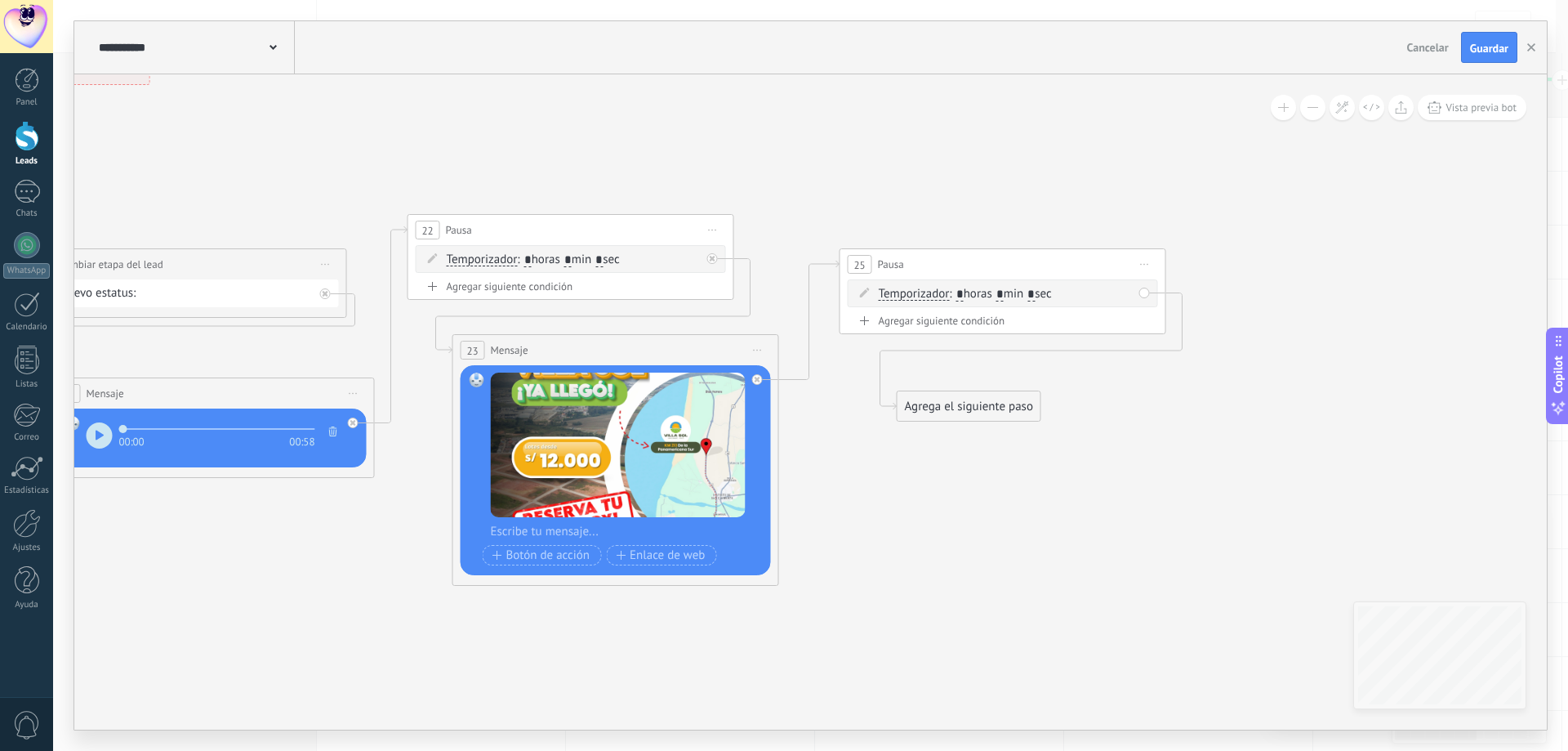
click at [981, 414] on div "Agrega el siguiente paso" at bounding box center [968, 407] width 143 height 27
click at [986, 435] on div "Mensaje" at bounding box center [1008, 435] width 137 height 17
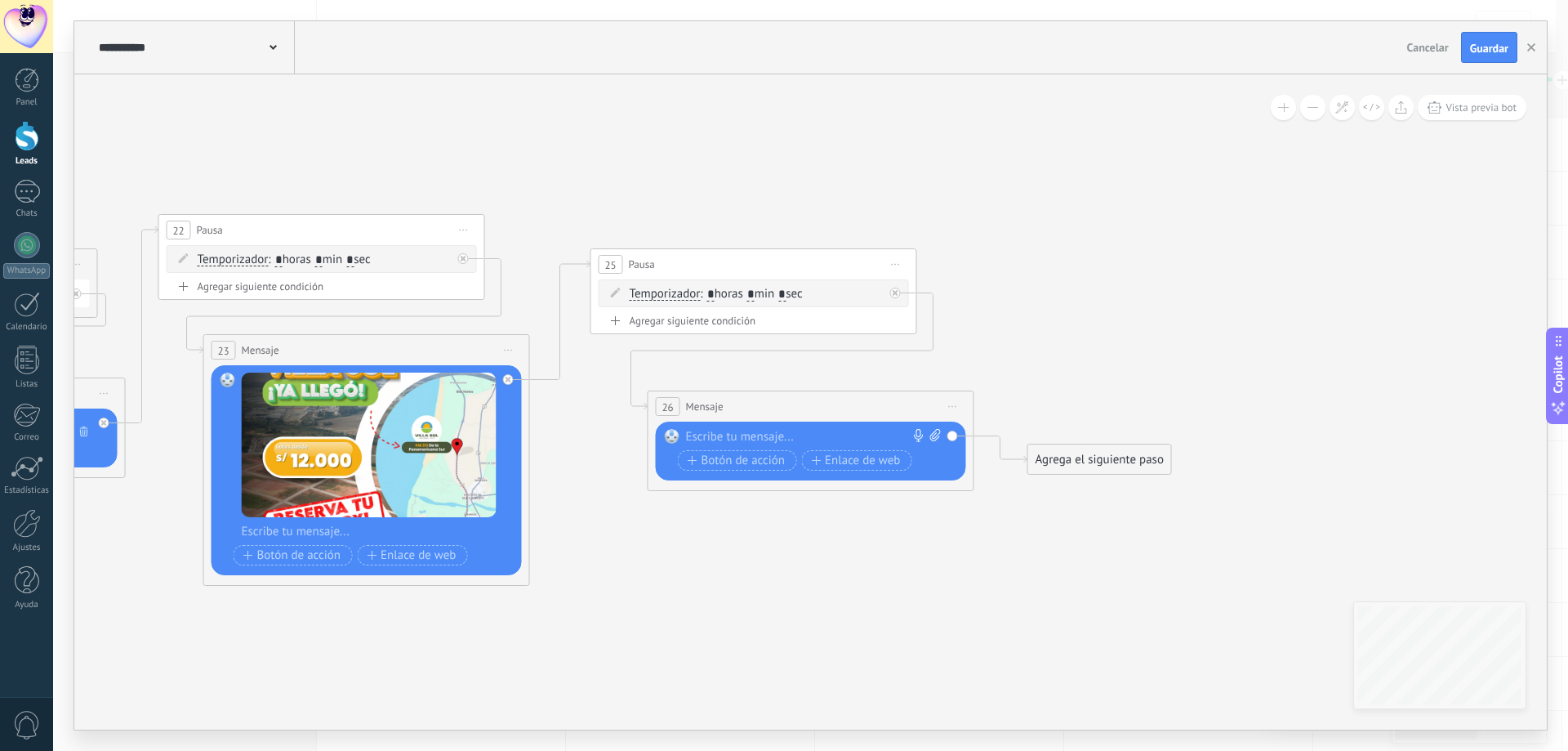
click at [769, 434] on div at bounding box center [806, 437] width 243 height 17
paste div
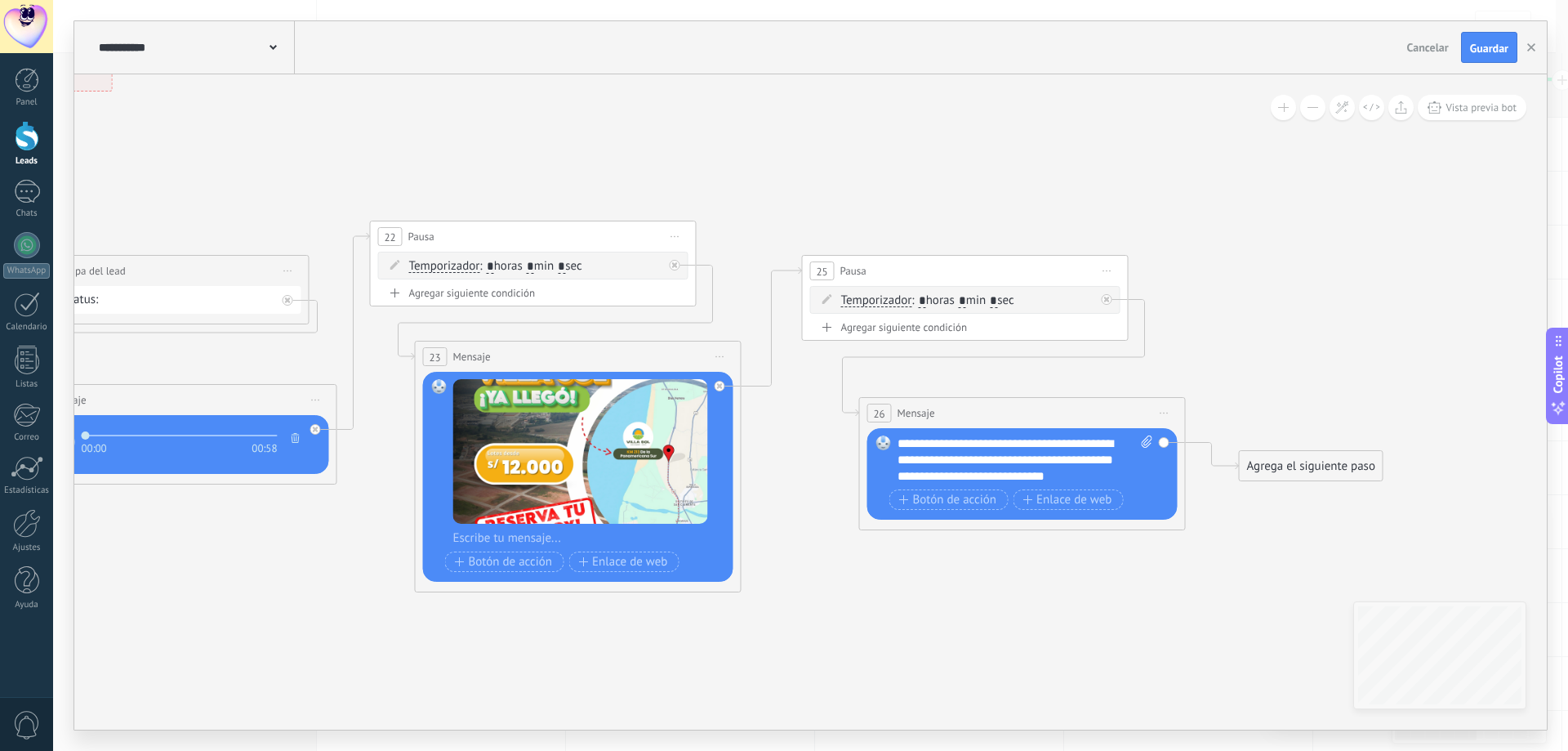
drag, startPoint x: 730, startPoint y: 612, endPoint x: 1039, endPoint y: 611, distance: 309.0
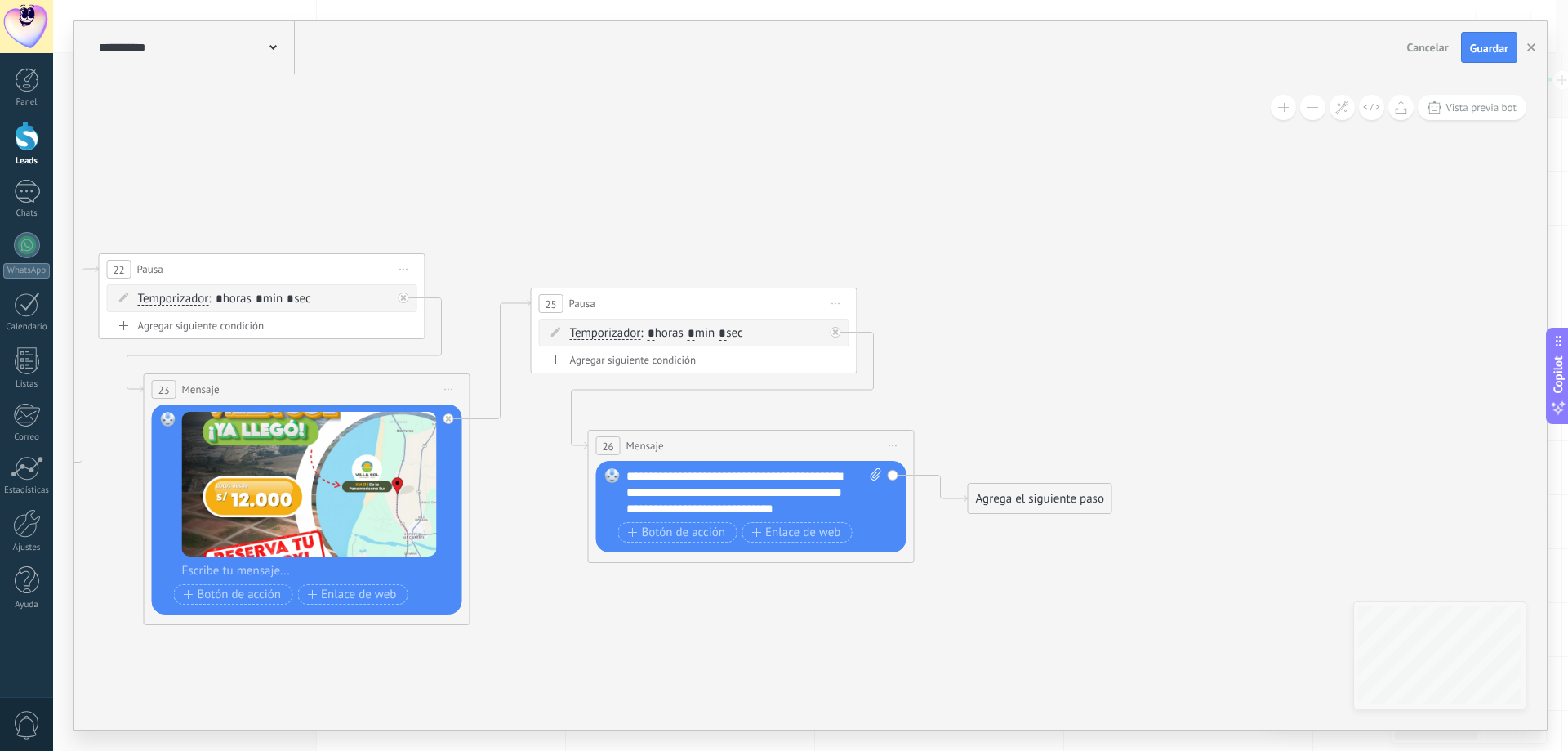
drag, startPoint x: 1198, startPoint y: 595, endPoint x: 798, endPoint y: 630, distance: 401.5
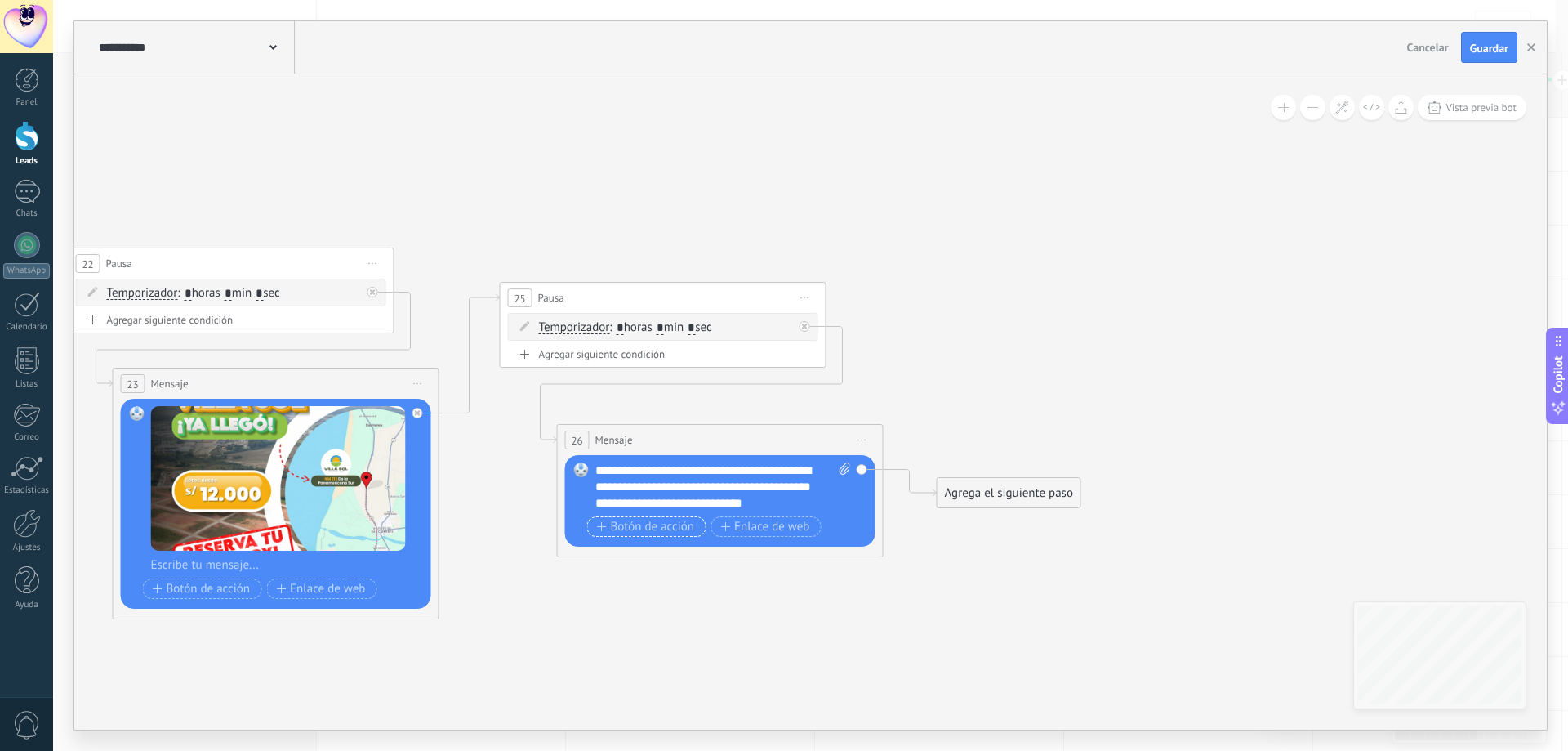
click at [689, 524] on span "Botón de acción" at bounding box center [646, 526] width 98 height 13
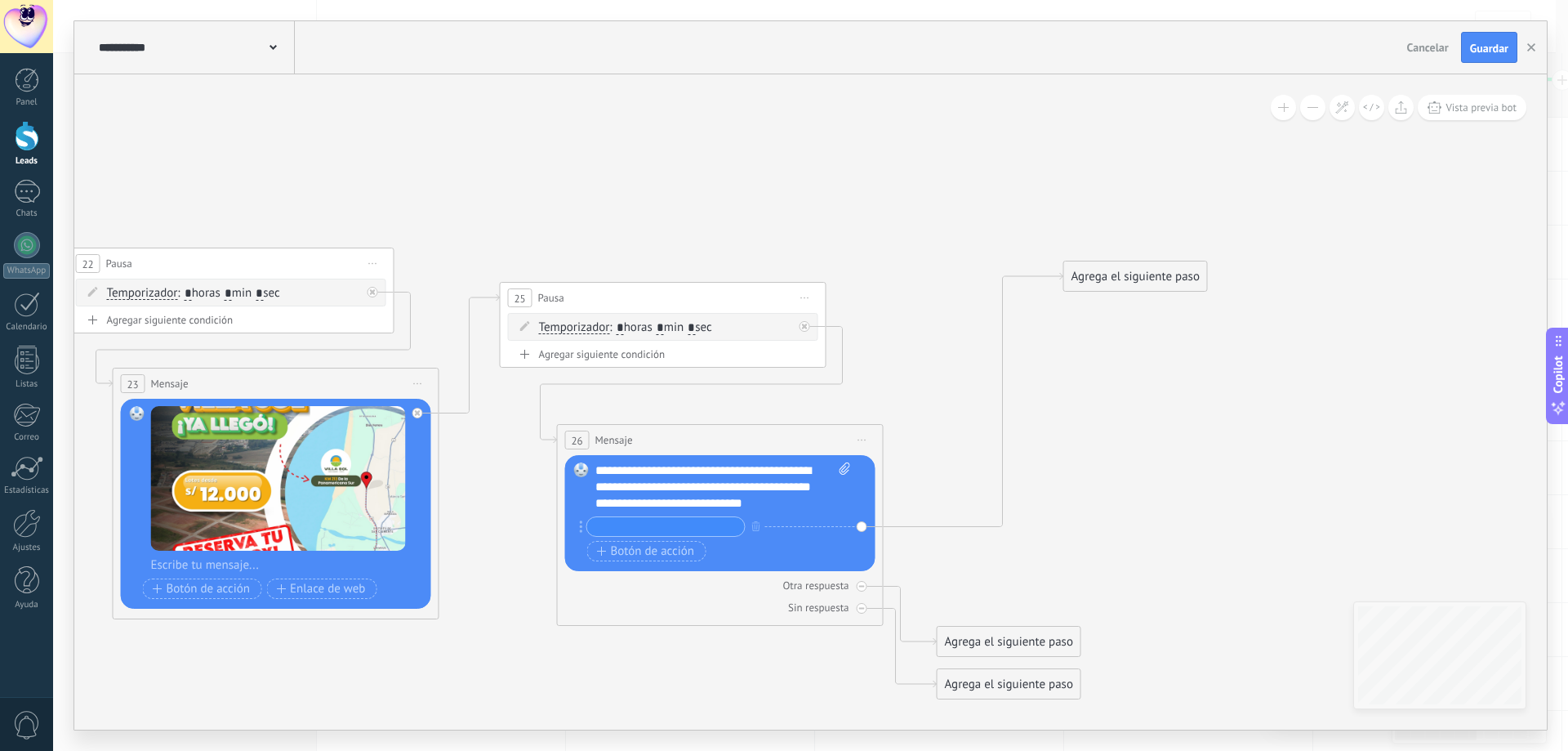
drag, startPoint x: 1004, startPoint y: 545, endPoint x: 1141, endPoint y: 276, distance: 301.9
click at [1138, 276] on div "Agrega el siguiente paso" at bounding box center [1135, 277] width 143 height 27
click at [1144, 274] on div "Agrega el siguiente paso" at bounding box center [1143, 273] width 143 height 27
click at [1173, 284] on div "Agrega el siguiente paso" at bounding box center [1143, 273] width 143 height 27
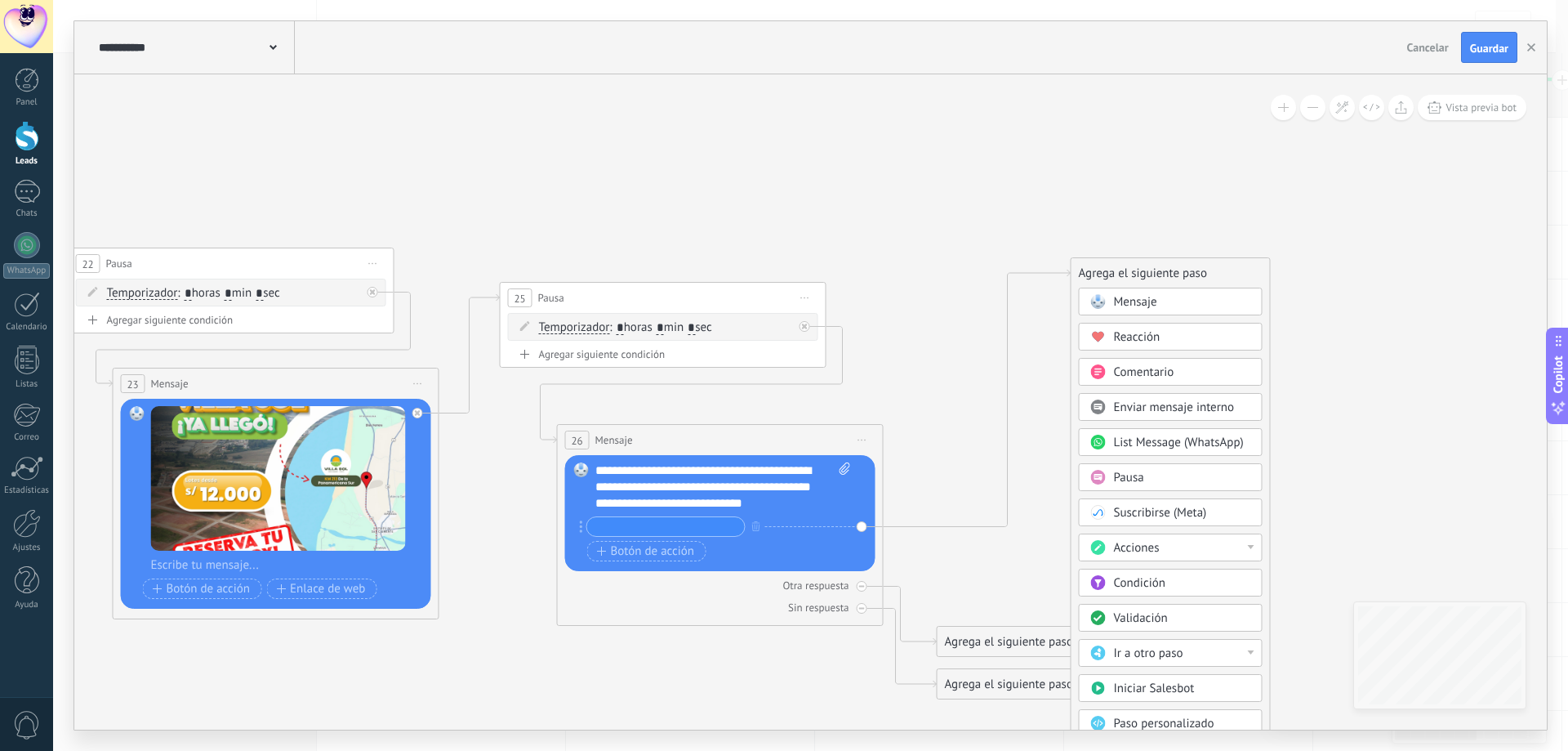
click at [1202, 548] on div "Acciones" at bounding box center [1182, 547] width 137 height 17
click at [1179, 631] on div "Cambiar etapa del lead" at bounding box center [1170, 631] width 182 height 27
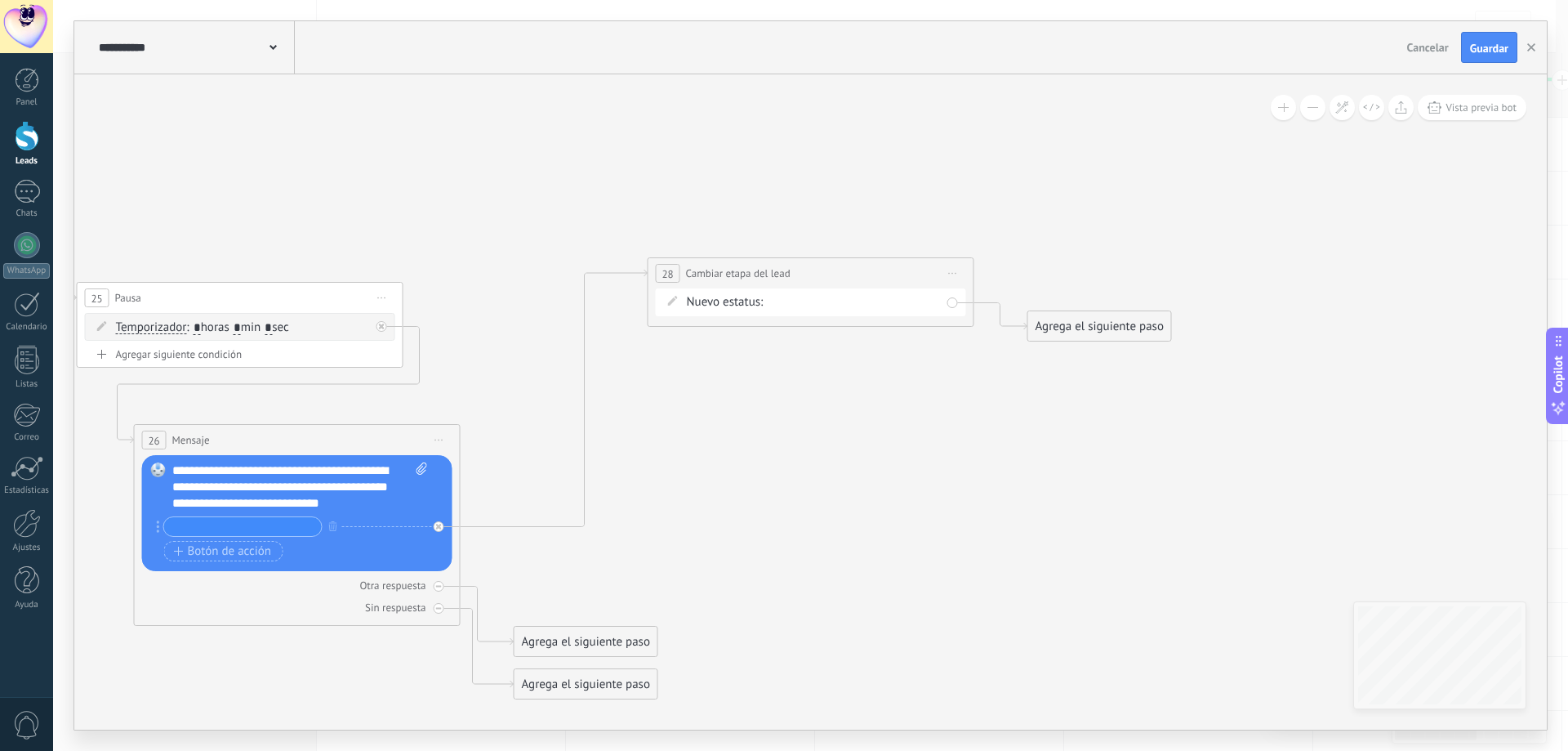
click at [903, 313] on div "Nuevo estatus: Contacto inicial seguimiento 01 seguimiento pago pagado no respo…" at bounding box center [810, 302] width 310 height 27
click at [0, 0] on div "Contacto inicial seguimiento 01 seguimiento pago pagado no responde rescatados …" at bounding box center [0, 0] width 0 height 0
click at [0, 0] on label "rescatados" at bounding box center [0, 0] width 0 height 0
drag, startPoint x: 578, startPoint y: 638, endPoint x: 765, endPoint y: 308, distance: 379.3
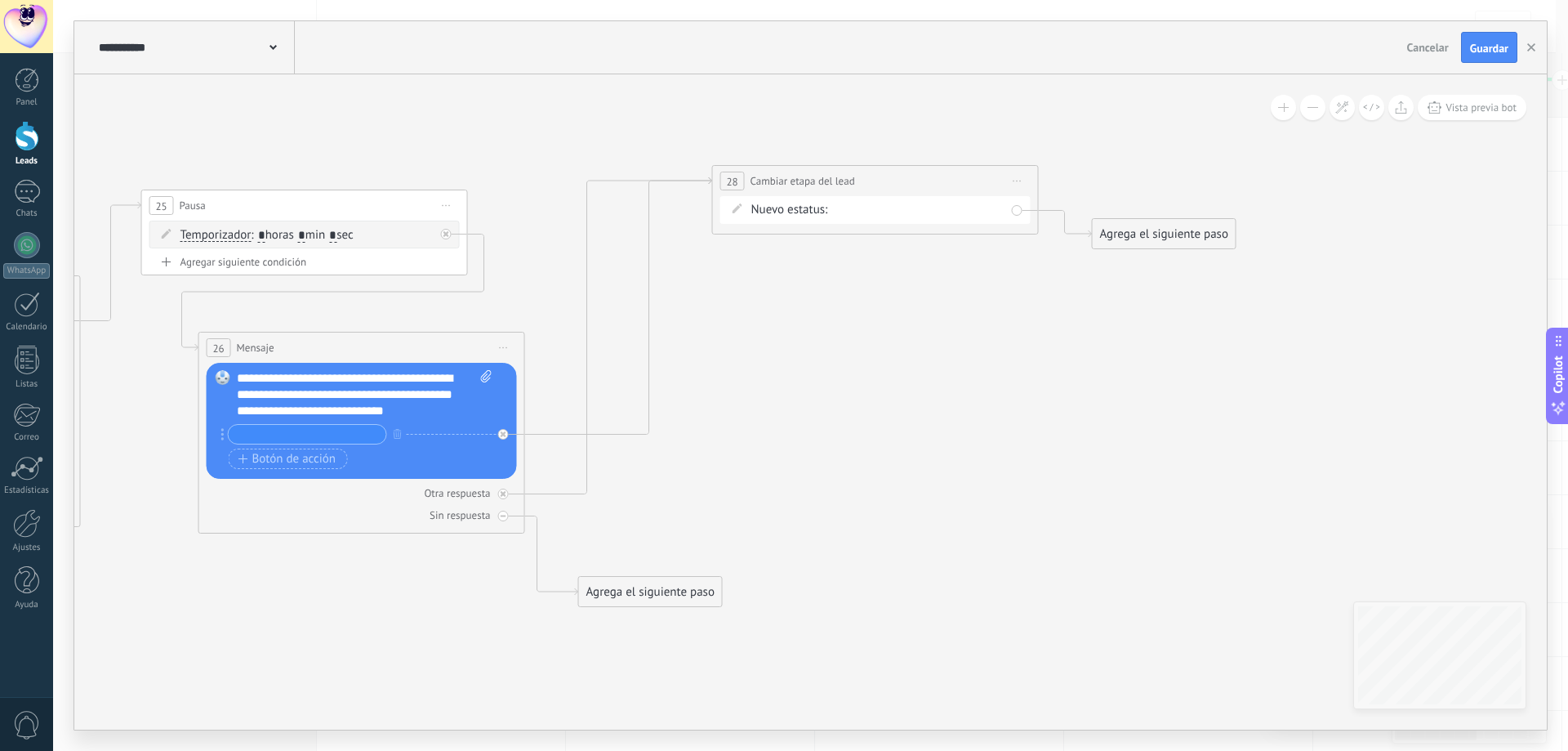
drag, startPoint x: 802, startPoint y: 515, endPoint x: 955, endPoint y: 285, distance: 276.2
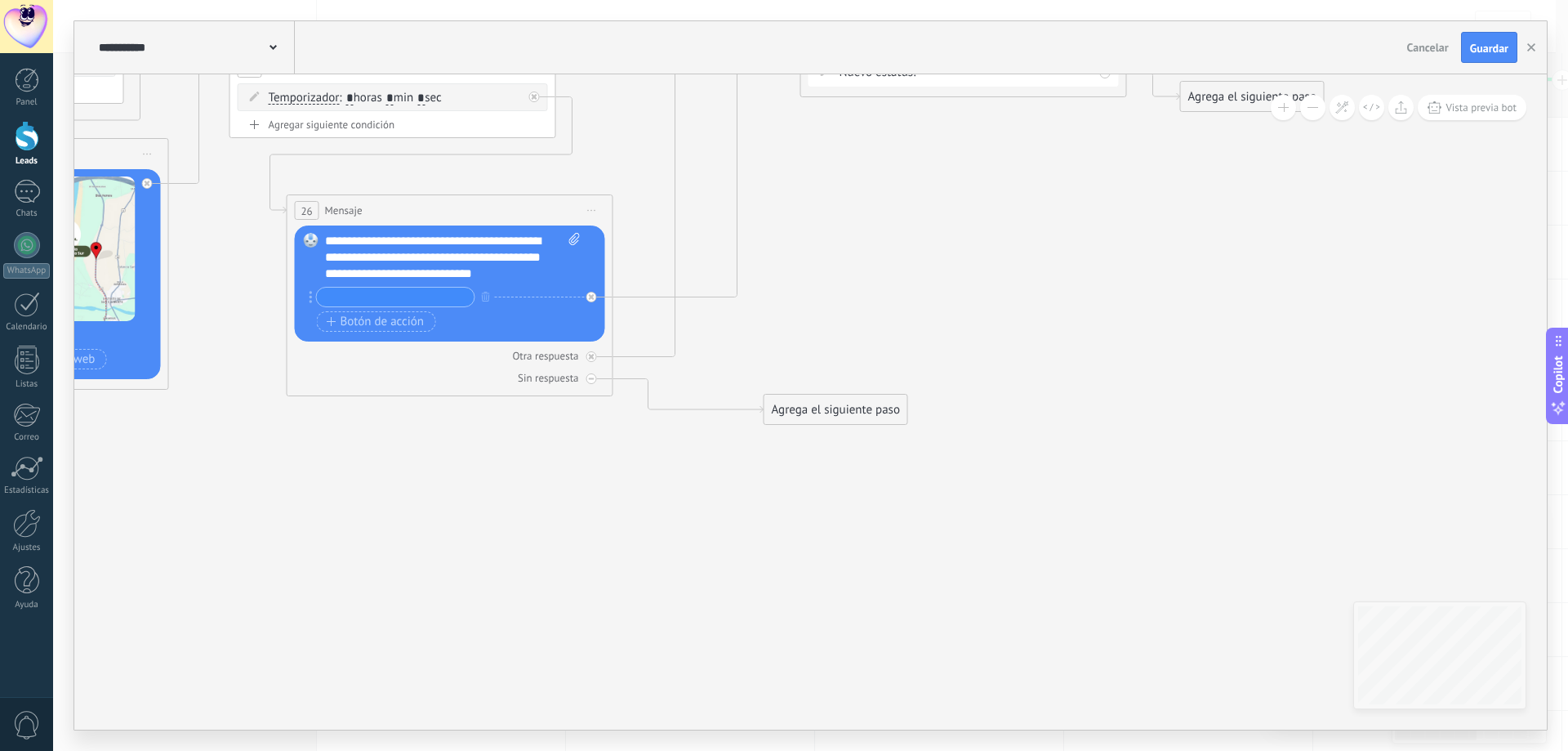
drag, startPoint x: 748, startPoint y: 463, endPoint x: 878, endPoint y: 360, distance: 165.9
click at [878, 396] on div "Agrega el siguiente paso" at bounding box center [836, 410] width 143 height 27
drag, startPoint x: 915, startPoint y: 349, endPoint x: 953, endPoint y: 517, distance: 172.2
click at [953, 517] on div "Agrega el siguiente paso" at bounding box center [911, 520] width 143 height 27
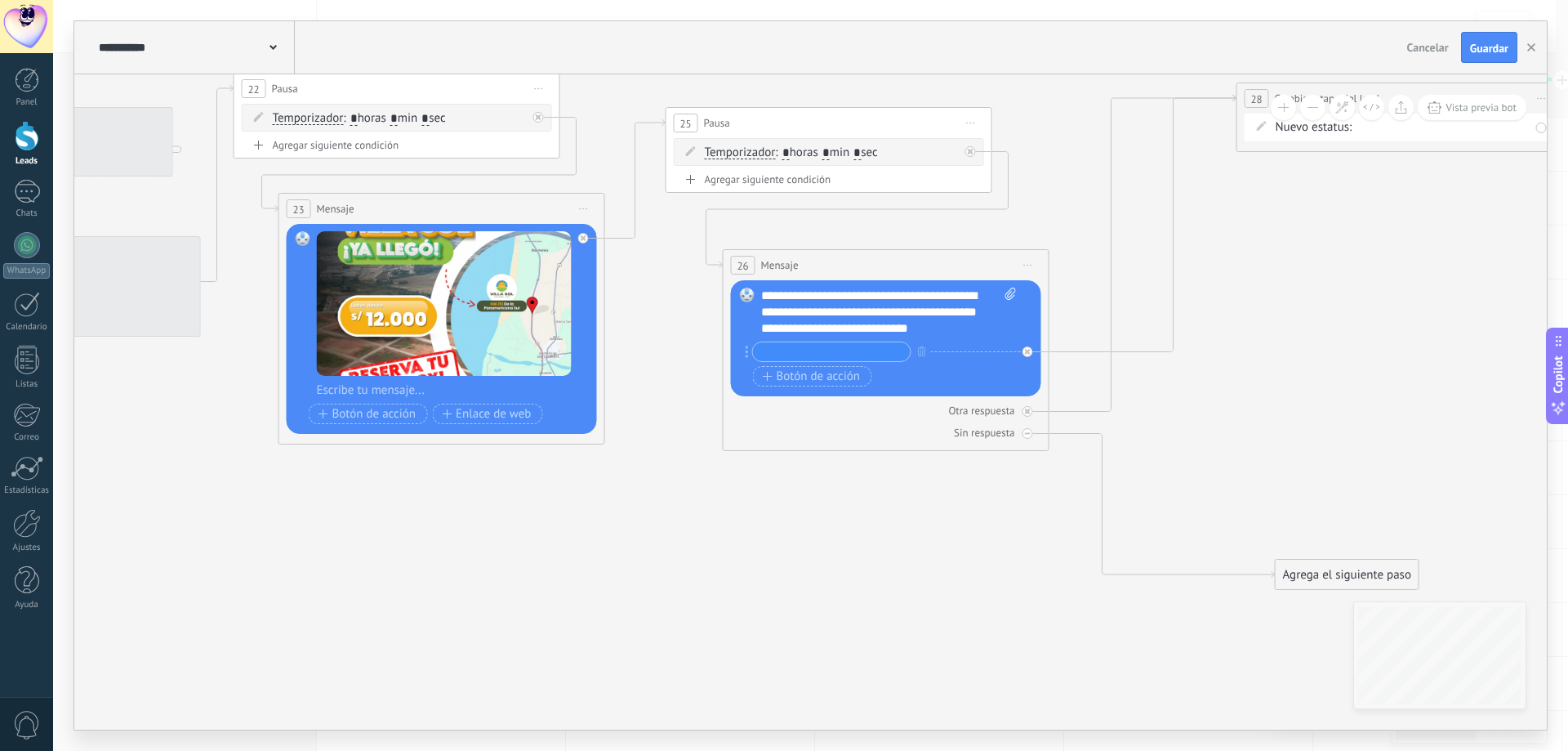
drag, startPoint x: 506, startPoint y: 535, endPoint x: 768, endPoint y: 570, distance: 264.3
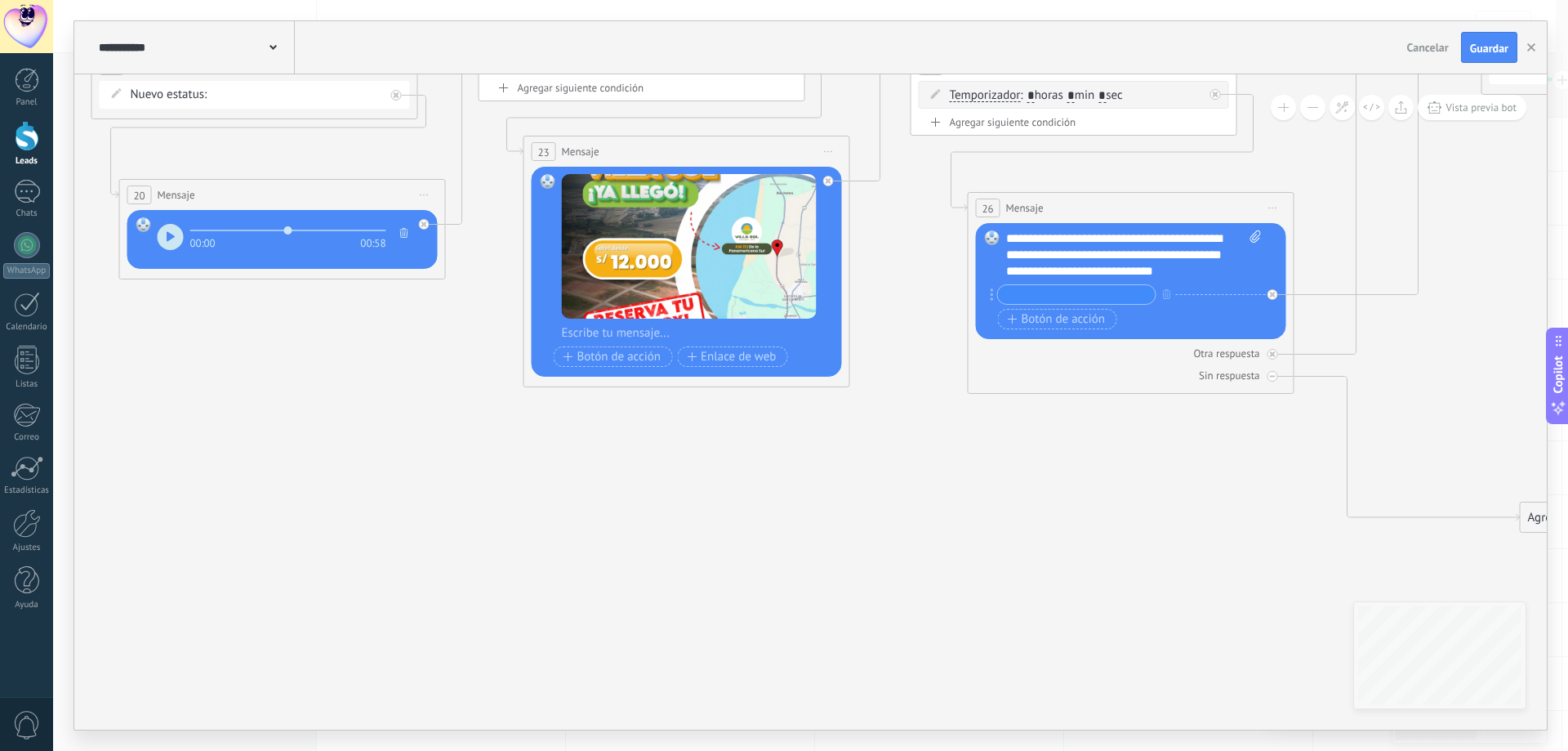
drag, startPoint x: 711, startPoint y: 580, endPoint x: 1182, endPoint y: 608, distance: 471.8
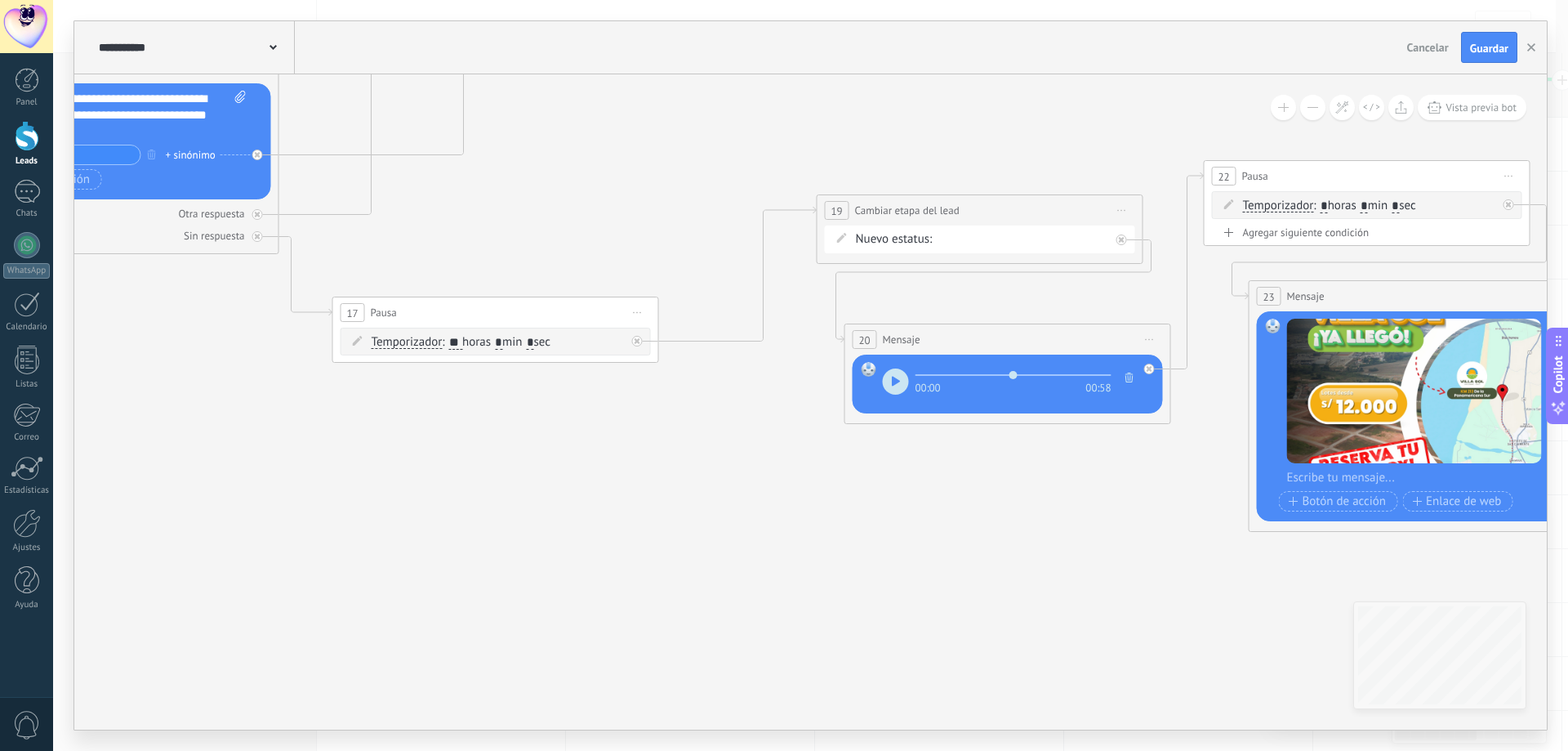
drag, startPoint x: 906, startPoint y: 619, endPoint x: 1224, endPoint y: 682, distance: 324.2
click at [1237, 694] on icon at bounding box center [333, 229] width 5500 height 1710
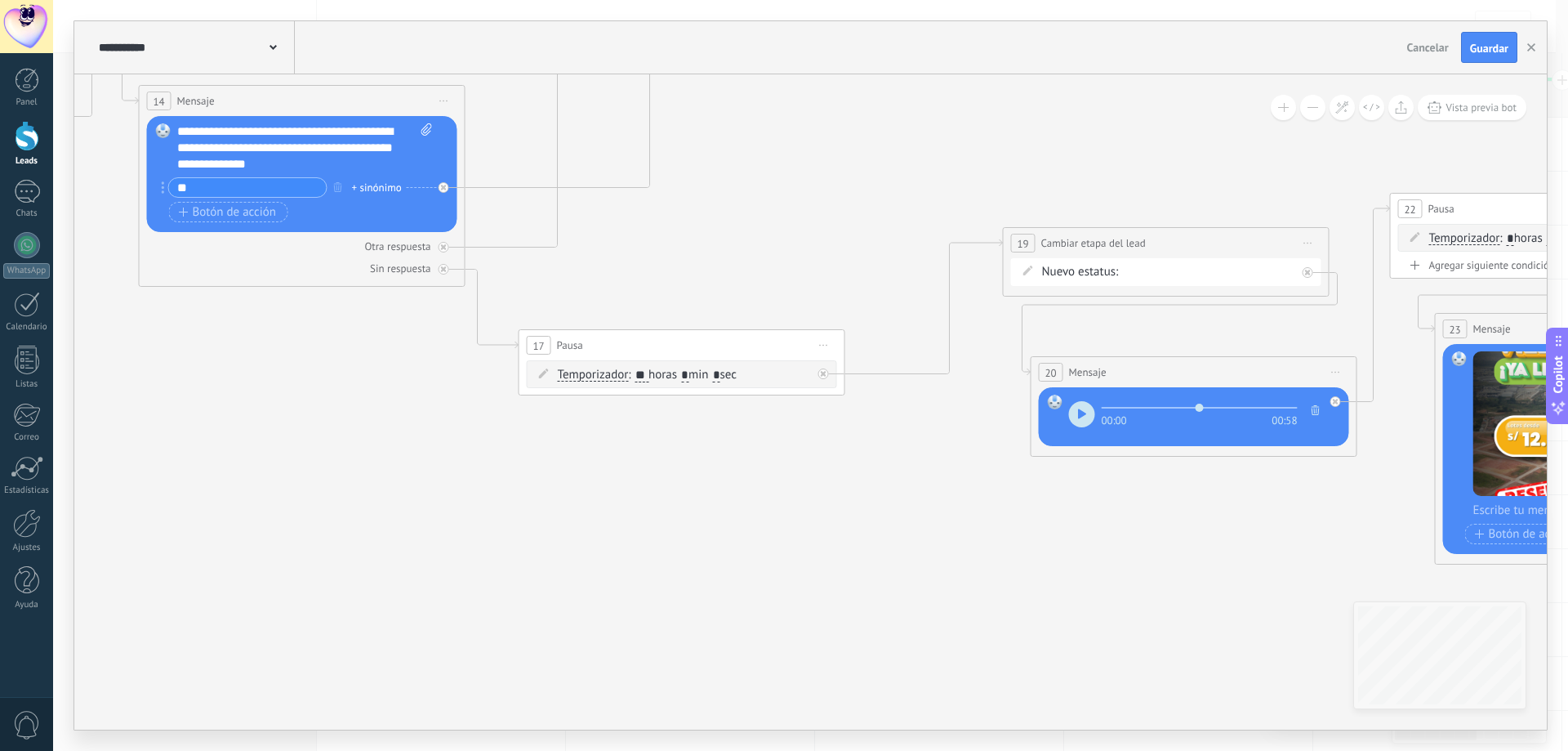
drag, startPoint x: 941, startPoint y: 642, endPoint x: 996, endPoint y: 655, distance: 56.5
click at [996, 655] on icon at bounding box center [520, 262] width 5500 height 1710
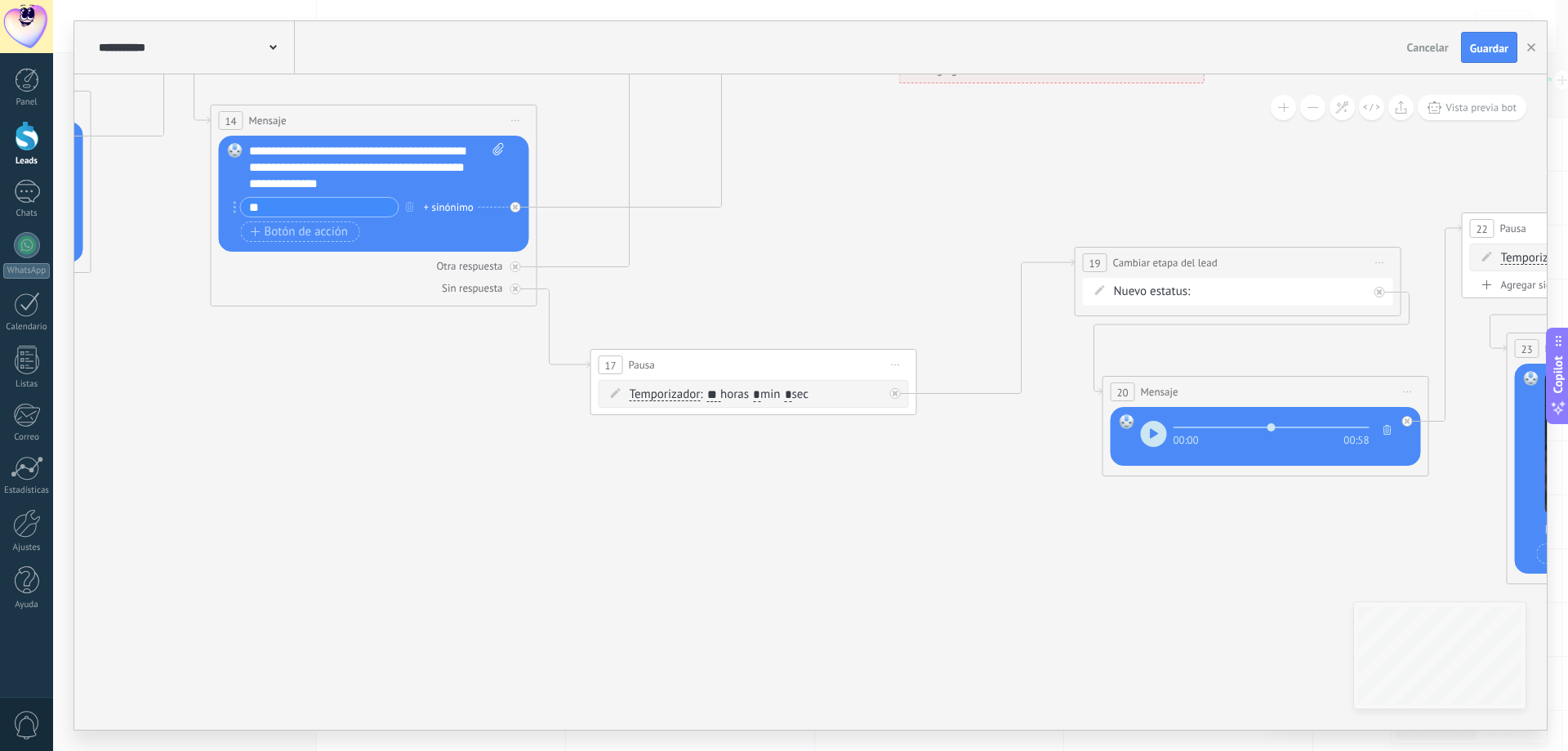
drag, startPoint x: 804, startPoint y: 596, endPoint x: 822, endPoint y: 602, distance: 19.0
click at [822, 602] on icon at bounding box center [592, 282] width 5500 height 1710
drag, startPoint x: 701, startPoint y: 573, endPoint x: 1038, endPoint y: 657, distance: 347.3
click at [1038, 659] on icon at bounding box center [593, 282] width 5500 height 1710
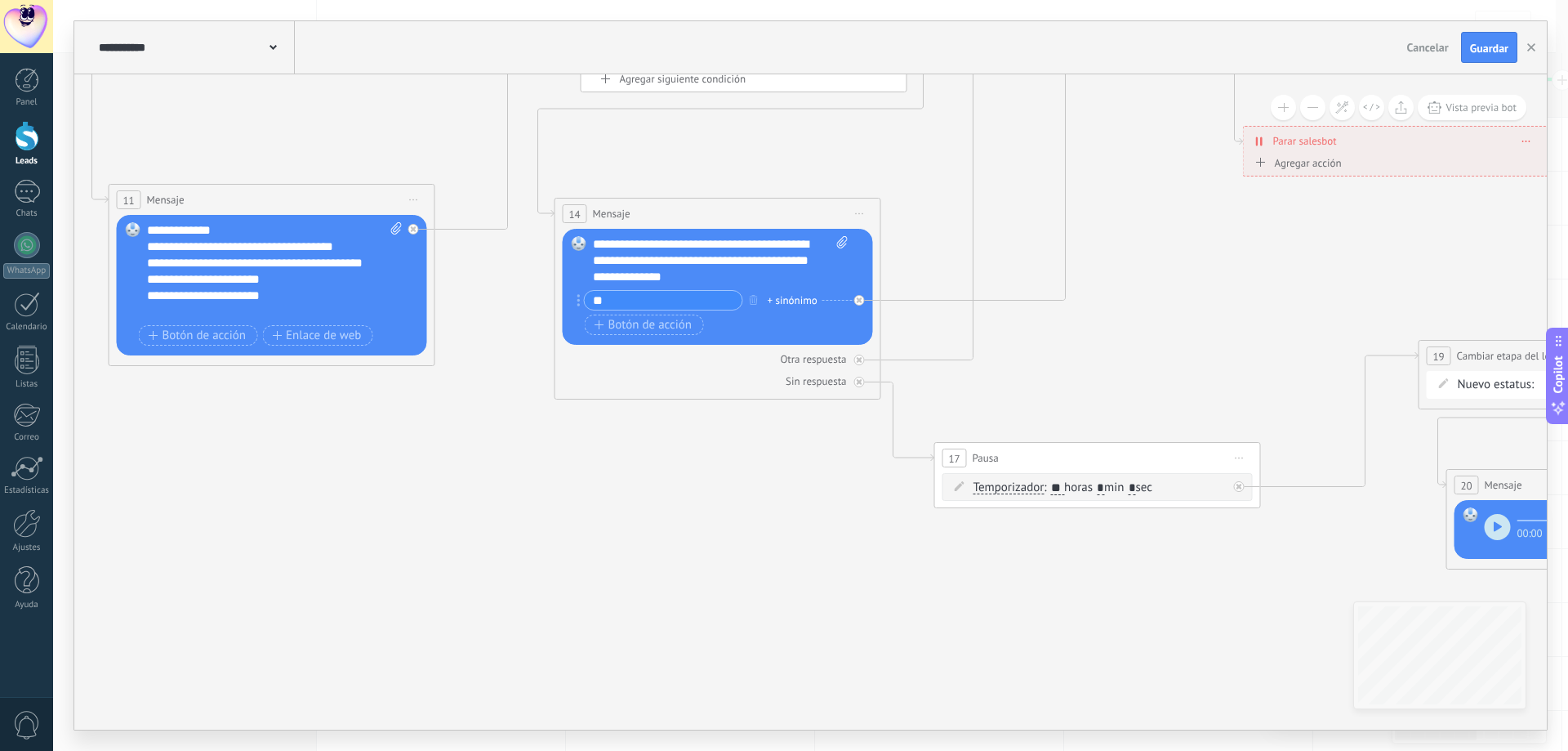
drag, startPoint x: 722, startPoint y: 575, endPoint x: 1152, endPoint y: 589, distance: 430.2
click at [1151, 593] on icon at bounding box center [935, 375] width 5500 height 1710
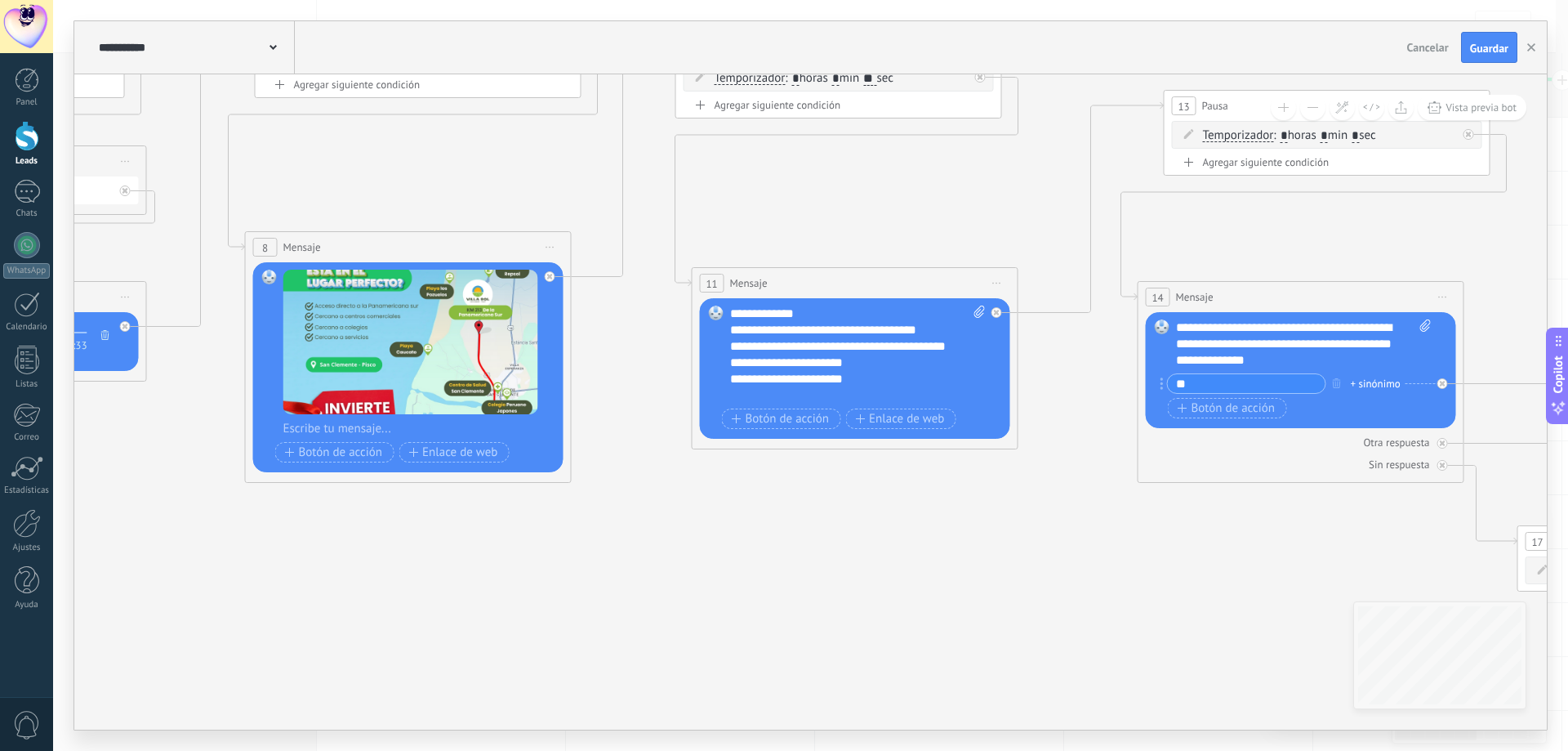
drag, startPoint x: 837, startPoint y: 585, endPoint x: 1085, endPoint y: 602, distance: 248.6
click at [1097, 609] on icon at bounding box center [1518, 458] width 5500 height 1710
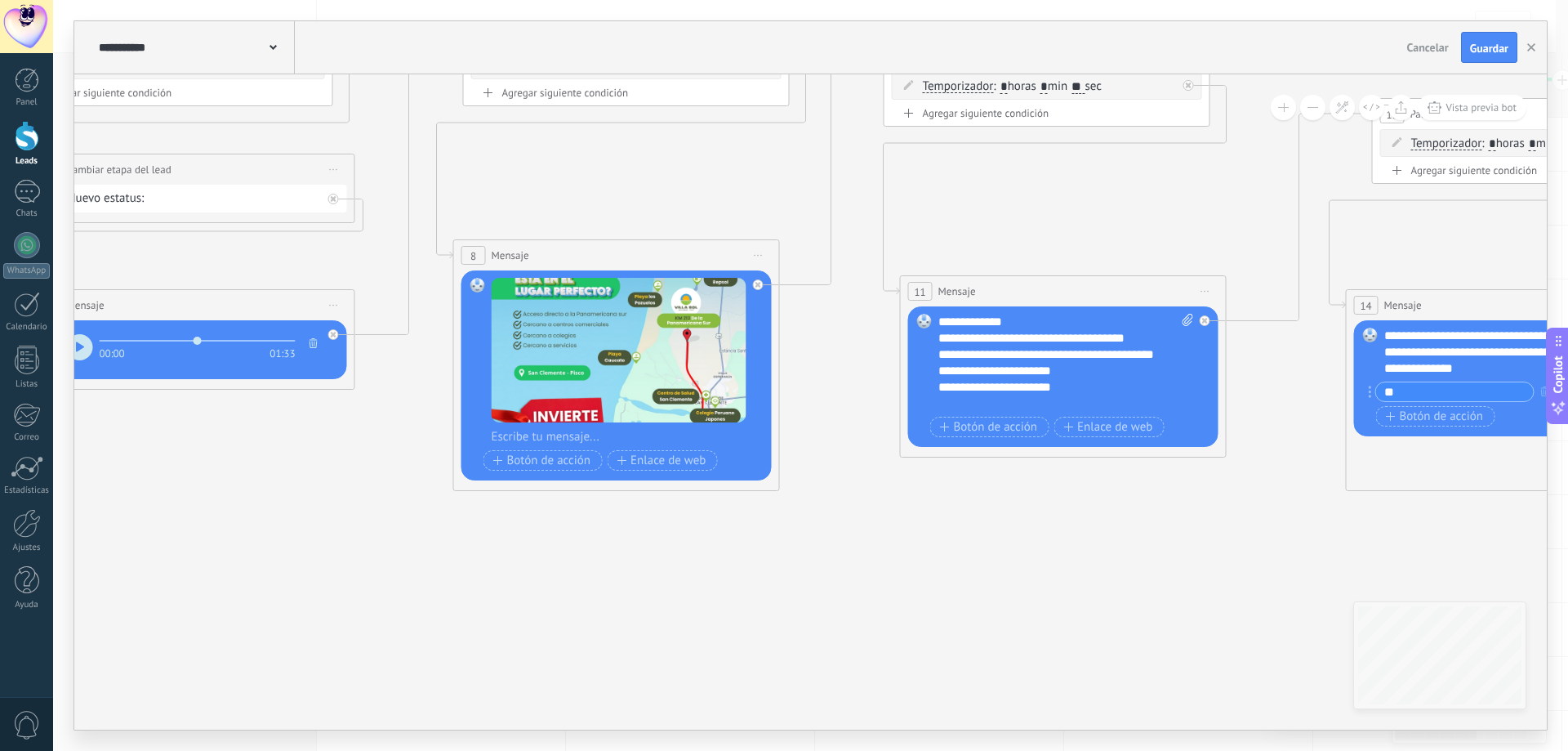
drag, startPoint x: 764, startPoint y: 613, endPoint x: 1077, endPoint y: 635, distance: 313.8
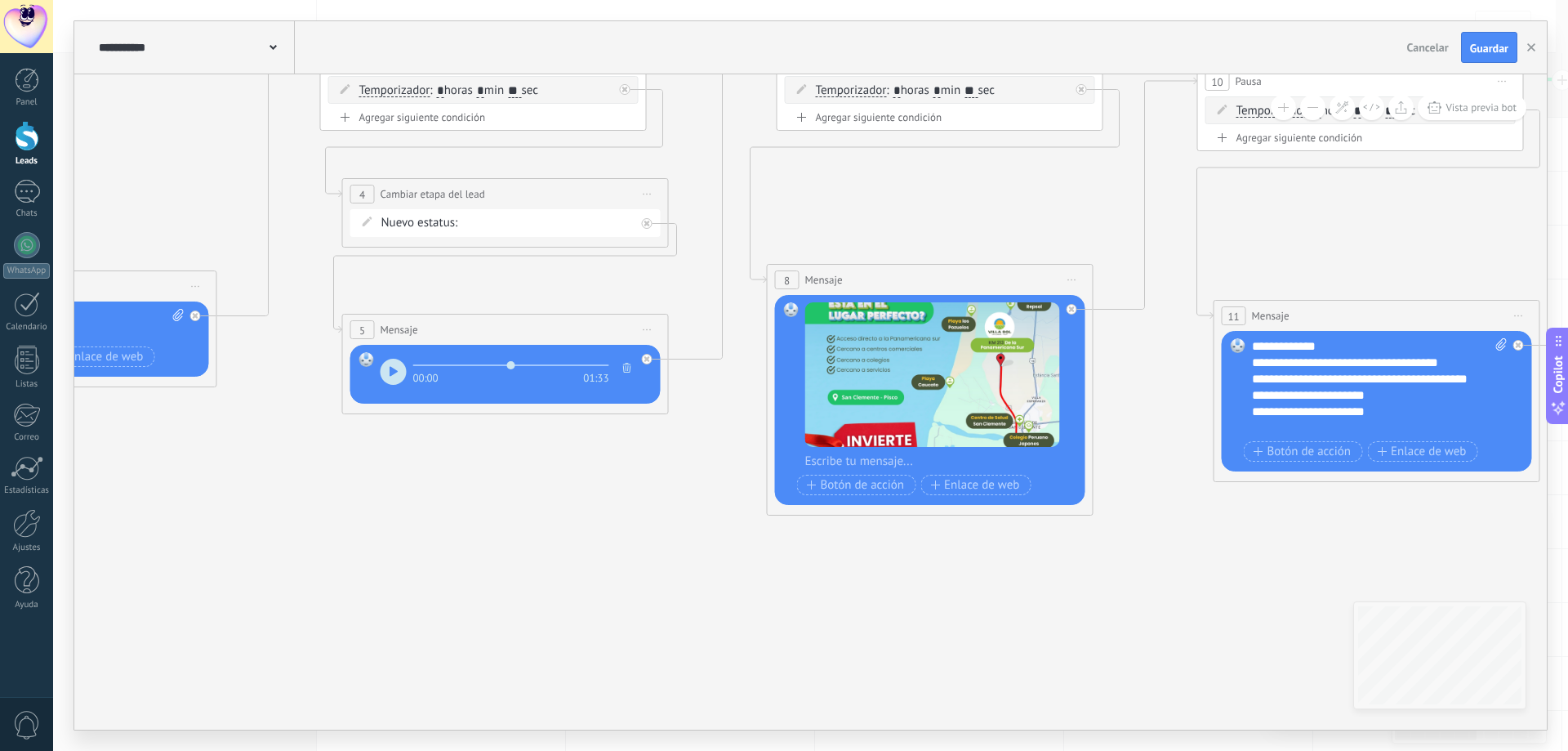
drag, startPoint x: 775, startPoint y: 652, endPoint x: 1017, endPoint y: 655, distance: 242.0
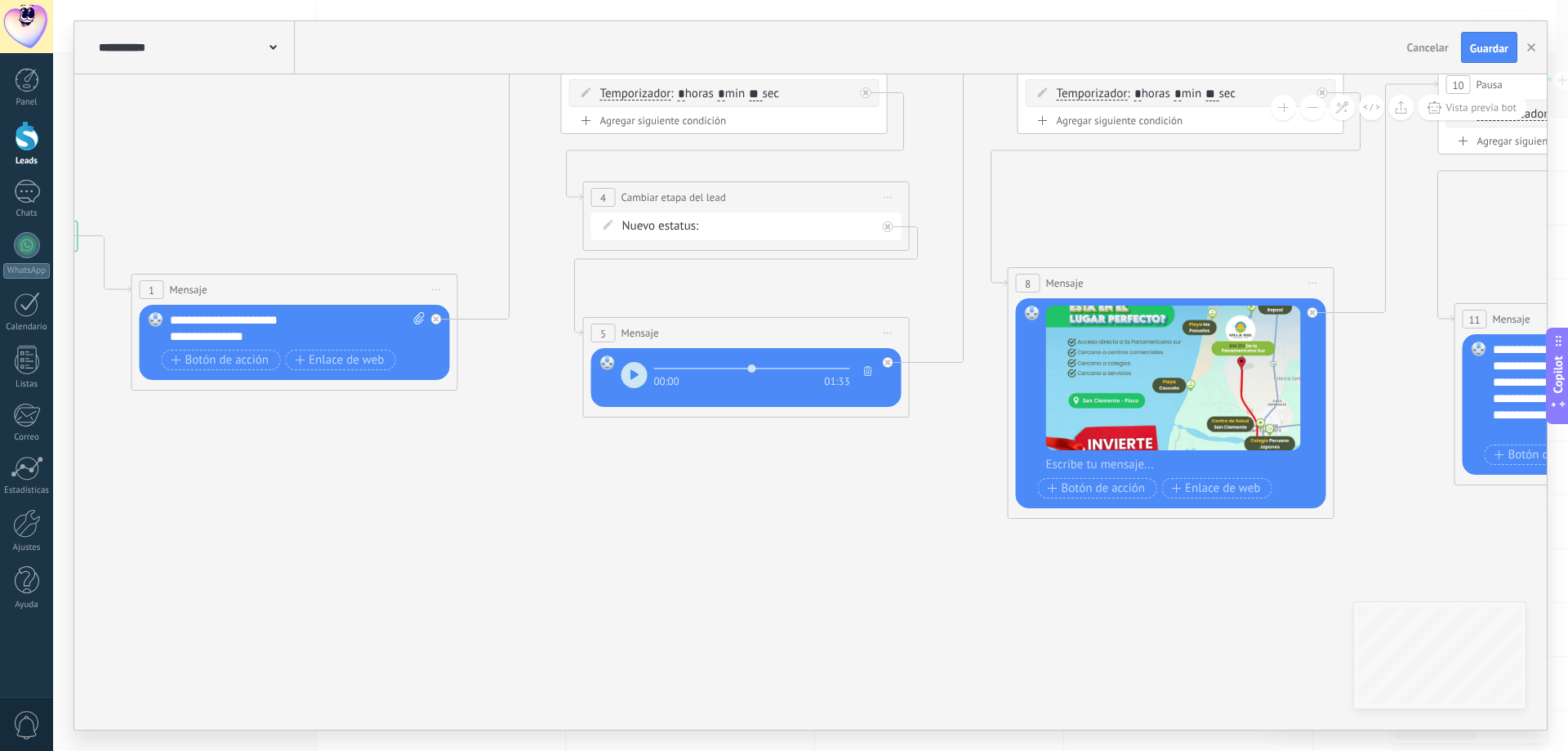
drag, startPoint x: 1087, startPoint y: 667, endPoint x: 625, endPoint y: 595, distance: 467.6
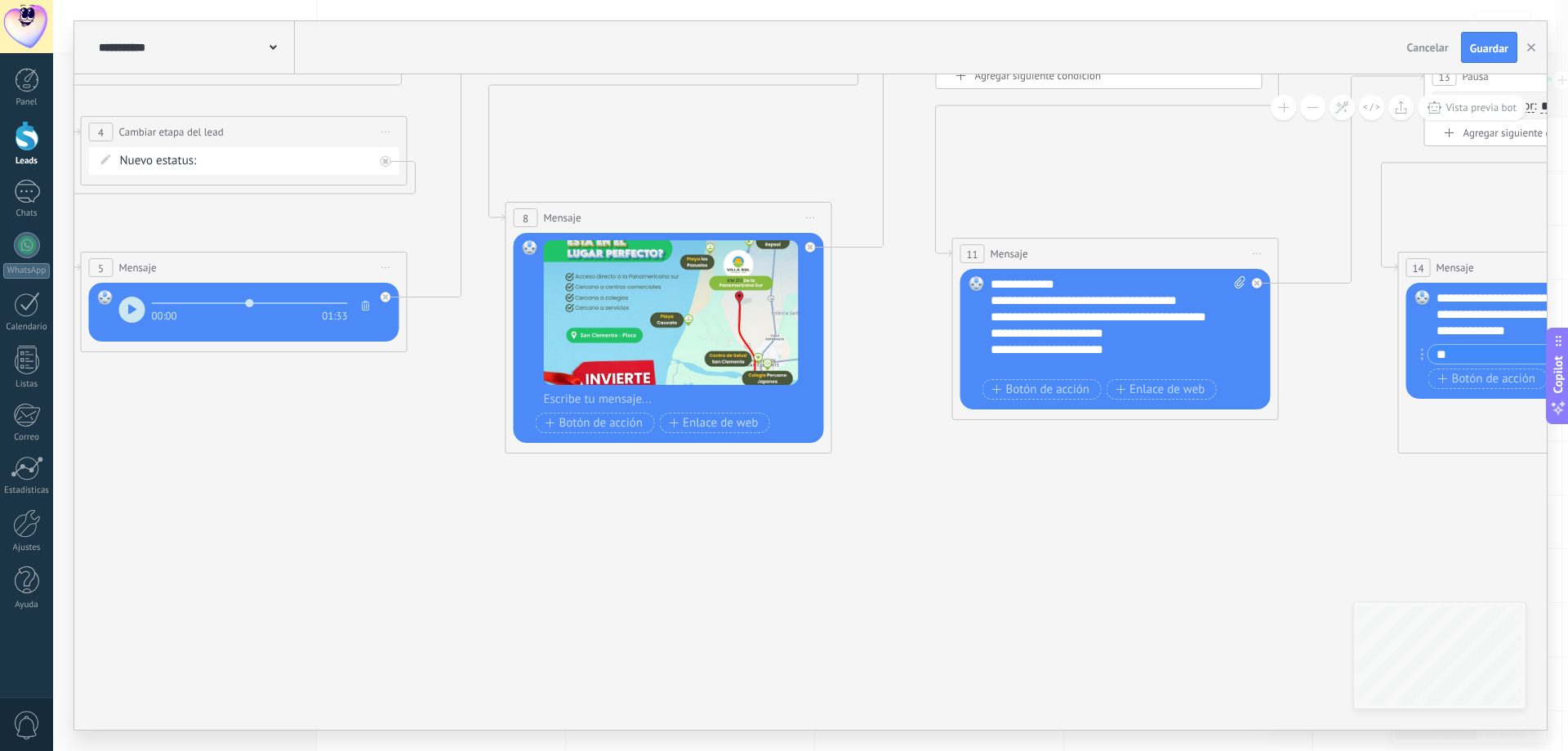
drag, startPoint x: 921, startPoint y: 591, endPoint x: 715, endPoint y: 604, distance: 206.4
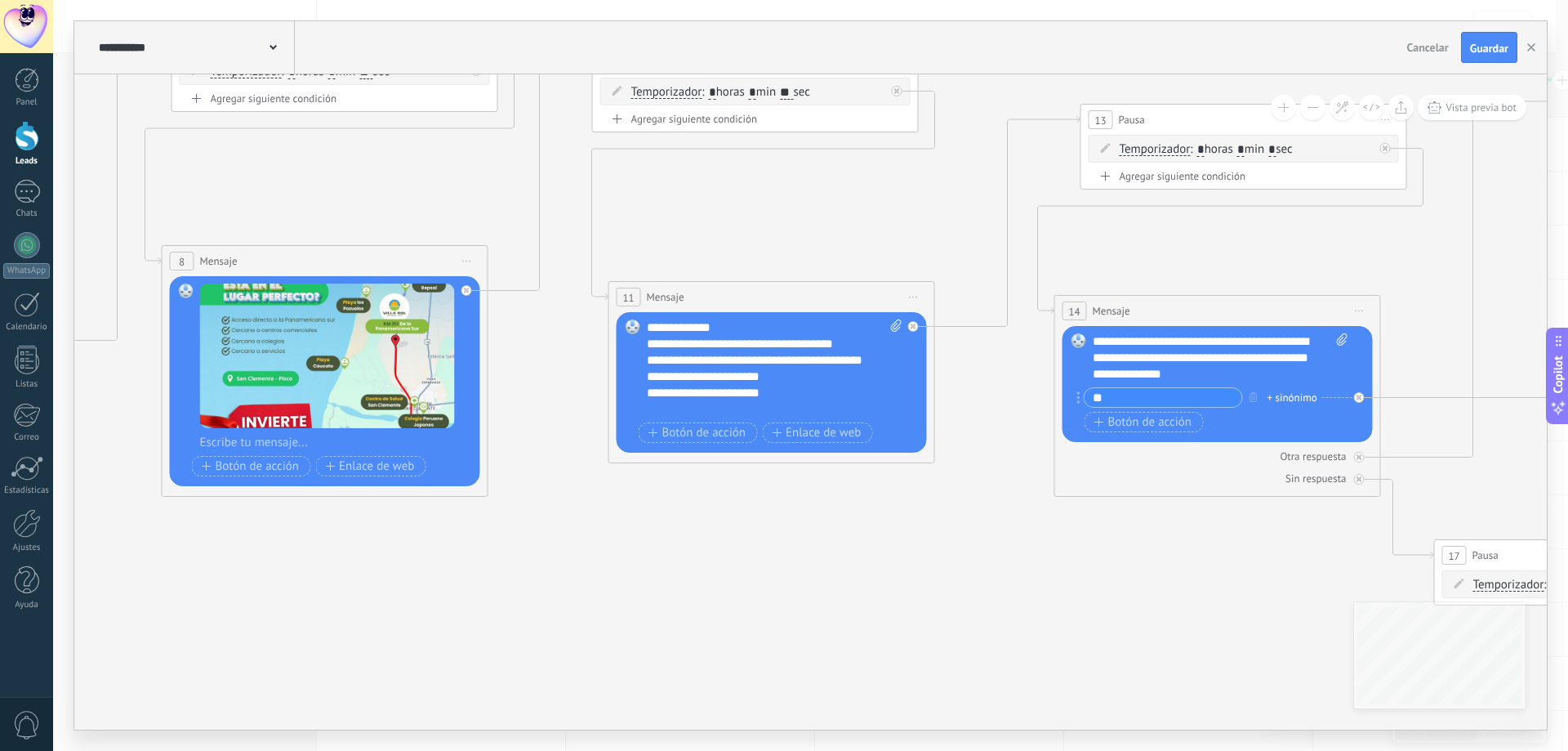
drag, startPoint x: 921, startPoint y: 584, endPoint x: 784, endPoint y: 615, distance: 140.5
click at [784, 615] on icon at bounding box center [1435, 472] width 5500 height 1710
click at [650, 412] on div "**********" at bounding box center [774, 368] width 255 height 98
click at [734, 406] on div "**********" at bounding box center [774, 368] width 255 height 98
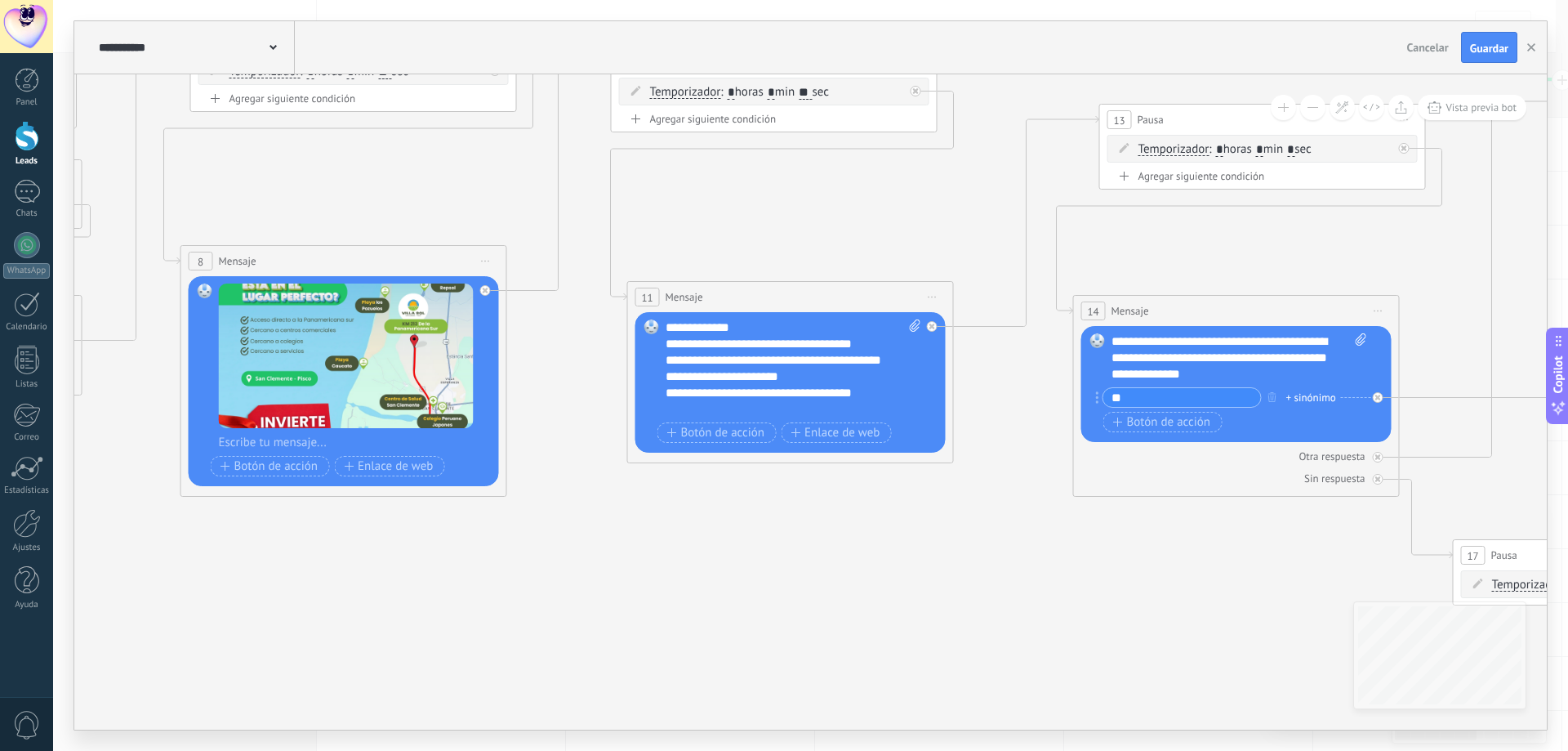
drag, startPoint x: 622, startPoint y: 565, endPoint x: 861, endPoint y: 520, distance: 243.2
click at [855, 524] on icon at bounding box center [1454, 472] width 5500 height 1710
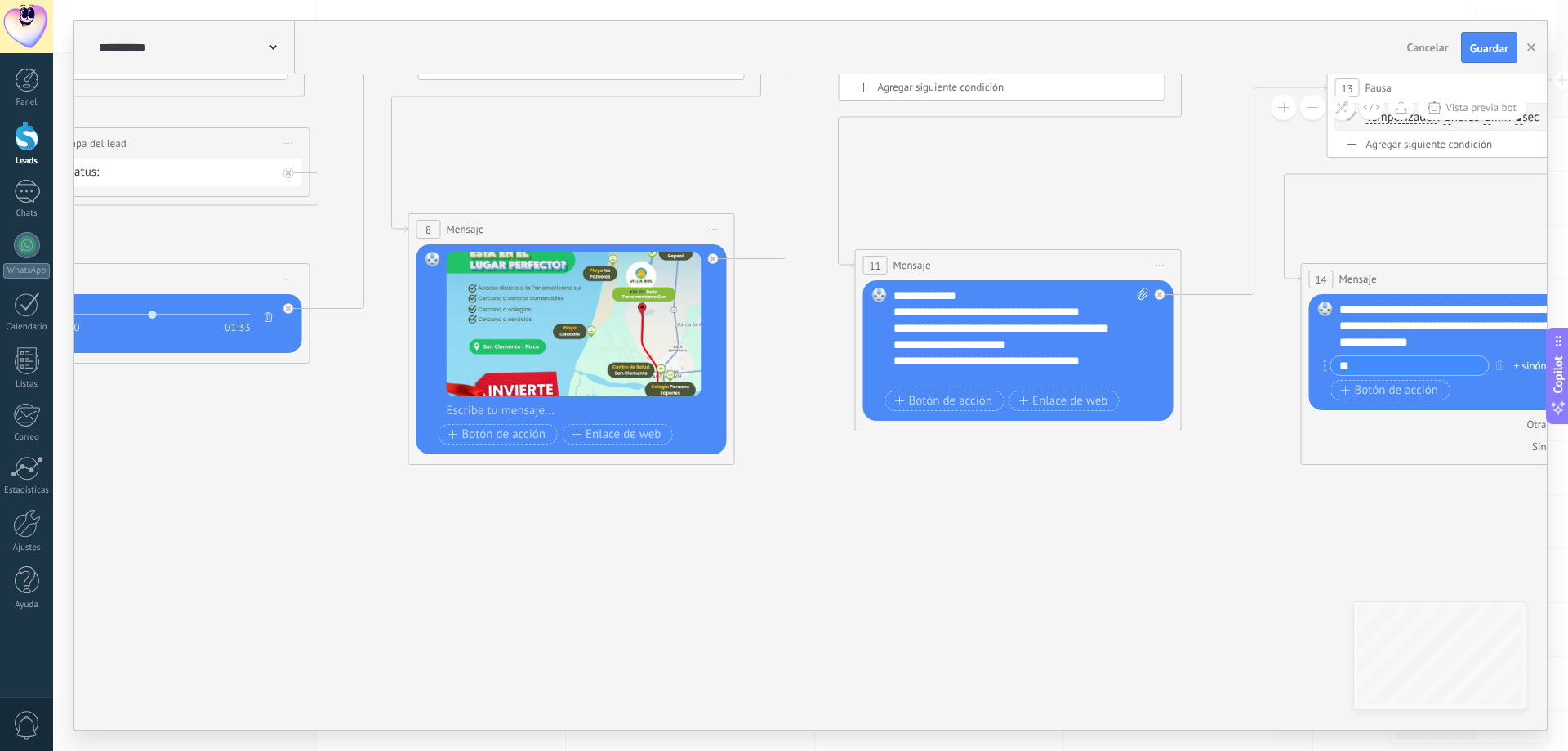
drag, startPoint x: 383, startPoint y: 609, endPoint x: 917, endPoint y: 585, distance: 534.5
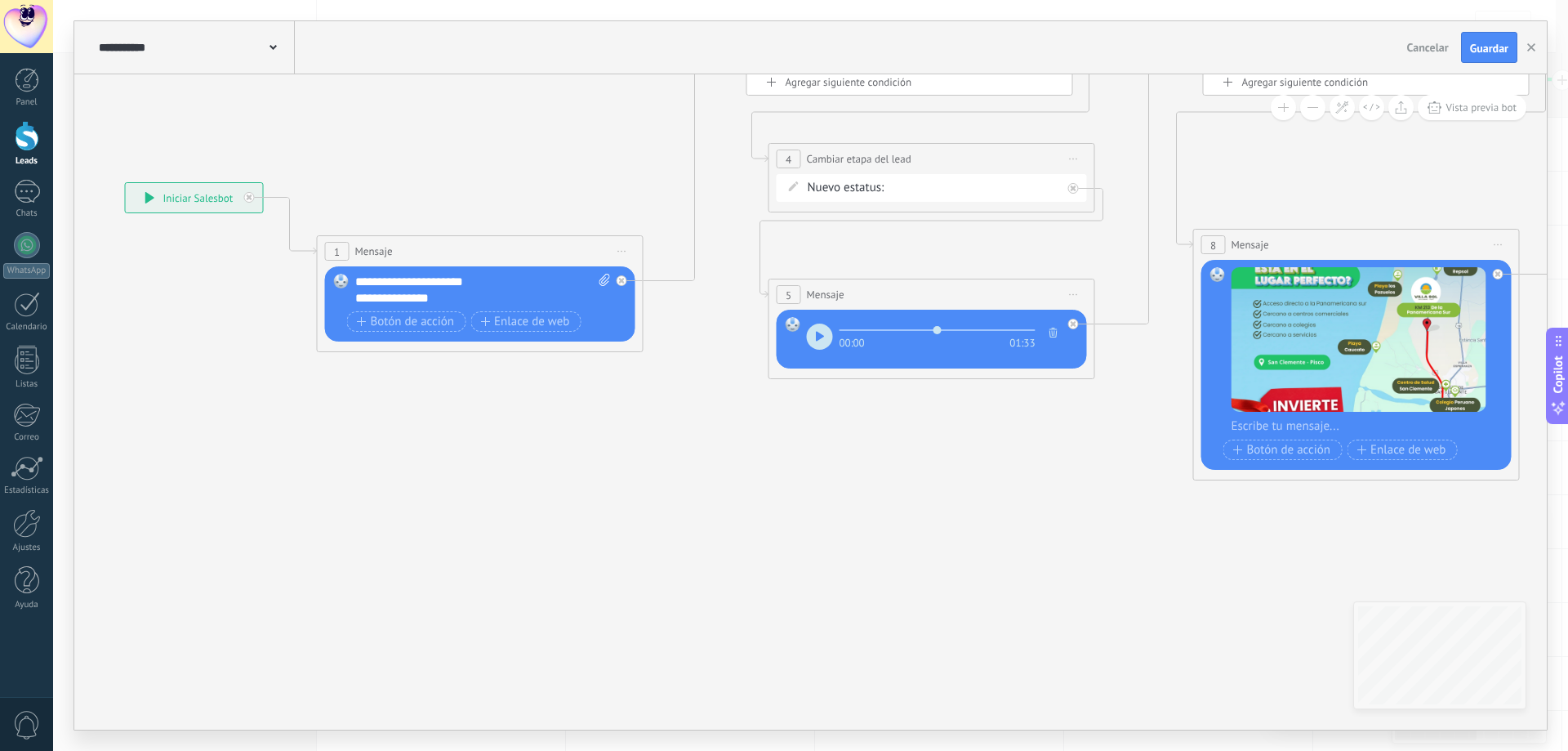
drag, startPoint x: 595, startPoint y: 612, endPoint x: 836, endPoint y: 646, distance: 243.4
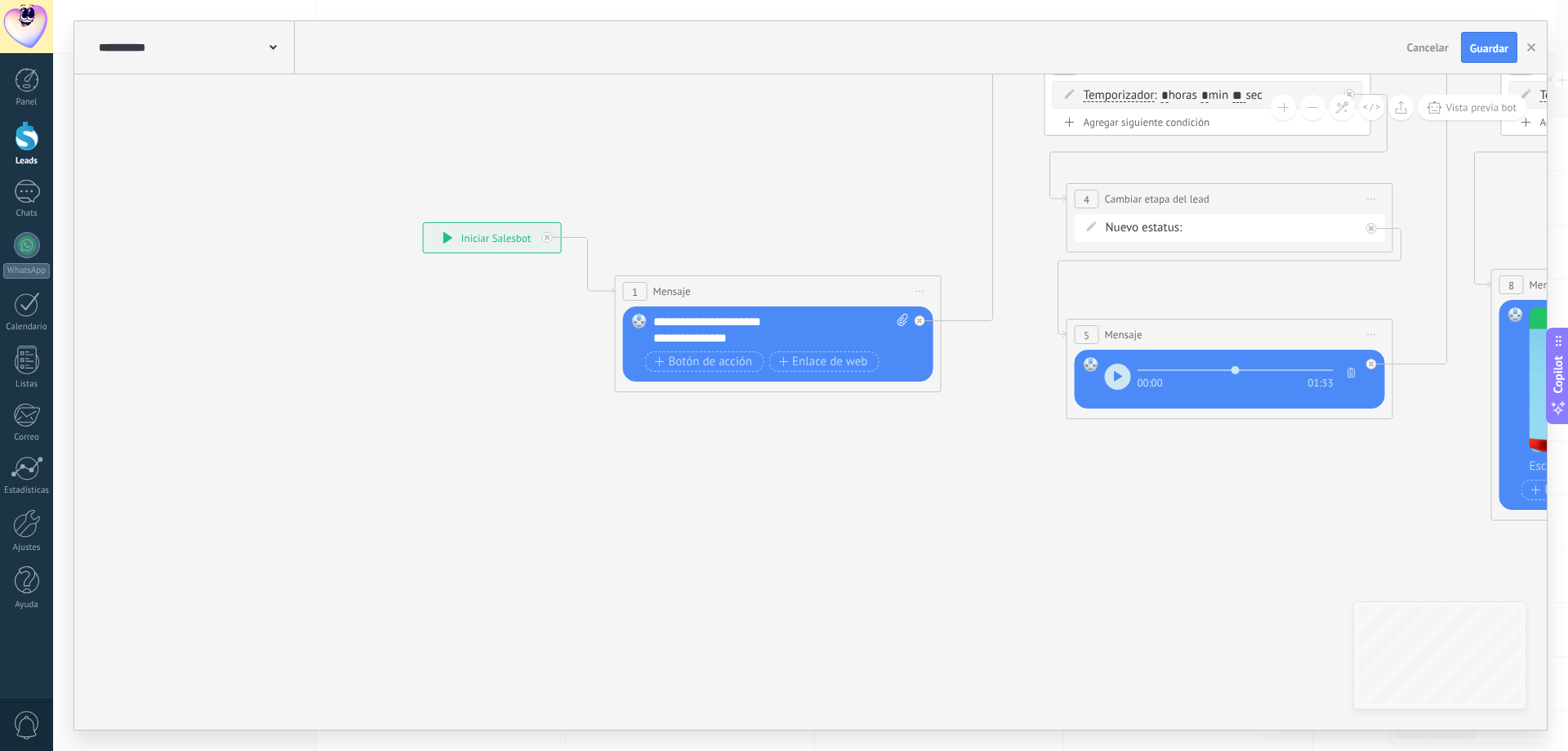
drag, startPoint x: 699, startPoint y: 606, endPoint x: 963, endPoint y: 637, distance: 265.8
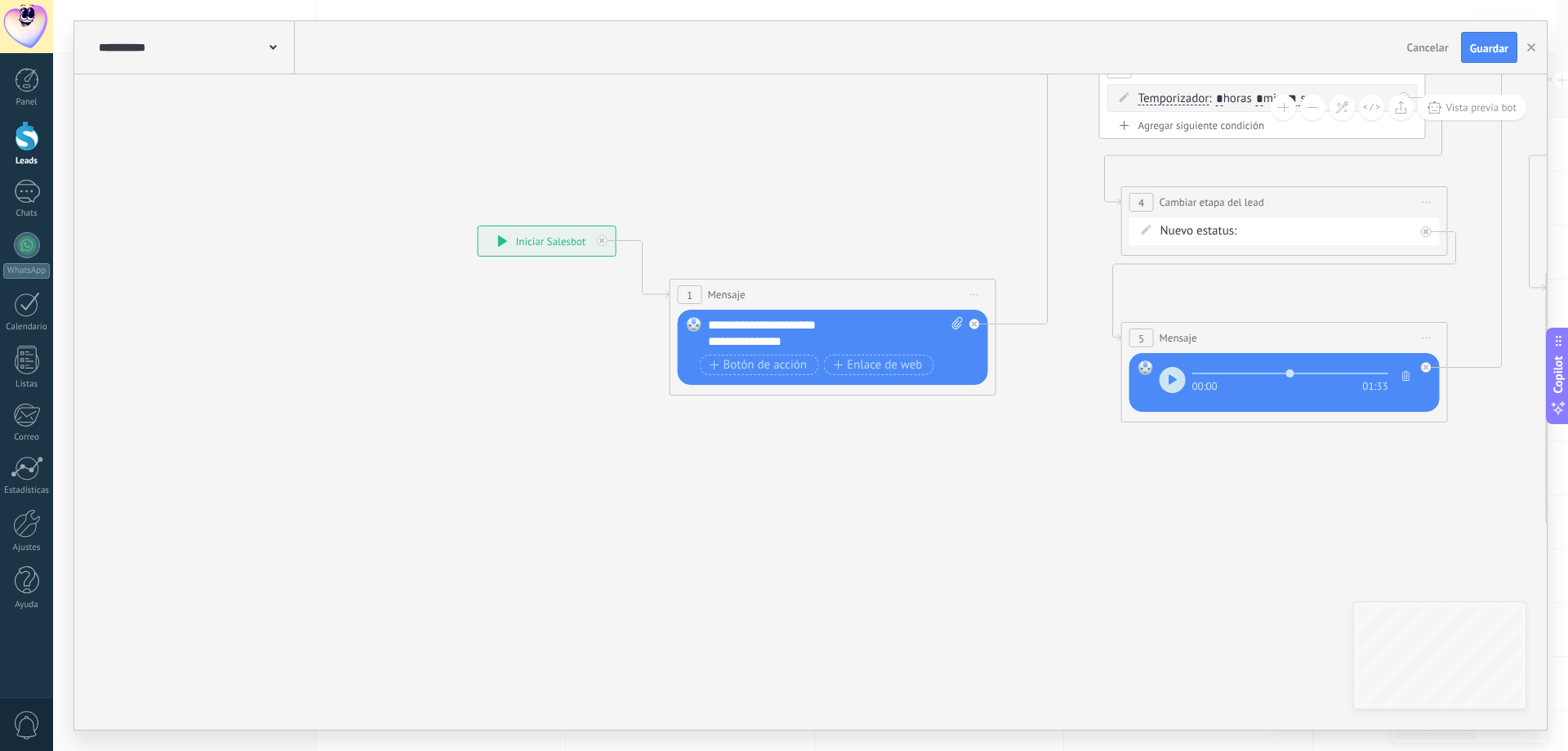
drag, startPoint x: 711, startPoint y: 577, endPoint x: 866, endPoint y: 611, distance: 158.7
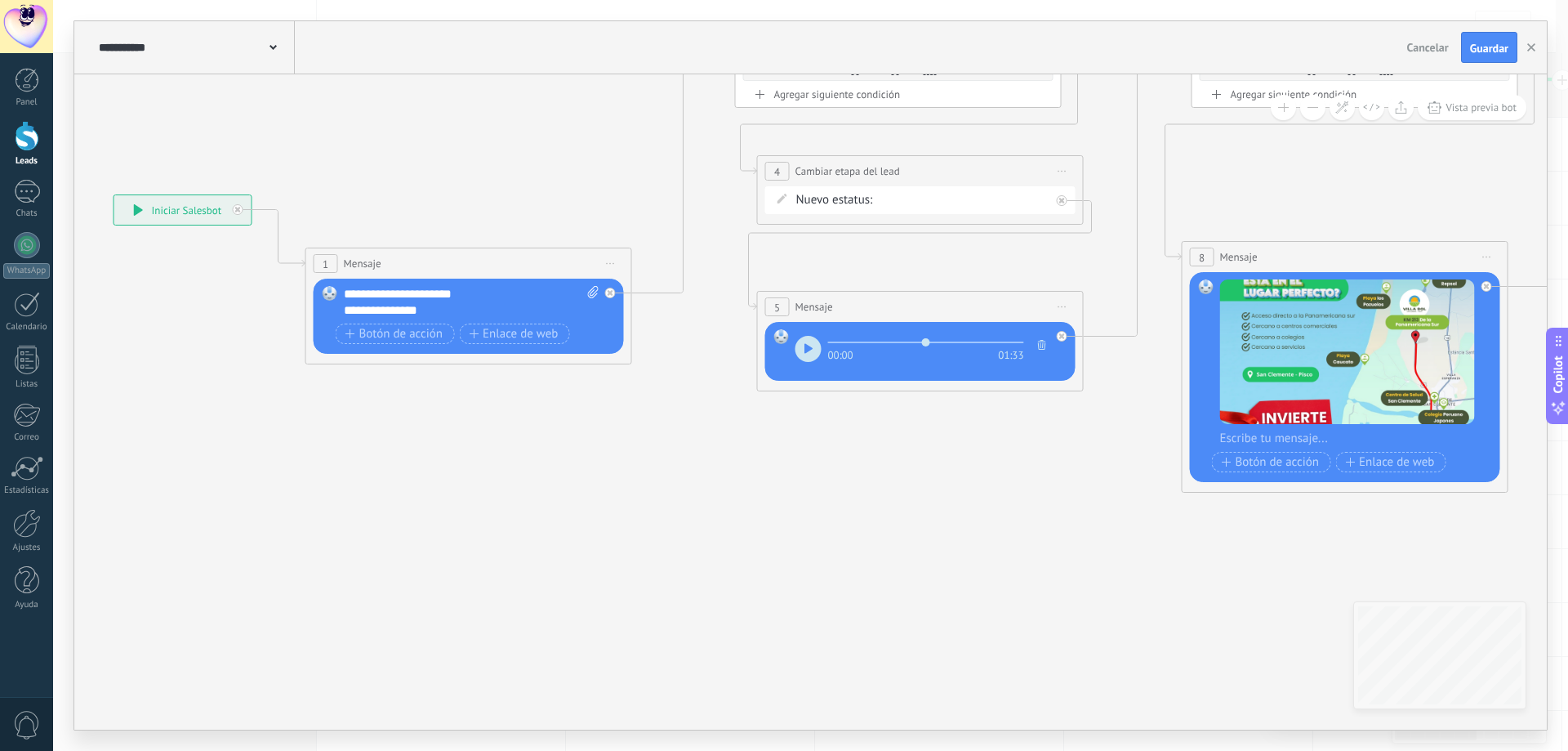
drag, startPoint x: 686, startPoint y: 590, endPoint x: 739, endPoint y: 550, distance: 66.4
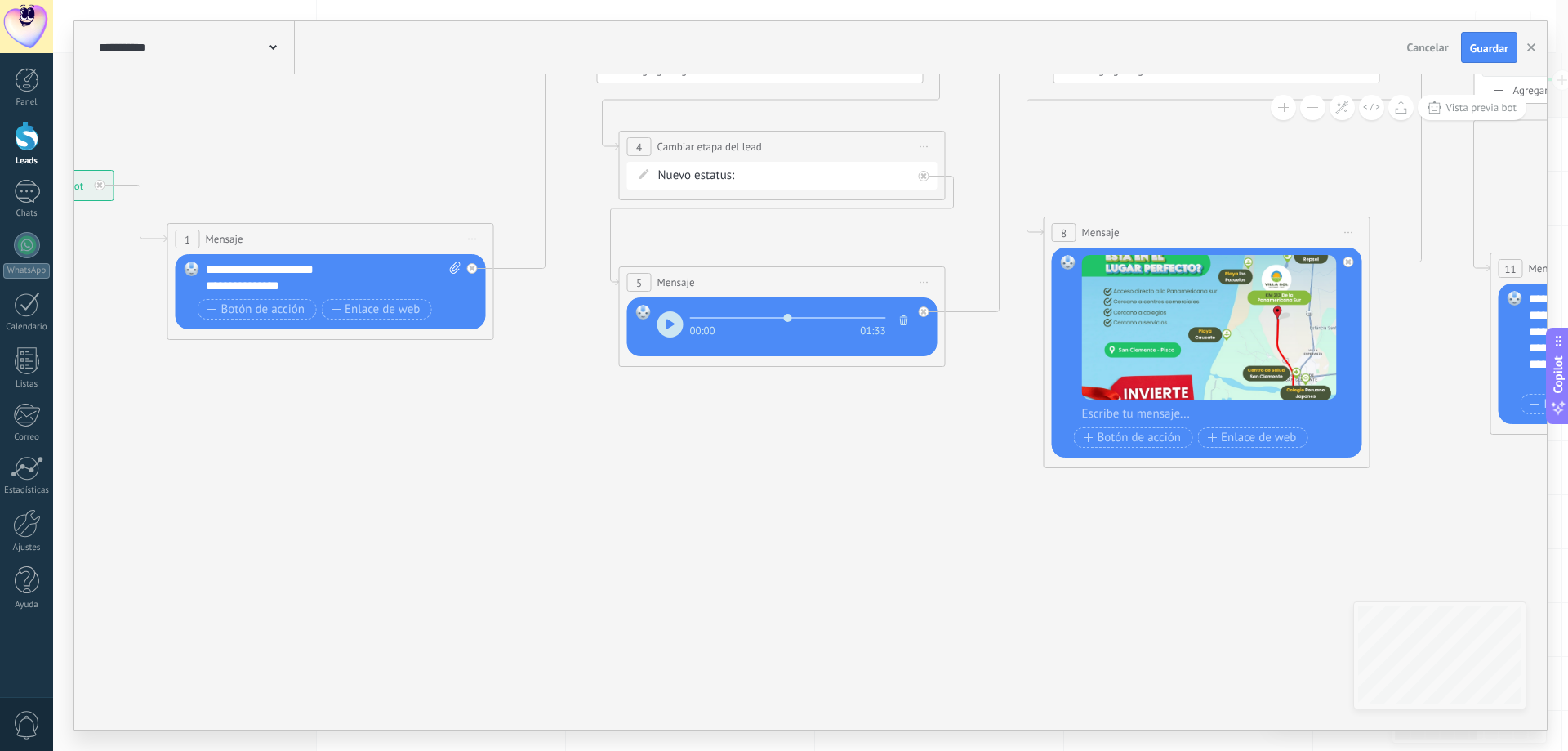
drag, startPoint x: 832, startPoint y: 578, endPoint x: 803, endPoint y: 551, distance: 39.6
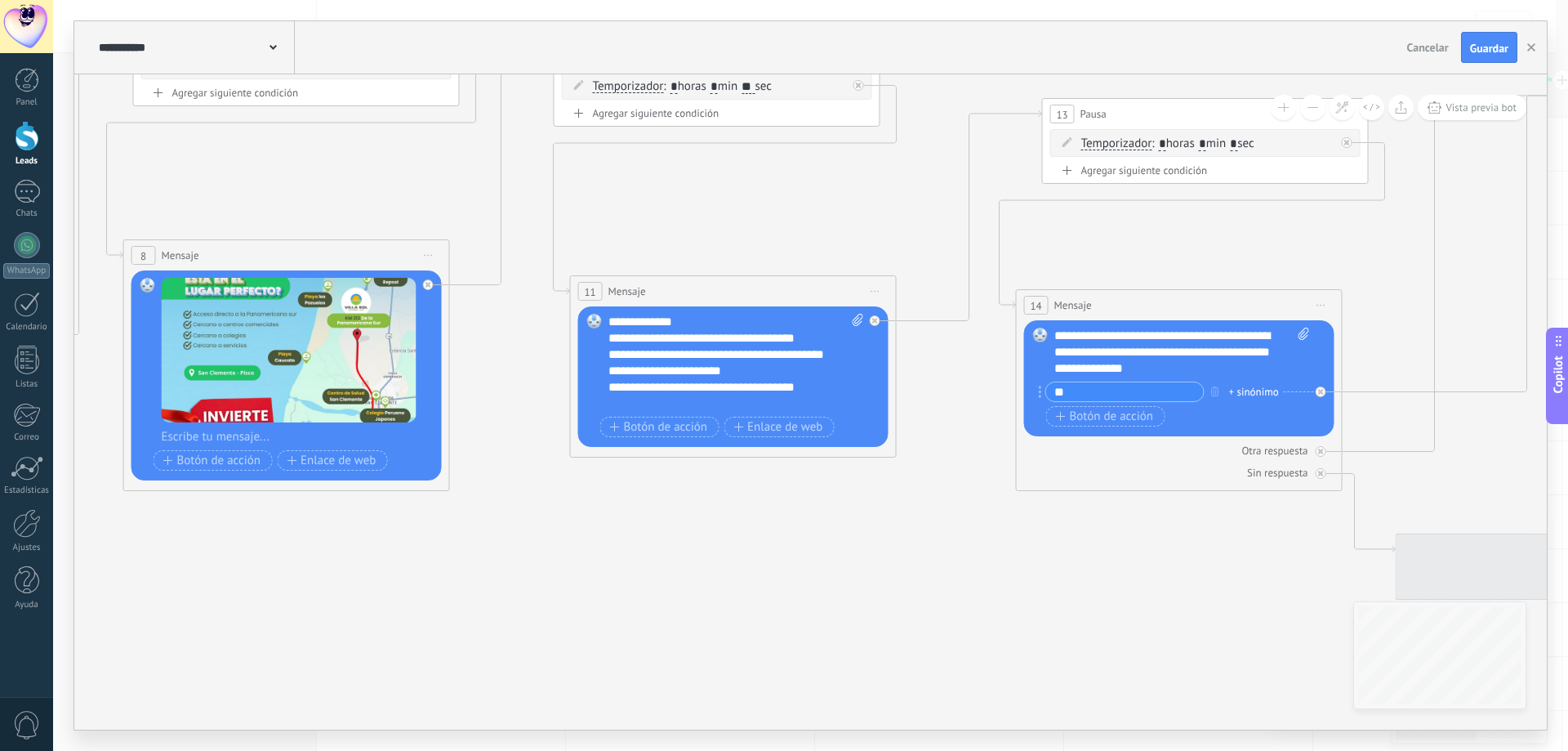
drag, startPoint x: 873, startPoint y: 575, endPoint x: 438, endPoint y: 589, distance: 435.2
click at [438, 589] on icon at bounding box center [1396, 466] width 5500 height 1710
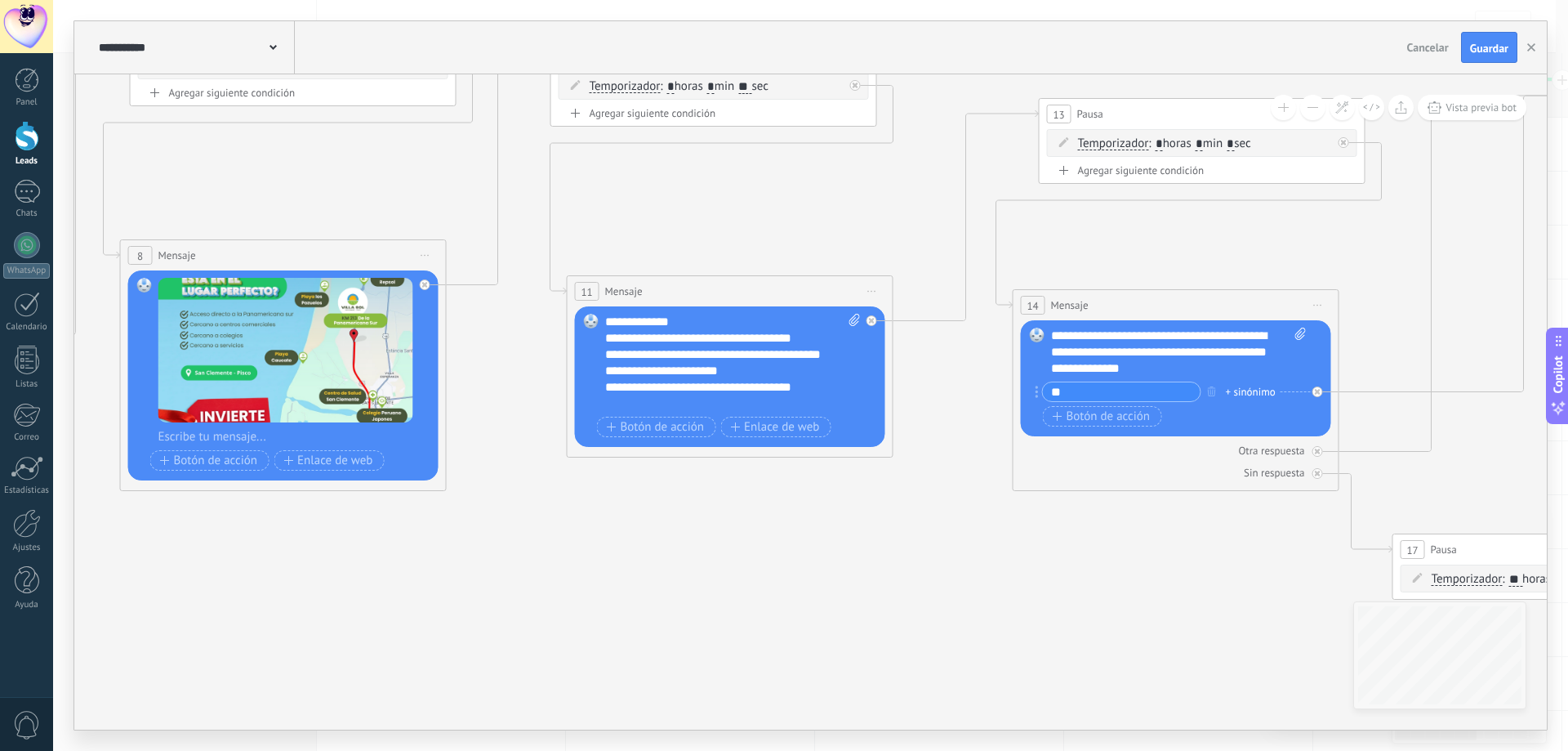
click at [627, 336] on div "**********" at bounding box center [732, 363] width 255 height 98
click at [730, 339] on div "**********" at bounding box center [732, 363] width 255 height 98
click at [672, 352] on div "**********" at bounding box center [732, 363] width 255 height 98
click at [680, 372] on div "**********" at bounding box center [732, 363] width 255 height 98
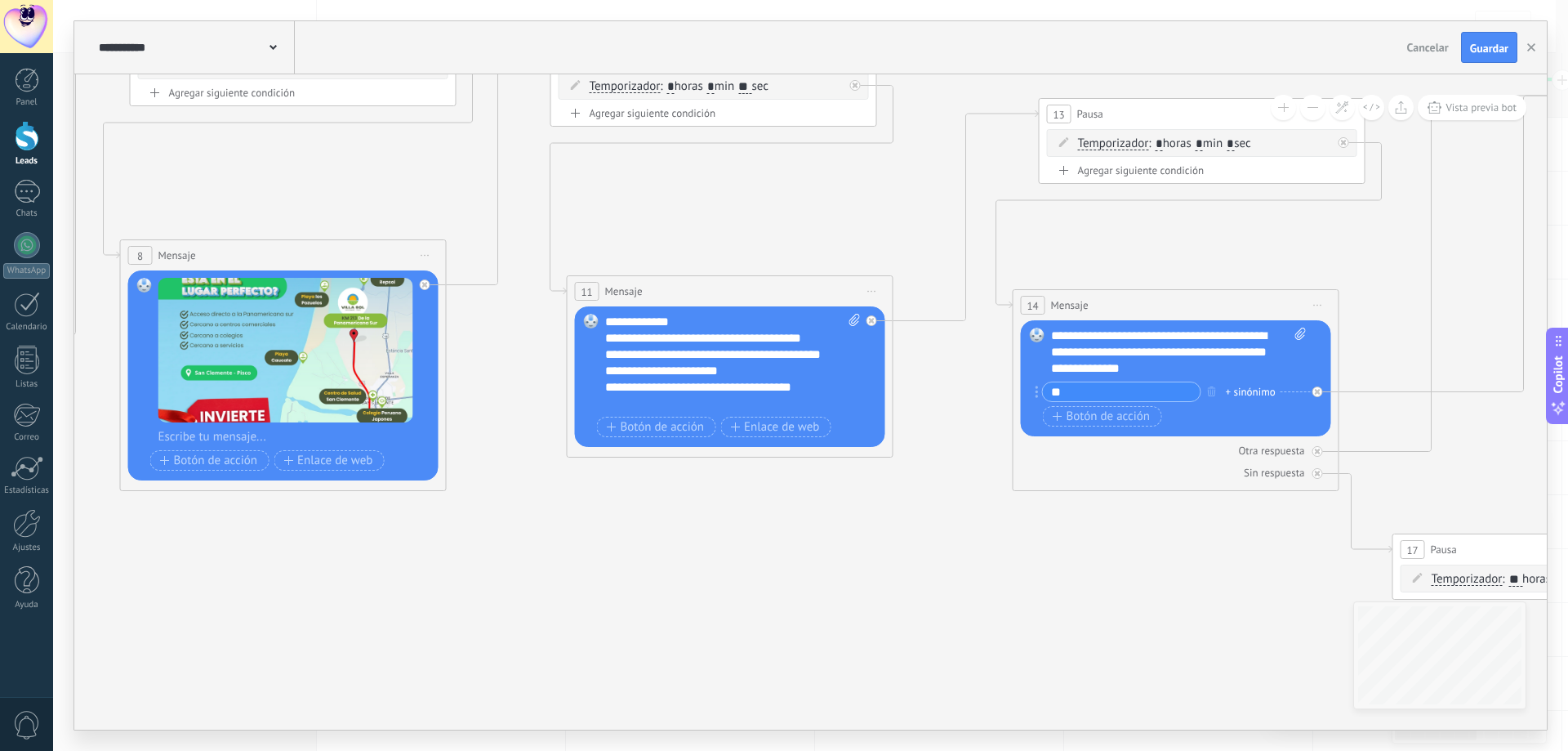
click at [673, 356] on div "**********" at bounding box center [732, 363] width 255 height 98
click at [677, 370] on div "**********" at bounding box center [732, 363] width 255 height 98
click at [770, 374] on div "**********" at bounding box center [732, 363] width 255 height 98
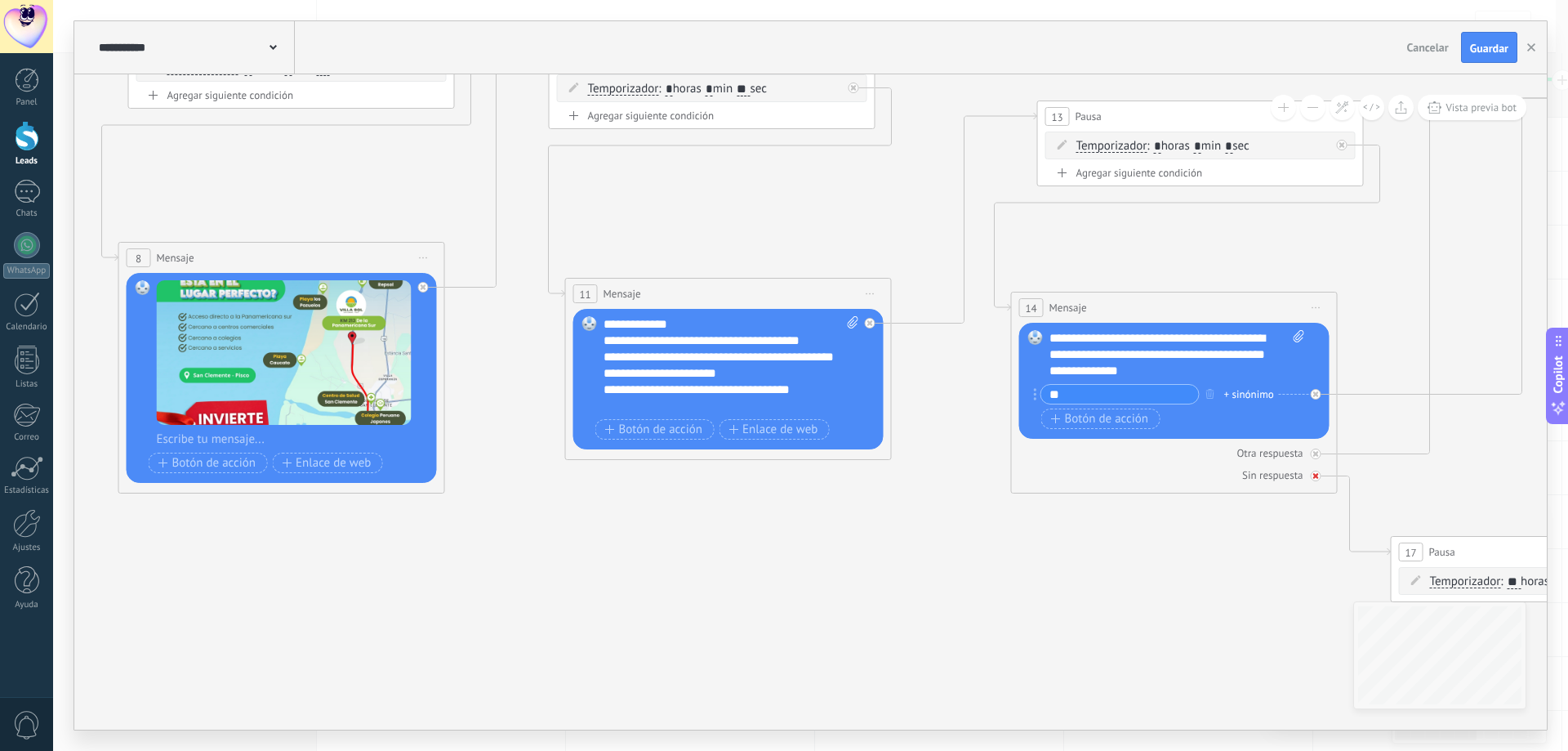
drag, startPoint x: 1089, startPoint y: 558, endPoint x: 952, endPoint y: 517, distance: 143.0
click at [885, 605] on icon at bounding box center [1392, 469] width 5500 height 1710
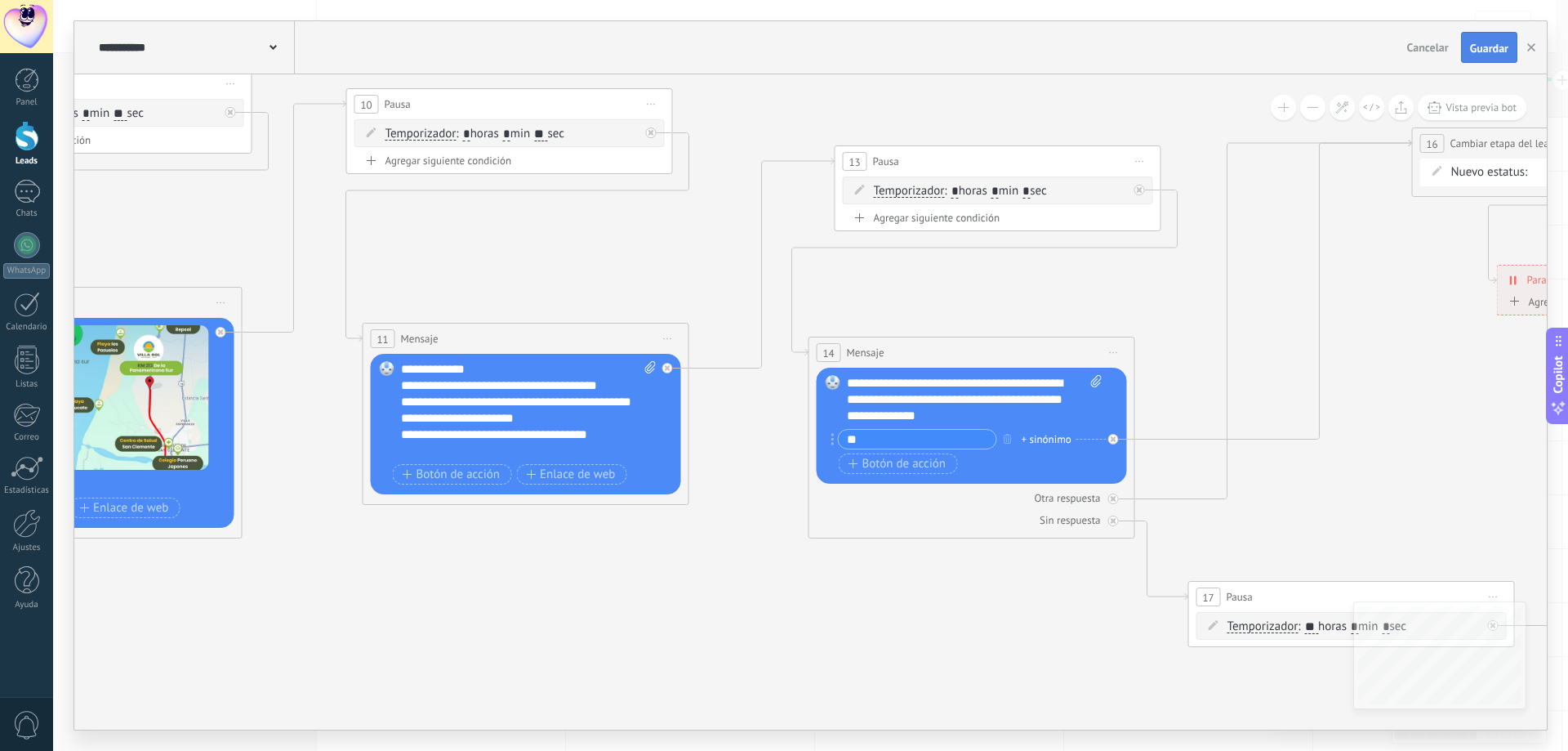
click at [1485, 48] on span "Guardar" at bounding box center [1488, 49] width 38 height 12
click at [29, 147] on div at bounding box center [26, 136] width 24 height 30
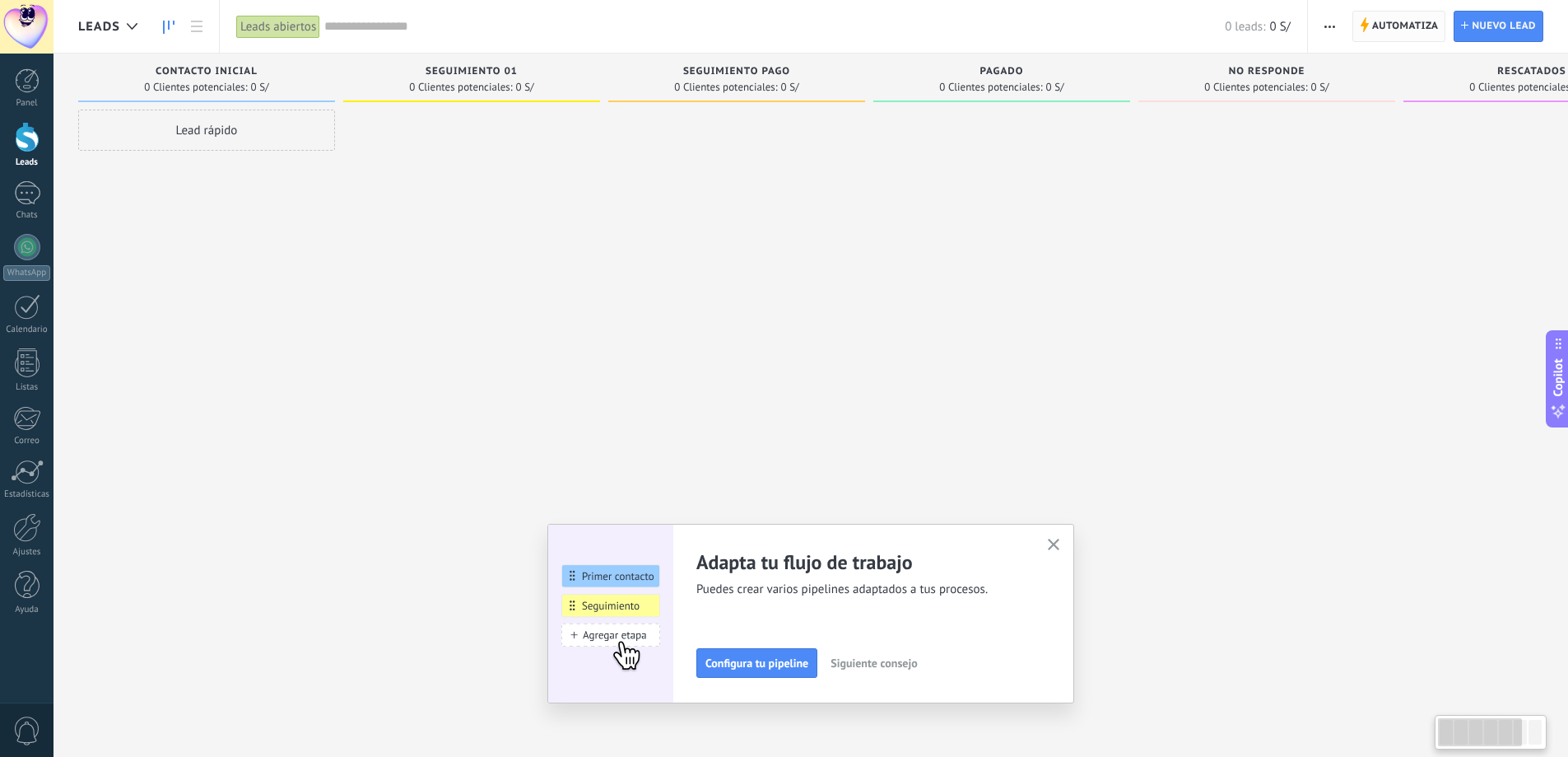
click at [1401, 28] on span "Automatiza" at bounding box center [1406, 27] width 67 height 29
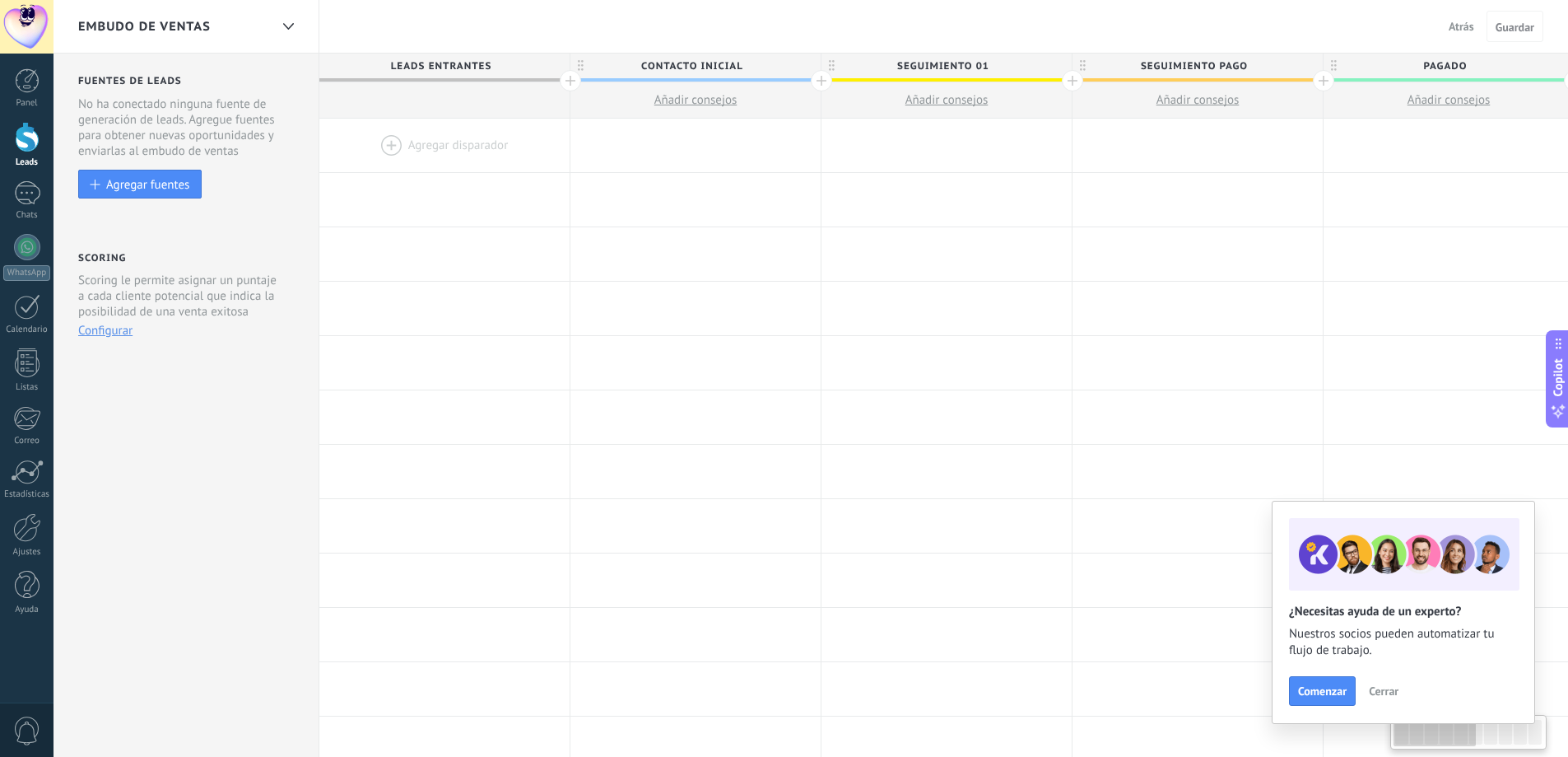
click at [419, 141] on div at bounding box center [444, 146] width 251 height 53
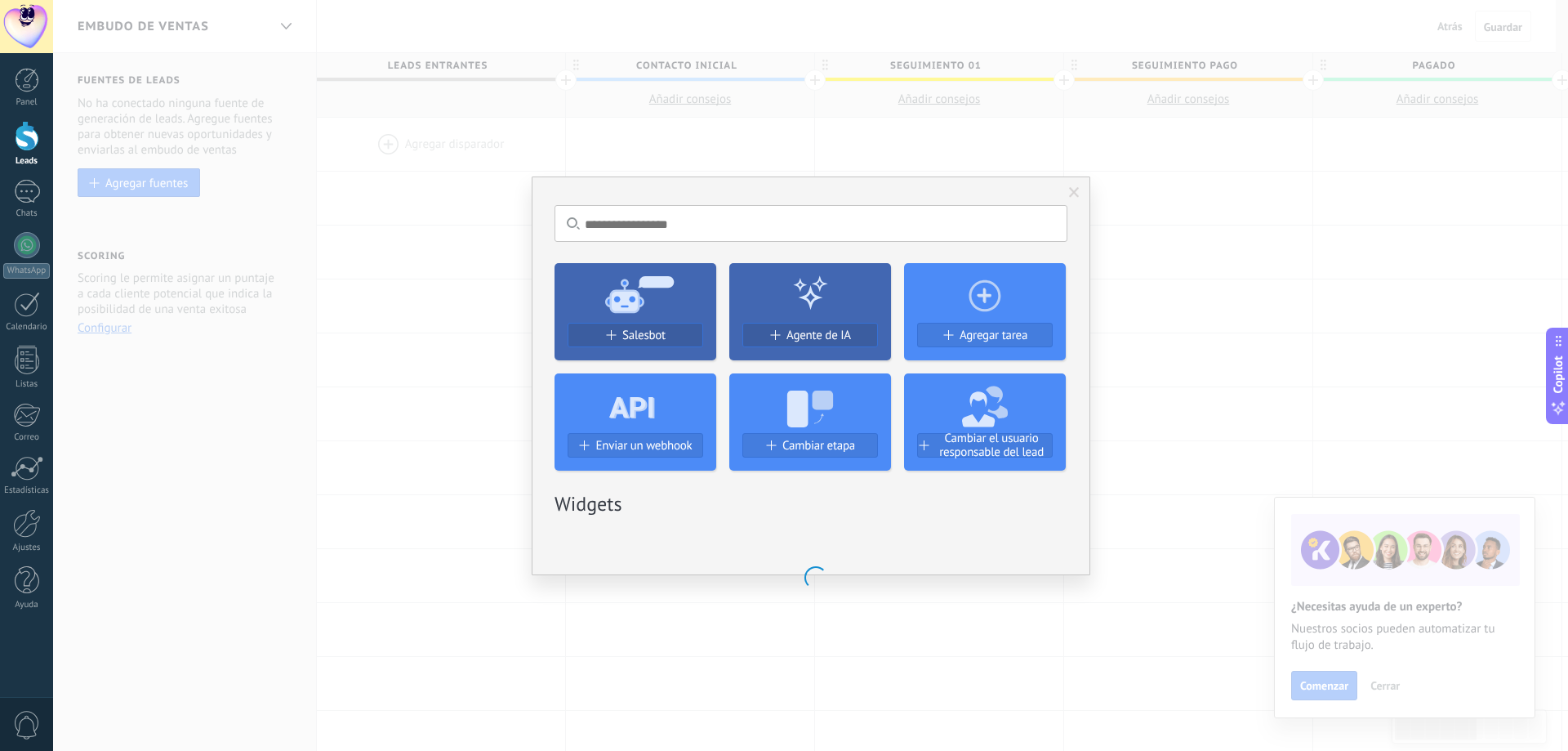
click at [675, 334] on div "Salesbot" at bounding box center [635, 336] width 134 height 14
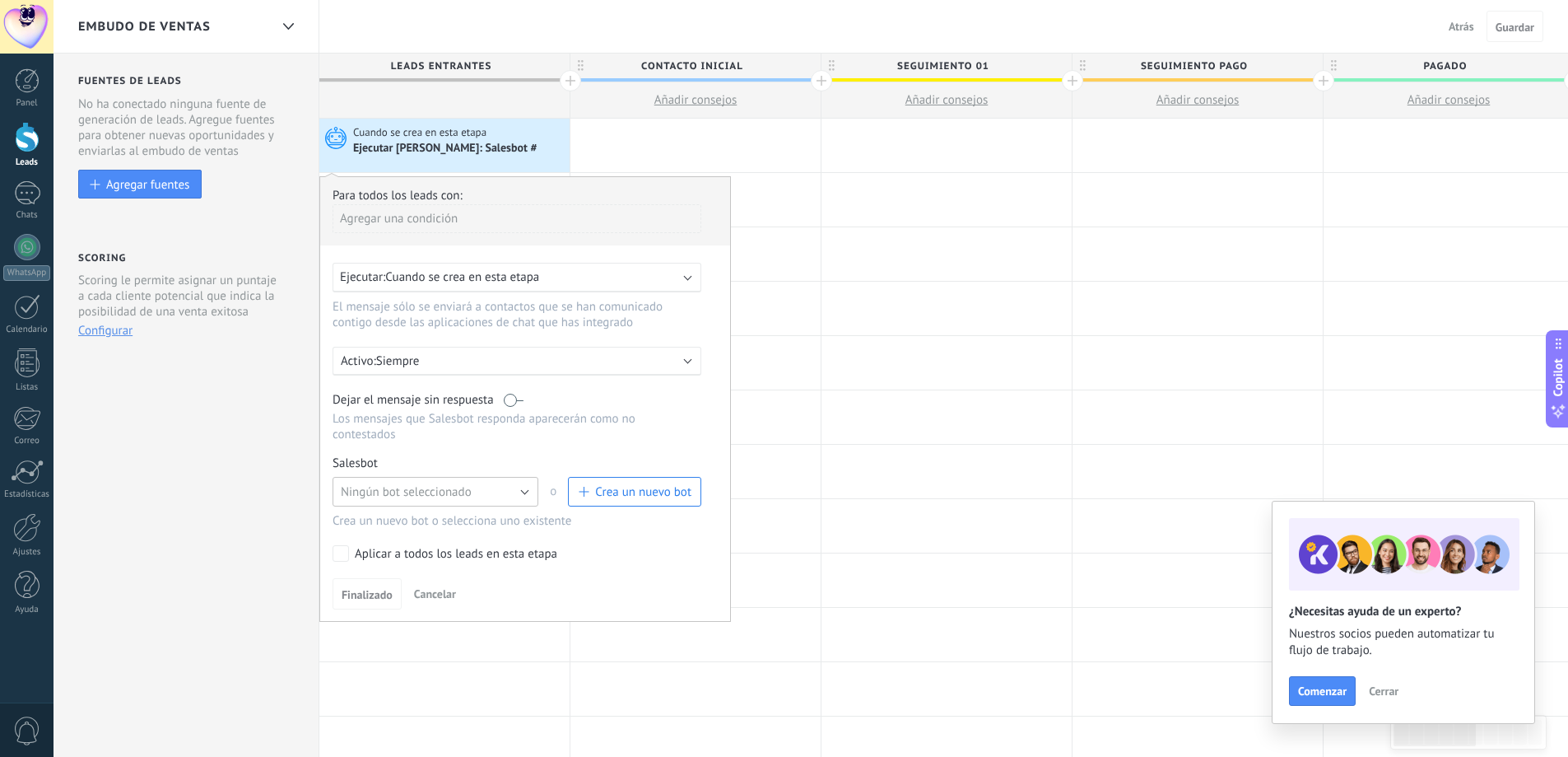
click at [505, 495] on button "Ningún bot seleccionado" at bounding box center [435, 492] width 205 height 29
click at [442, 524] on span "Salesbot #1" at bounding box center [428, 520] width 210 height 16
click at [369, 600] on span "Finalizado" at bounding box center [368, 595] width 51 height 12
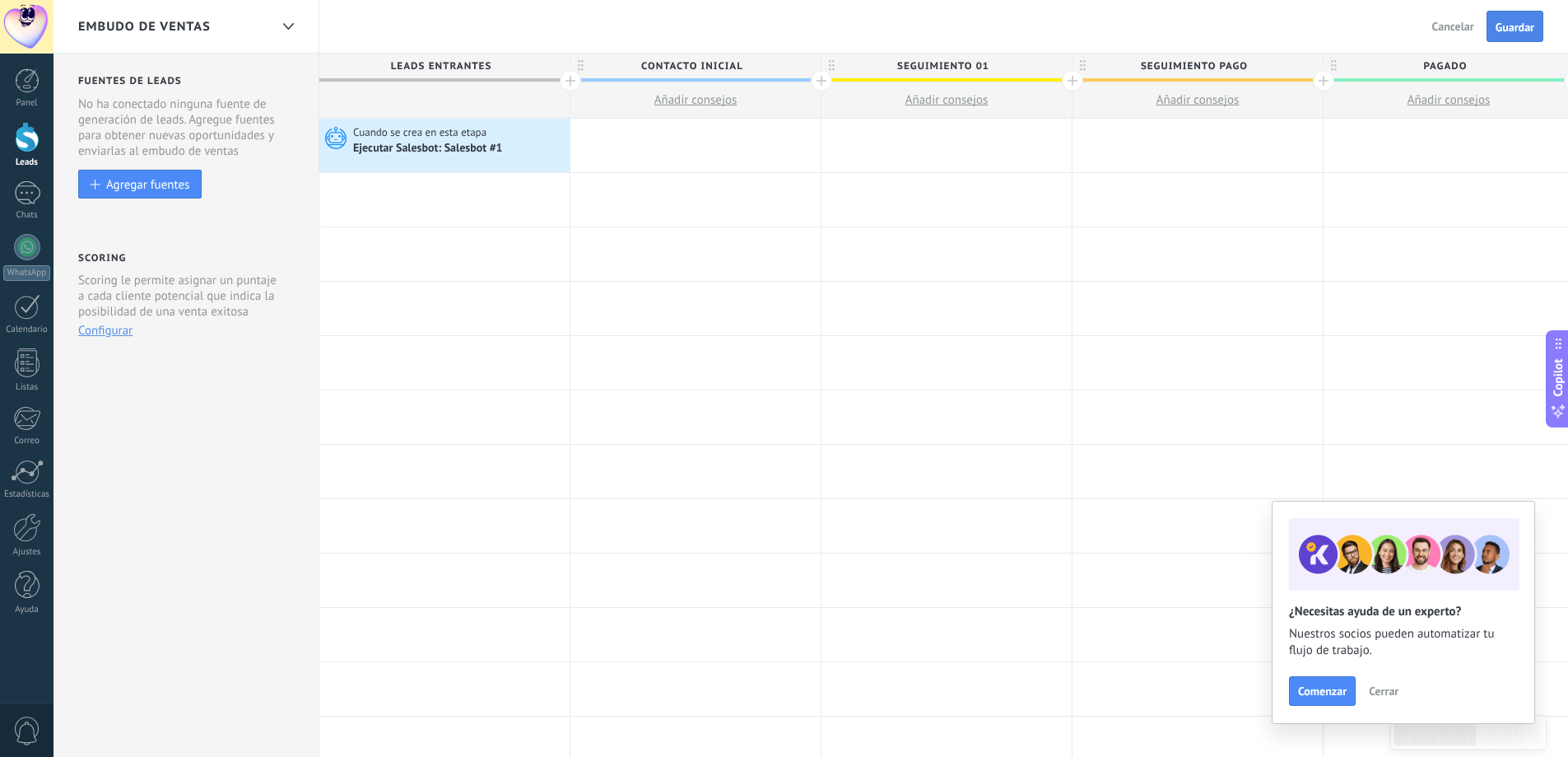
click at [1537, 38] on button "Guardar" at bounding box center [1515, 27] width 57 height 31
click at [23, 149] on div at bounding box center [27, 137] width 25 height 30
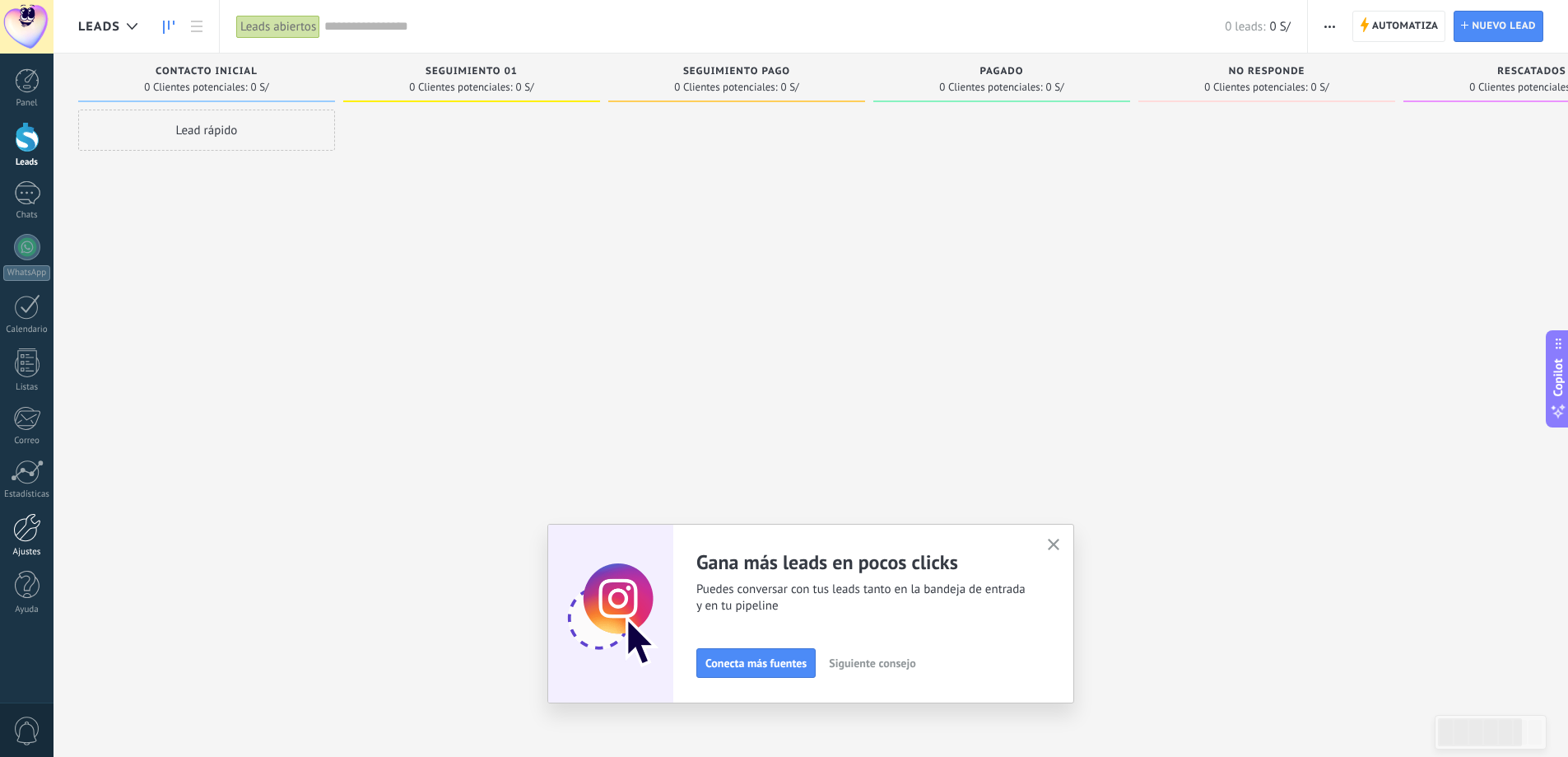
click at [27, 535] on div at bounding box center [27, 527] width 28 height 29
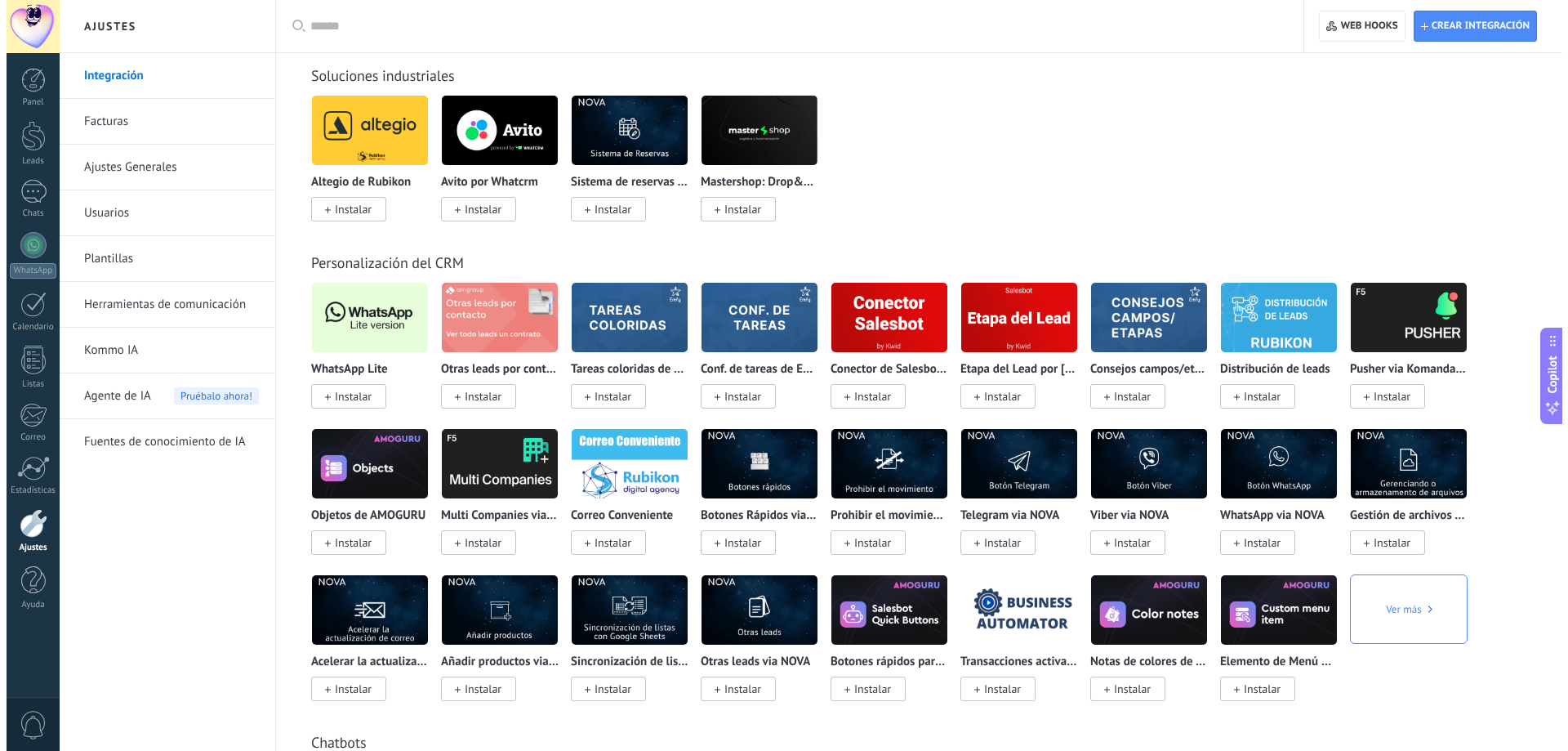
scroll to position [2777, 0]
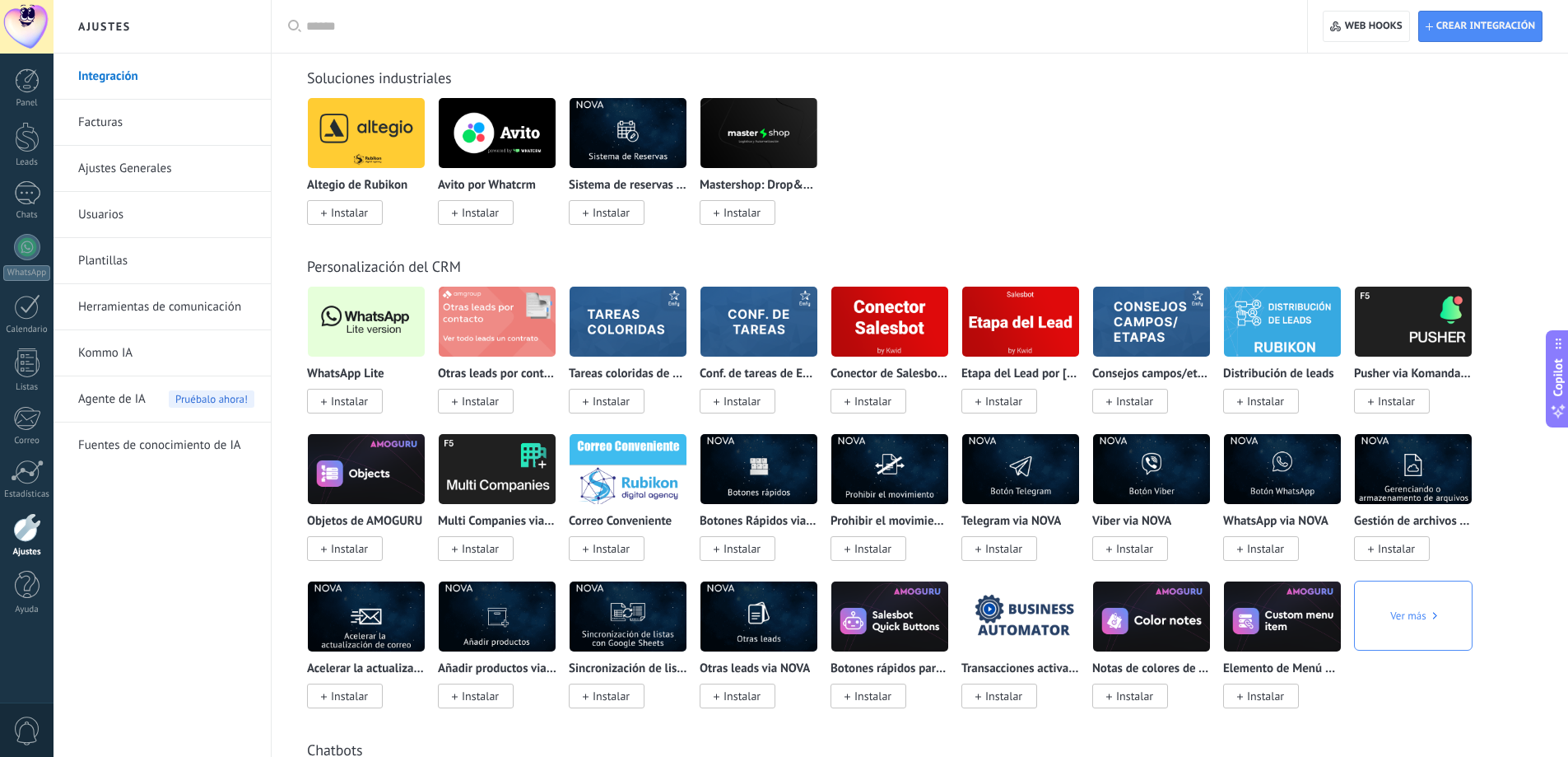
click at [382, 338] on img at bounding box center [366, 320] width 117 height 80
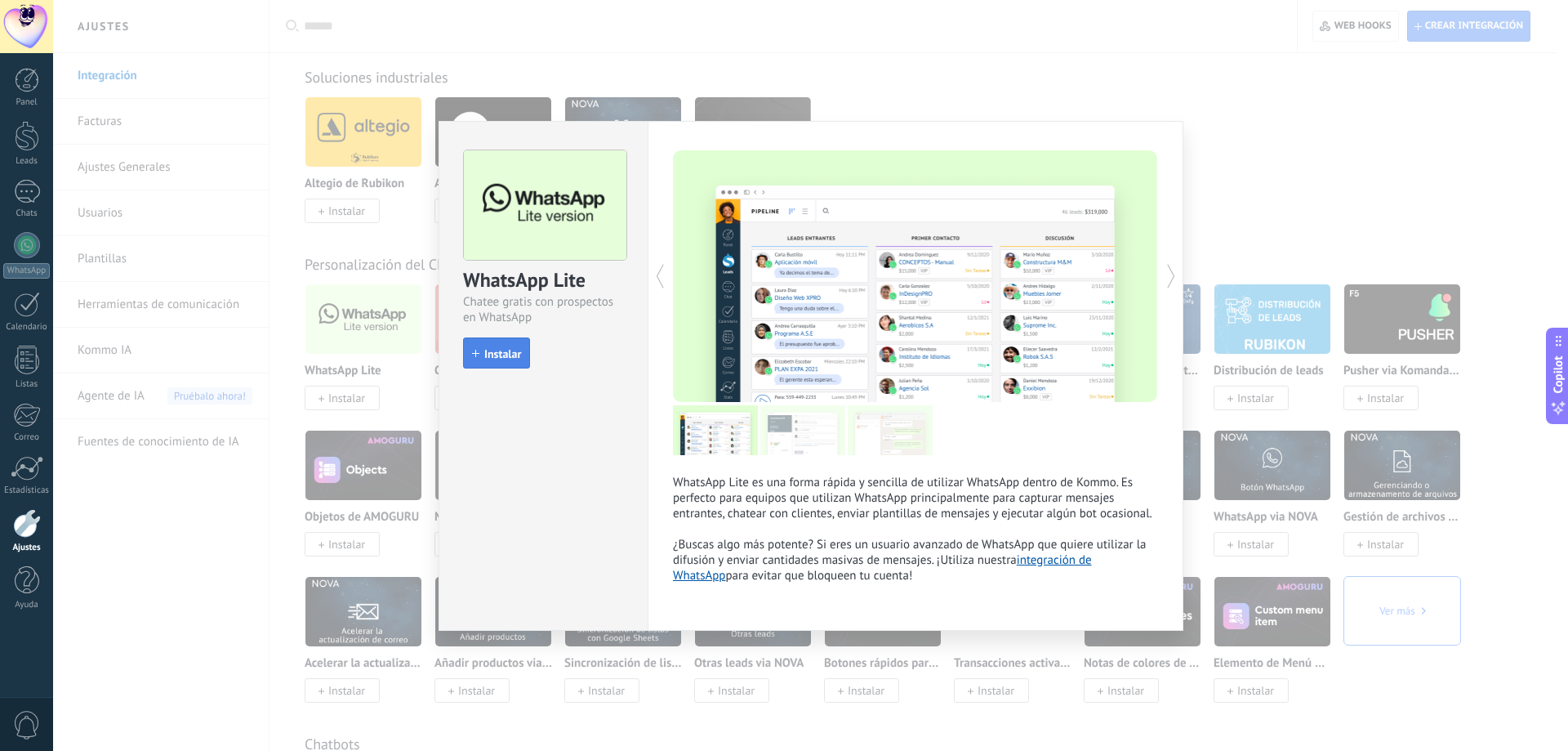
click at [515, 355] on span "Instalar" at bounding box center [503, 354] width 37 height 12
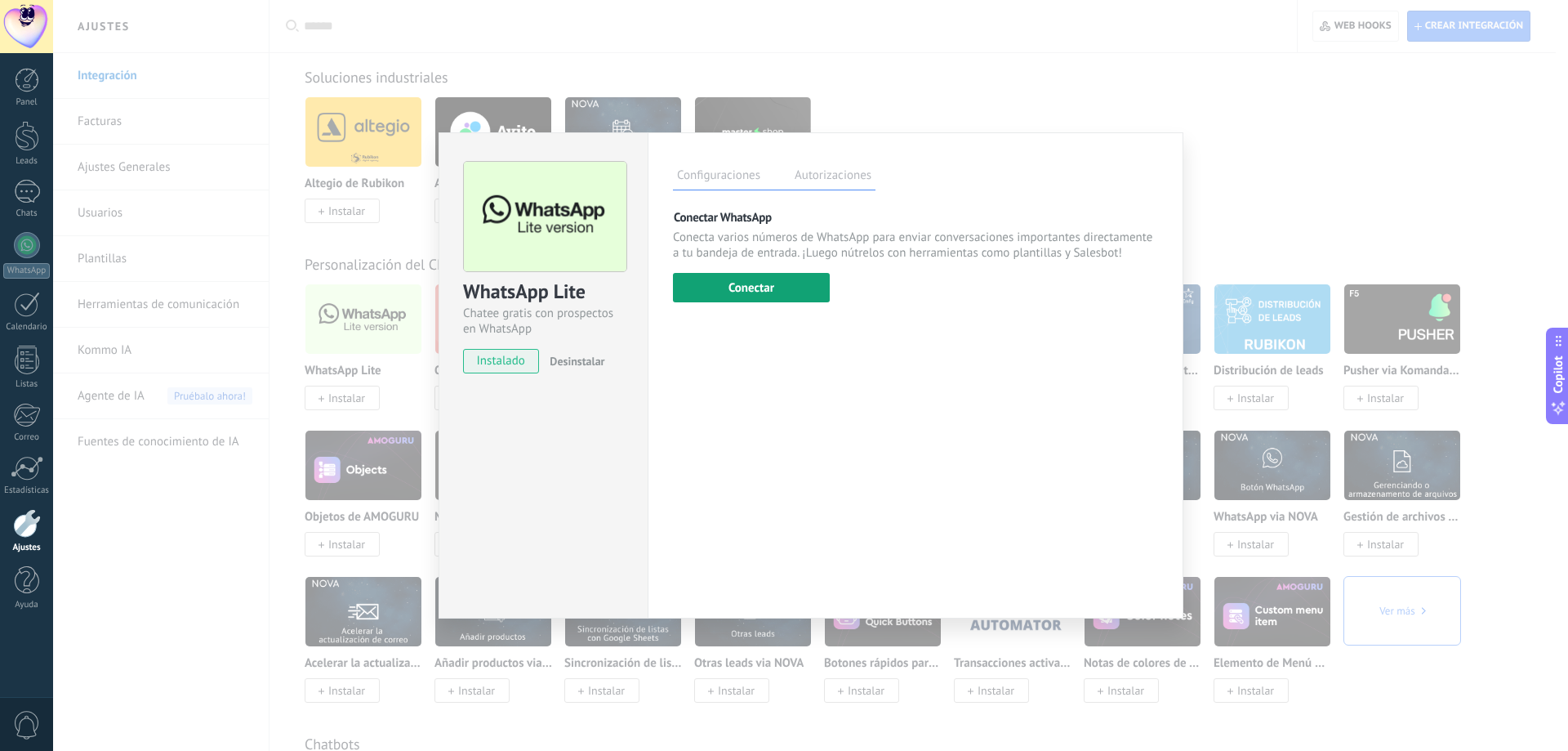
click at [757, 289] on button "Conectar" at bounding box center [751, 288] width 157 height 29
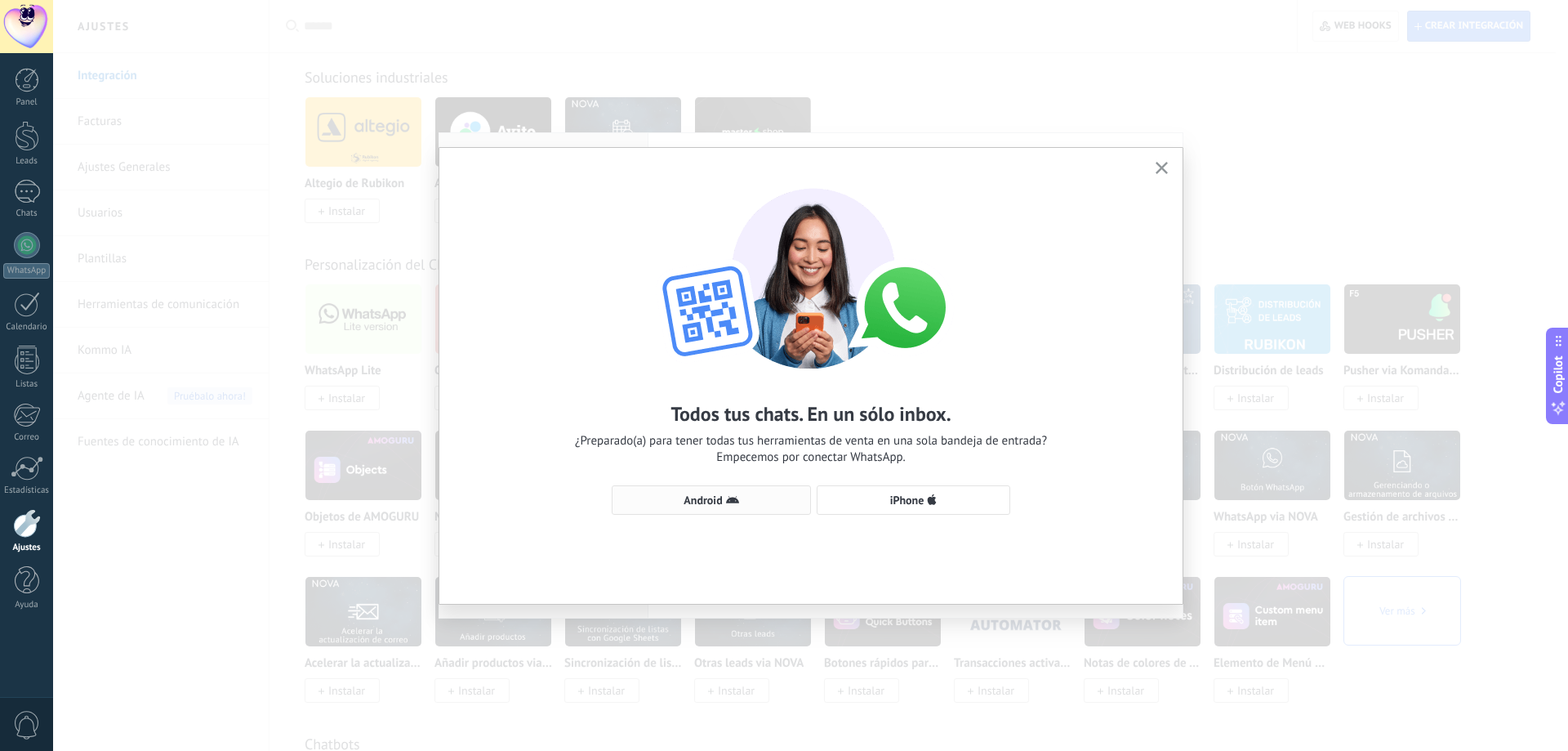
click at [780, 499] on span "Android" at bounding box center [711, 499] width 181 height 13
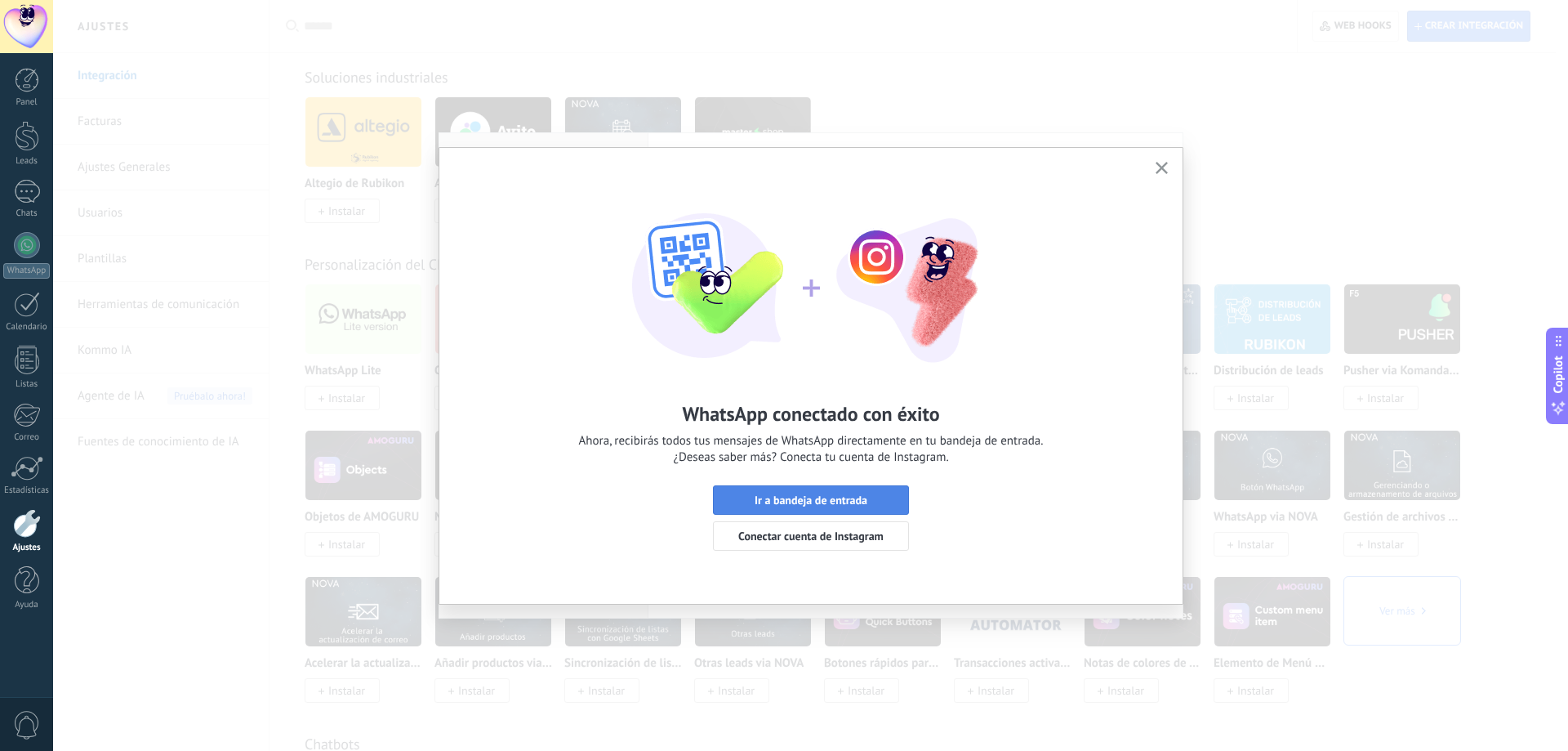
click at [860, 504] on span "Ir a bandeja de entrada" at bounding box center [811, 500] width 113 height 12
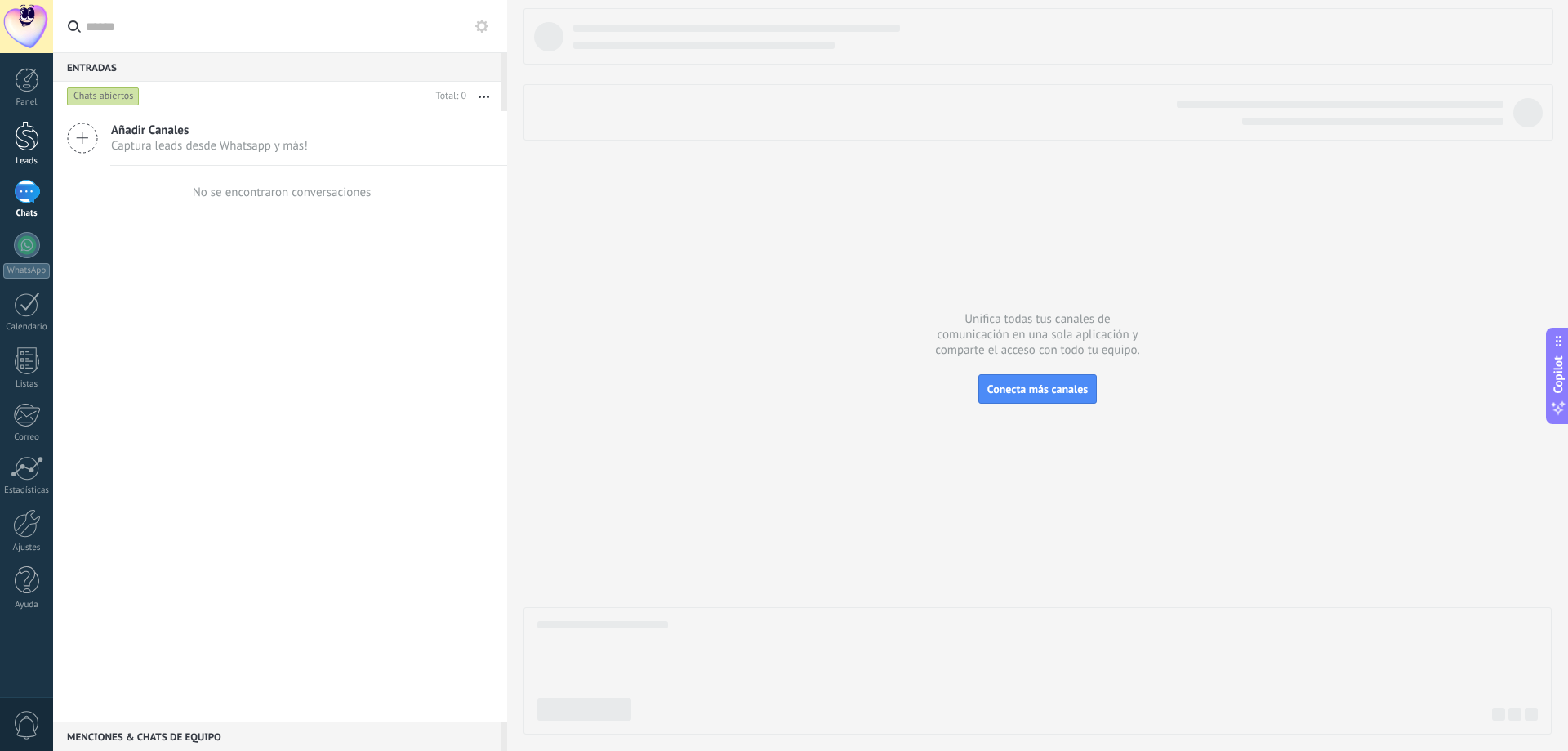
click at [39, 153] on link "Leads" at bounding box center [26, 143] width 53 height 46
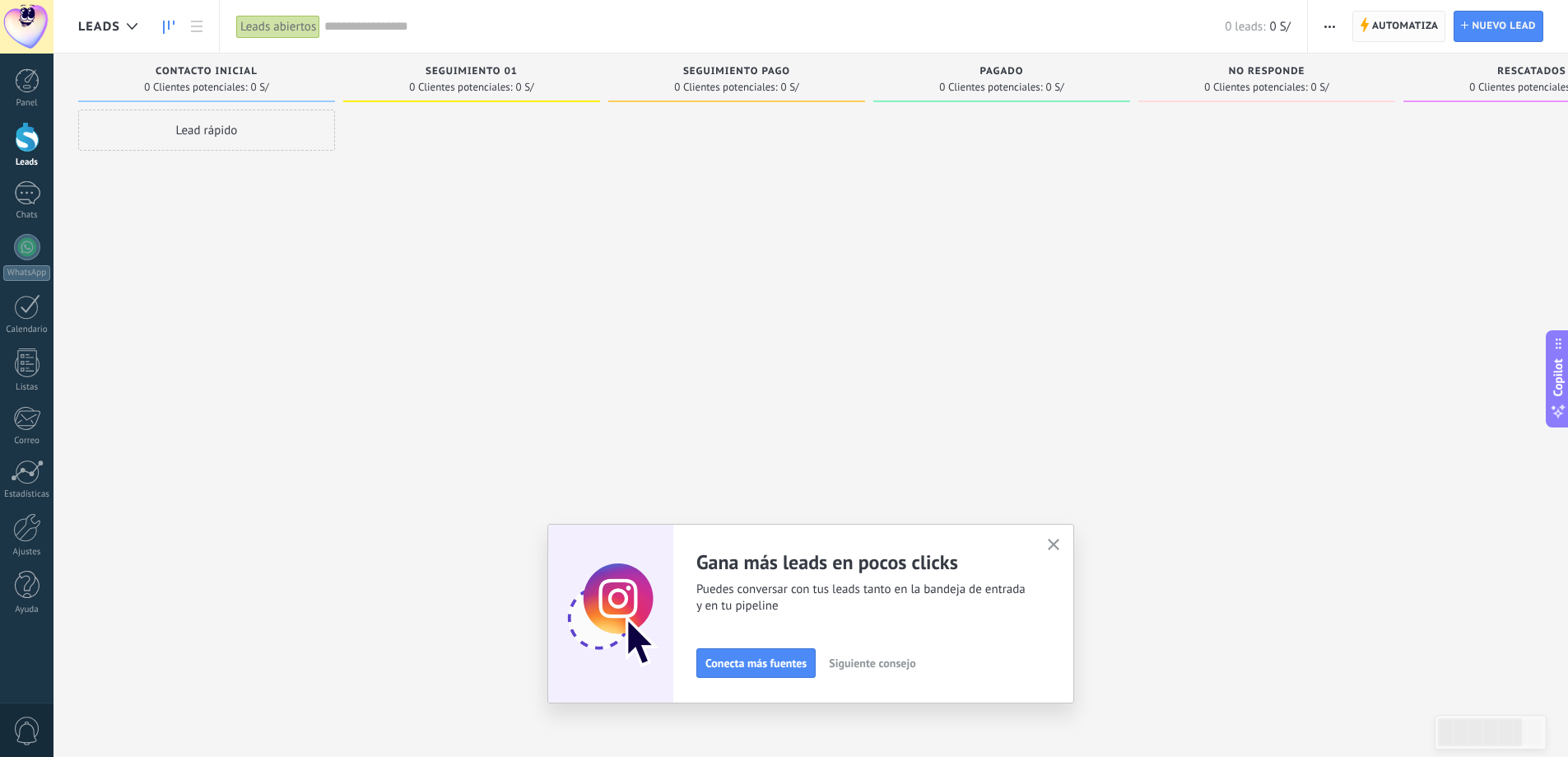
click at [1373, 23] on span "Automatiza" at bounding box center [1406, 27] width 67 height 29
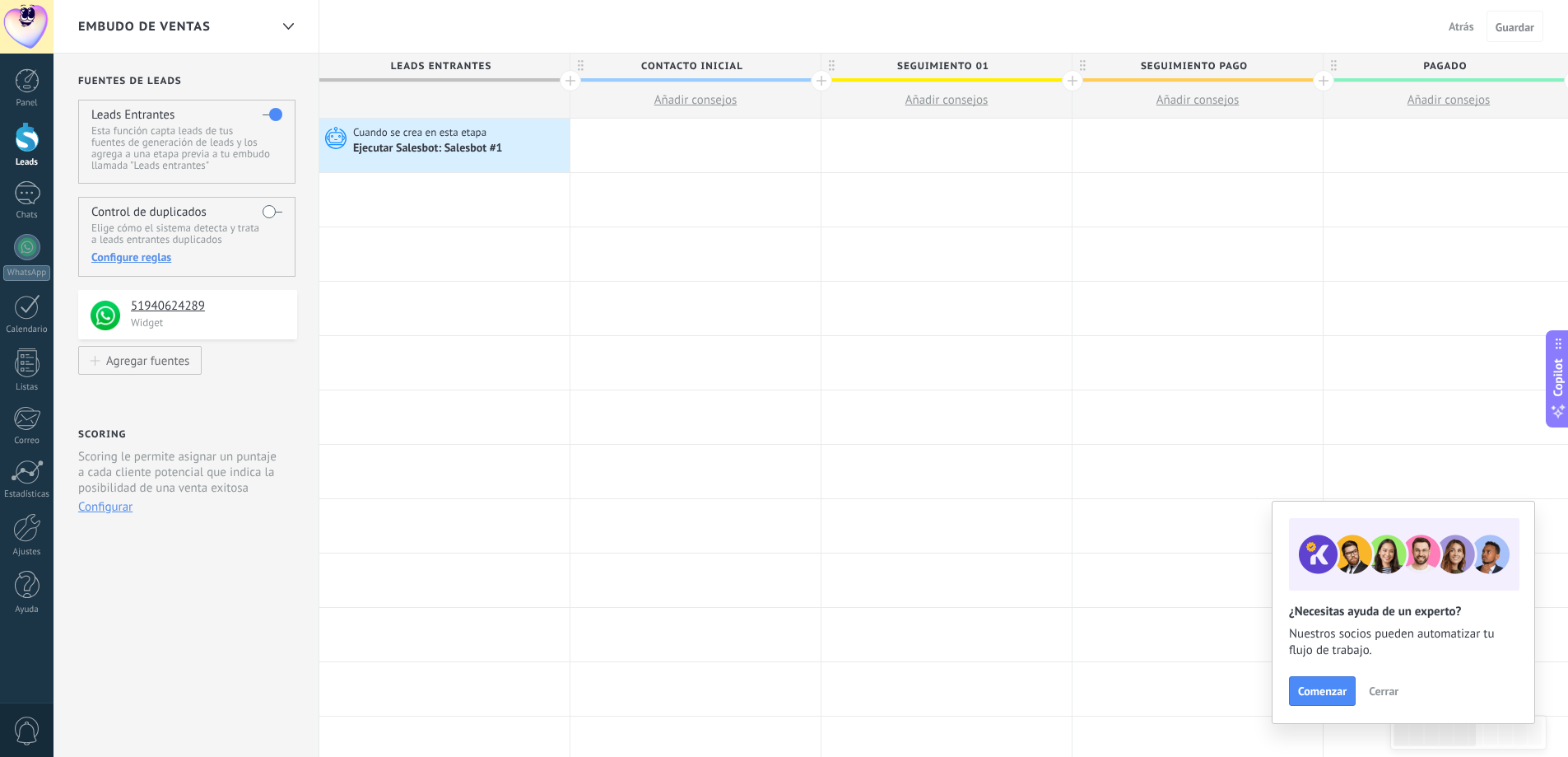
click at [21, 164] on div "Leads" at bounding box center [27, 162] width 48 height 11
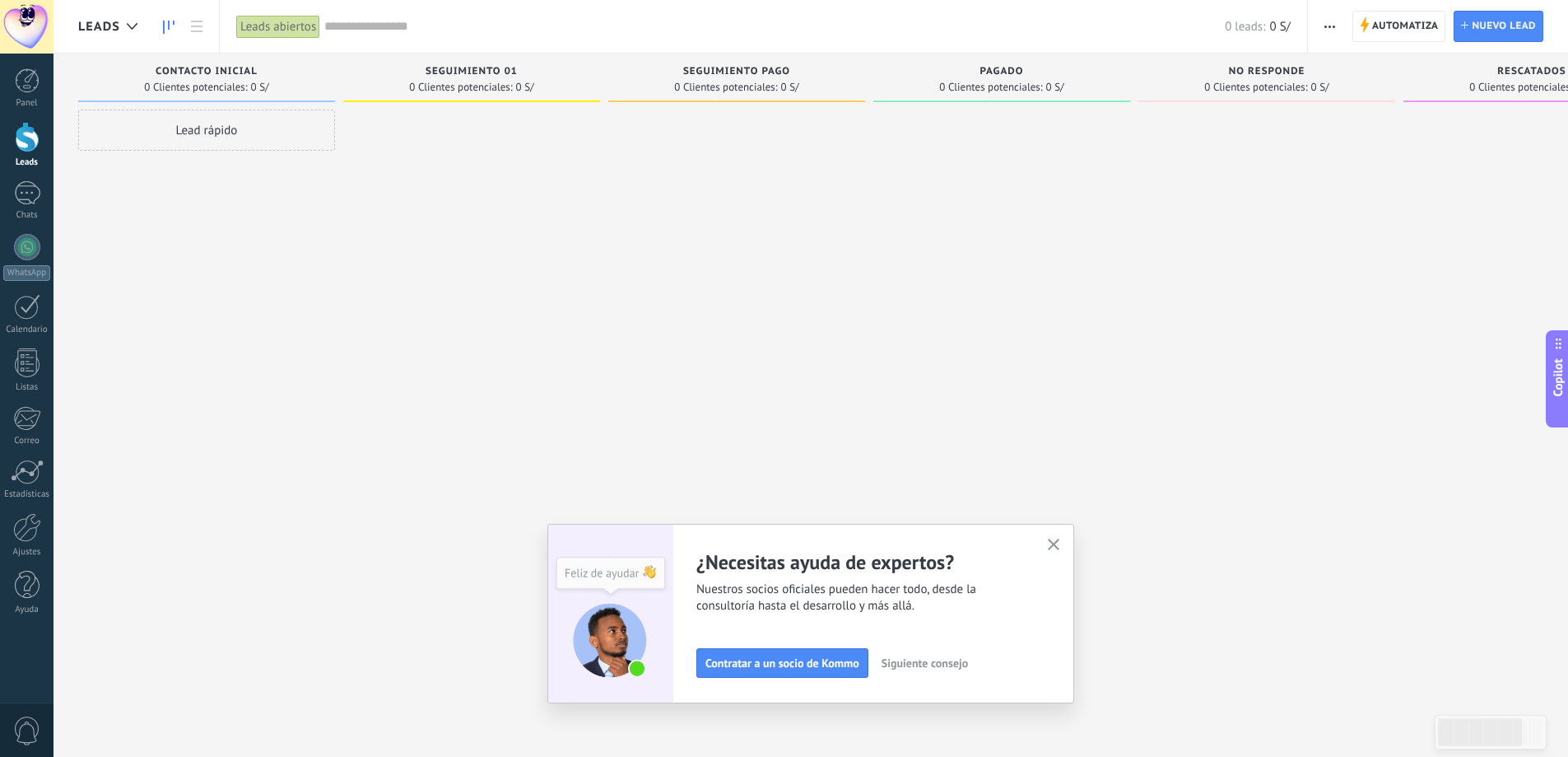
click at [22, 135] on div at bounding box center [27, 137] width 25 height 30
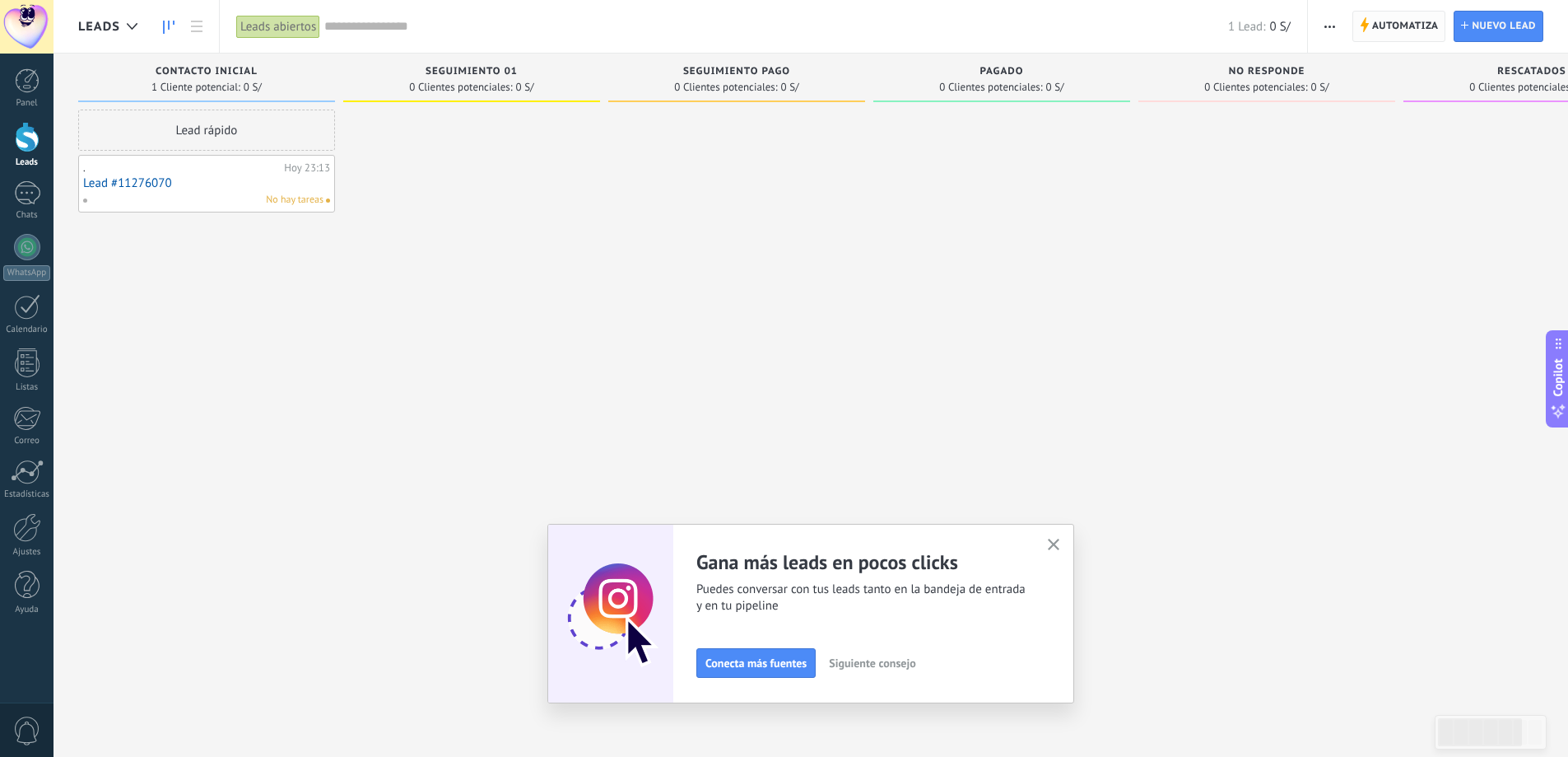
click at [1389, 28] on span "Automatiza" at bounding box center [1406, 27] width 67 height 29
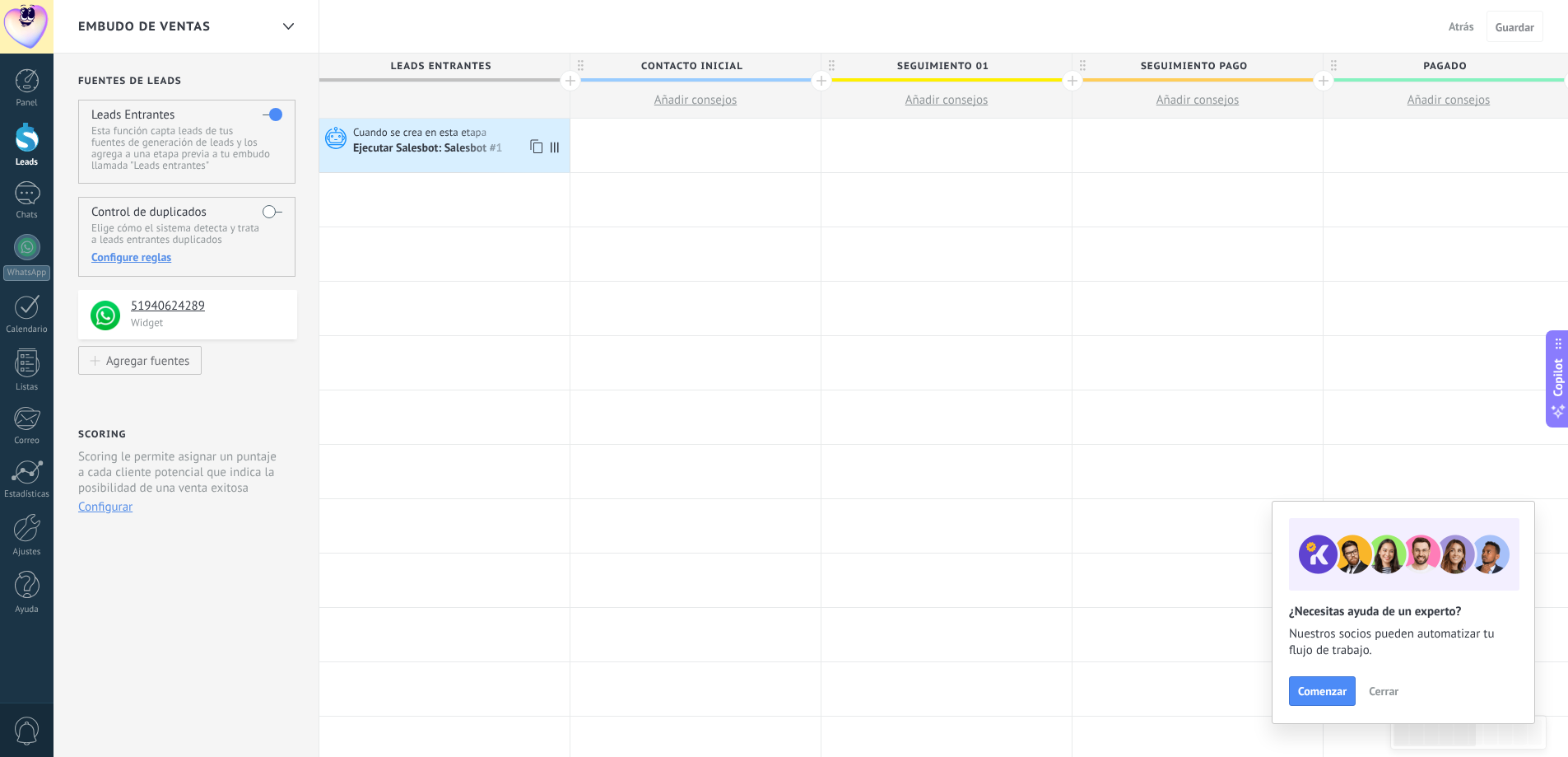
click at [449, 143] on div "Ejecutar Salesbot: Salesbot #1" at bounding box center [429, 148] width 152 height 15
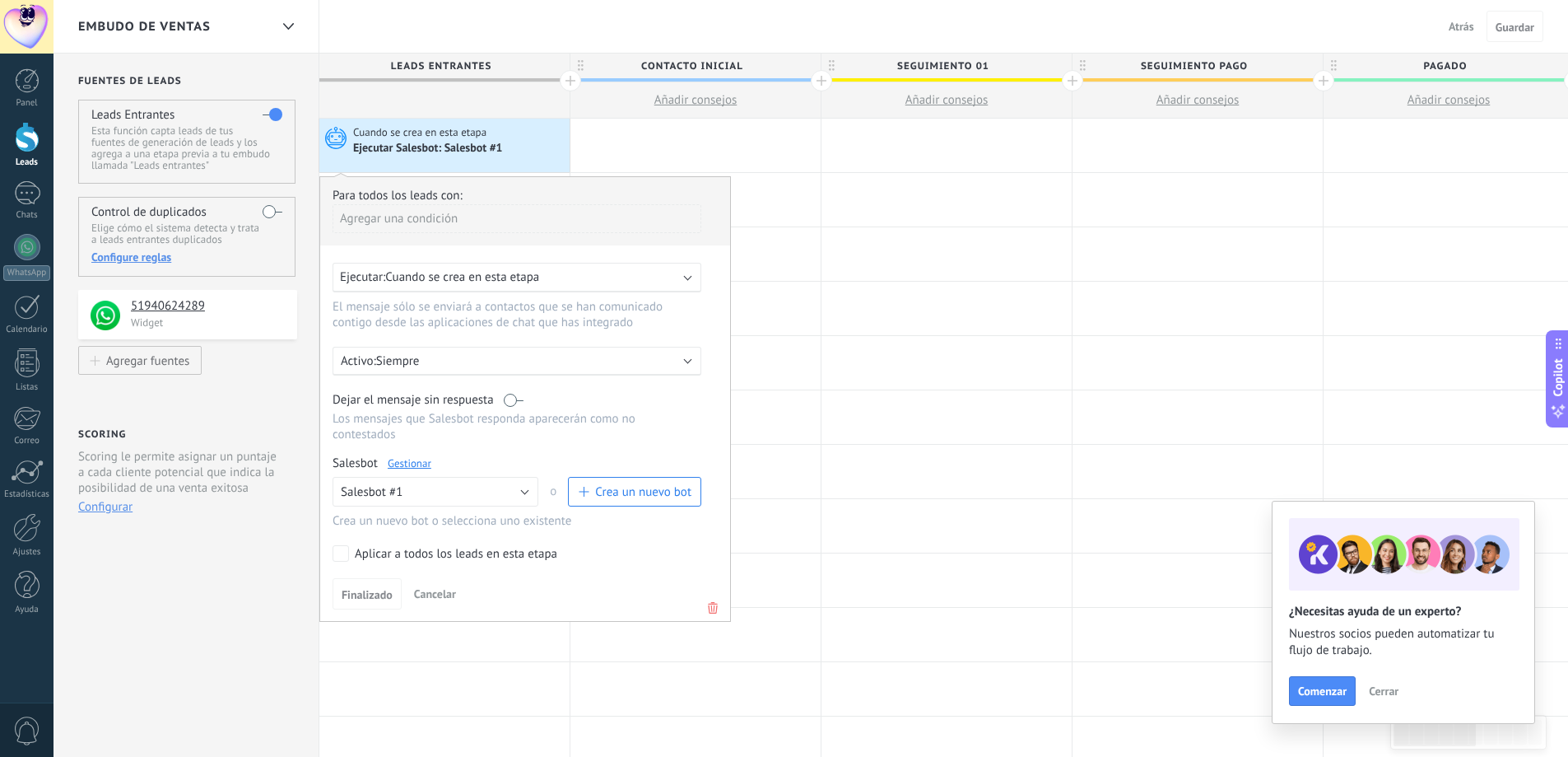
click at [414, 468] on link "Gestionar" at bounding box center [409, 463] width 43 height 14
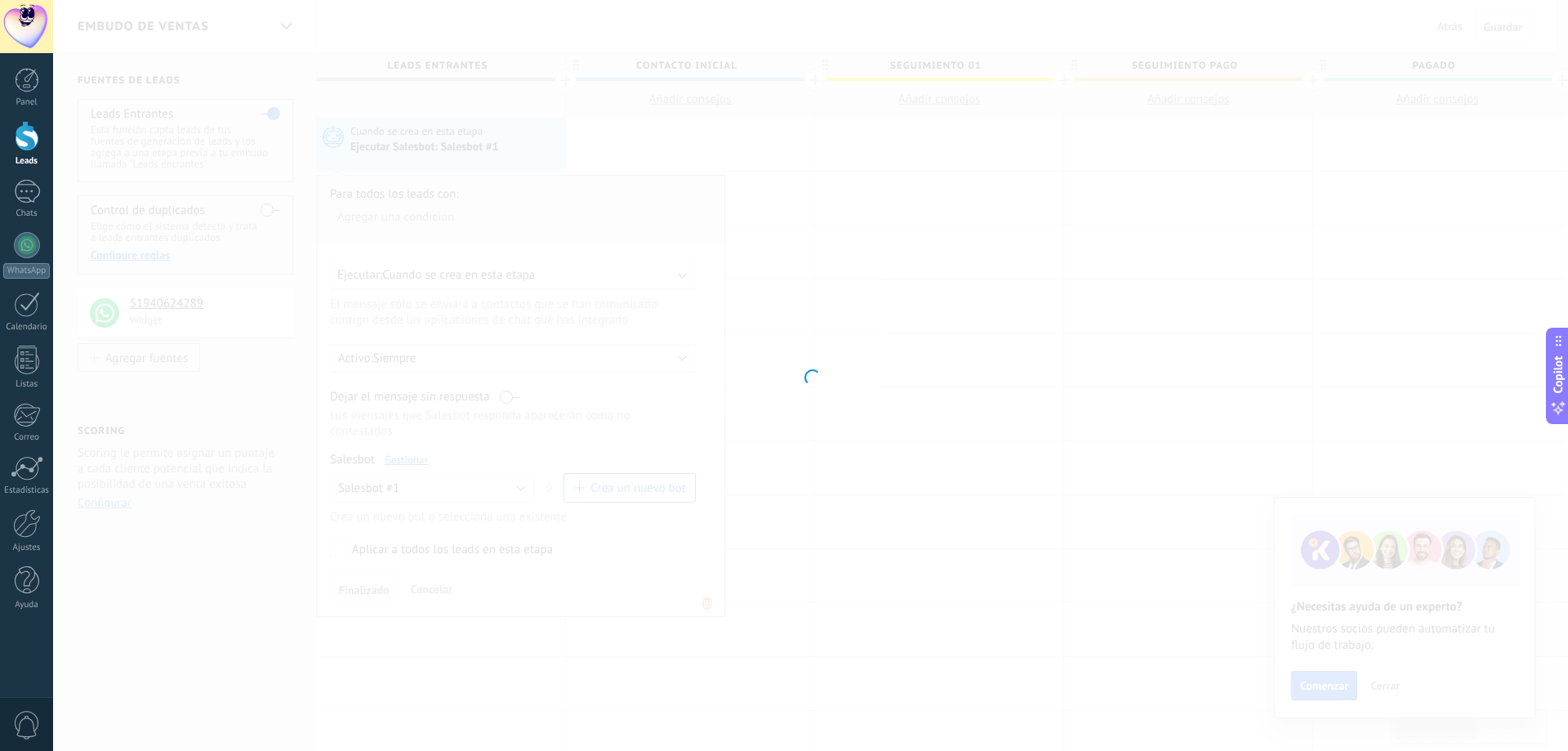
type input "**********"
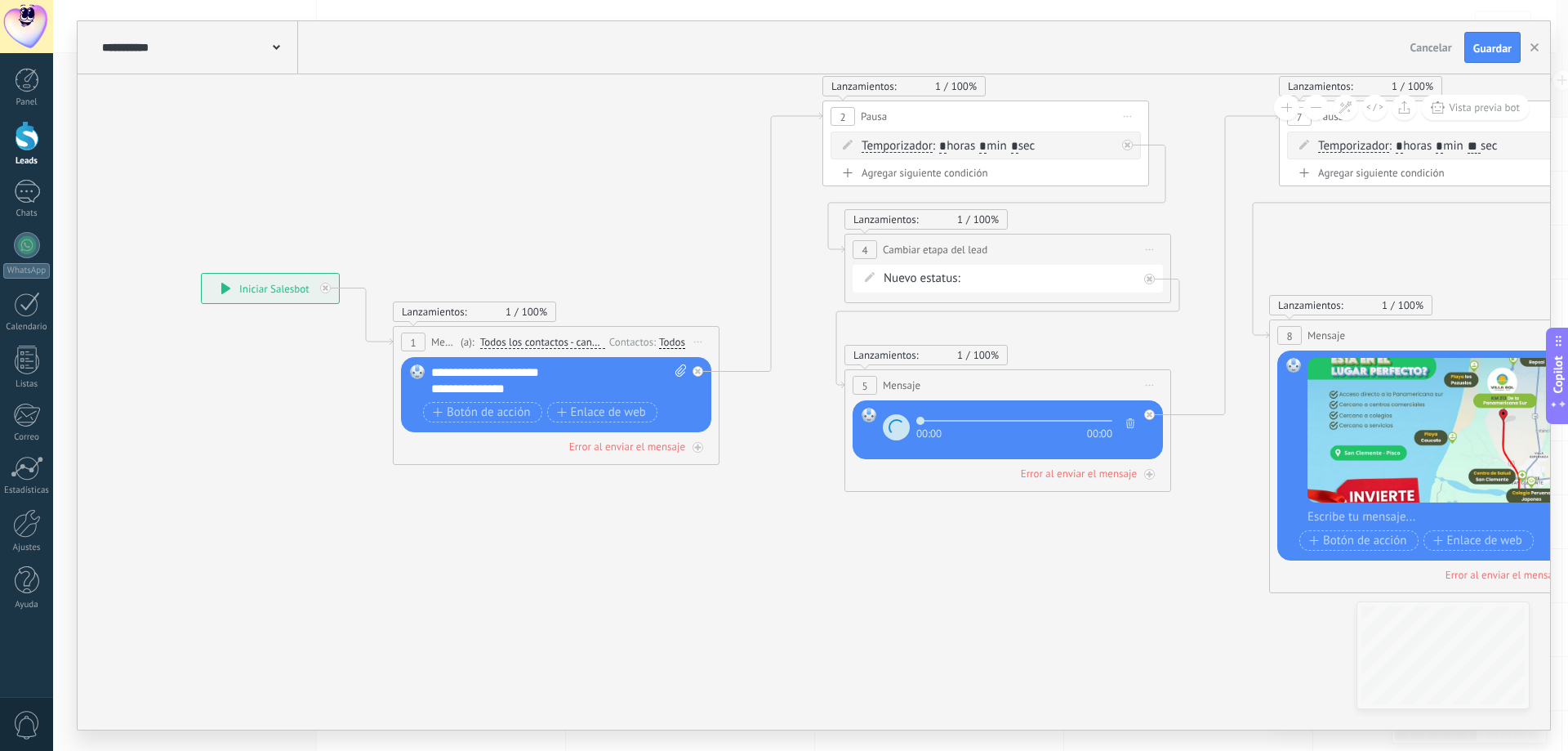
drag, startPoint x: 1051, startPoint y: 535, endPoint x: 703, endPoint y: 616, distance: 357.3
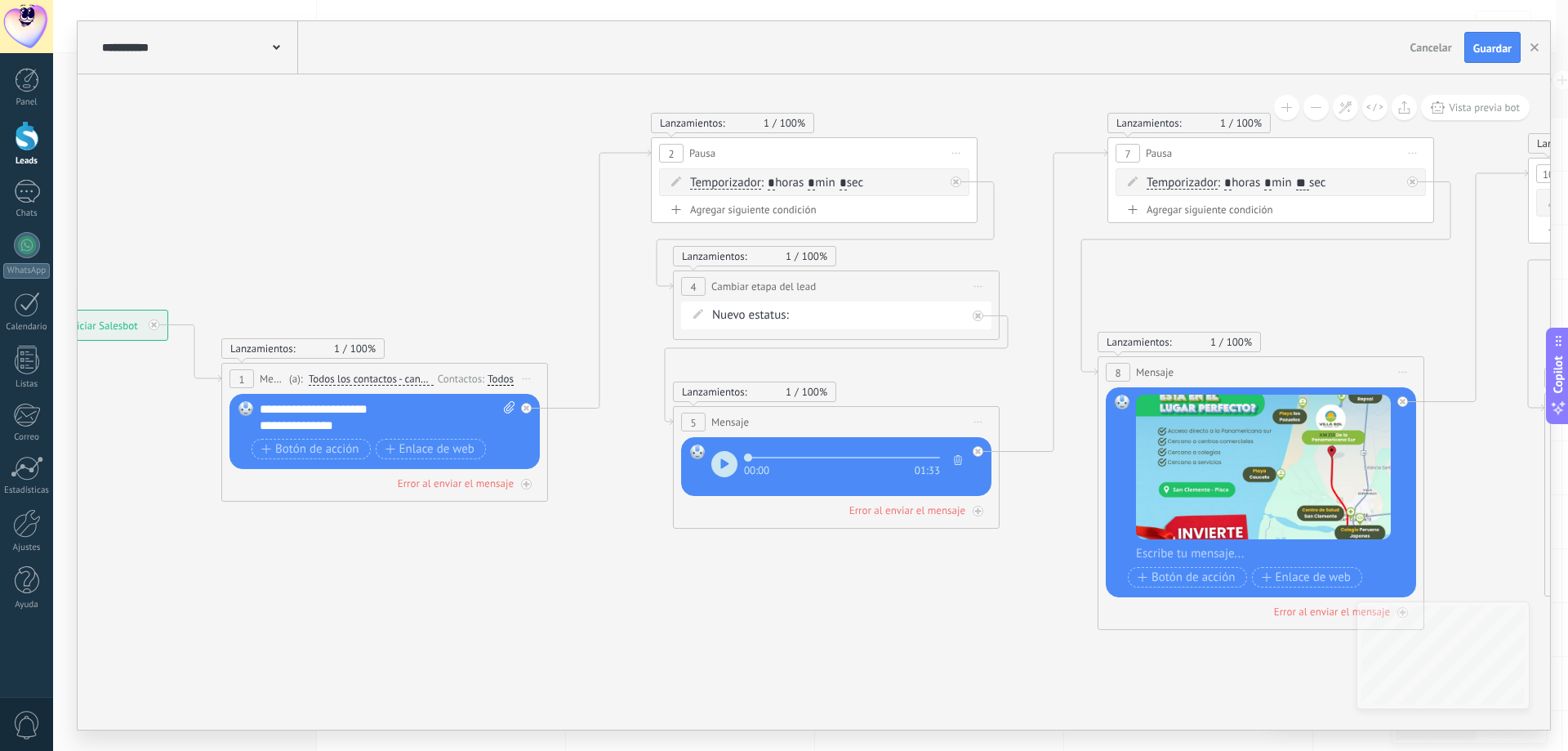
drag, startPoint x: 945, startPoint y: 587, endPoint x: 585, endPoint y: 623, distance: 361.8
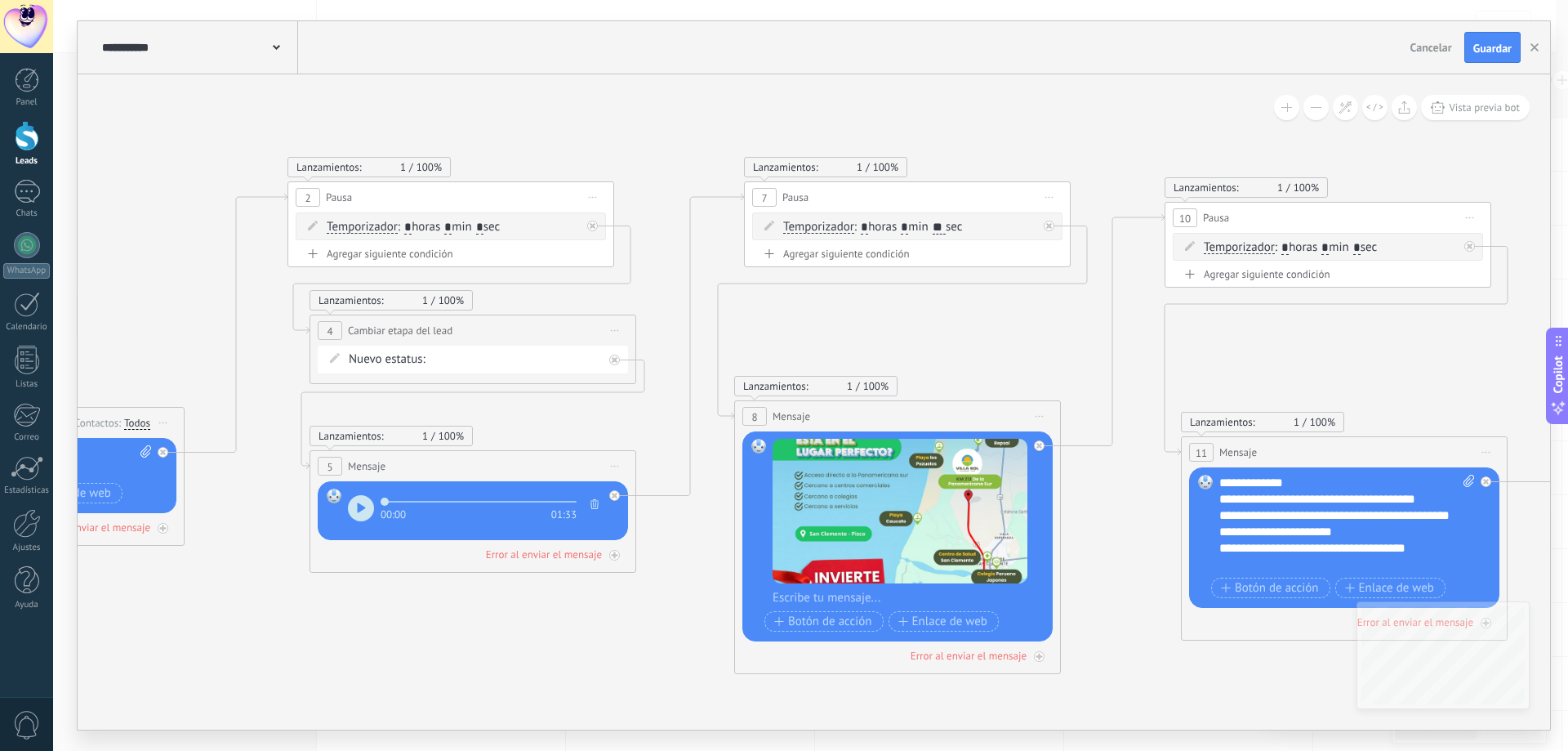
click at [946, 226] on input "**" at bounding box center [938, 227] width 13 height 13
type input "*"
type input "**"
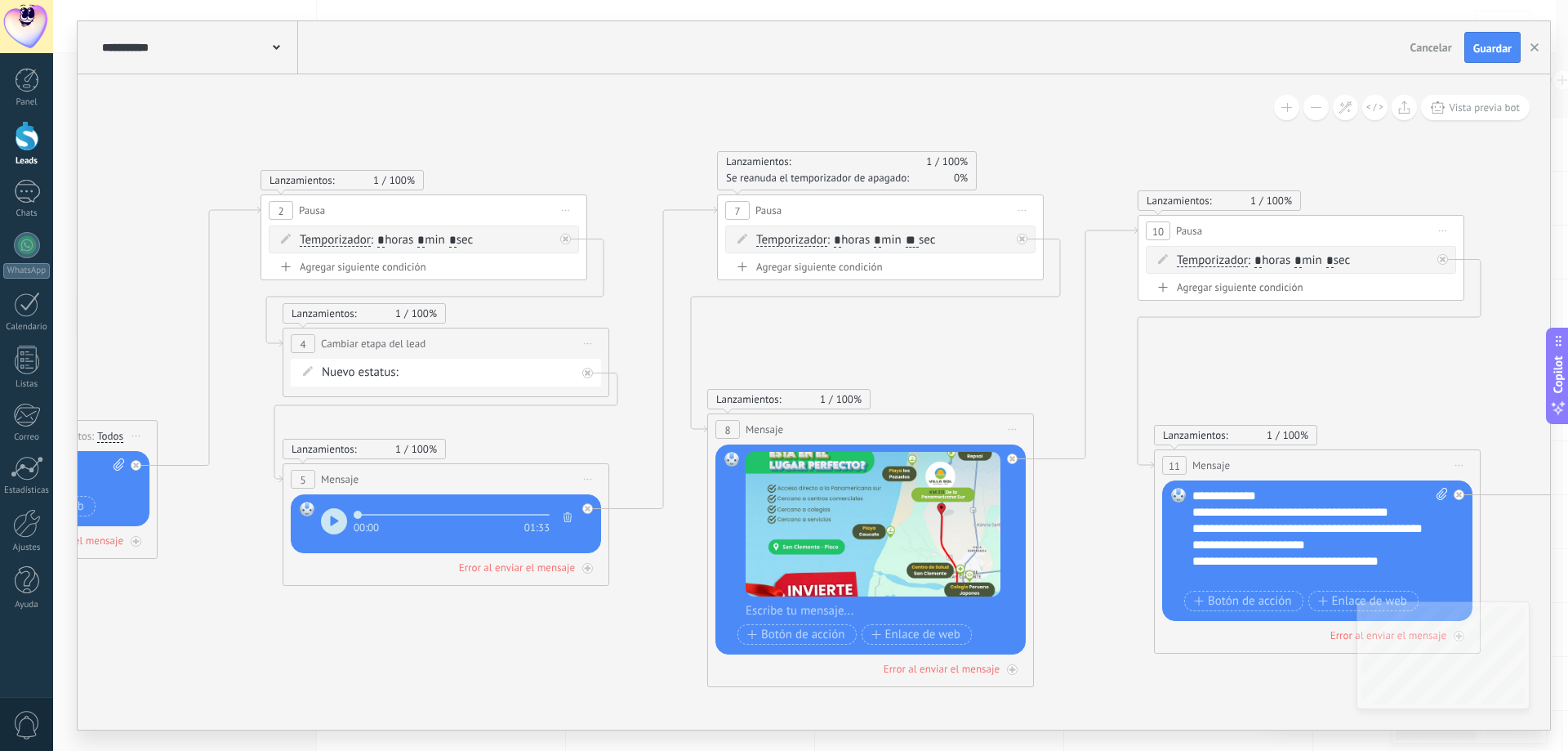
drag, startPoint x: 1358, startPoint y: 341, endPoint x: 1188, endPoint y: 369, distance: 172.3
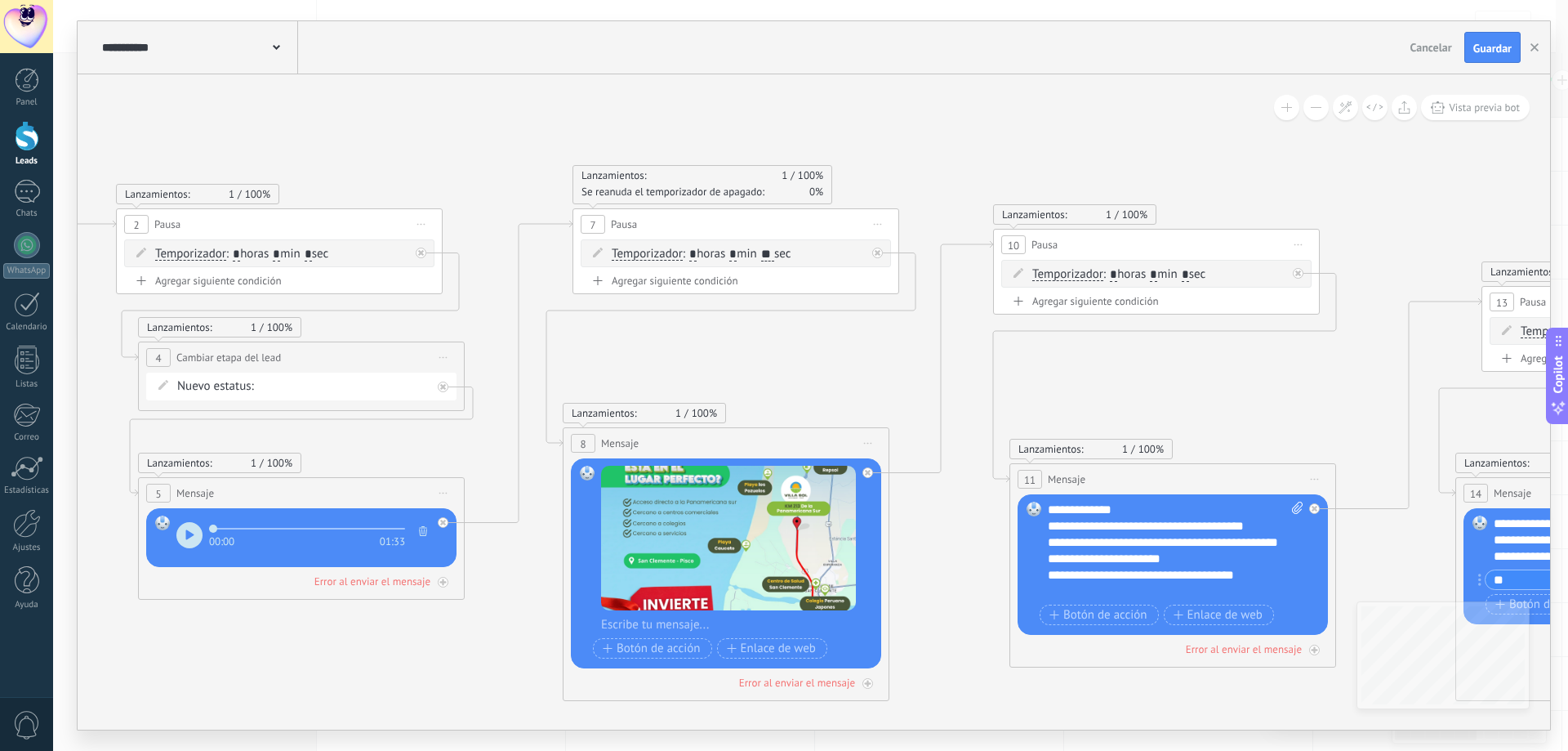
click at [1189, 272] on input "*" at bounding box center [1186, 274] width 8 height 13
type input "**"
click at [1486, 46] on span "Guardar" at bounding box center [1492, 49] width 38 height 12
click at [32, 143] on div at bounding box center [26, 136] width 24 height 30
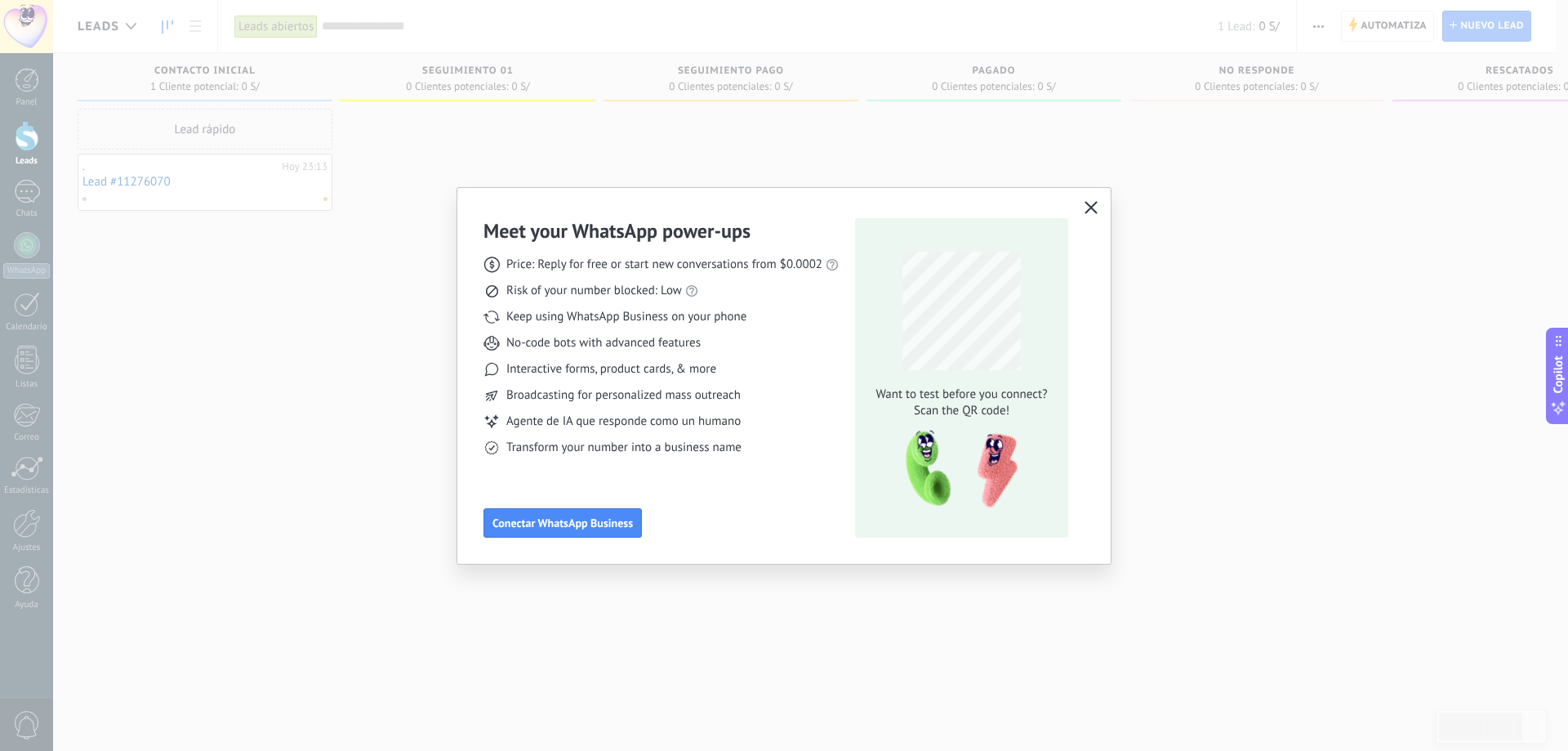
click at [1092, 211] on icon "button" at bounding box center [1090, 207] width 13 height 13
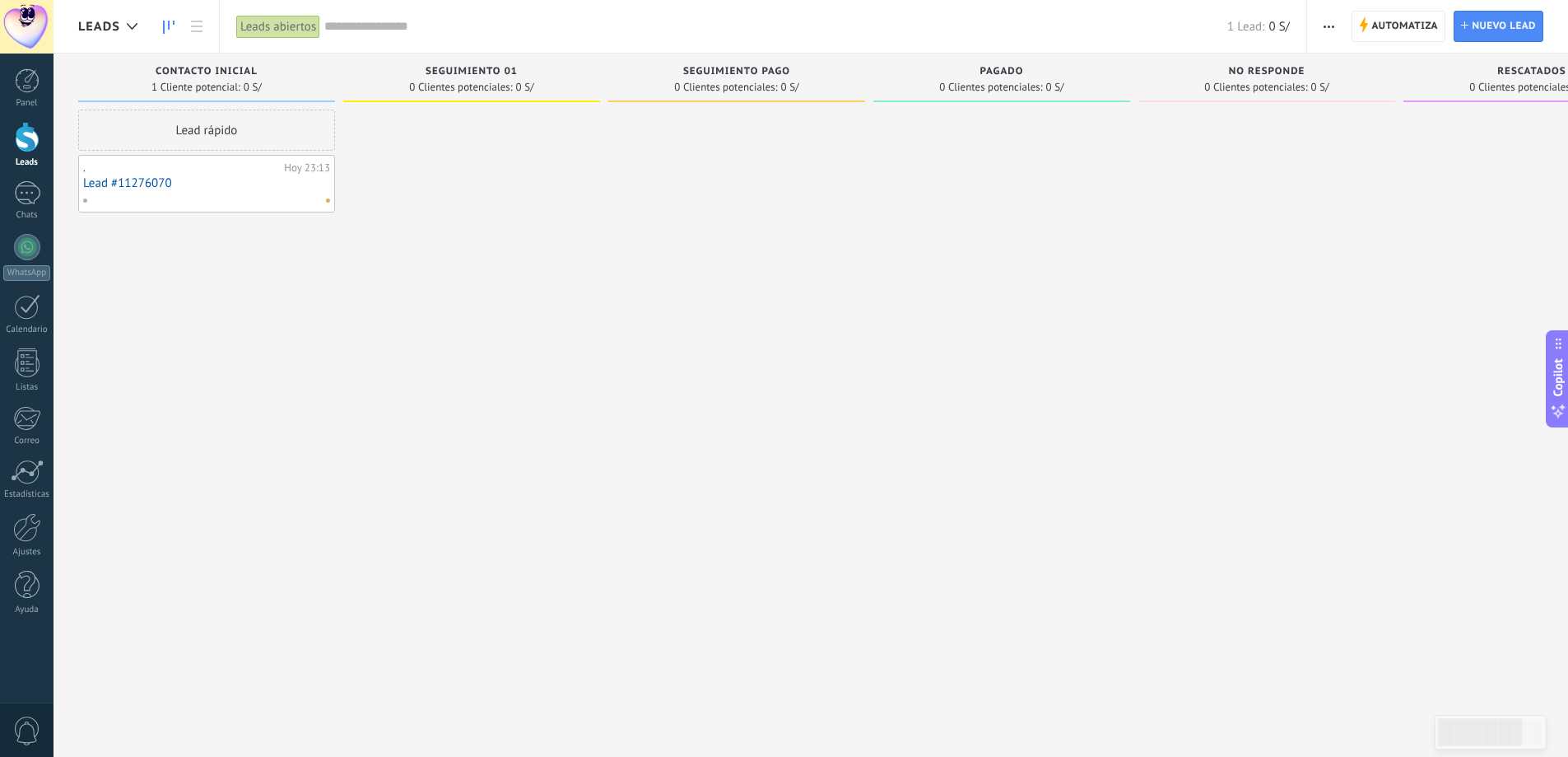
click at [25, 140] on div at bounding box center [27, 137] width 25 height 30
click at [26, 138] on div at bounding box center [27, 137] width 25 height 30
click at [29, 118] on div "Panel Leads Chats WhatsApp Clientes" at bounding box center [27, 350] width 53 height 563
click at [29, 134] on div at bounding box center [27, 137] width 25 height 30
